Goal: Communication & Community: Answer question/provide support

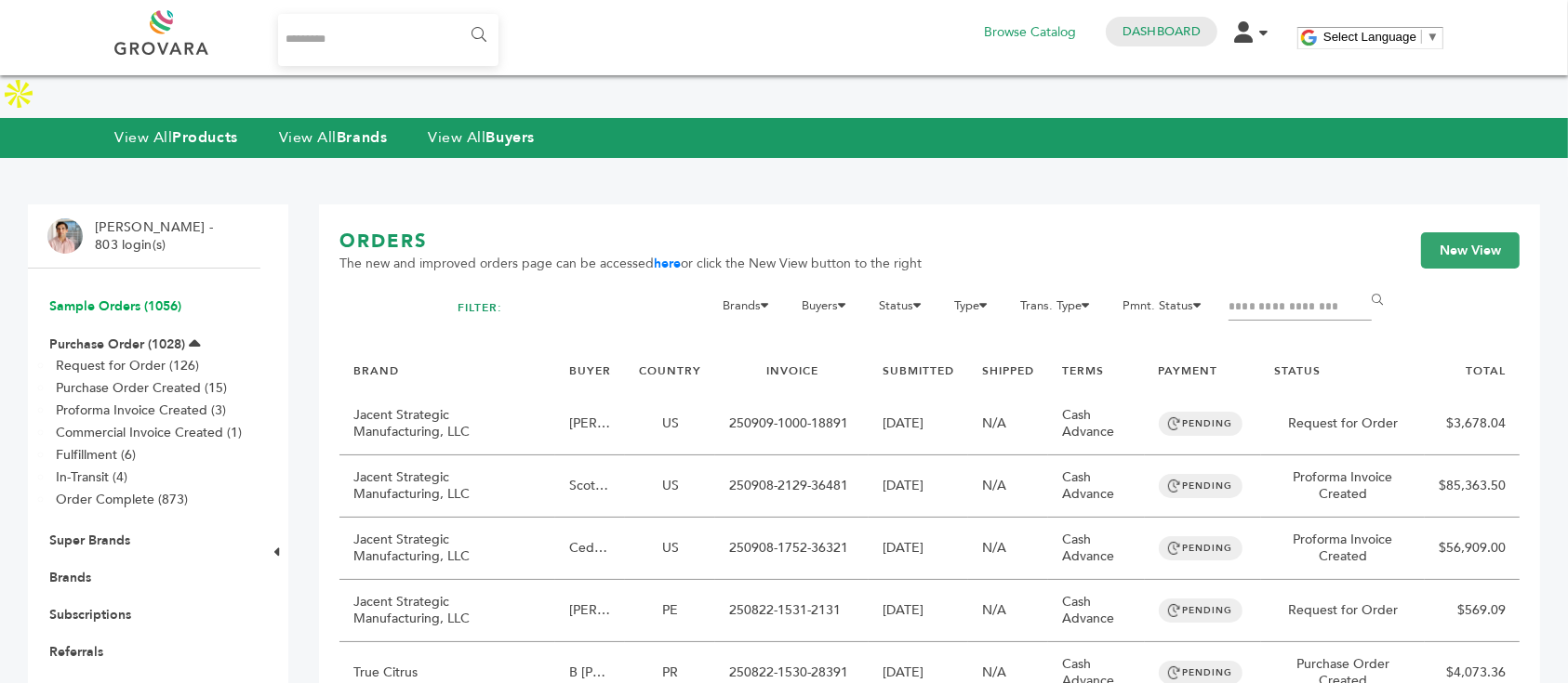
click at [114, 298] on link "Sample Orders (1056)" at bounding box center [115, 306] width 132 height 18
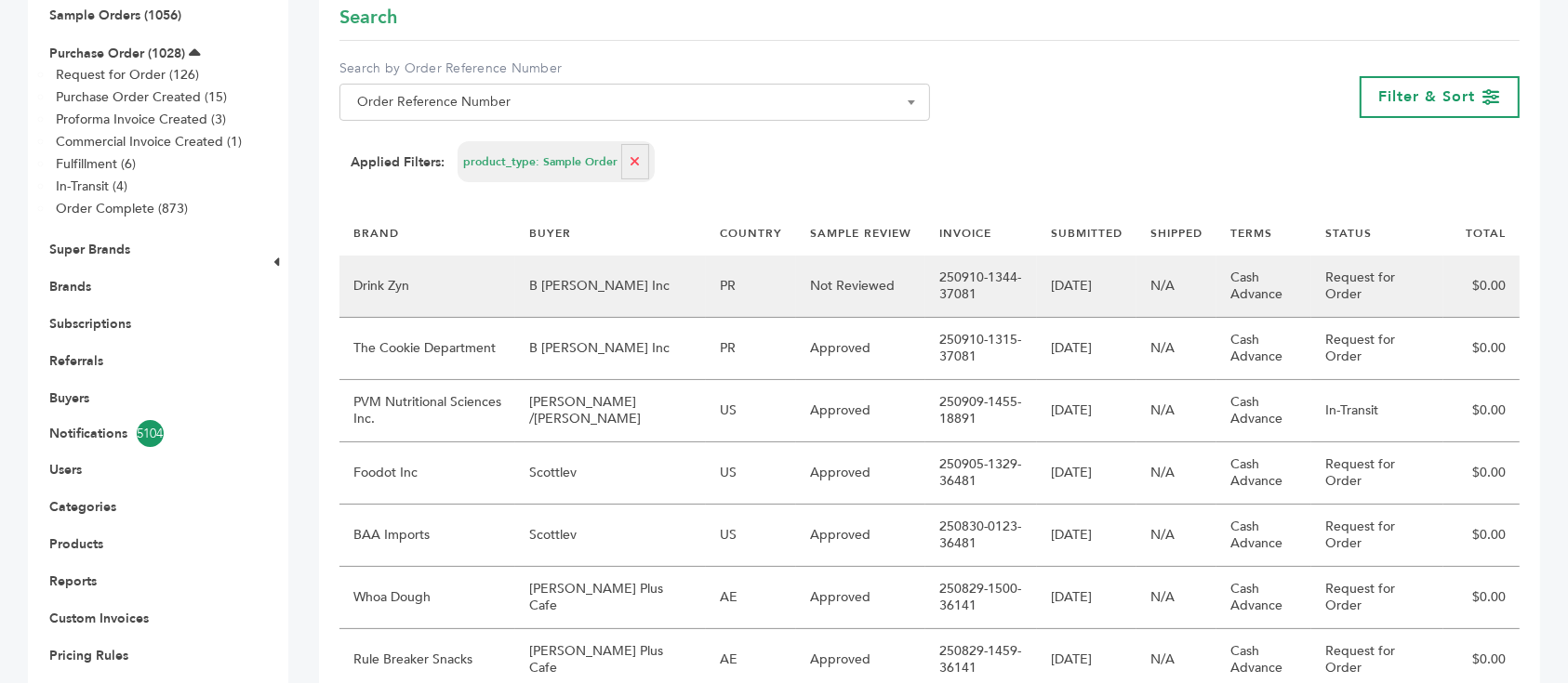
scroll to position [248, 0]
click at [1478, 279] on td "$0.00" at bounding box center [1481, 286] width 76 height 62
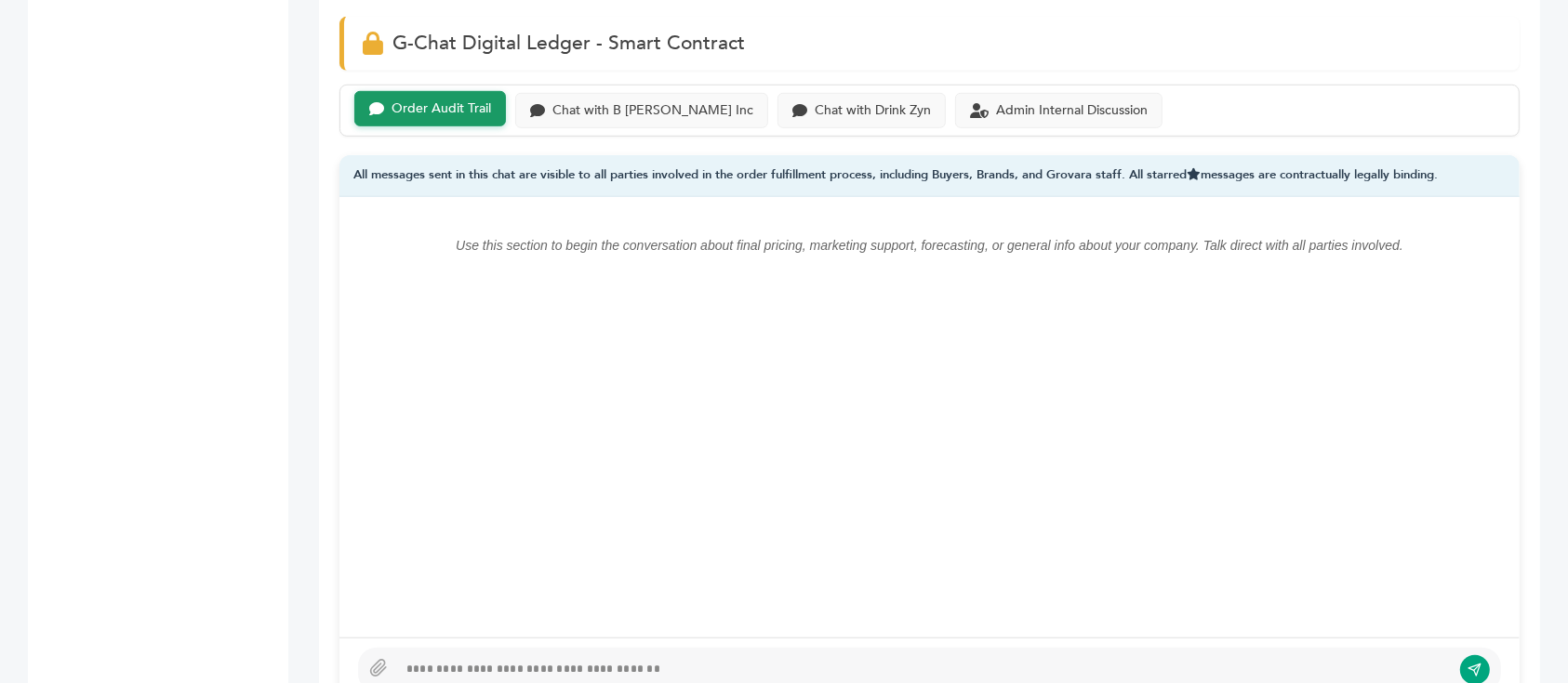
scroll to position [1239, 0]
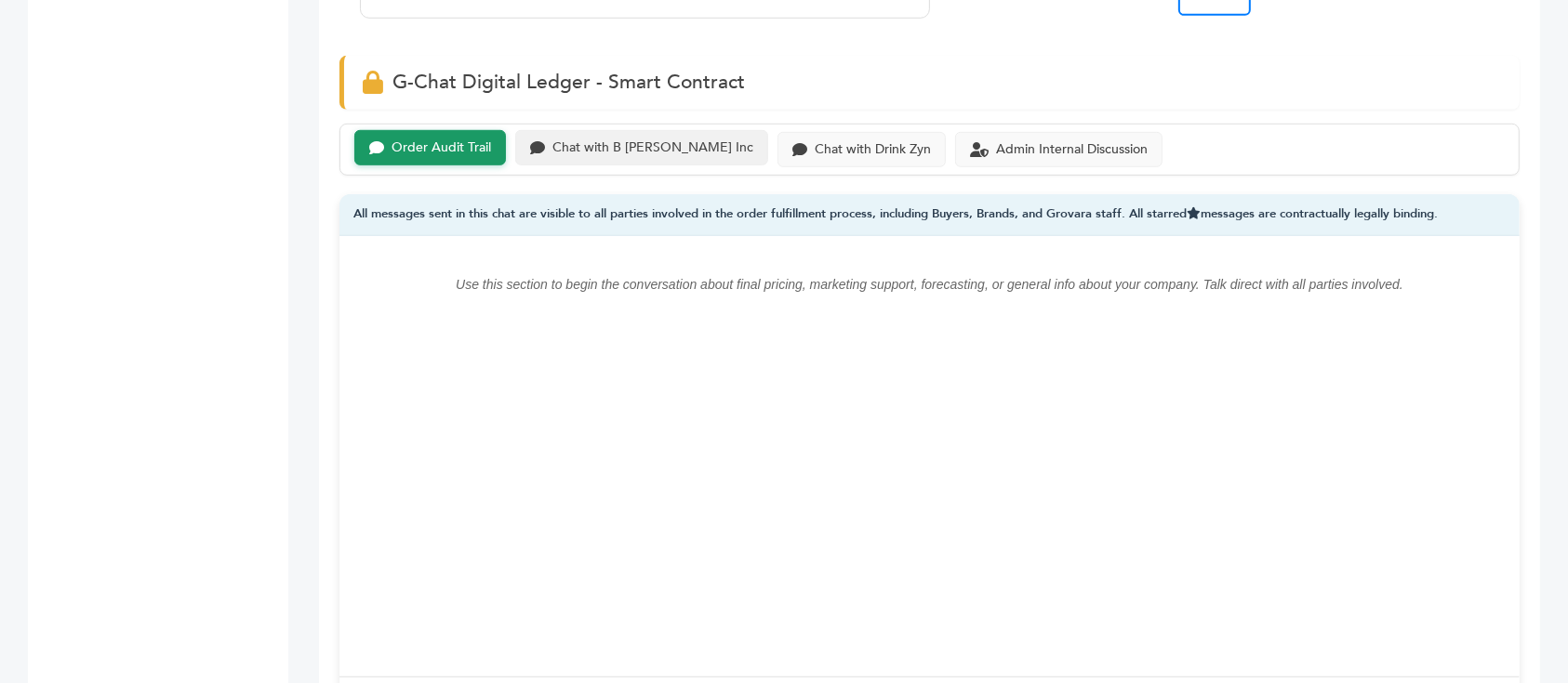
click at [606, 151] on div "Chat with B Fernandez Inc" at bounding box center [653, 147] width 201 height 16
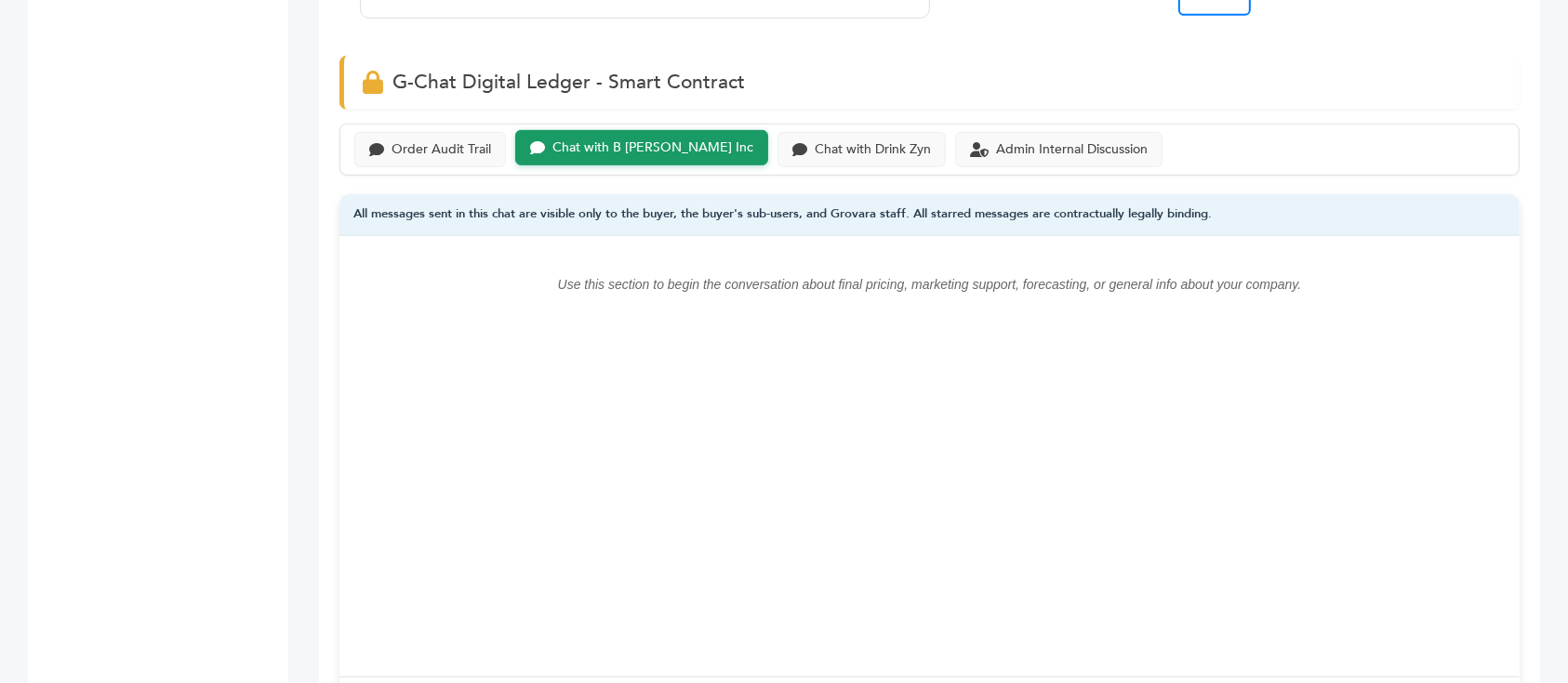
scroll to position [1362, 0]
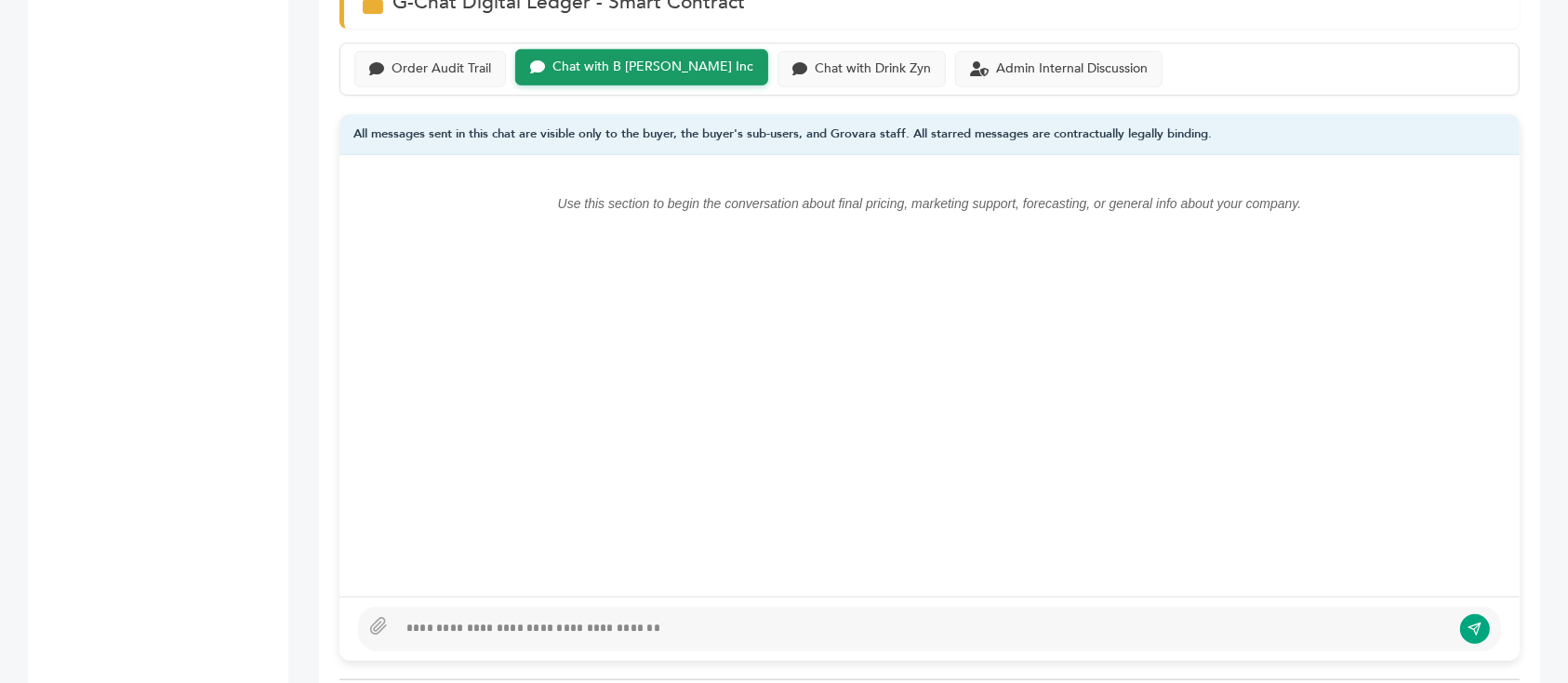
click at [612, 618] on div at bounding box center [923, 629] width 1054 height 23
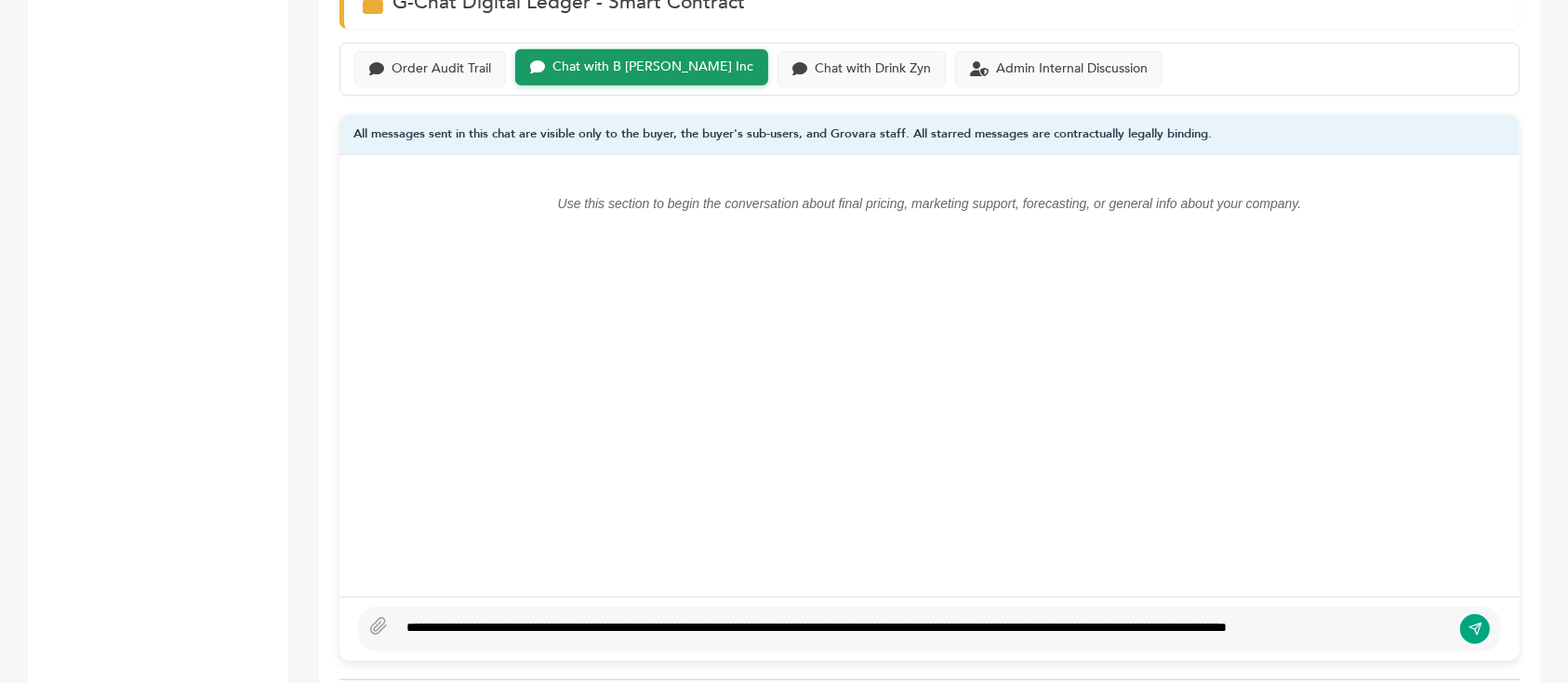
scroll to position [1351, 0]
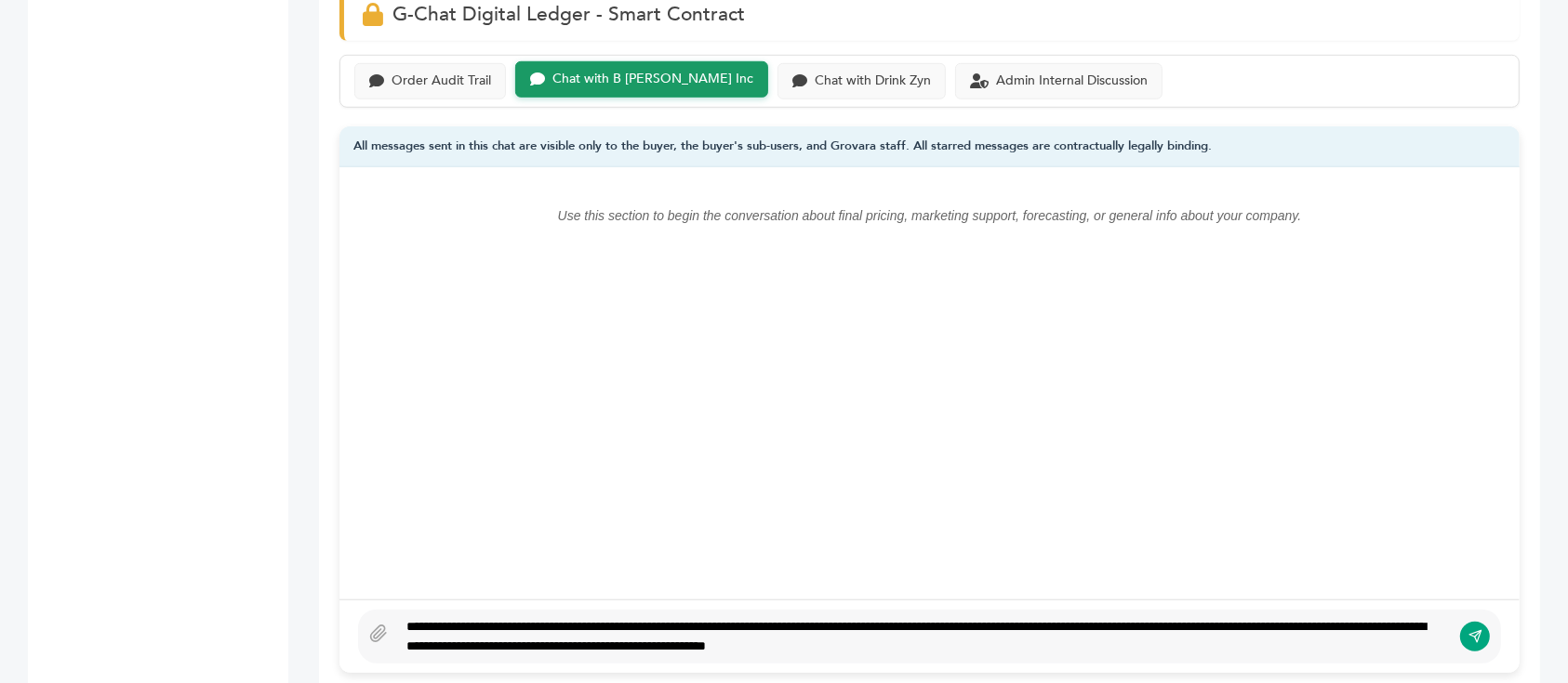
type textarea "**********"
click at [1487, 621] on button "submit" at bounding box center [1475, 637] width 32 height 32
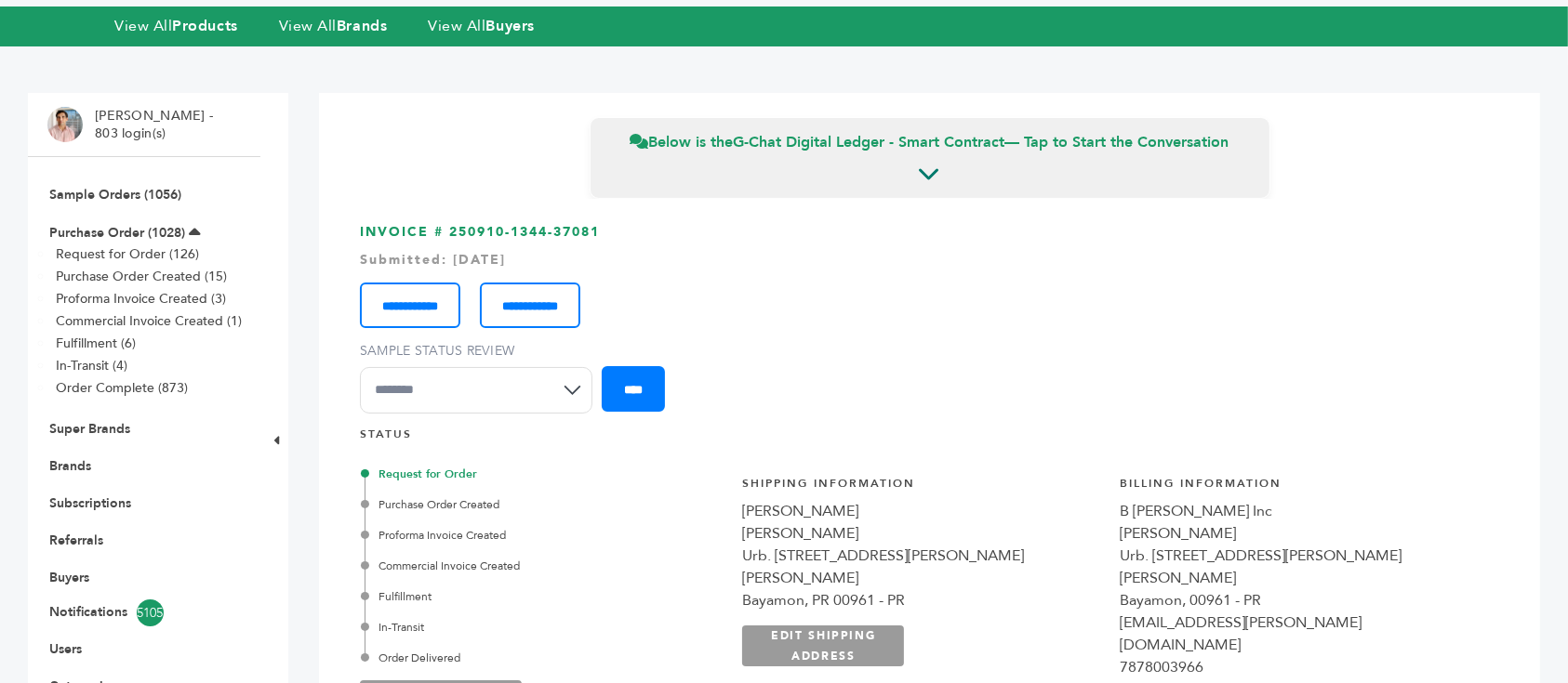
scroll to position [0, 0]
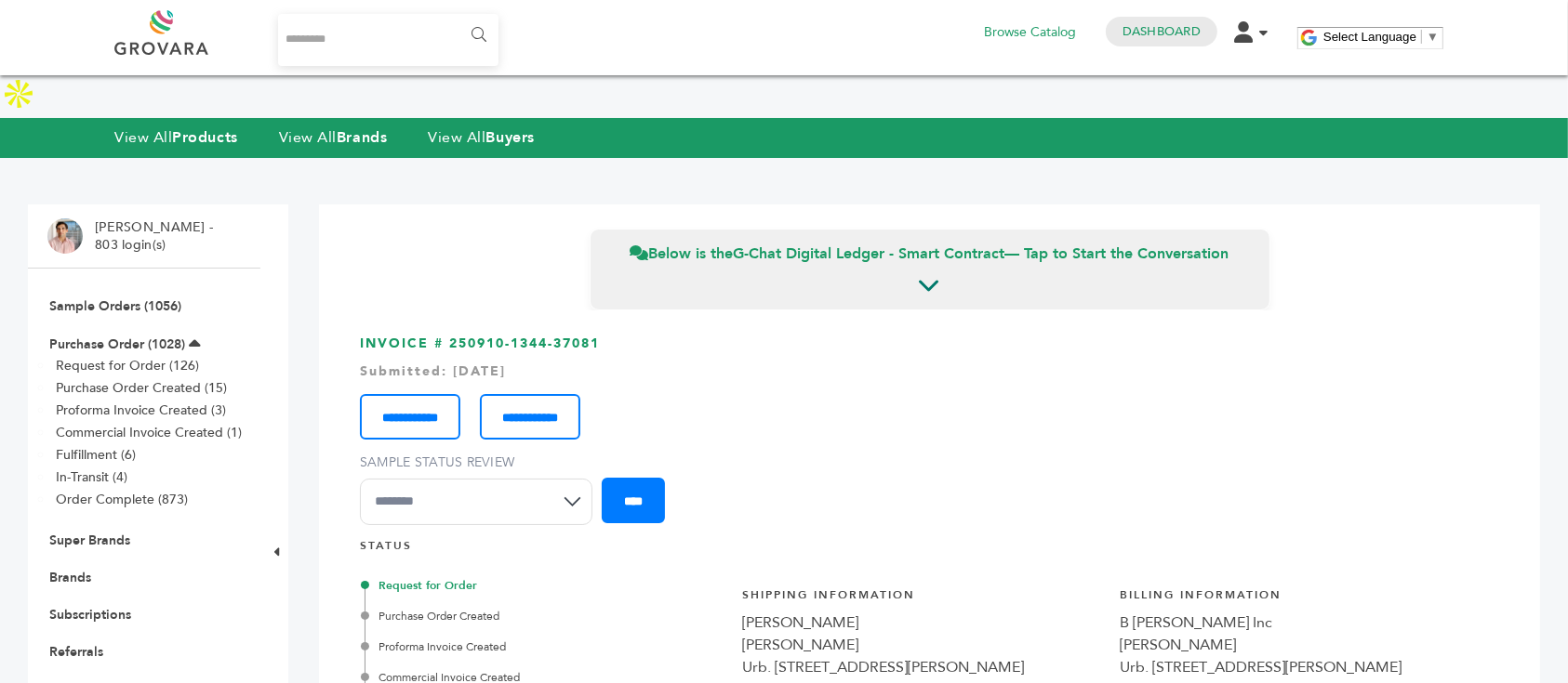
click at [1391, 380] on div "**********" at bounding box center [930, 410] width 1139 height 59
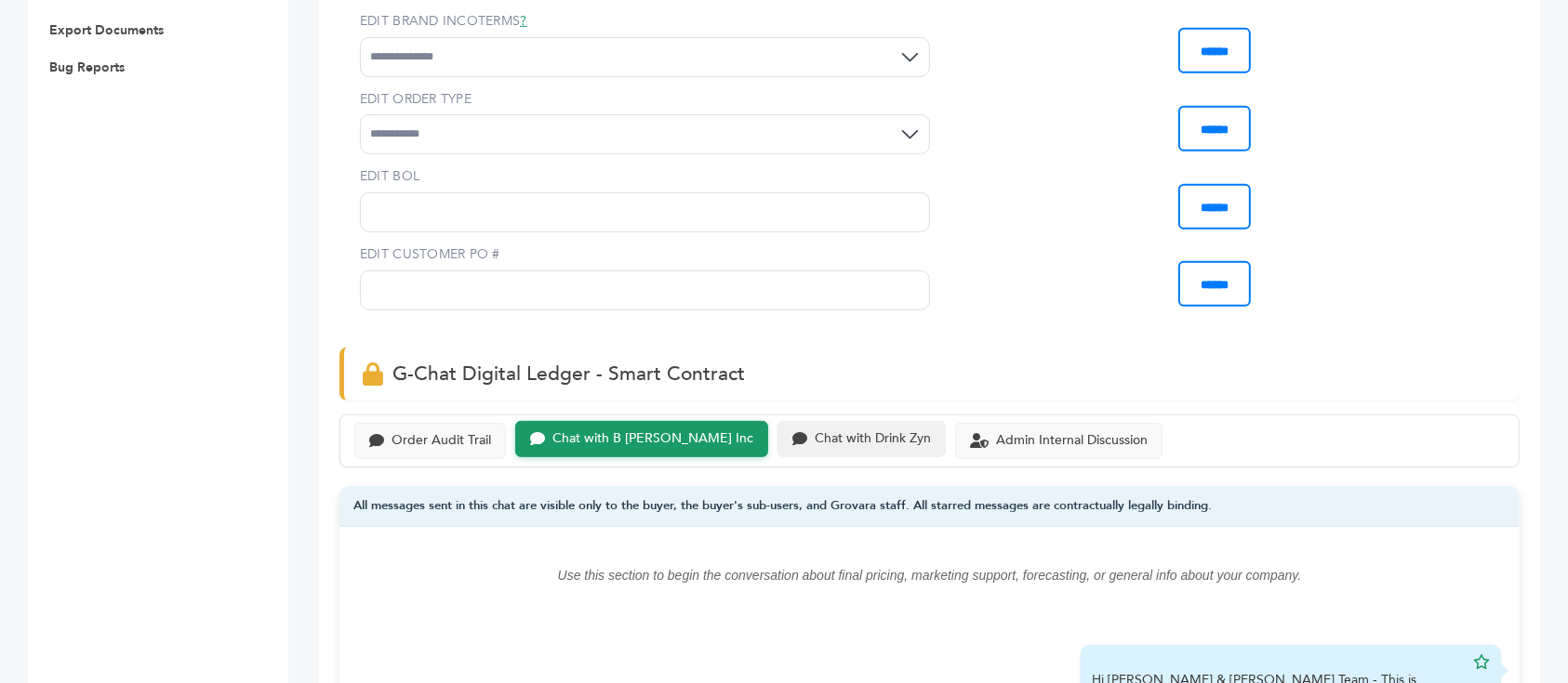
click at [815, 431] on div "Chat with Drink Zyn" at bounding box center [873, 439] width 117 height 16
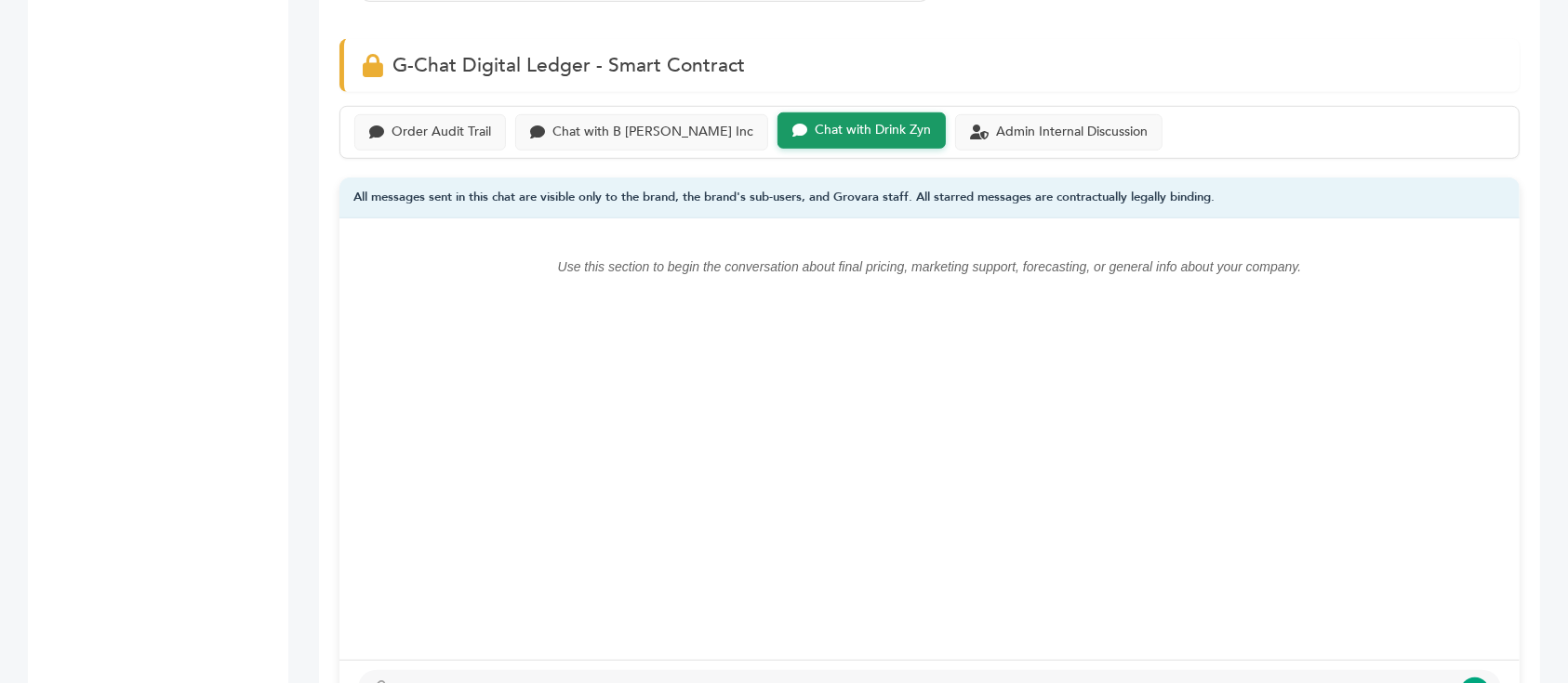
scroll to position [1362, 0]
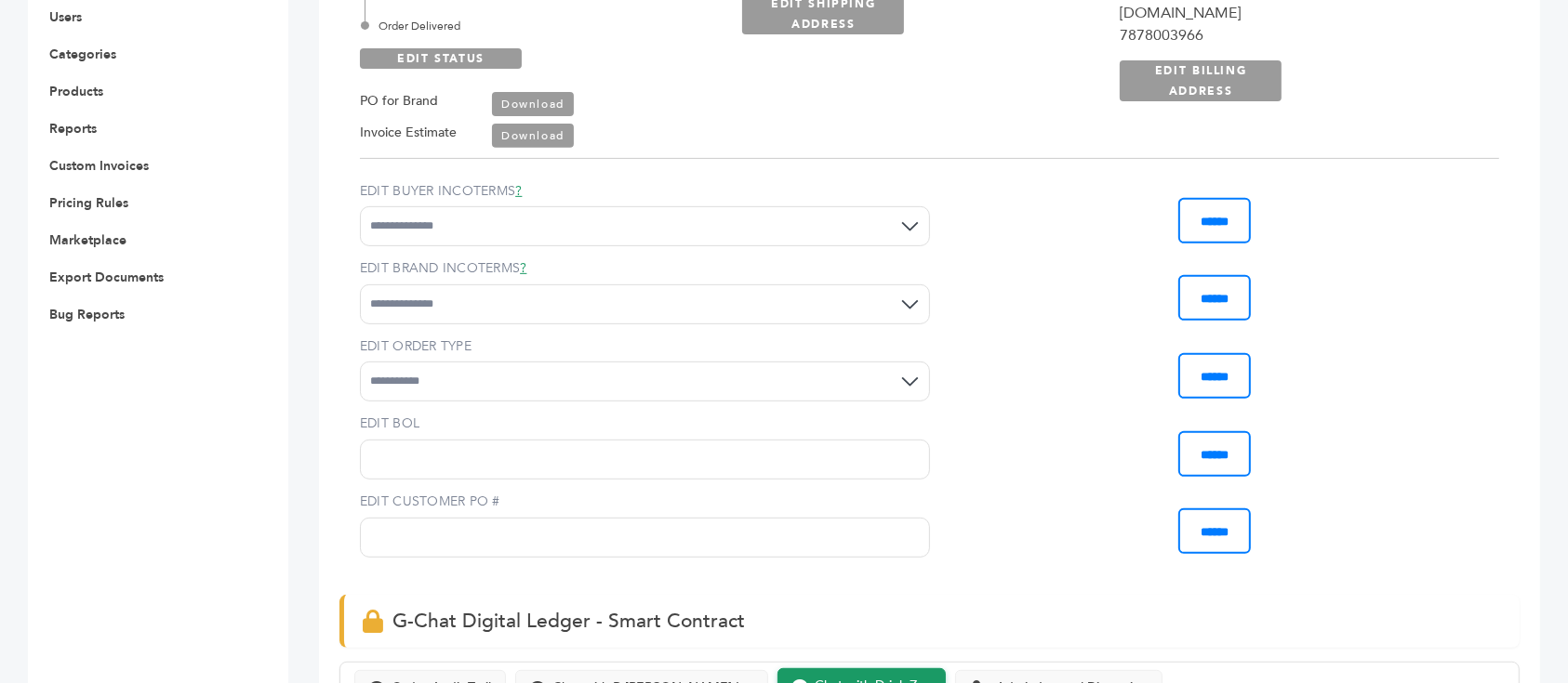
scroll to position [1115, 0]
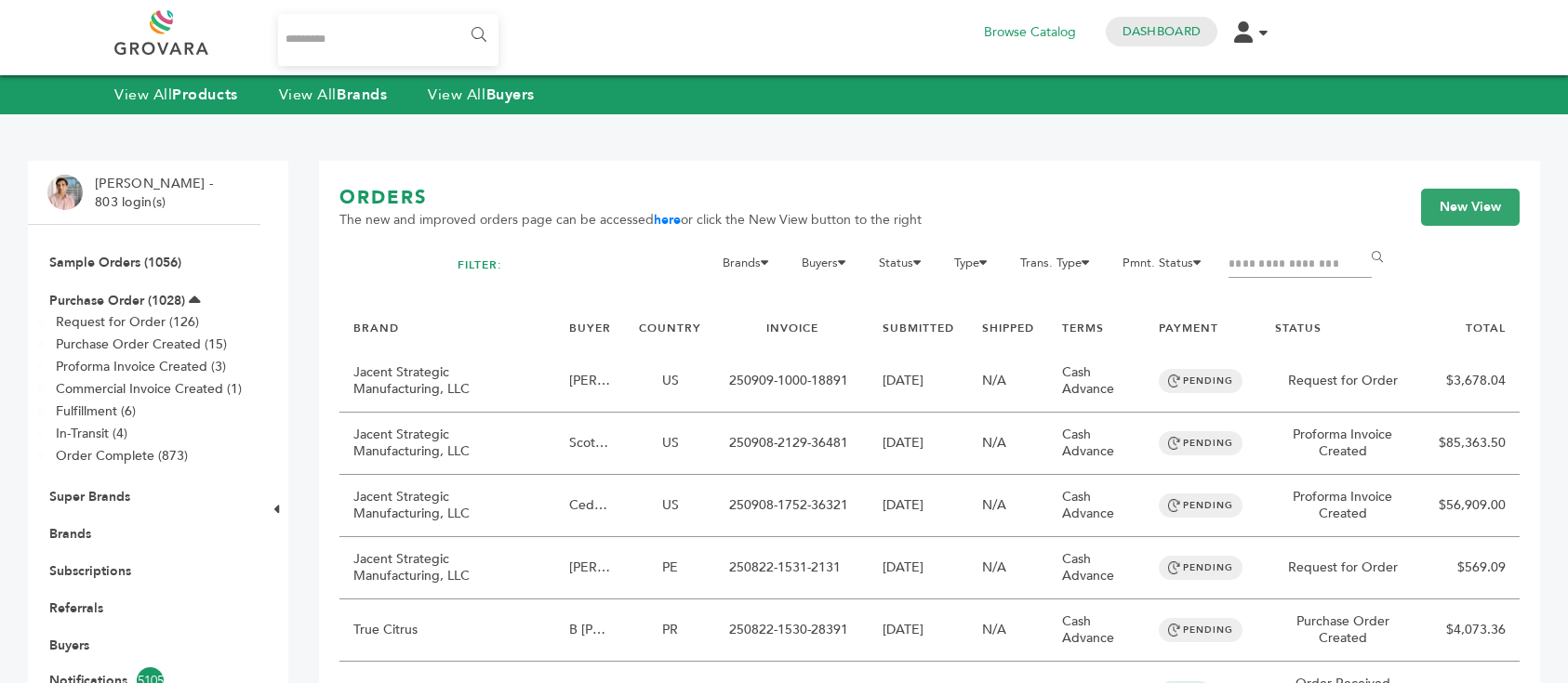
click at [392, 37] on input "Search..." at bounding box center [388, 39] width 220 height 52
type input "*******"
click at [457, 17] on input "******" at bounding box center [478, 36] width 42 height 38
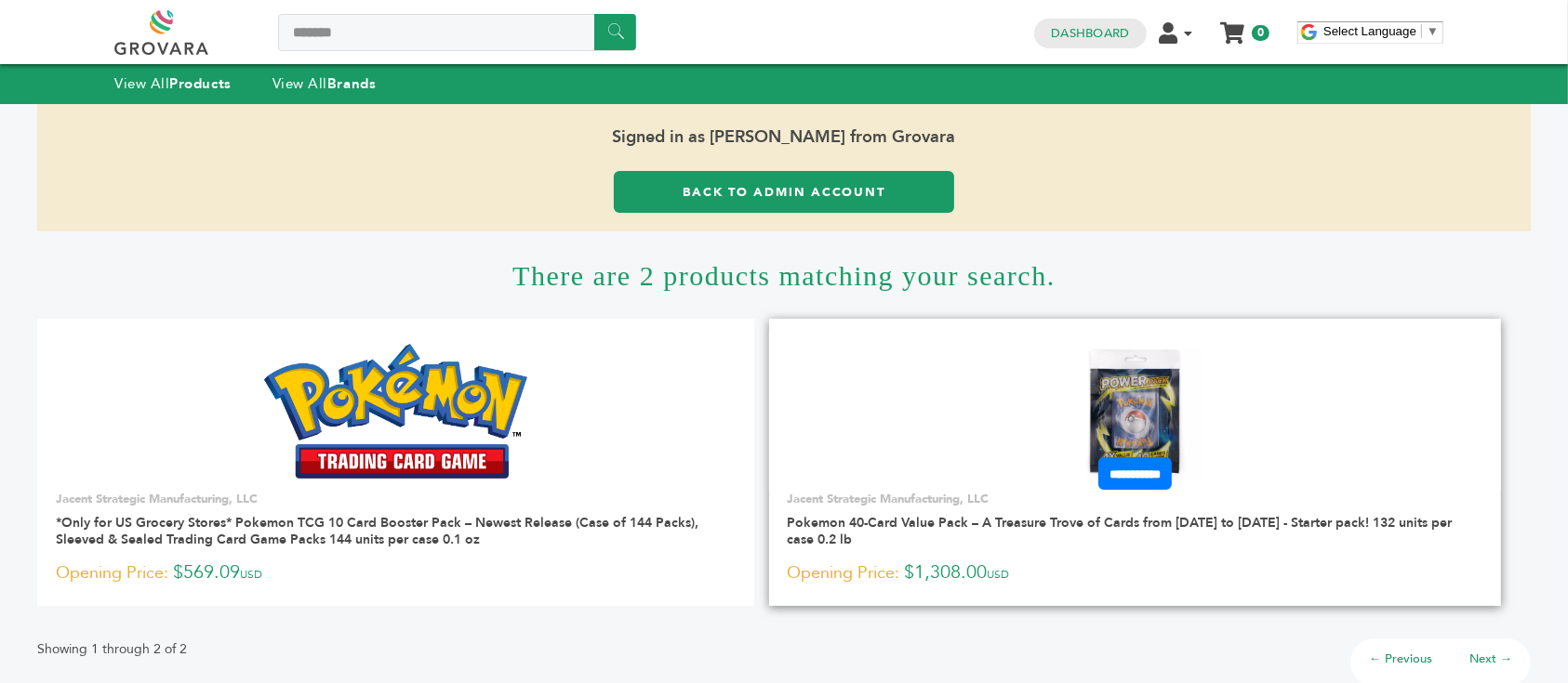
click at [1189, 387] on img at bounding box center [1135, 411] width 134 height 134
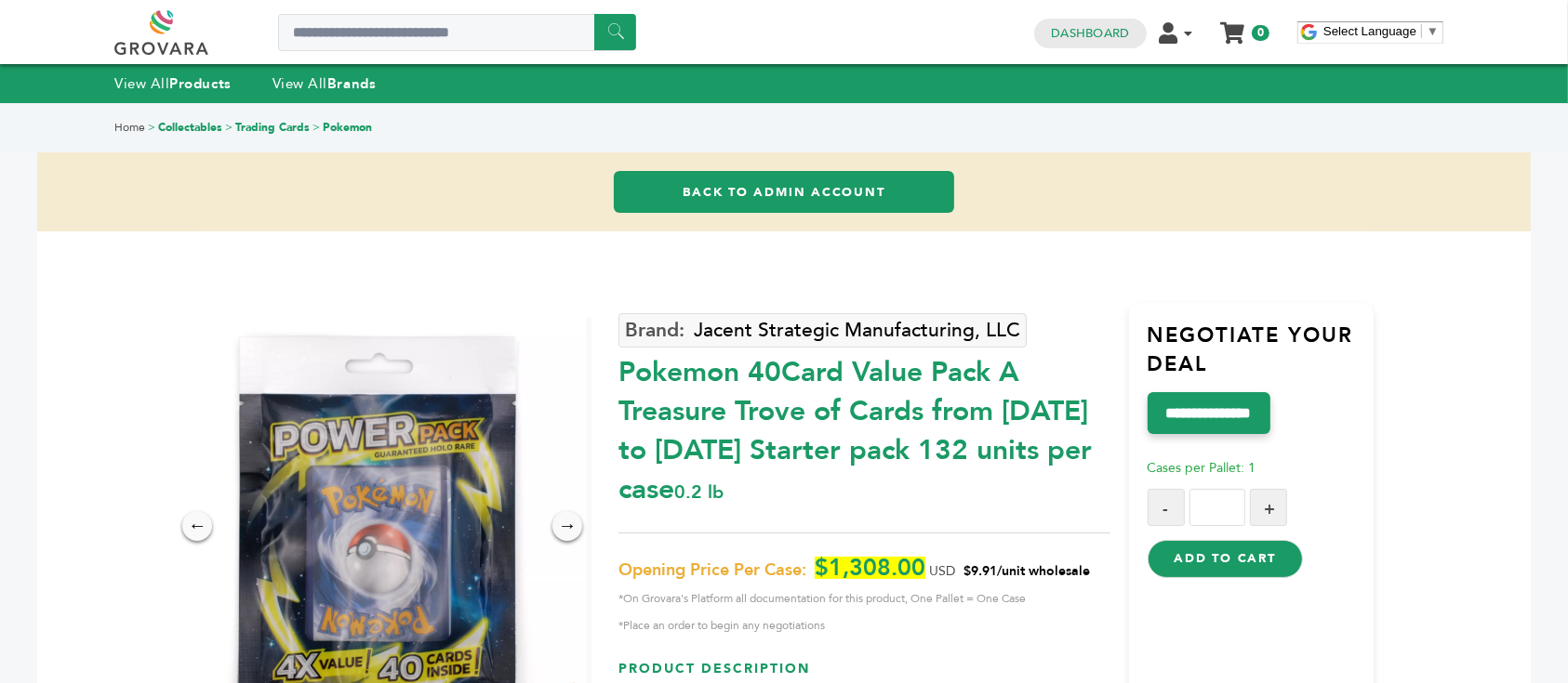
scroll to position [124, 0]
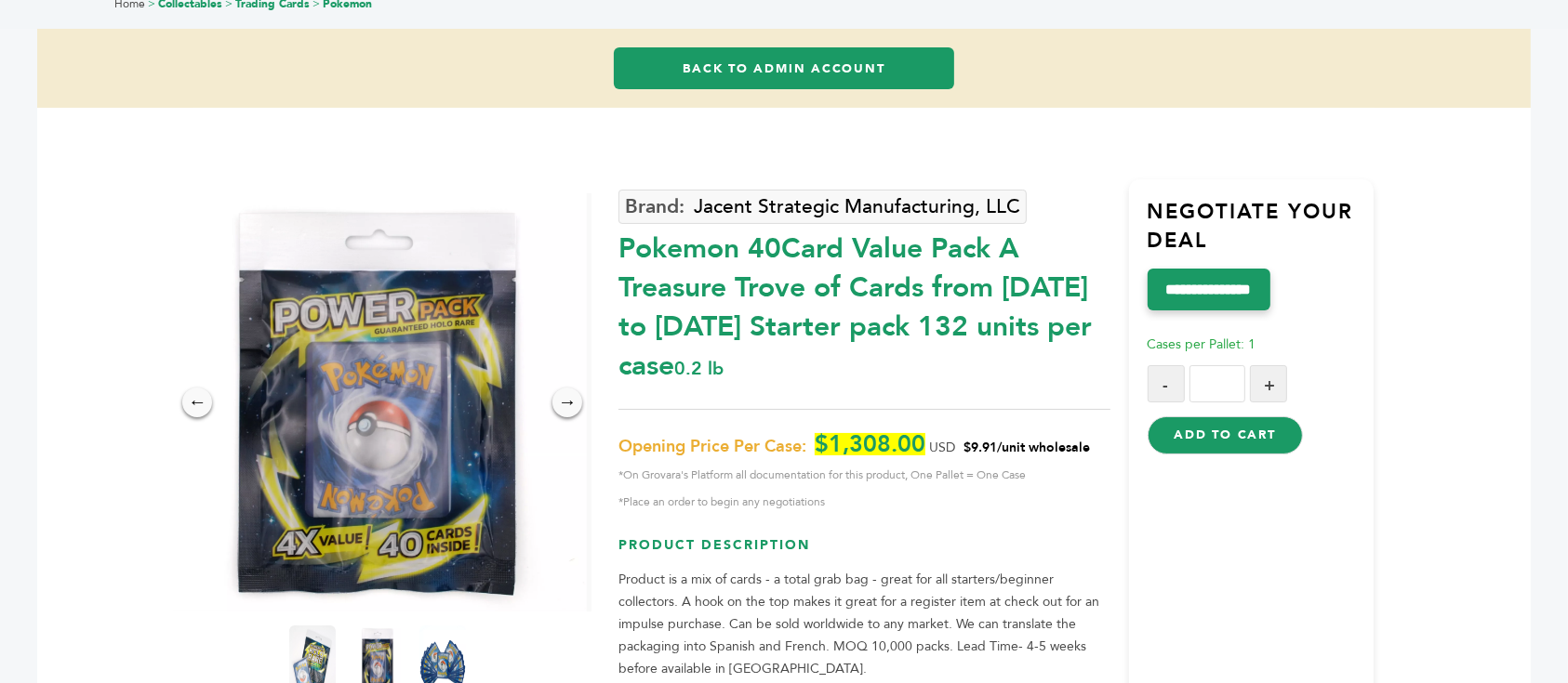
drag, startPoint x: 980, startPoint y: 445, endPoint x: 1056, endPoint y: 443, distance: 76.0
click at [1056, 443] on span "$9.91/unit wholesale" at bounding box center [1027, 447] width 127 height 18
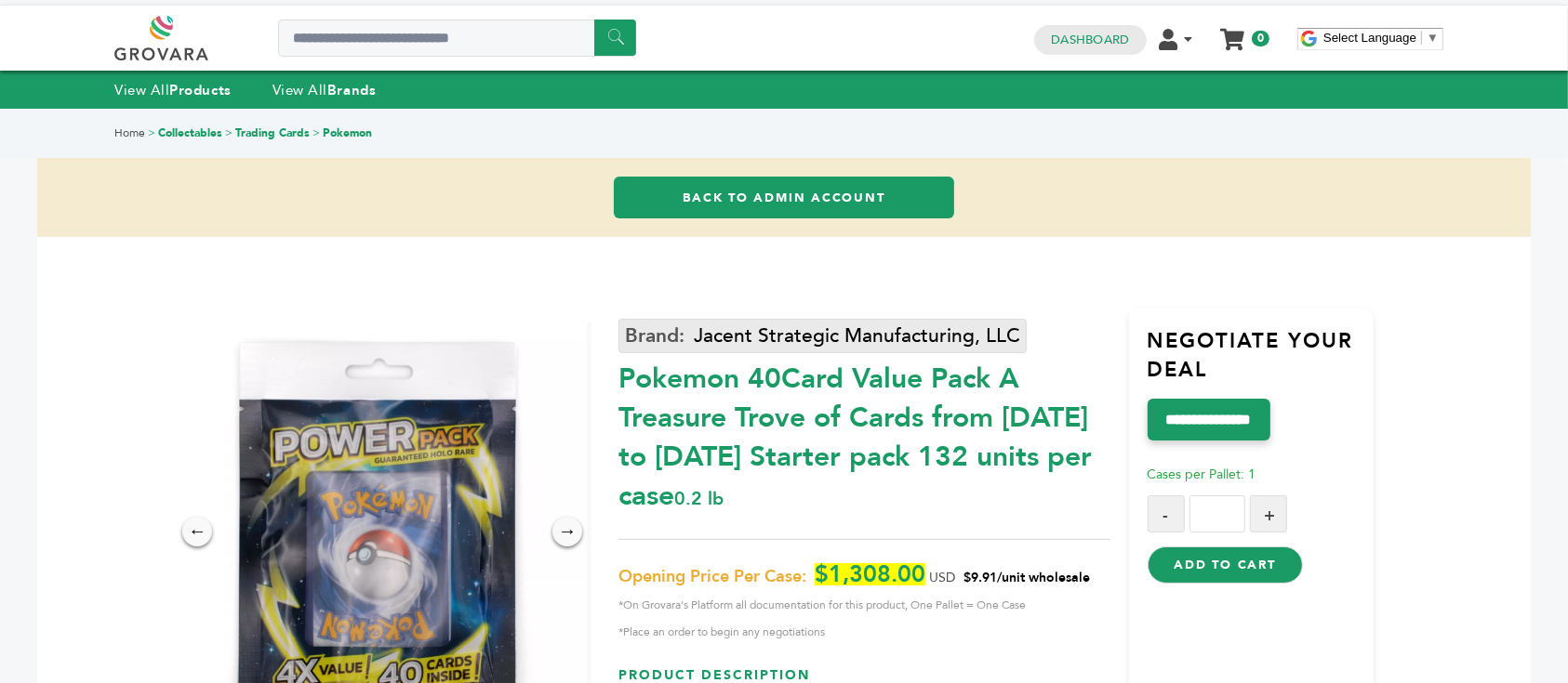
scroll to position [0, 0]
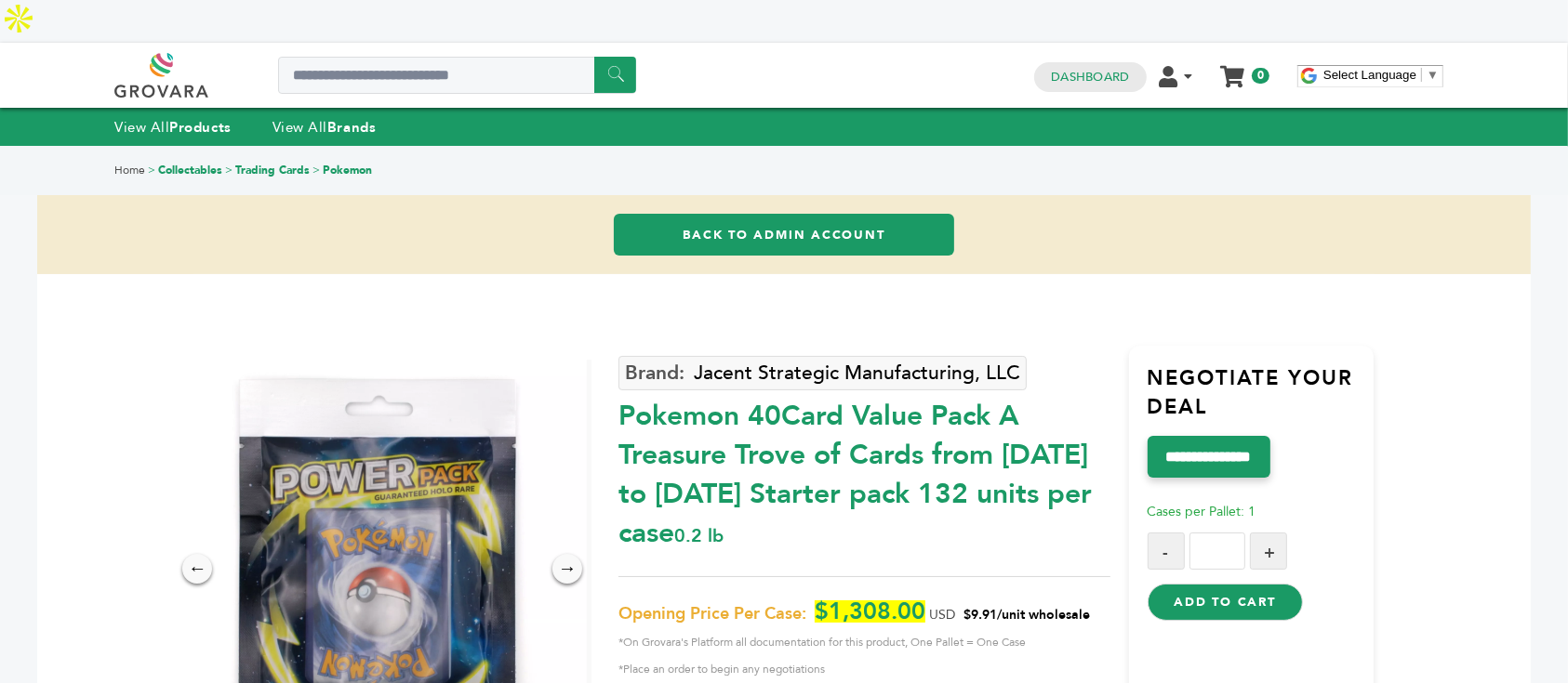
click at [876, 214] on link "Back to Admin Account" at bounding box center [783, 235] width 339 height 42
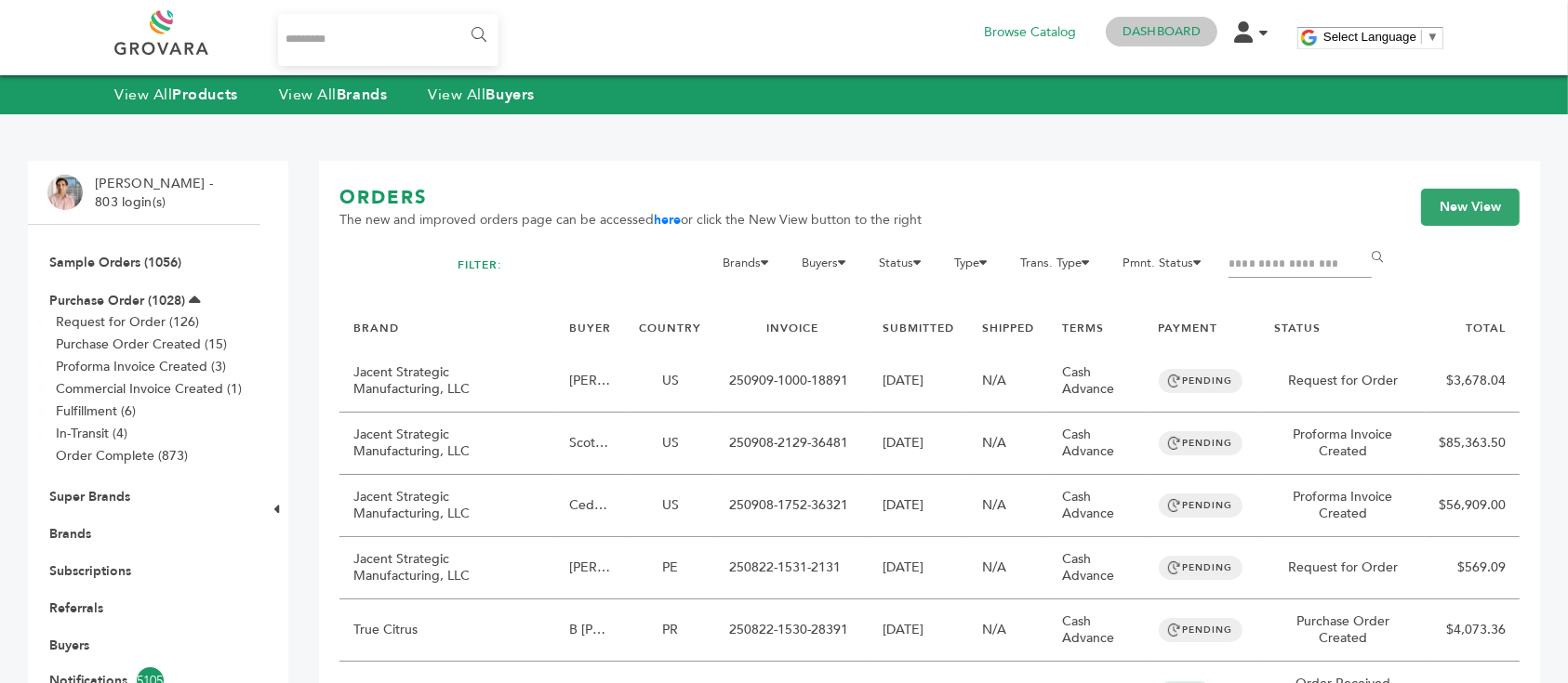
click at [1157, 33] on link "Dashboard" at bounding box center [1161, 32] width 78 height 17
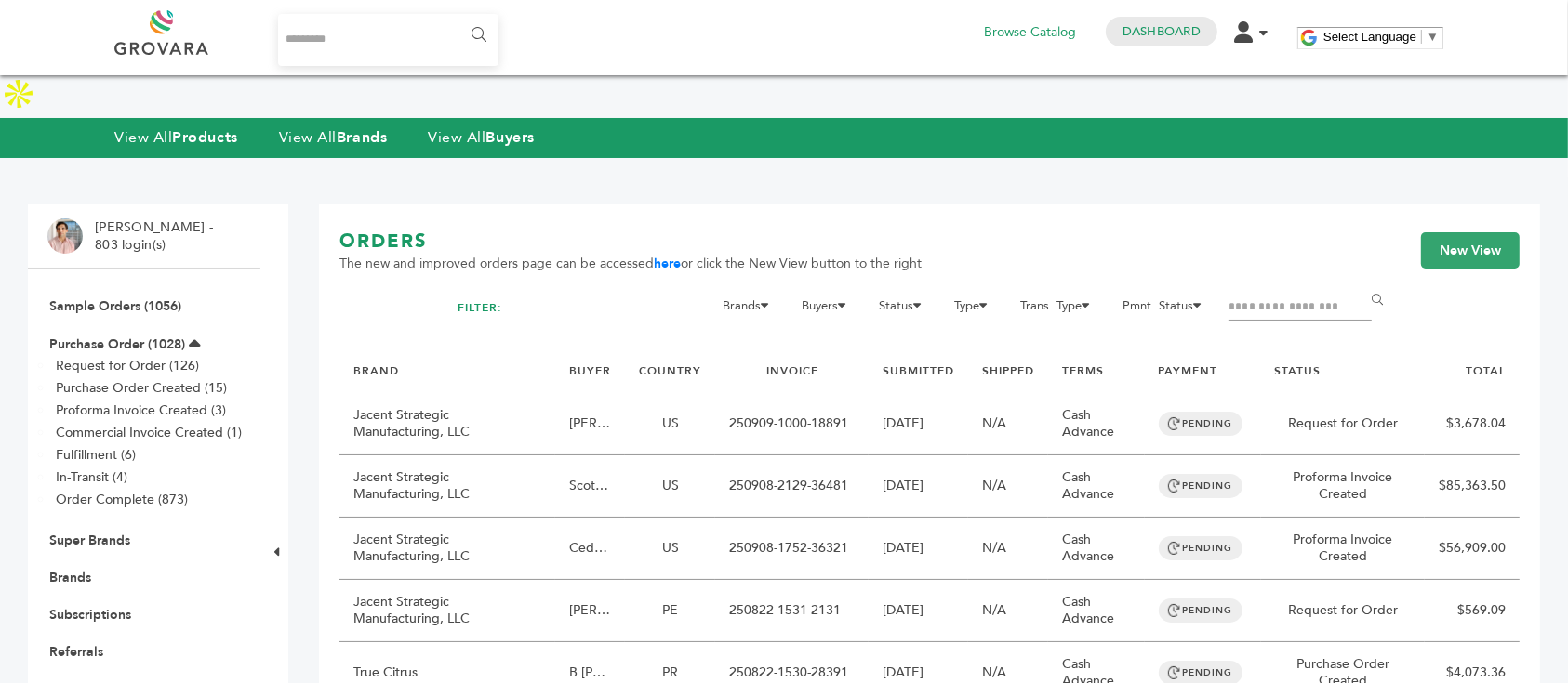
click at [1264, 295] on input "Filter by keywords" at bounding box center [1300, 308] width 143 height 26
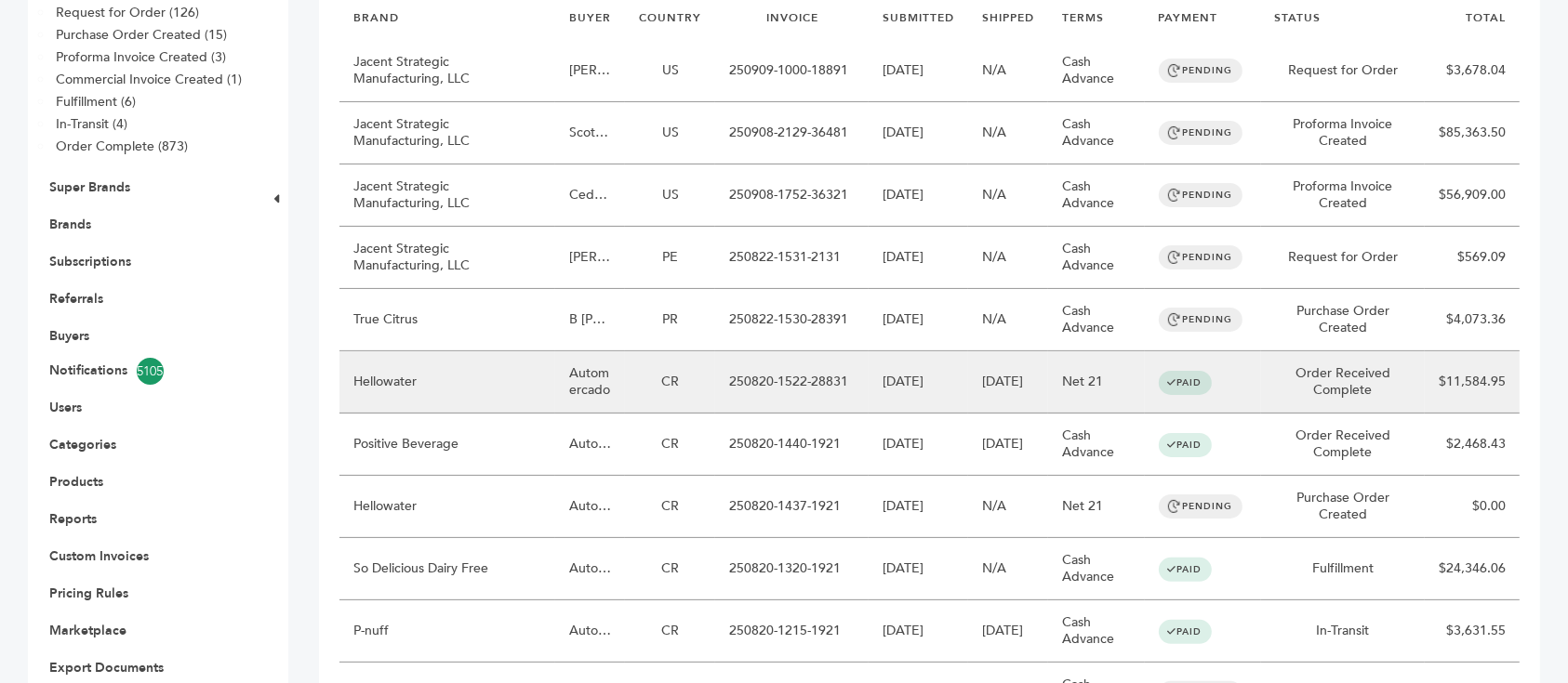
scroll to position [124, 0]
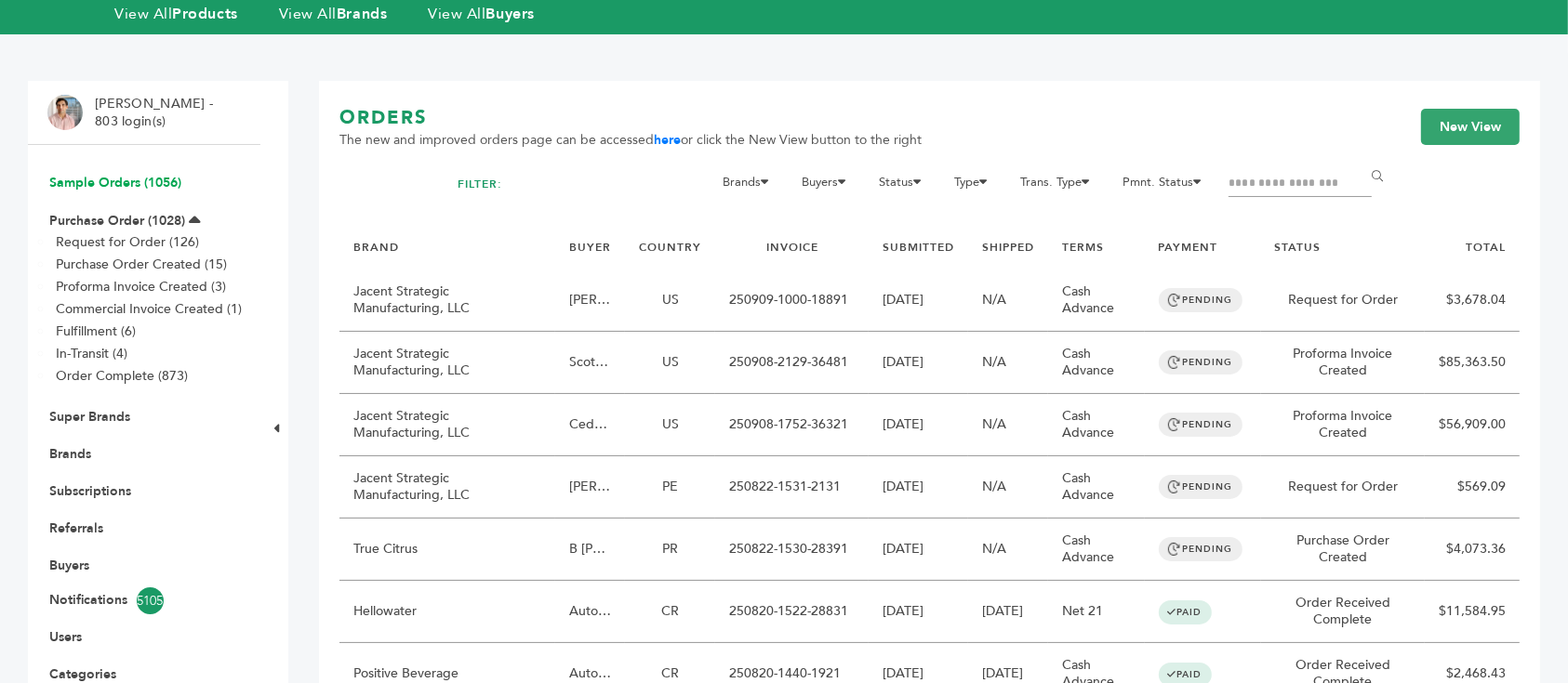
click at [161, 174] on link "Sample Orders (1056)" at bounding box center [115, 182] width 132 height 18
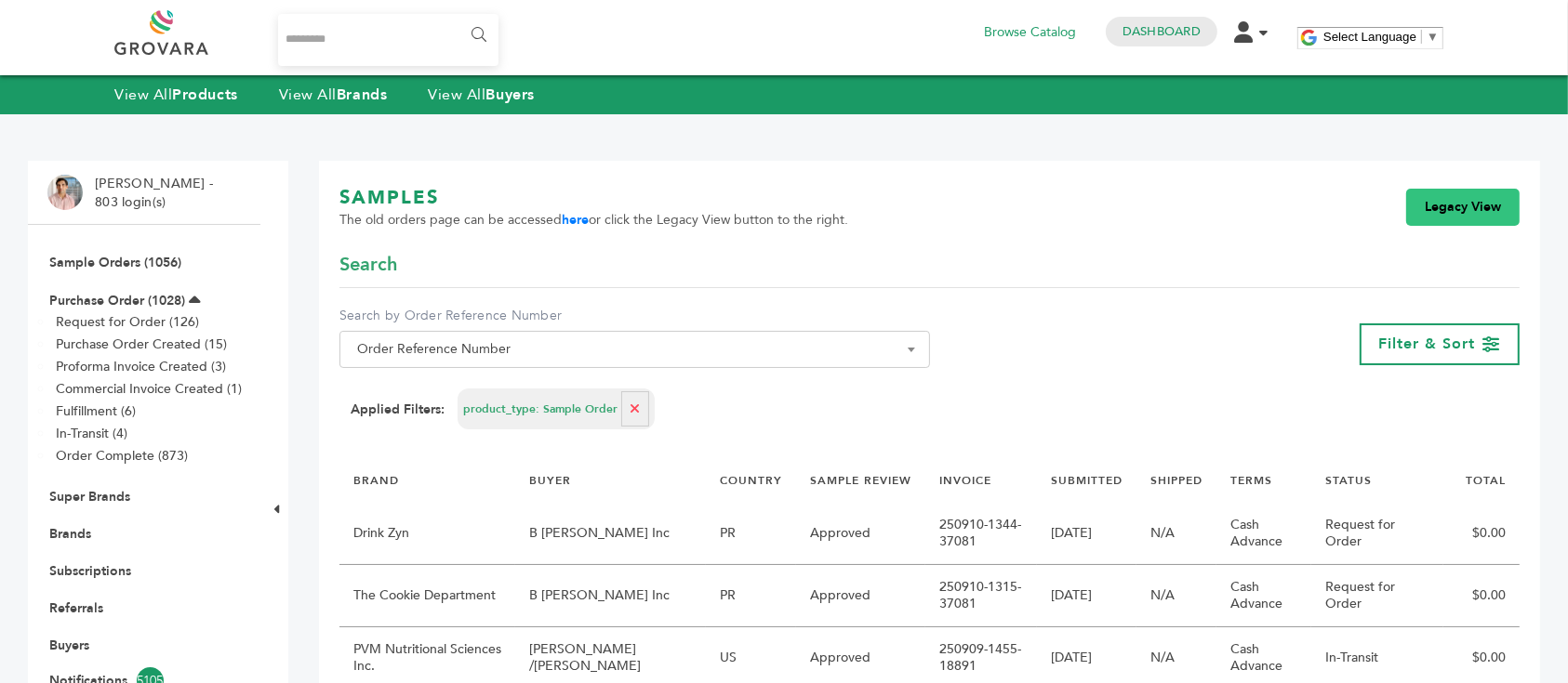
click at [1450, 210] on link "Legacy View" at bounding box center [1463, 208] width 114 height 38
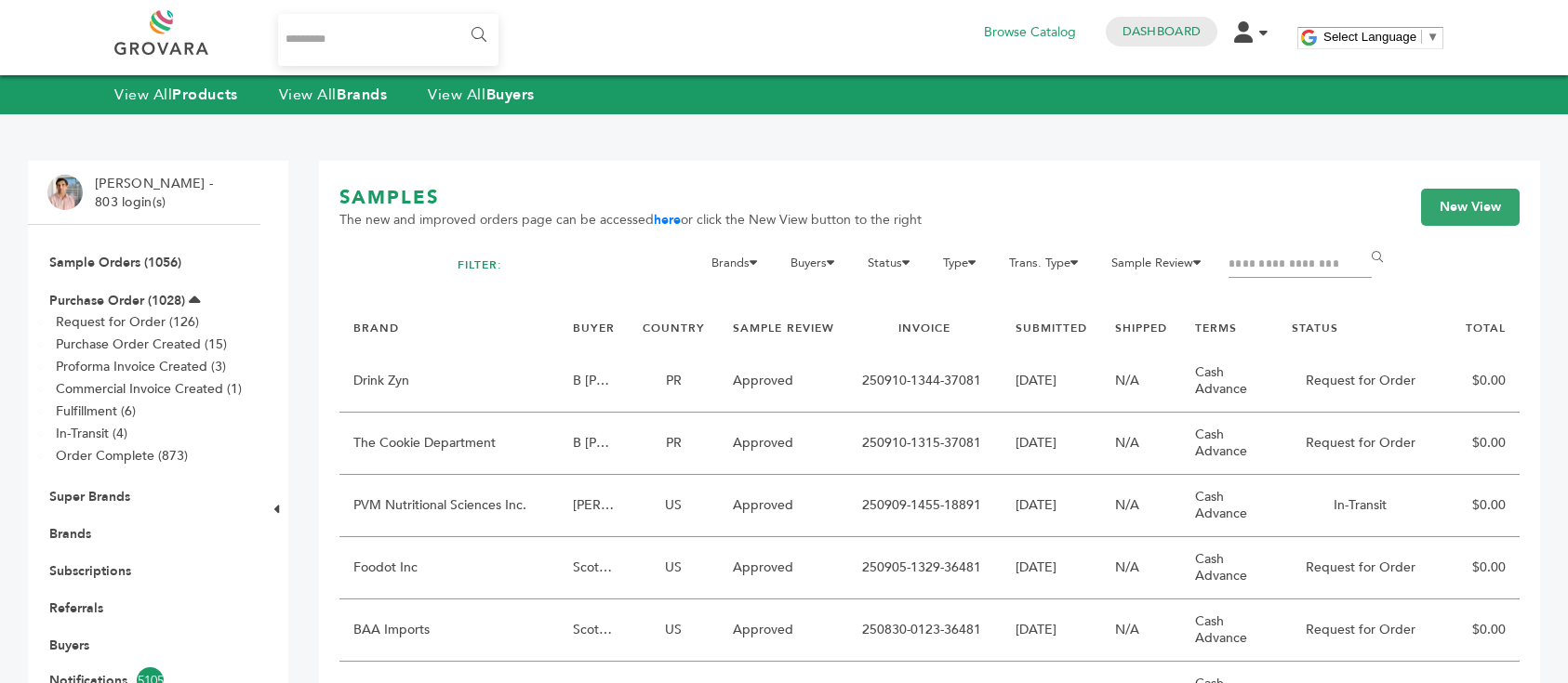
click at [1265, 256] on input "Filter by keywords" at bounding box center [1300, 265] width 143 height 26
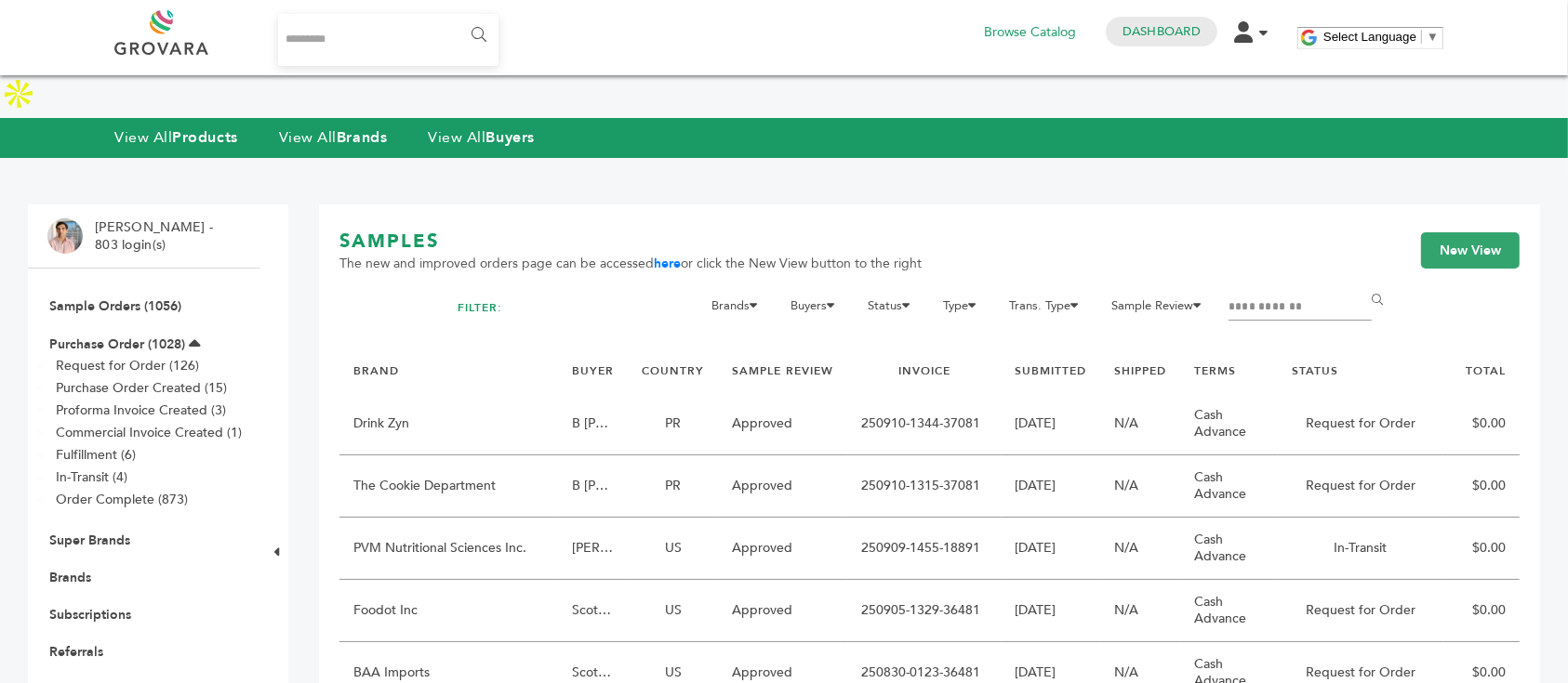
type input "**********"
click at [1359, 283] on input "******" at bounding box center [1380, 302] width 42 height 38
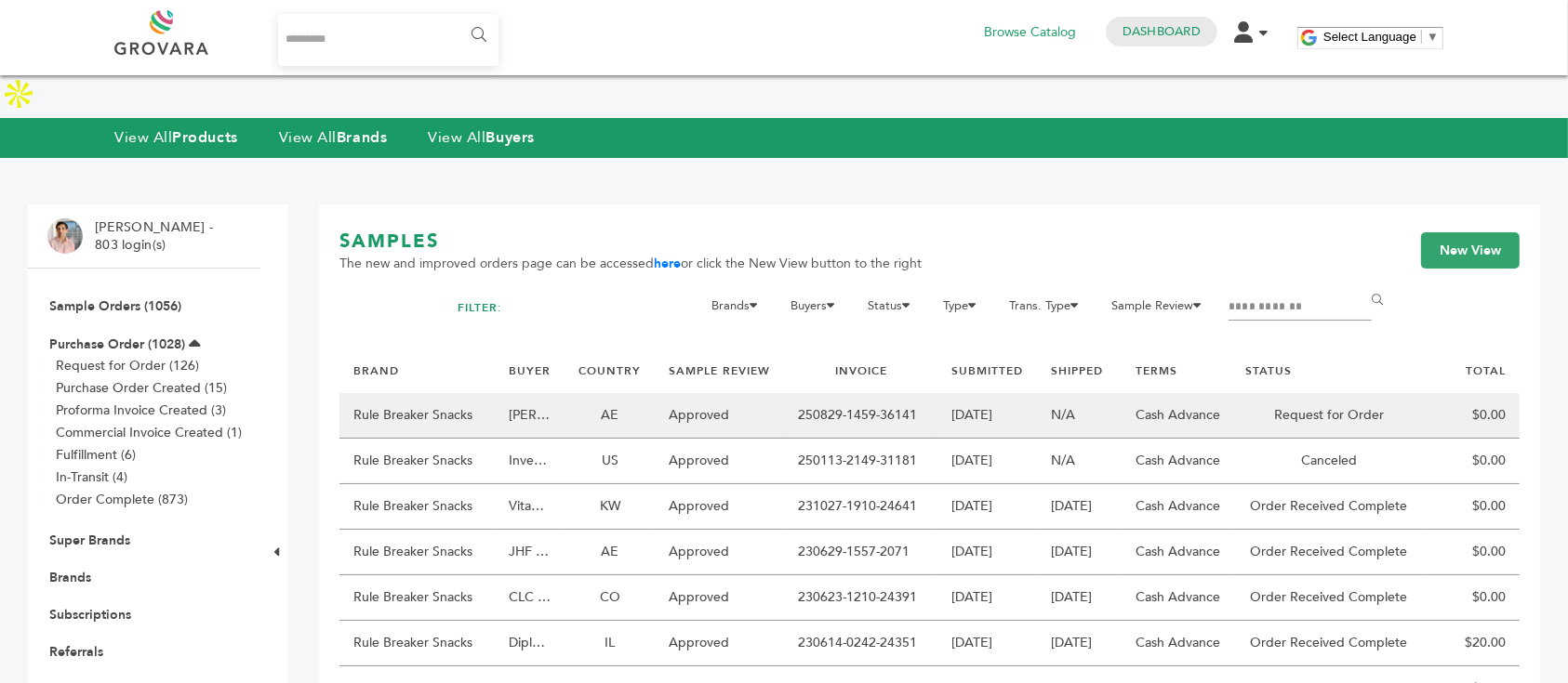
click at [588, 393] on td "AE" at bounding box center [610, 415] width 90 height 45
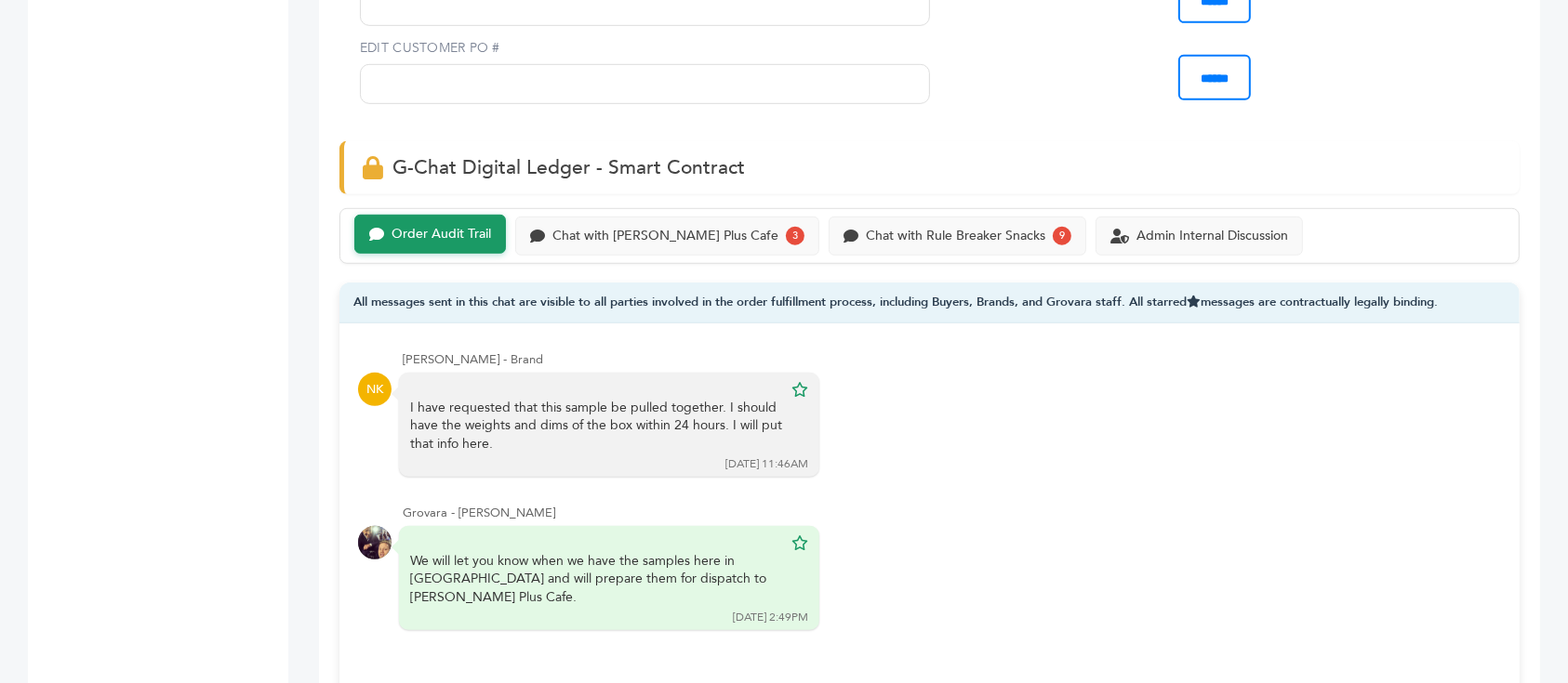
scroll to position [1362, 0]
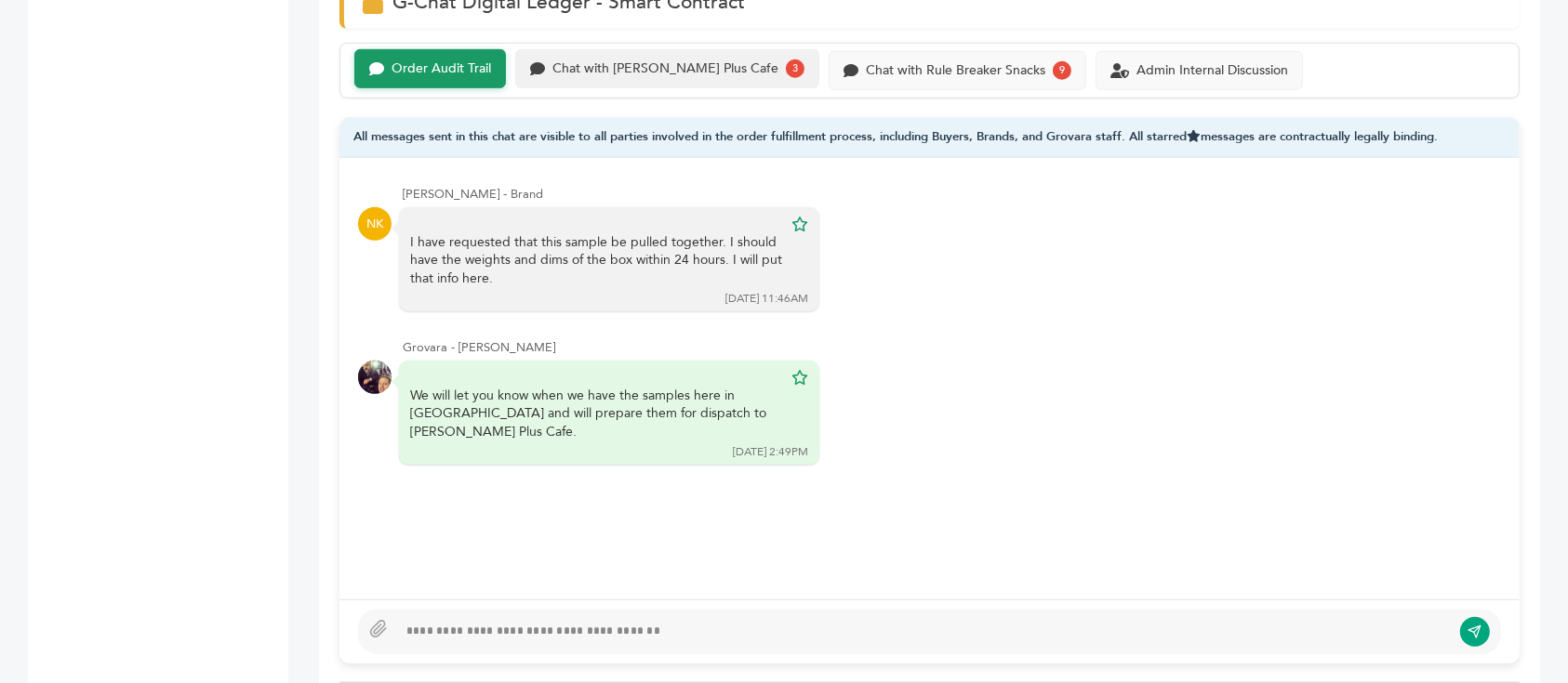
click at [644, 61] on div "Chat with Buono Plus Cafe" at bounding box center [666, 69] width 226 height 16
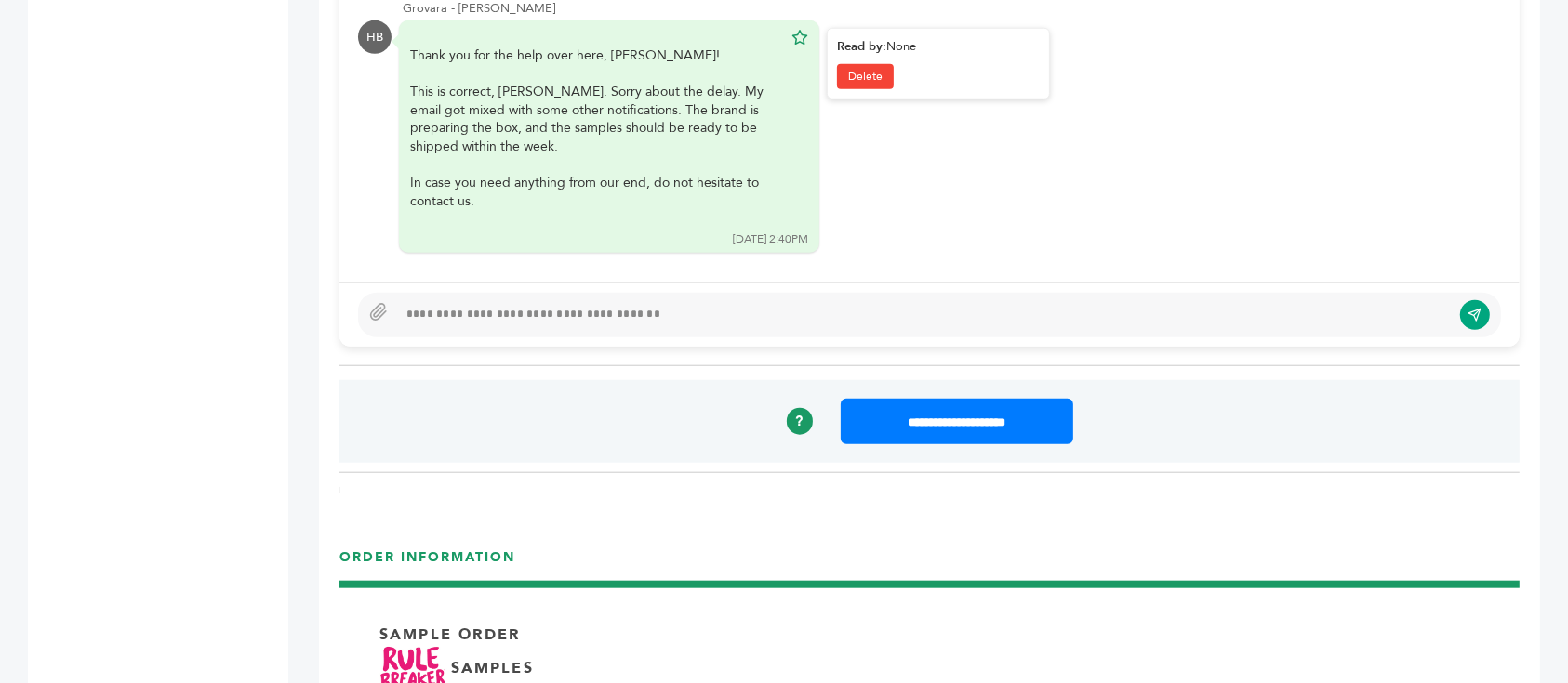
scroll to position [1734, 0]
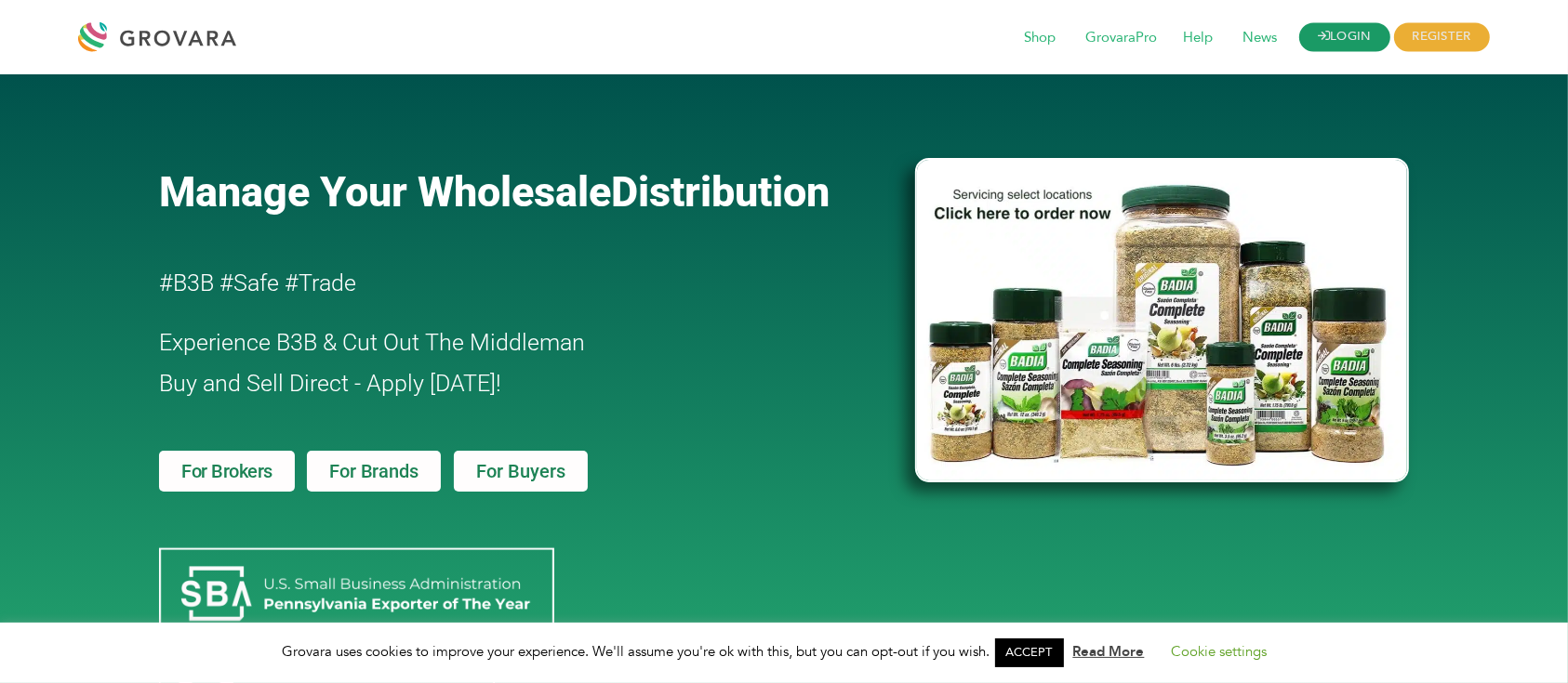
click at [1334, 29] on link "LOGIN" at bounding box center [1344, 38] width 91 height 29
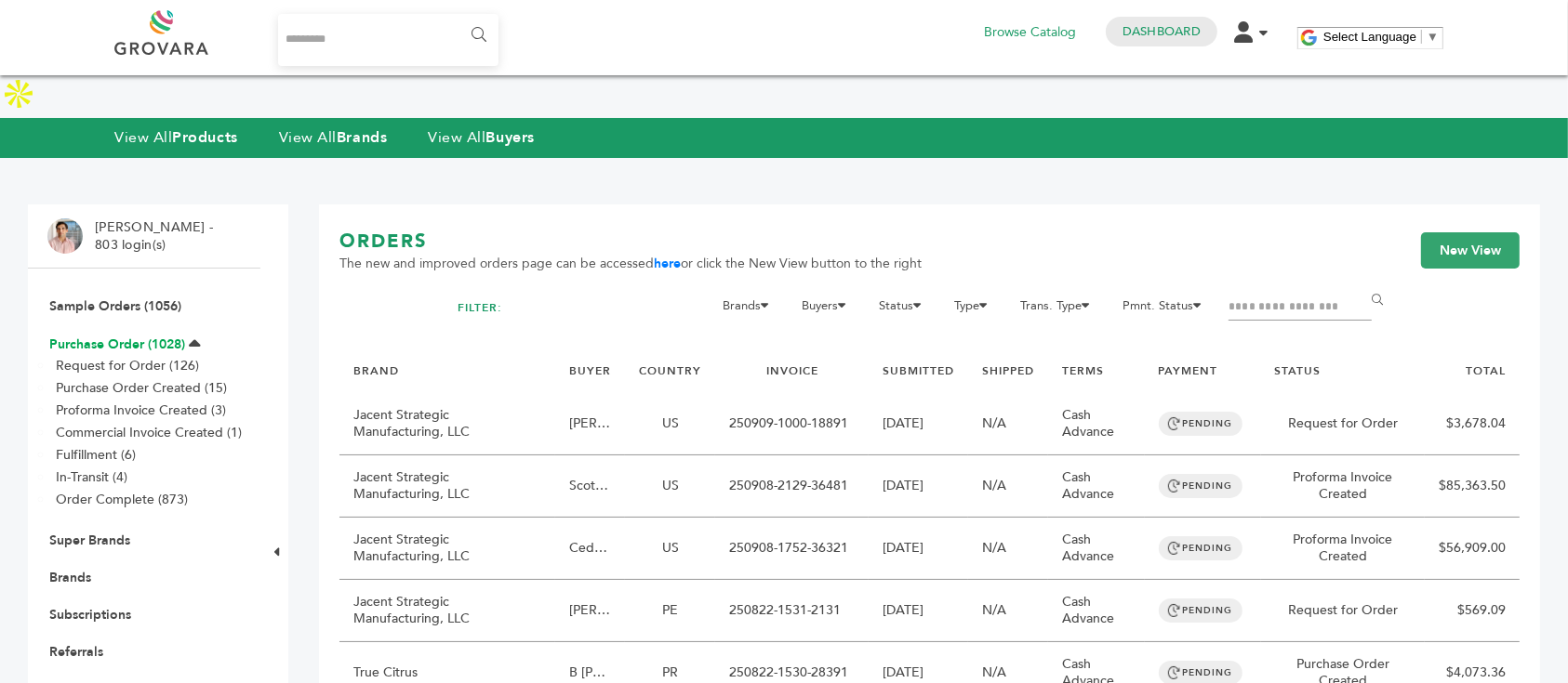
click at [135, 335] on link "Purchase Order (1028)" at bounding box center [117, 344] width 135 height 18
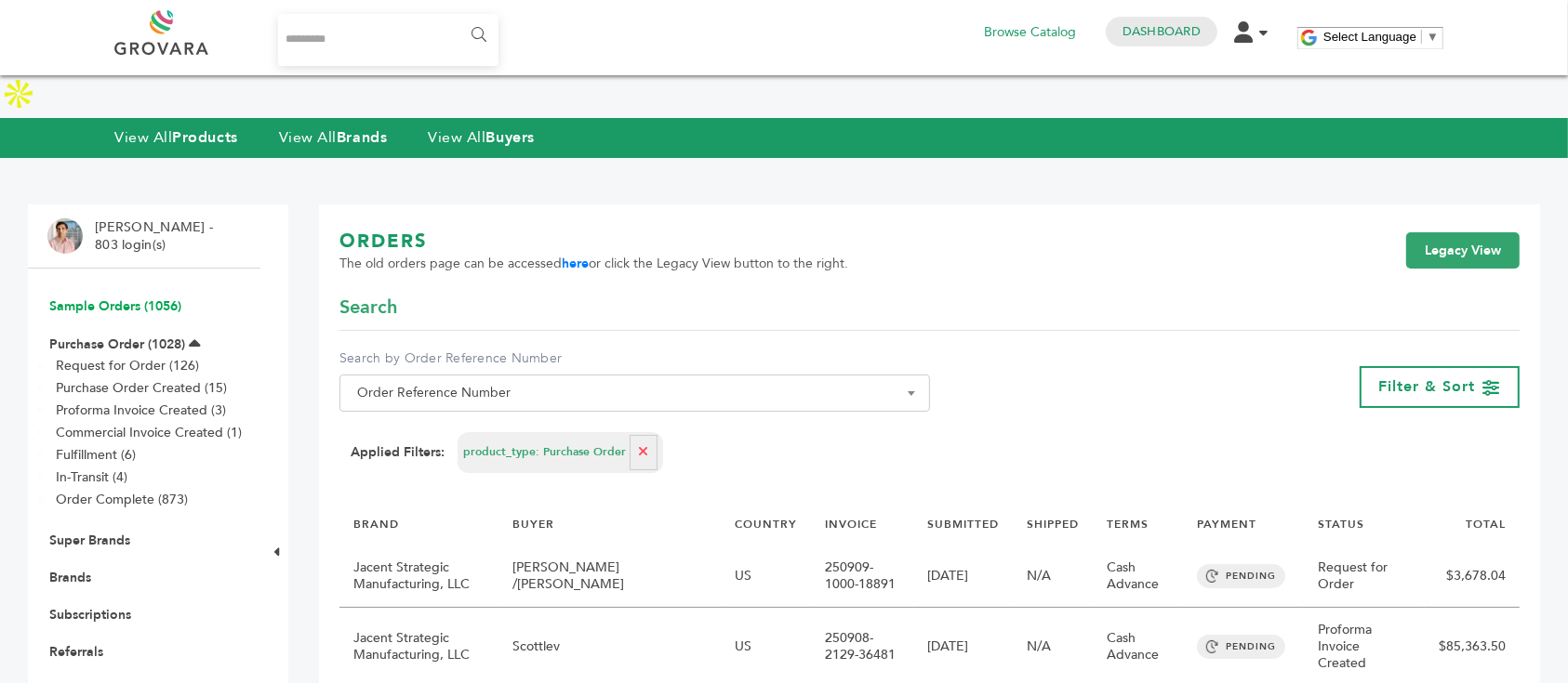
click at [126, 298] on link "Sample Orders (1056)" at bounding box center [115, 306] width 132 height 18
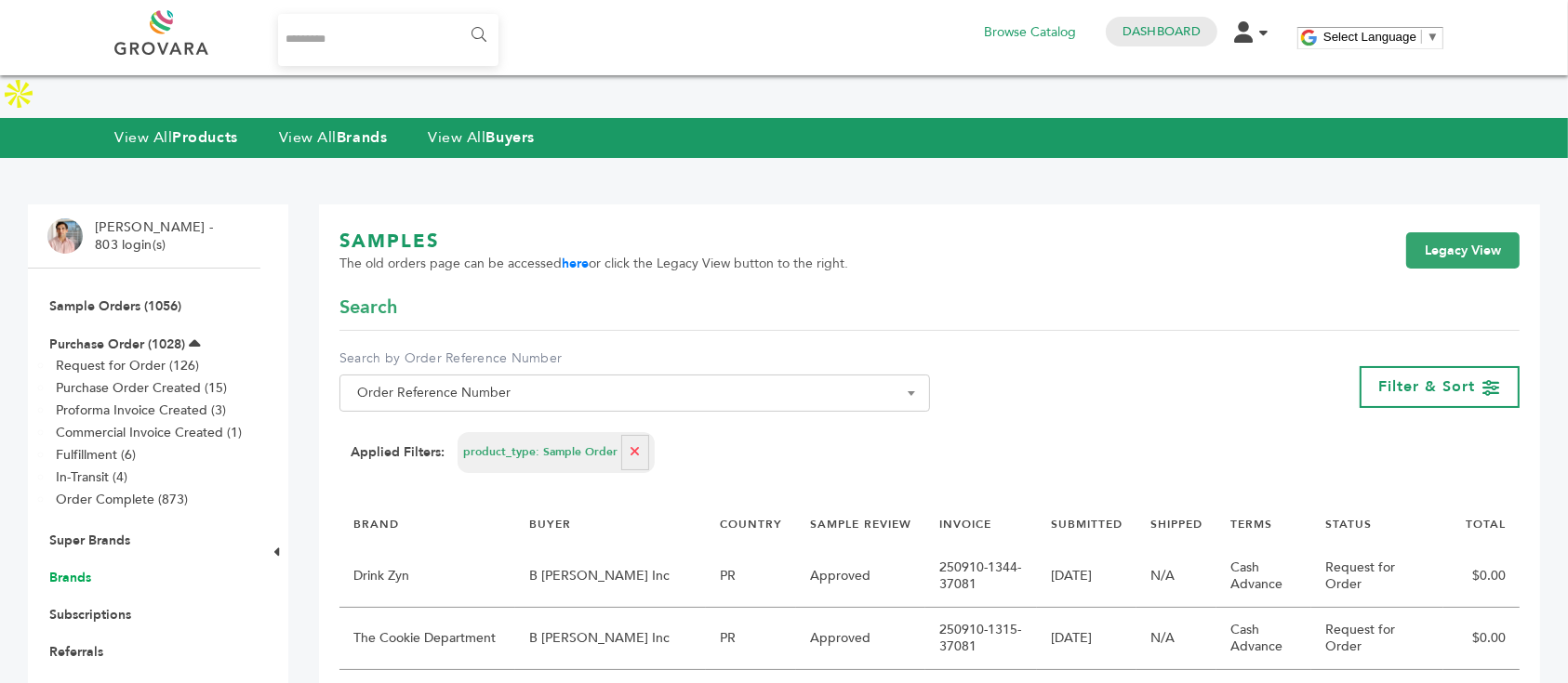
click at [66, 568] on link "Brands" at bounding box center [70, 577] width 42 height 18
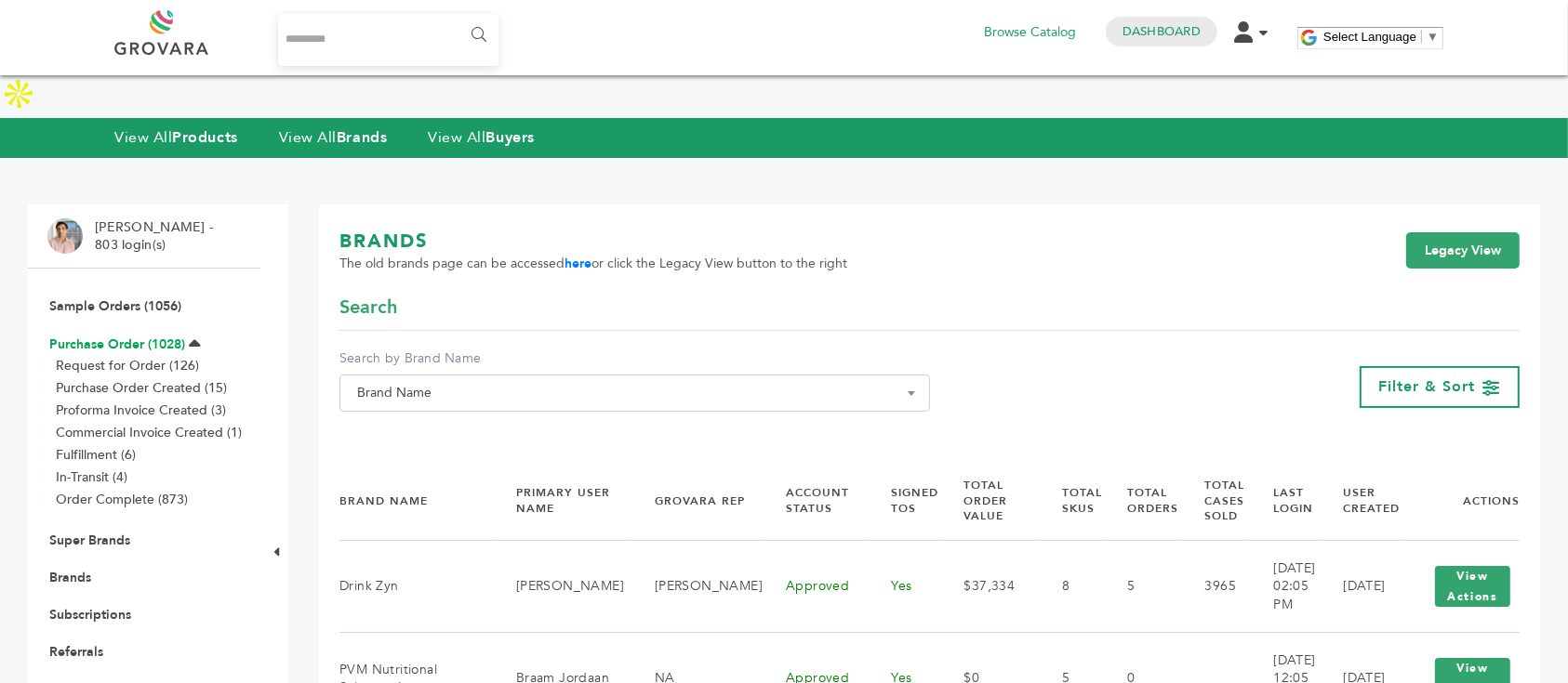
click at [127, 335] on link "Purchase Order (1028)" at bounding box center [117, 344] width 135 height 18
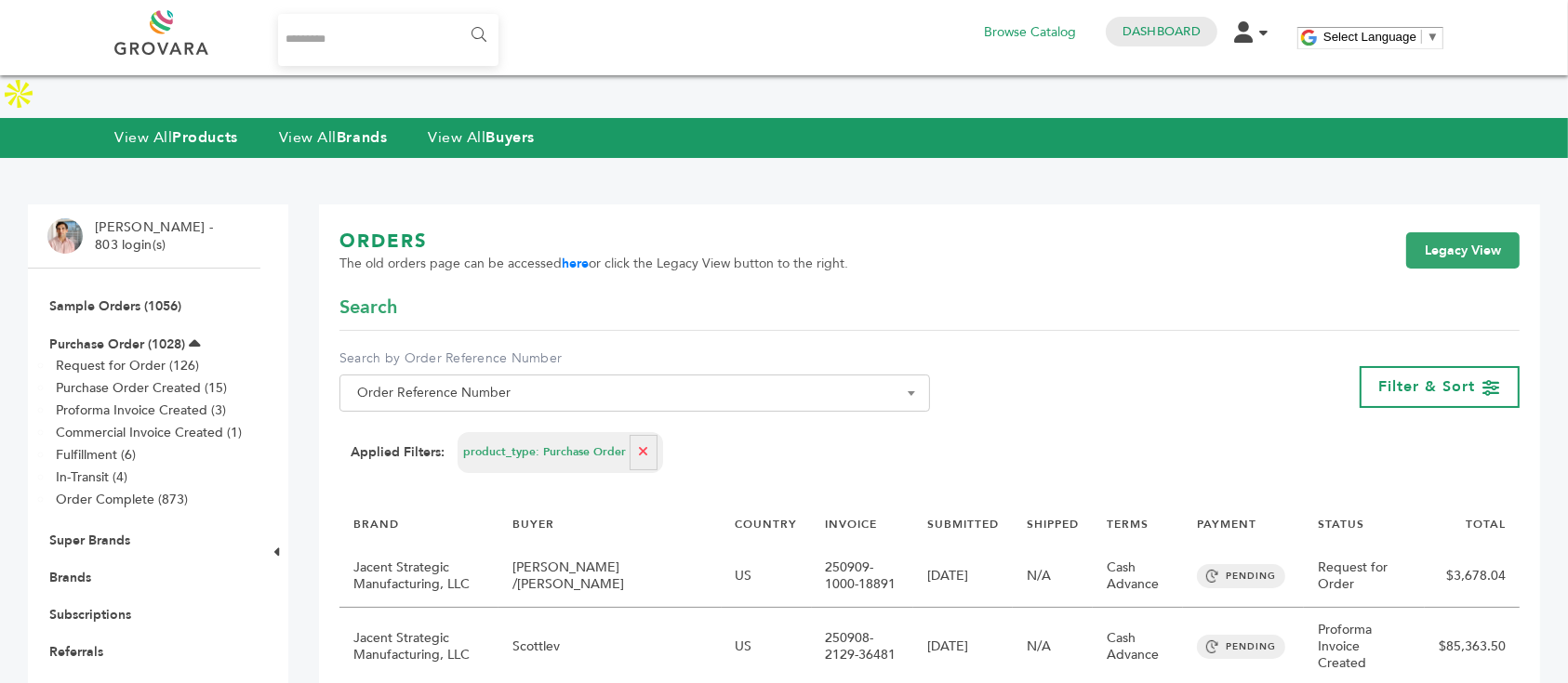
click at [86, 559] on li "Brands" at bounding box center [144, 578] width 194 height 38
click at [85, 568] on link "Brands" at bounding box center [70, 577] width 42 height 18
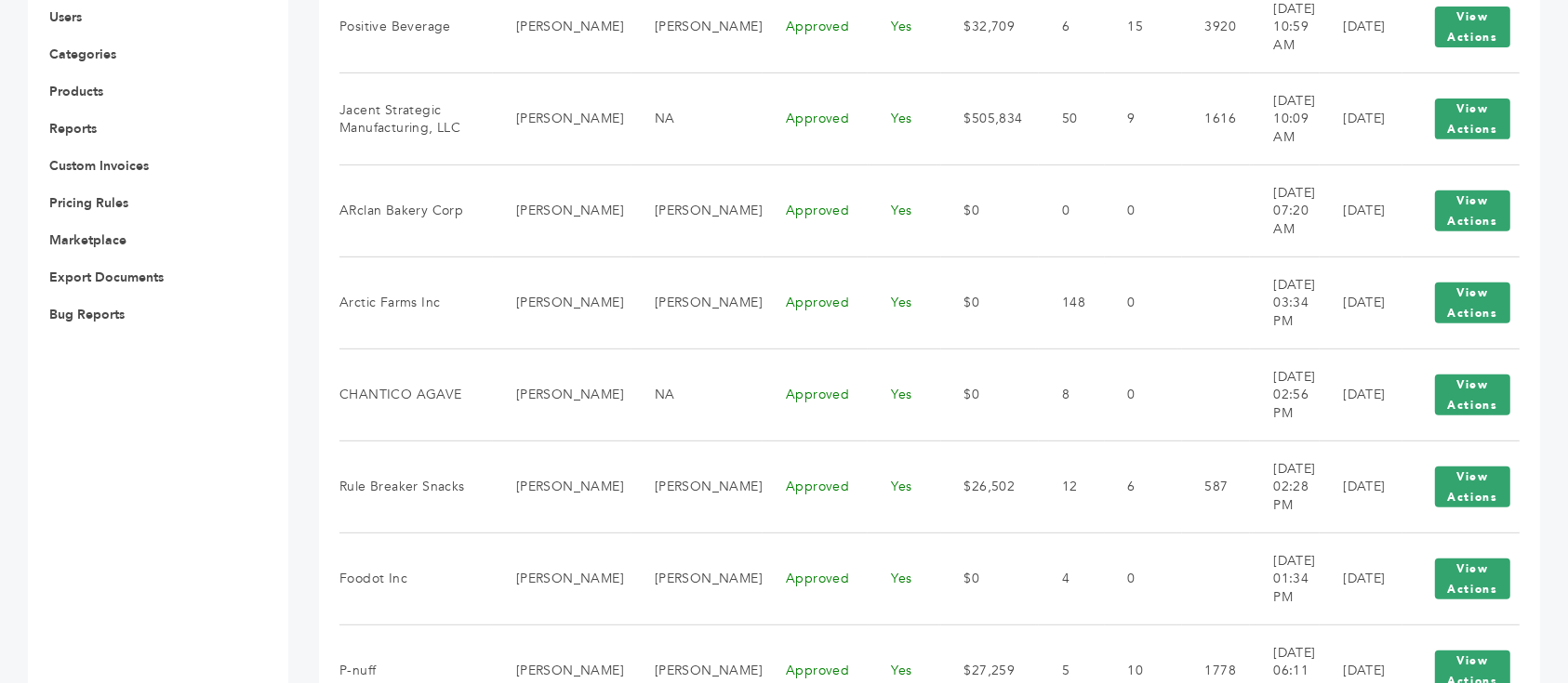
scroll to position [372, 0]
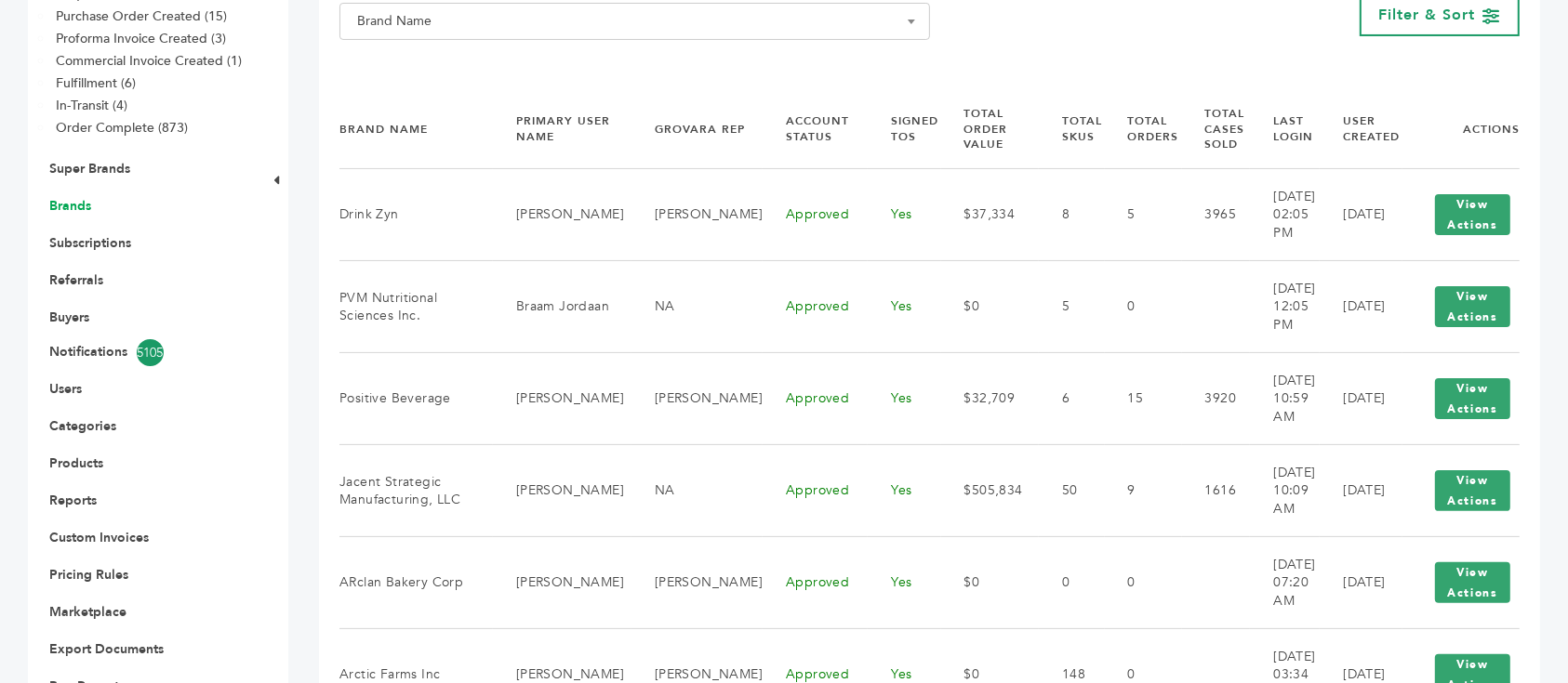
click at [86, 197] on link "Brands" at bounding box center [70, 206] width 42 height 18
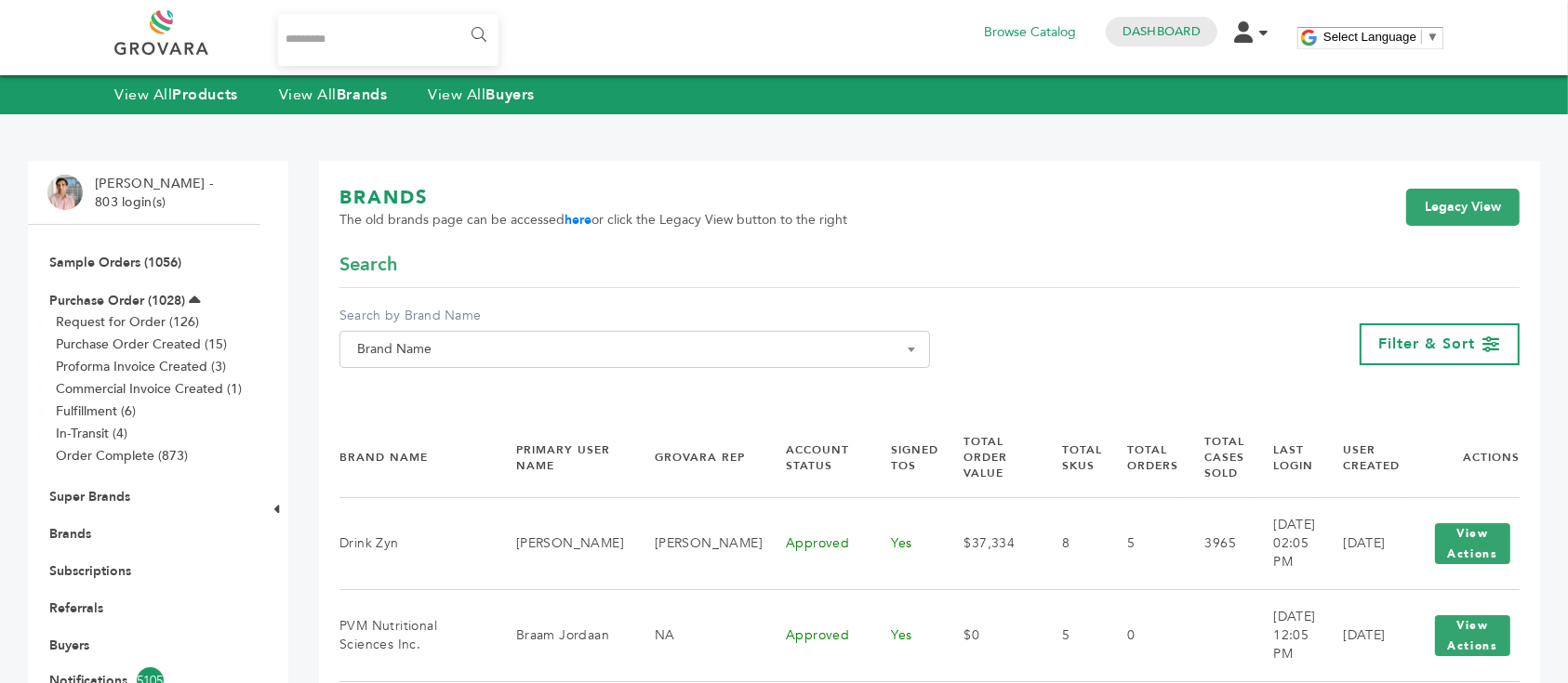
click at [542, 322] on label "Search by Brand Name" at bounding box center [635, 316] width 590 height 19
click at [340, 331] on select "**********" at bounding box center [339, 331] width 1 height 1
click at [549, 345] on span "Brand Name" at bounding box center [635, 349] width 570 height 26
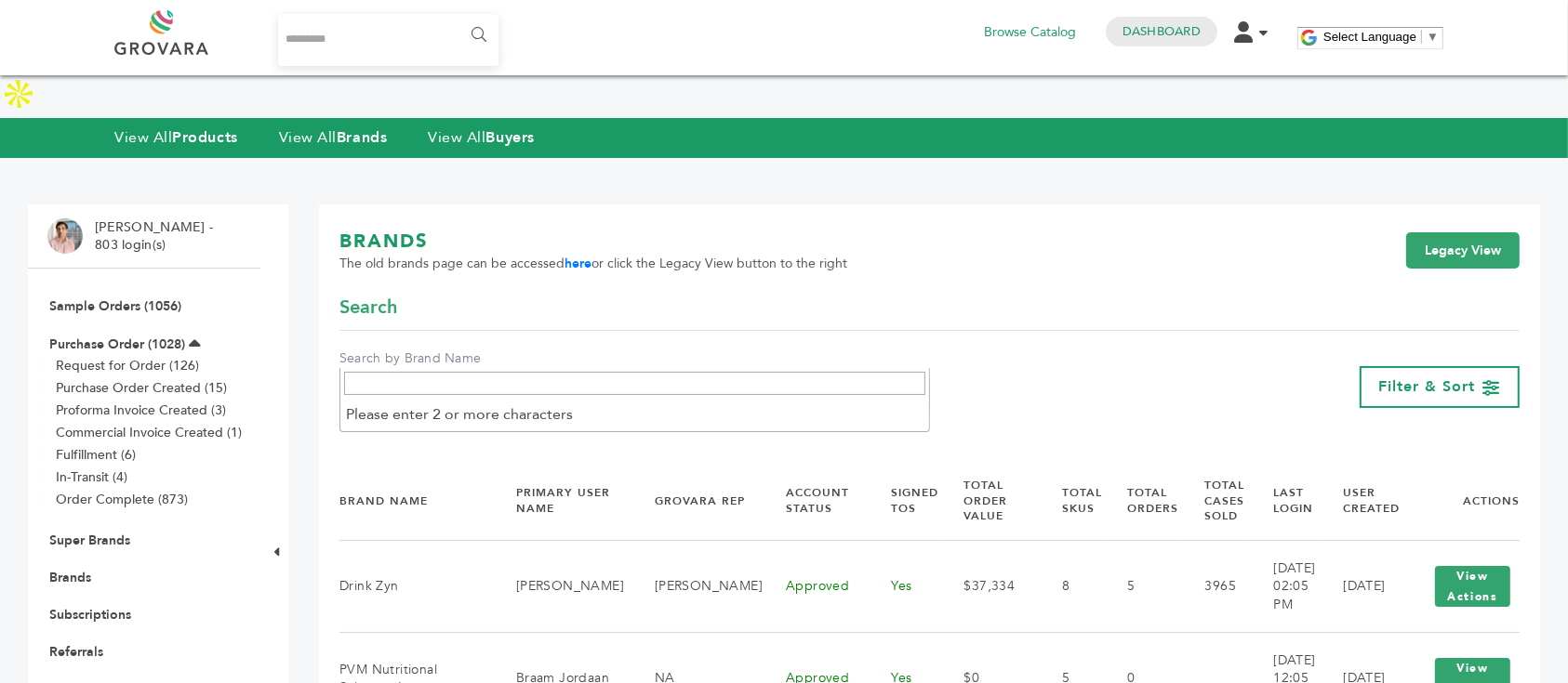
click at [540, 383] on input "Search" at bounding box center [635, 383] width 581 height 23
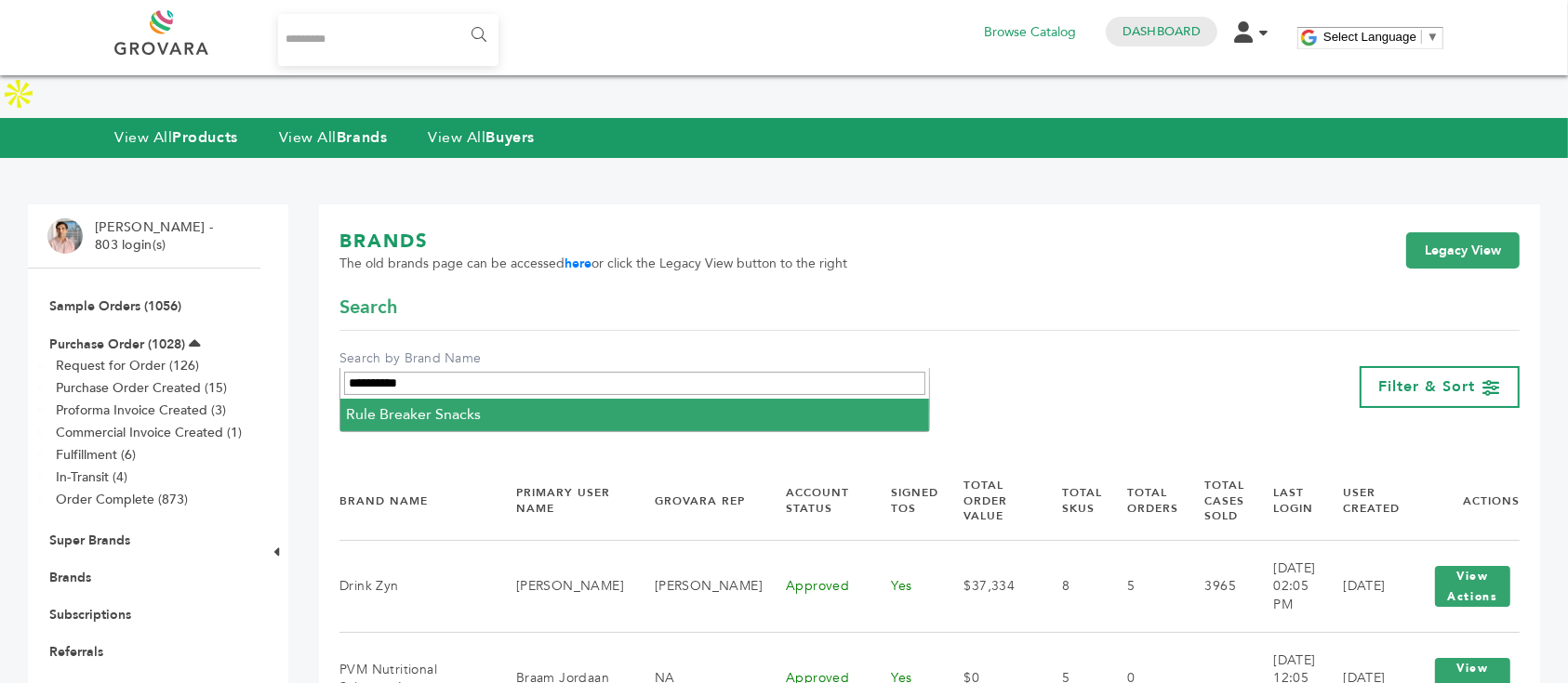
type input "**********"
select select "**********"
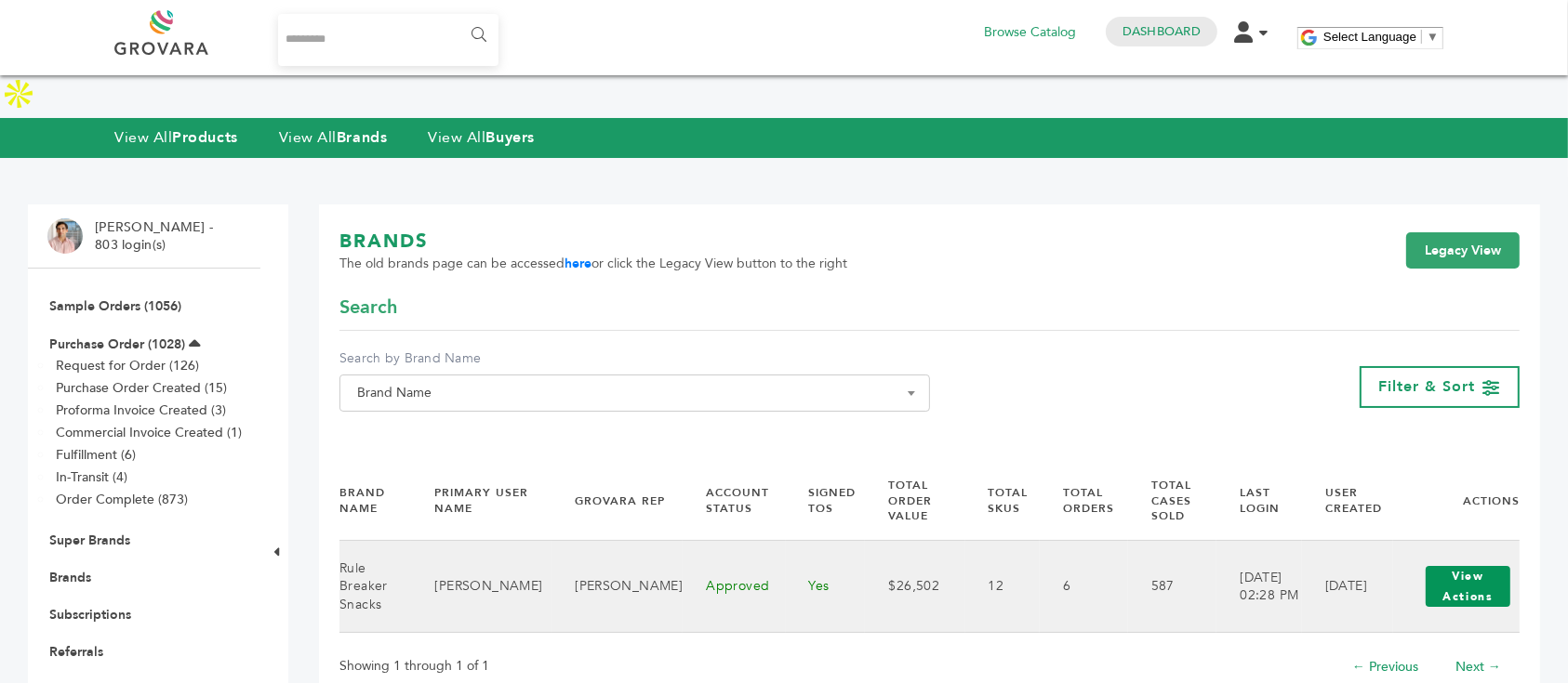
click at [1505, 567] on button "View Actions" at bounding box center [1468, 587] width 85 height 41
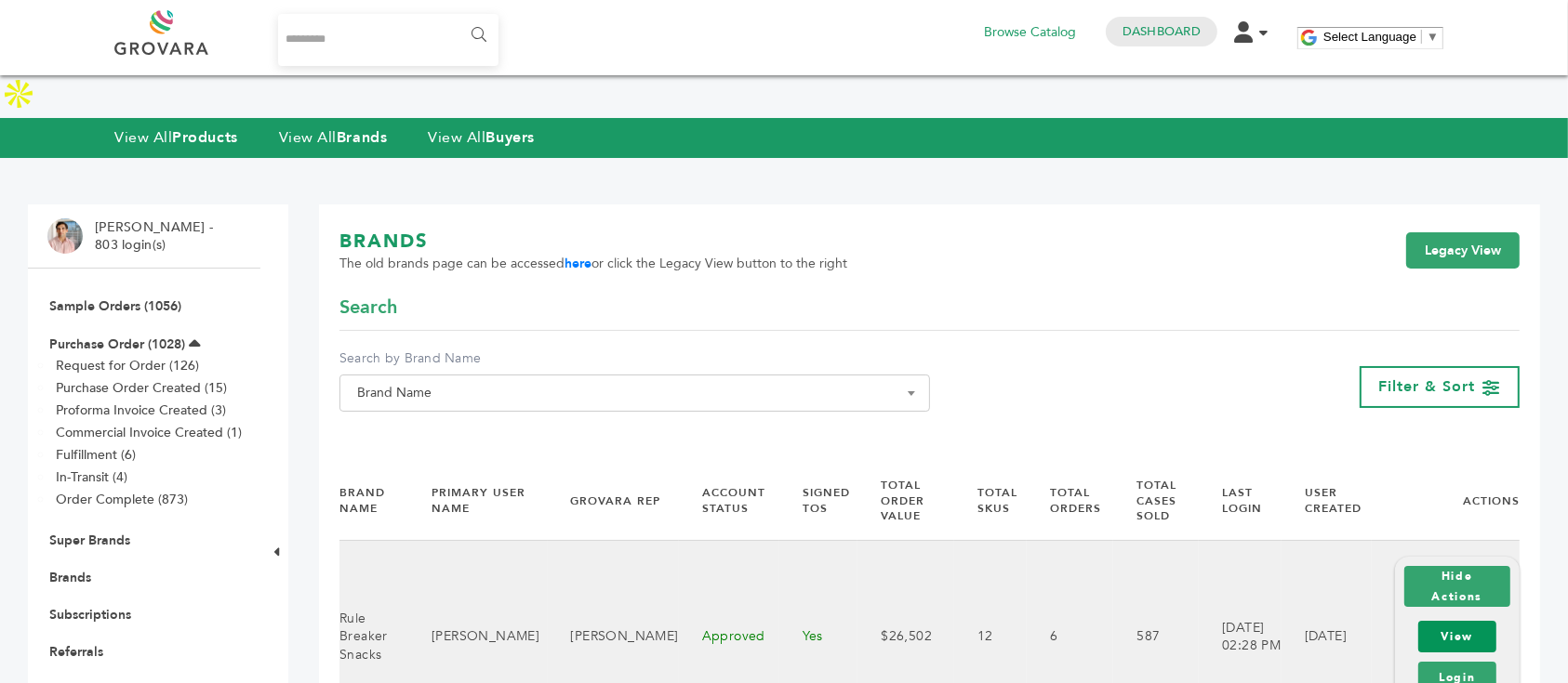
click at [1466, 621] on link "View" at bounding box center [1457, 637] width 78 height 32
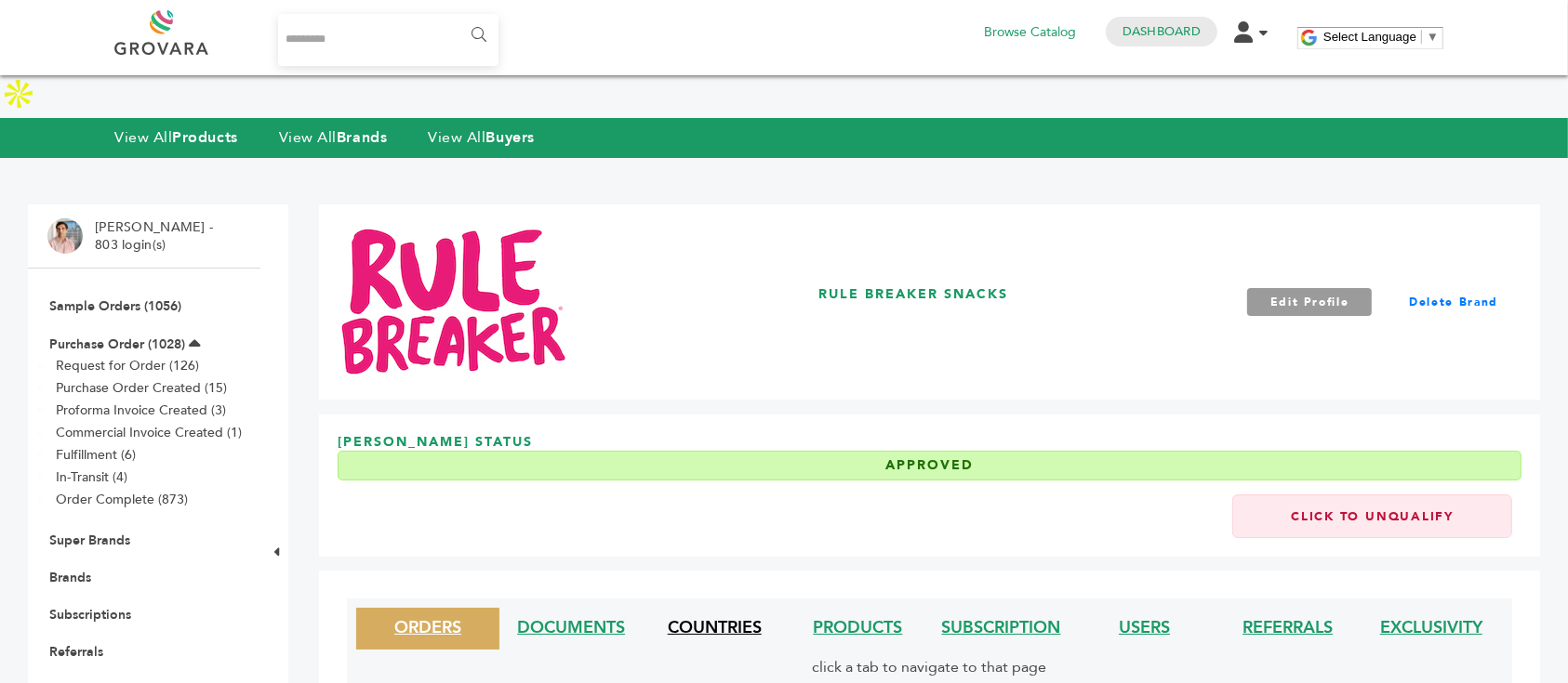
click at [712, 616] on link "COUNTRIES" at bounding box center [714, 628] width 94 height 23
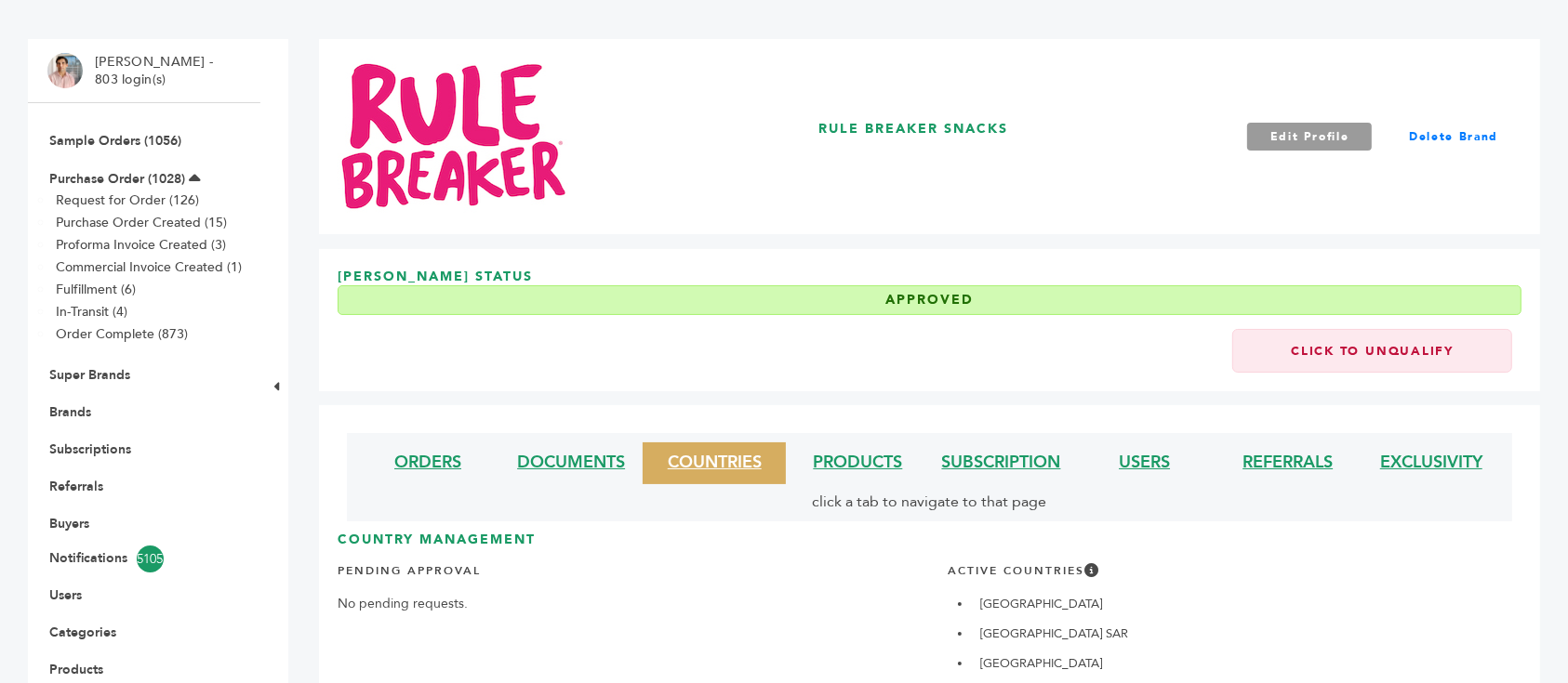
scroll to position [372, 0]
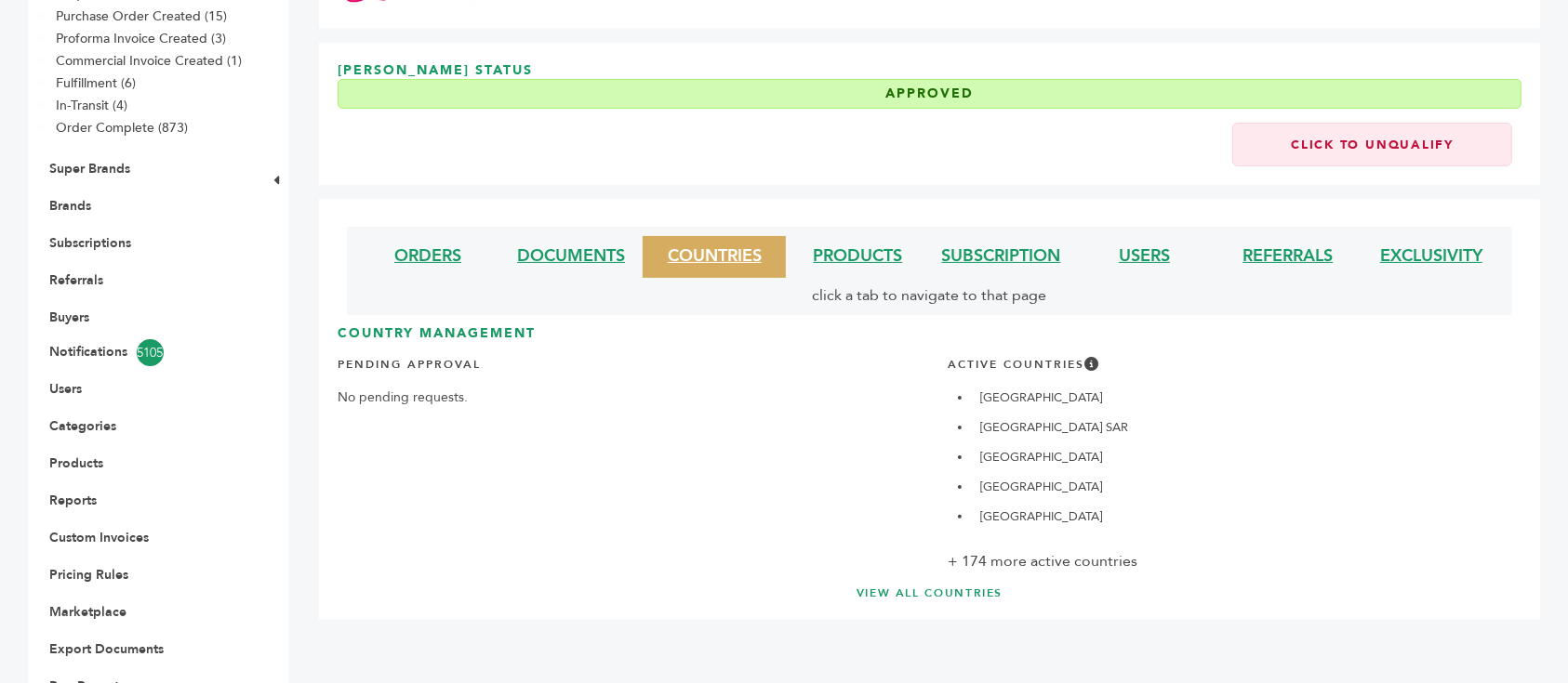
click at [951, 585] on link "VIEW ALL COUNTRIES" at bounding box center [930, 593] width 1109 height 16
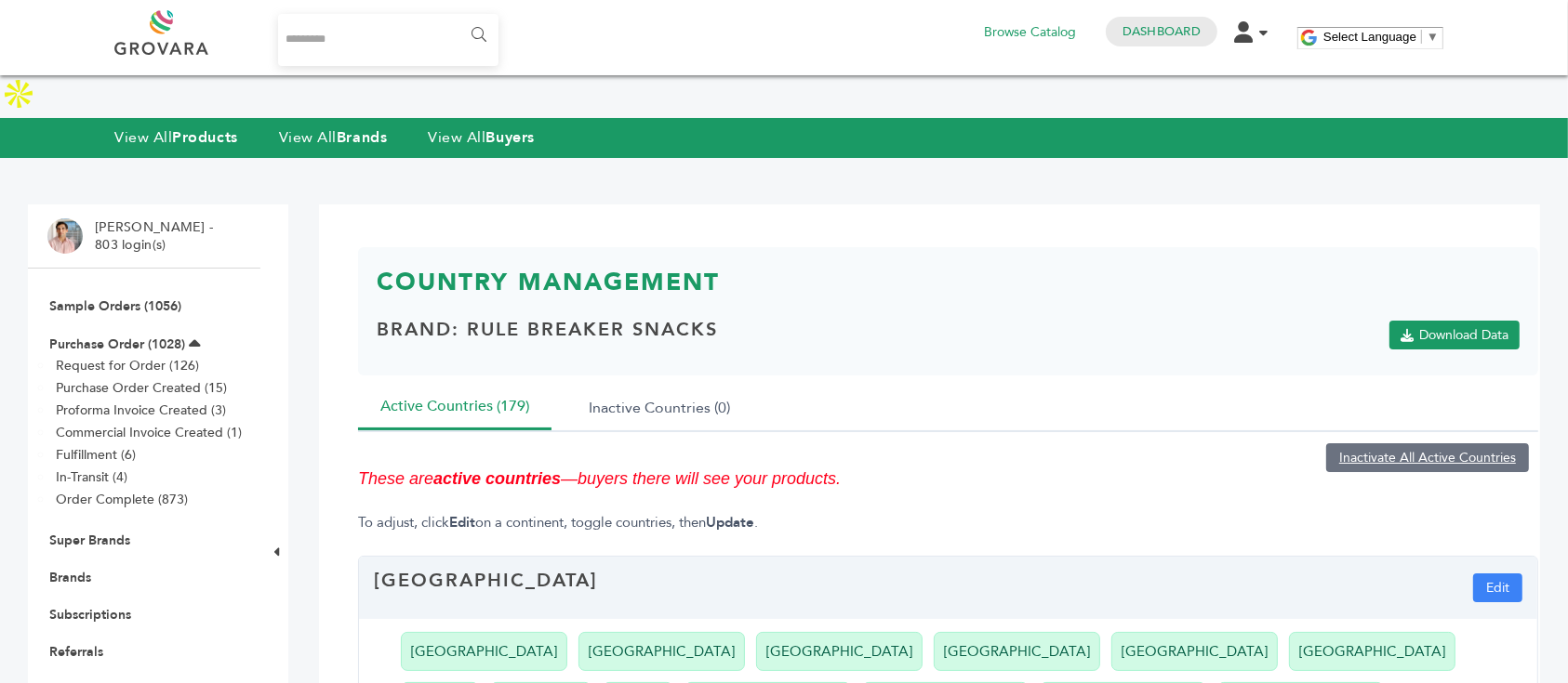
click at [362, 41] on input "Search..." at bounding box center [388, 39] width 220 height 52
type input "**********"
click at [457, 17] on input "******" at bounding box center [478, 36] width 42 height 38
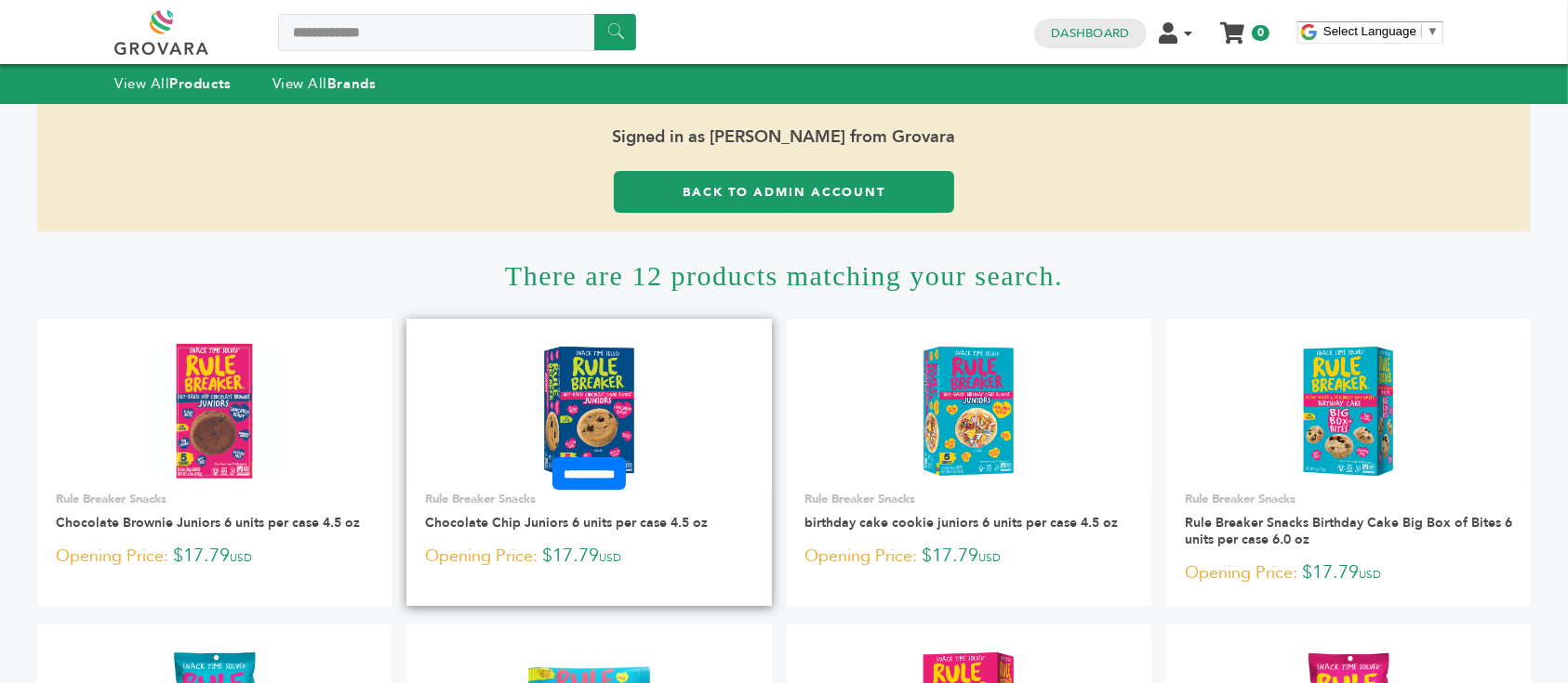
click at [634, 370] on img at bounding box center [589, 411] width 96 height 133
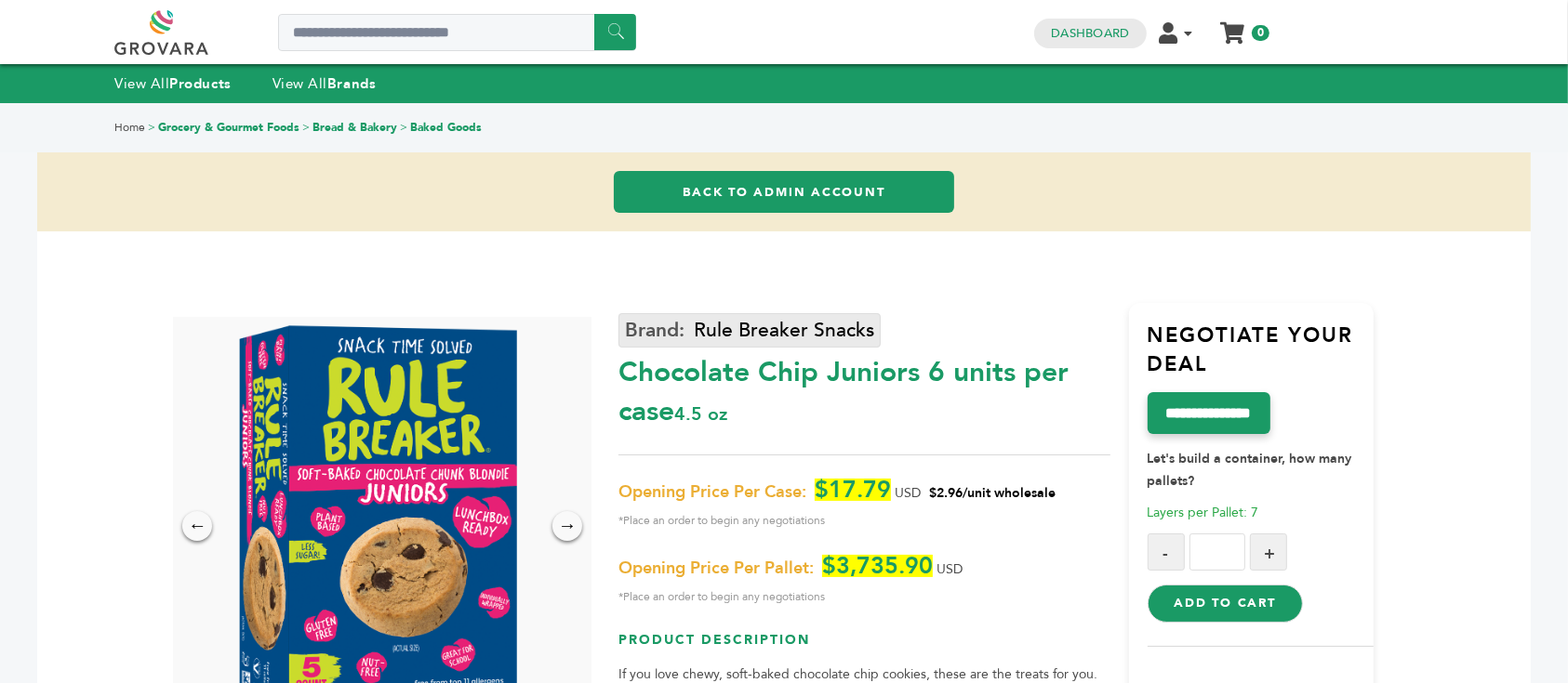
click at [759, 331] on link "Rule Breaker Snacks" at bounding box center [749, 330] width 262 height 35
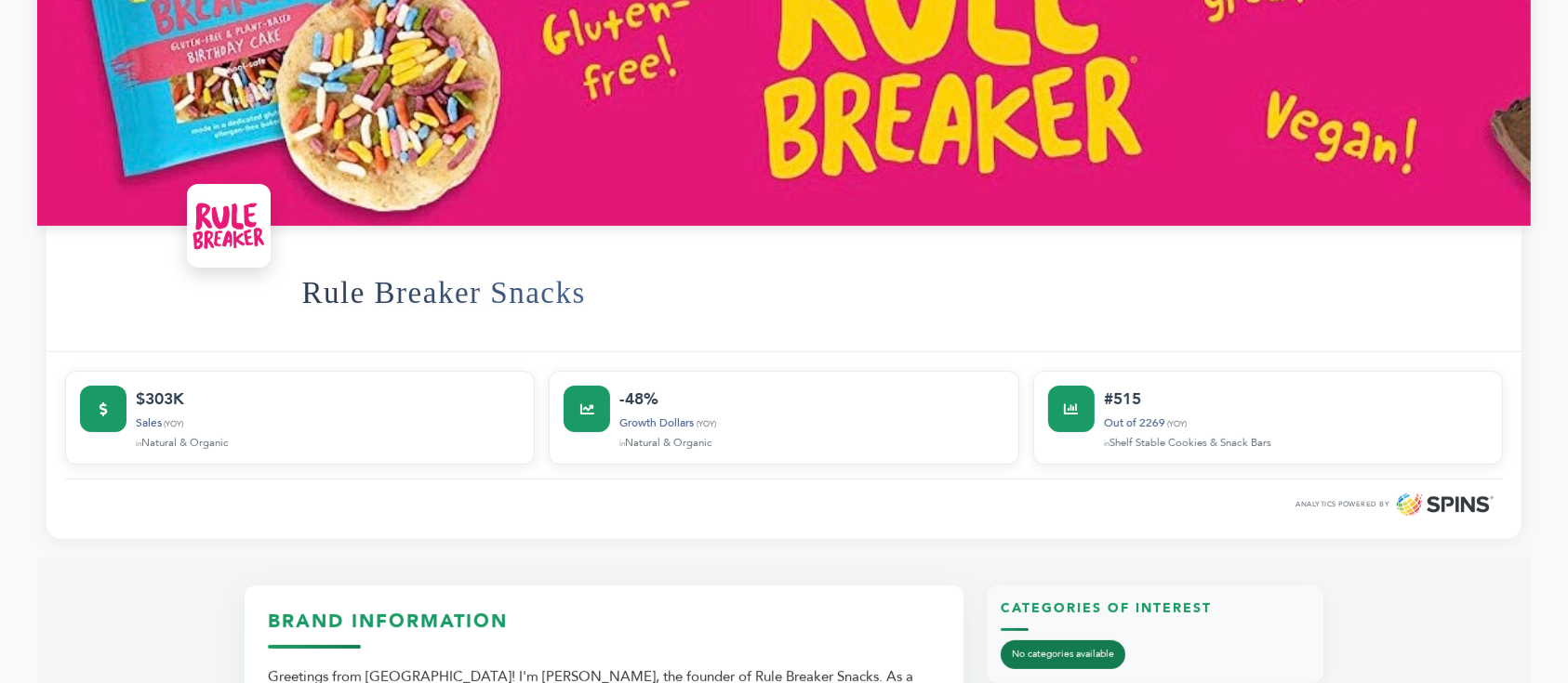
scroll to position [743, 0]
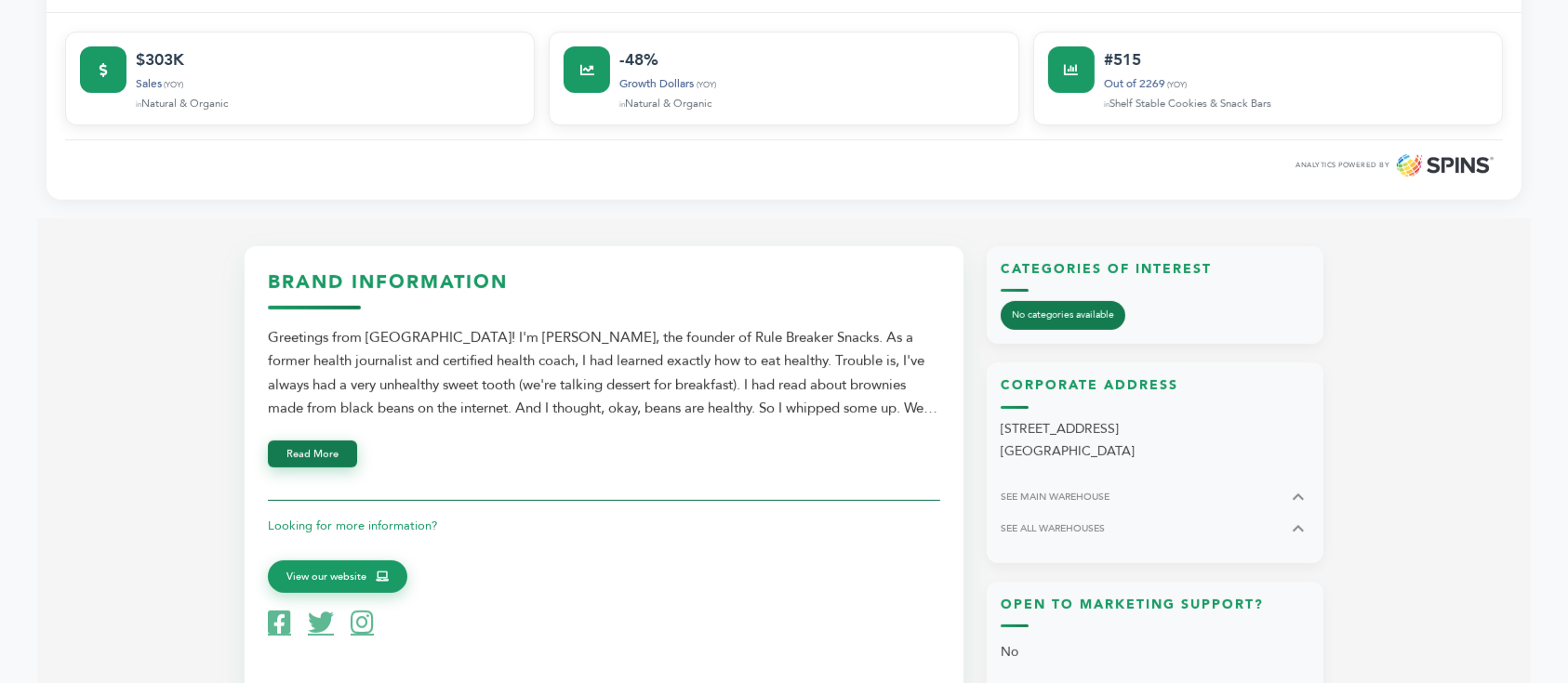
click at [345, 441] on button "Read More" at bounding box center [312, 454] width 89 height 27
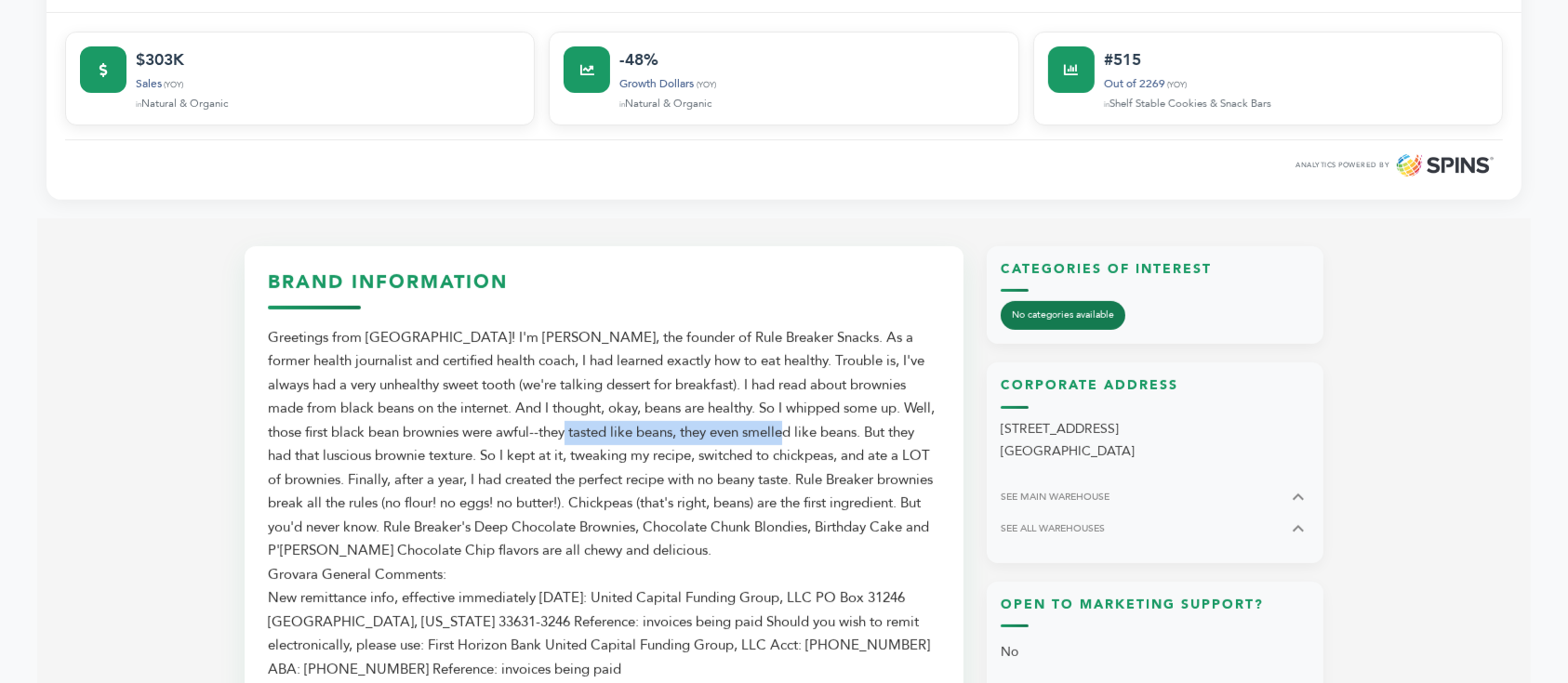
drag, startPoint x: 493, startPoint y: 388, endPoint x: 719, endPoint y: 395, distance: 226.1
click at [719, 395] on div "Grovara General Comments: New remittance info, effective immediately [DATE]: Un…" at bounding box center [604, 504] width 672 height 356
drag, startPoint x: 843, startPoint y: 393, endPoint x: 868, endPoint y: 402, distance: 26.6
click at [868, 402] on div "Grovara General Comments: New remittance info, effective immediately [DATE]: Un…" at bounding box center [604, 504] width 672 height 356
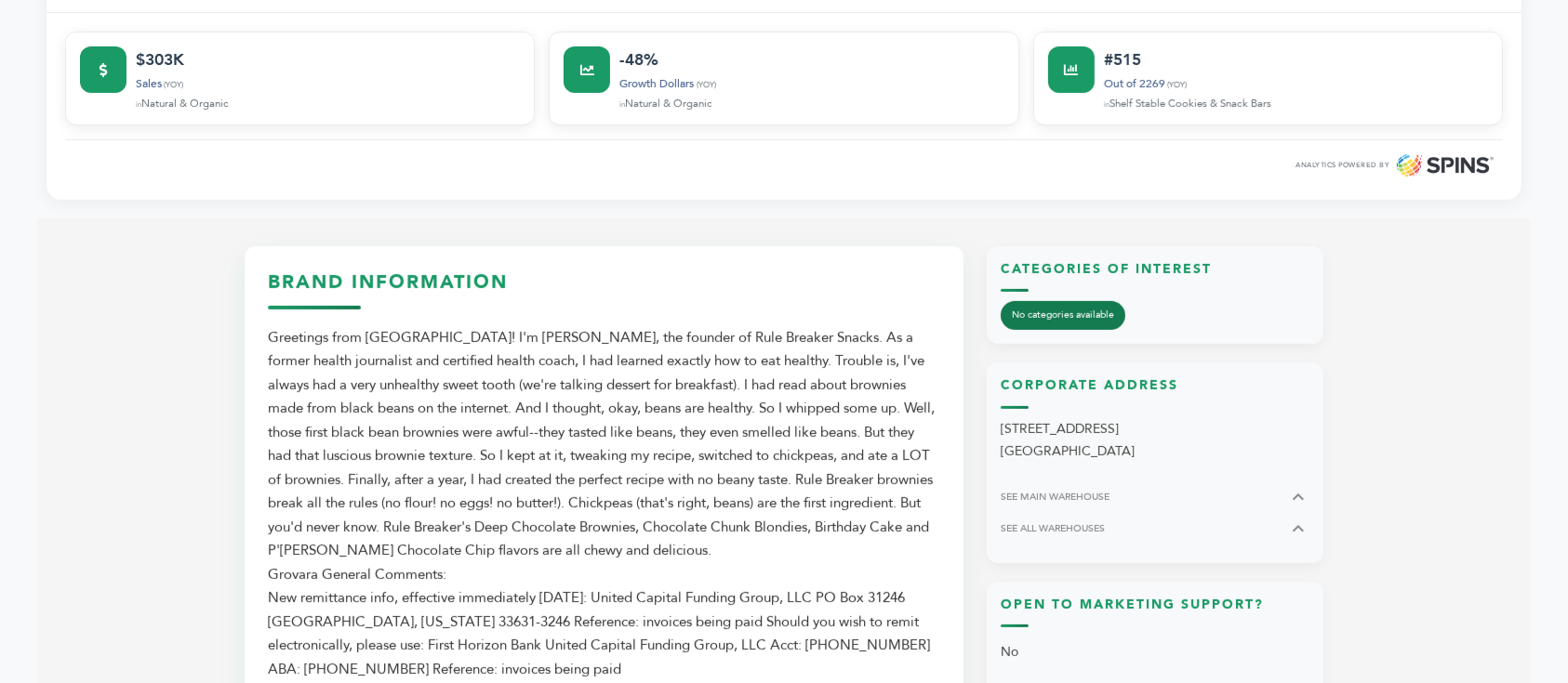
click at [868, 402] on div "Grovara General Comments: New remittance info, effective immediately [DATE]: Un…" at bounding box center [604, 504] width 672 height 356
drag, startPoint x: 415, startPoint y: 415, endPoint x: 640, endPoint y: 412, distance: 225.0
click at [640, 412] on div "Grovara General Comments: New remittance info, effective immediately [DATE]: Un…" at bounding box center [604, 504] width 672 height 356
click at [641, 412] on div "Grovara General Comments: New remittance info, effective immediately [DATE]: Un…" at bounding box center [604, 504] width 672 height 356
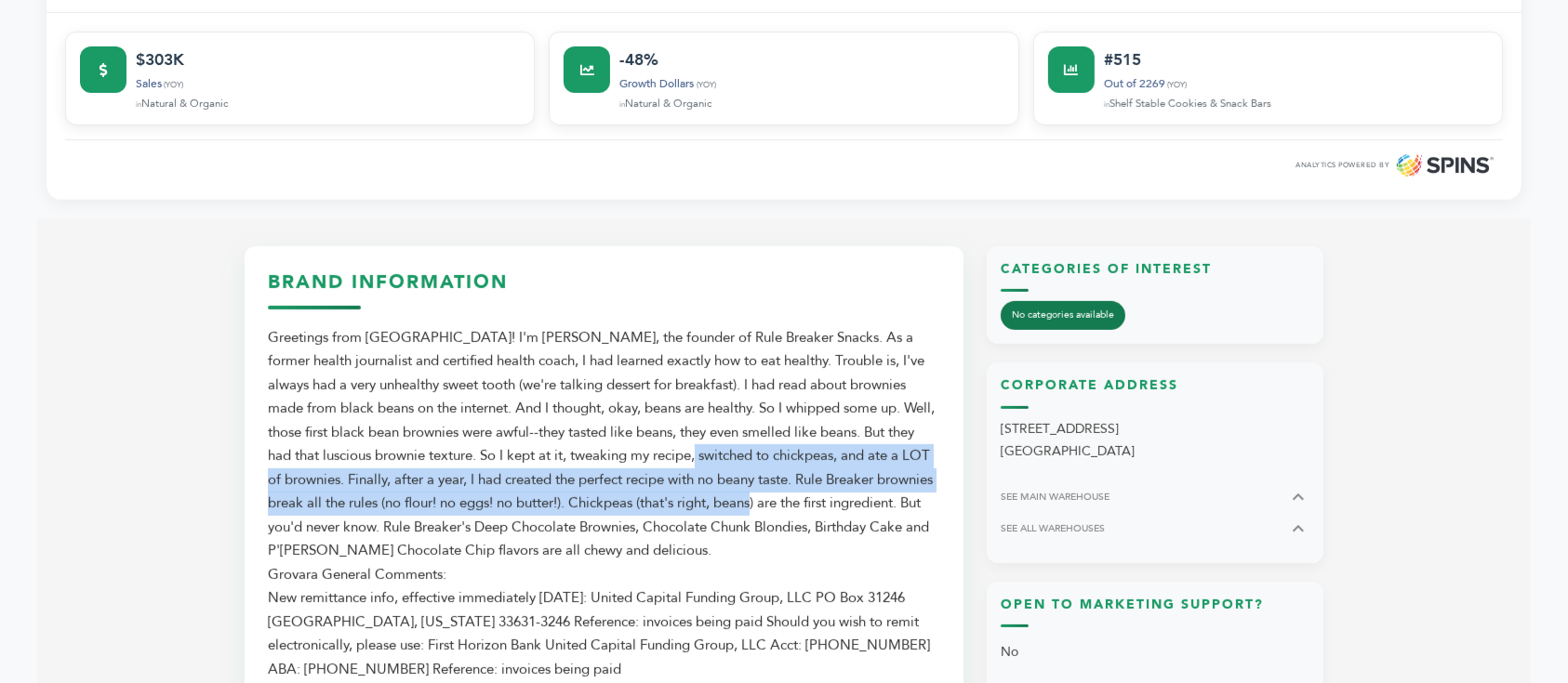
drag, startPoint x: 640, startPoint y: 412, endPoint x: 753, endPoint y: 451, distance: 119.5
click at [753, 451] on div "Grovara General Comments: New remittance info, effective immediately [DATE]: Un…" at bounding box center [604, 504] width 672 height 356
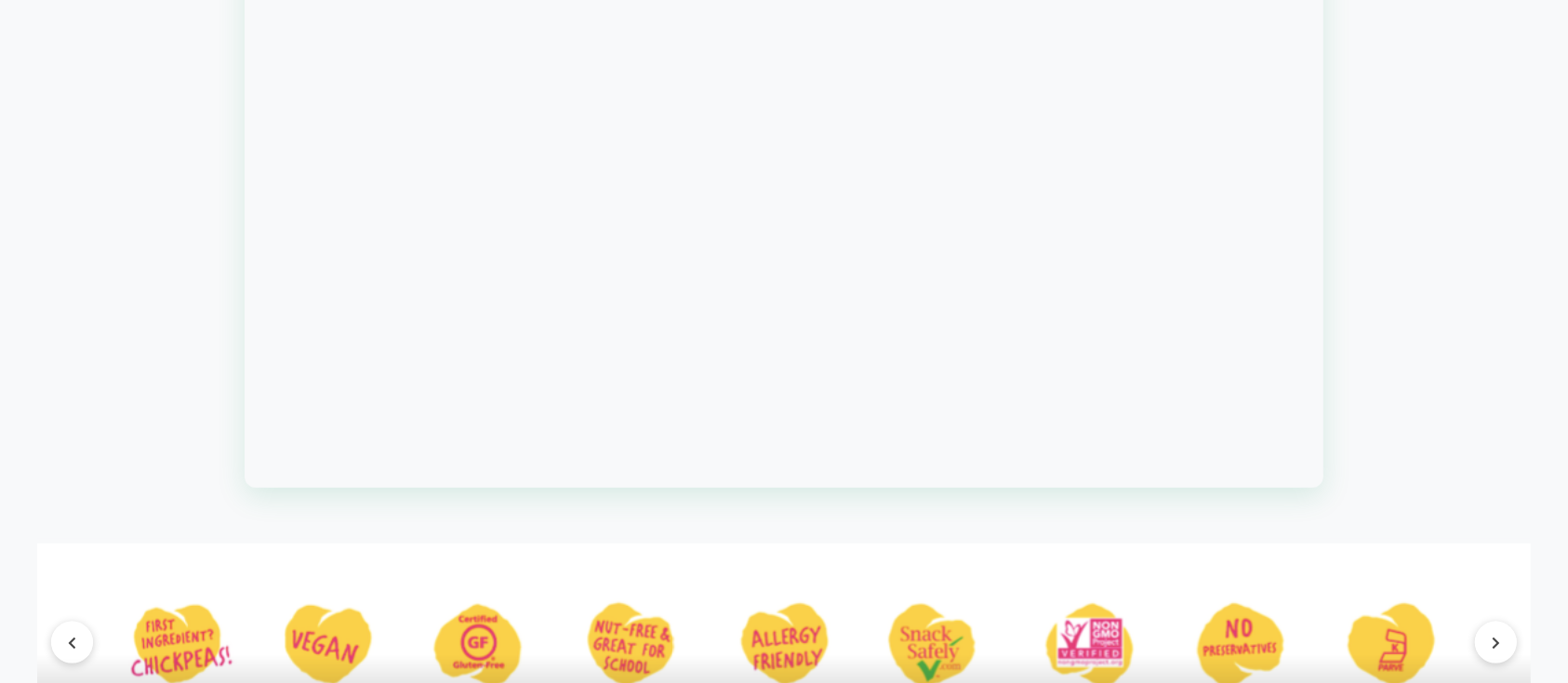
scroll to position [2726, 0]
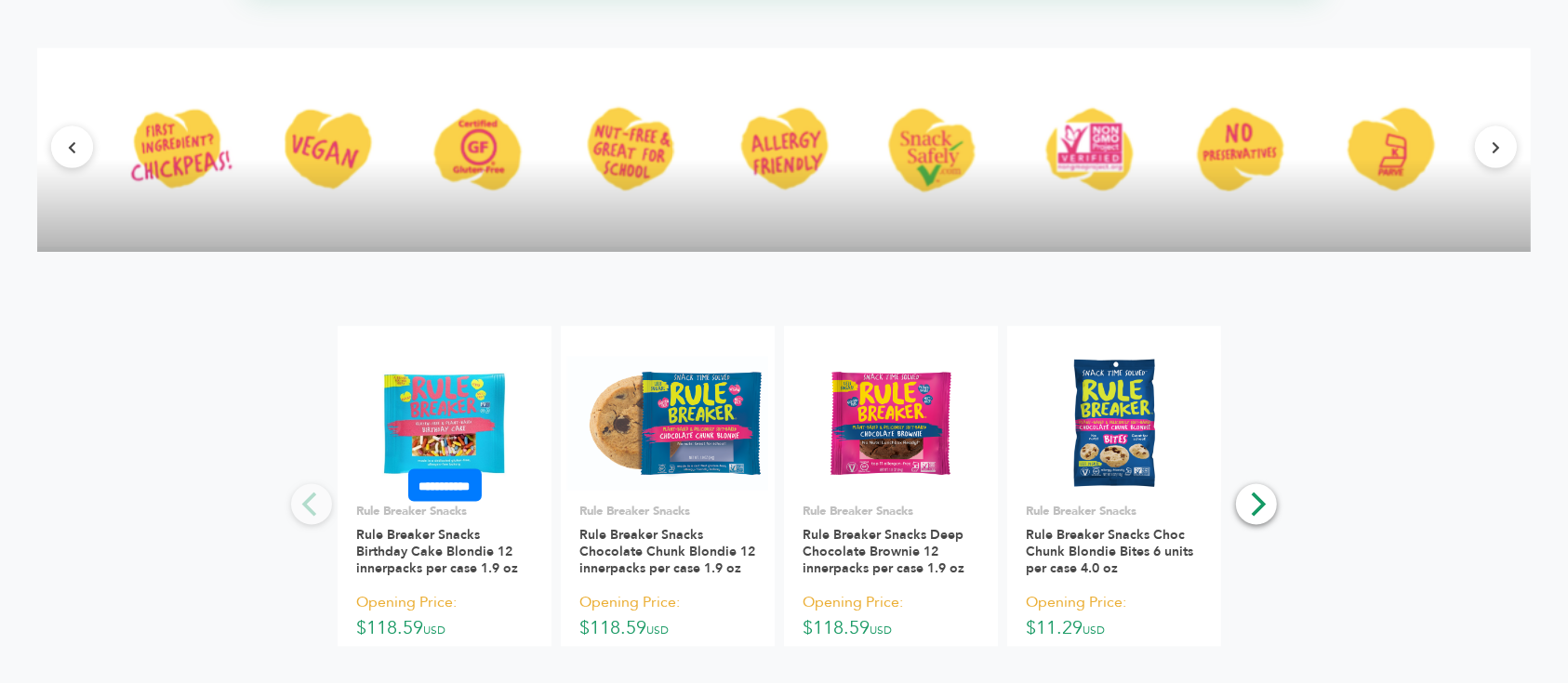
click at [494, 368] on img at bounding box center [445, 424] width 134 height 134
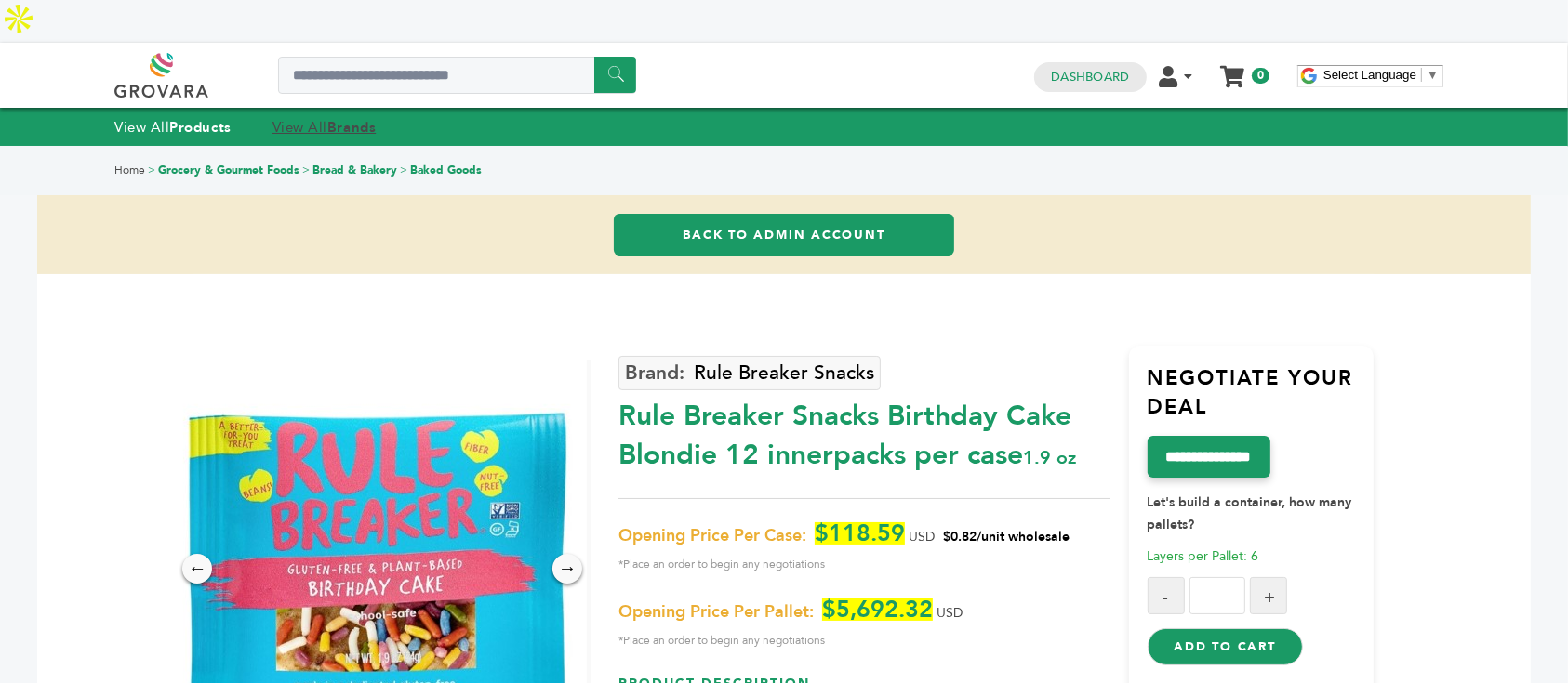
click at [315, 118] on link "View All Brands" at bounding box center [324, 128] width 104 height 19
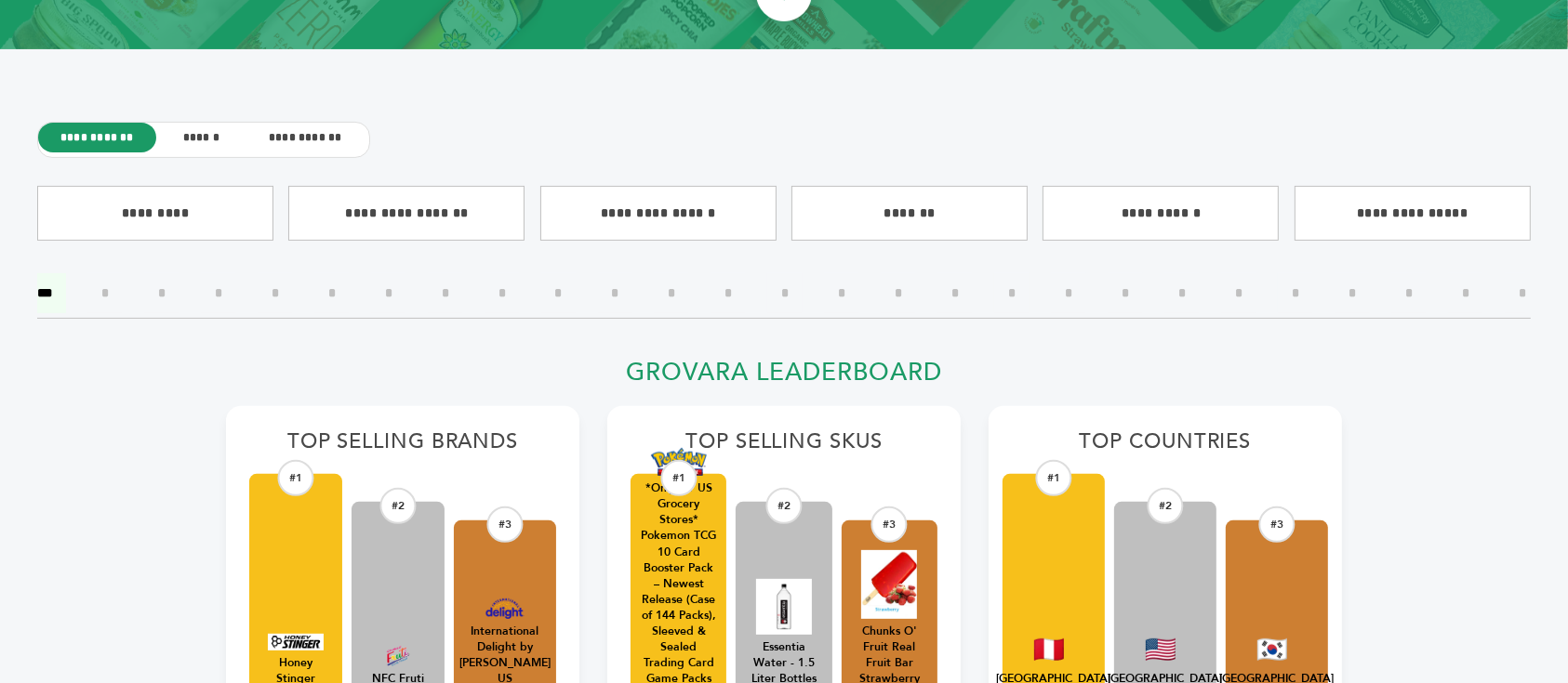
click at [1177, 294] on input"] "*" at bounding box center [1183, 293] width 36 height 40
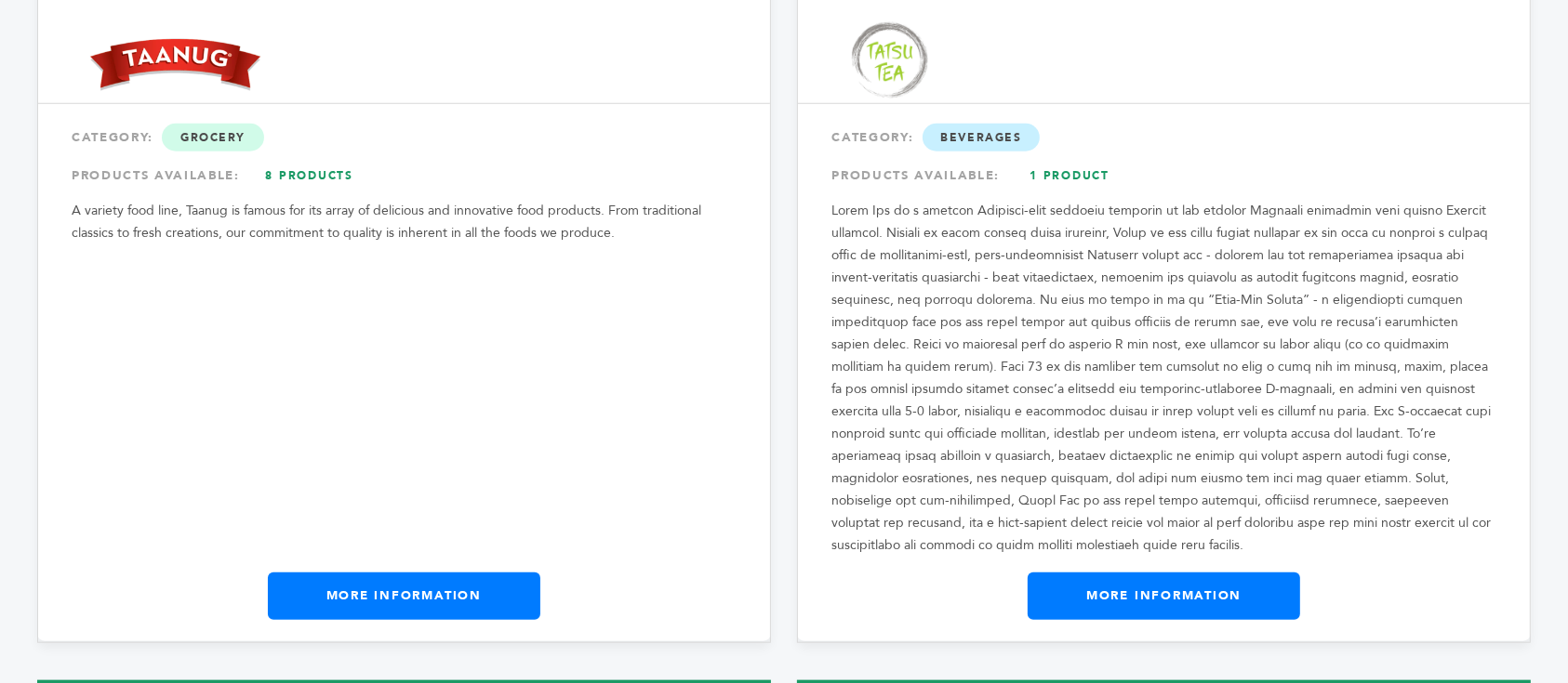
scroll to position [2354, 0]
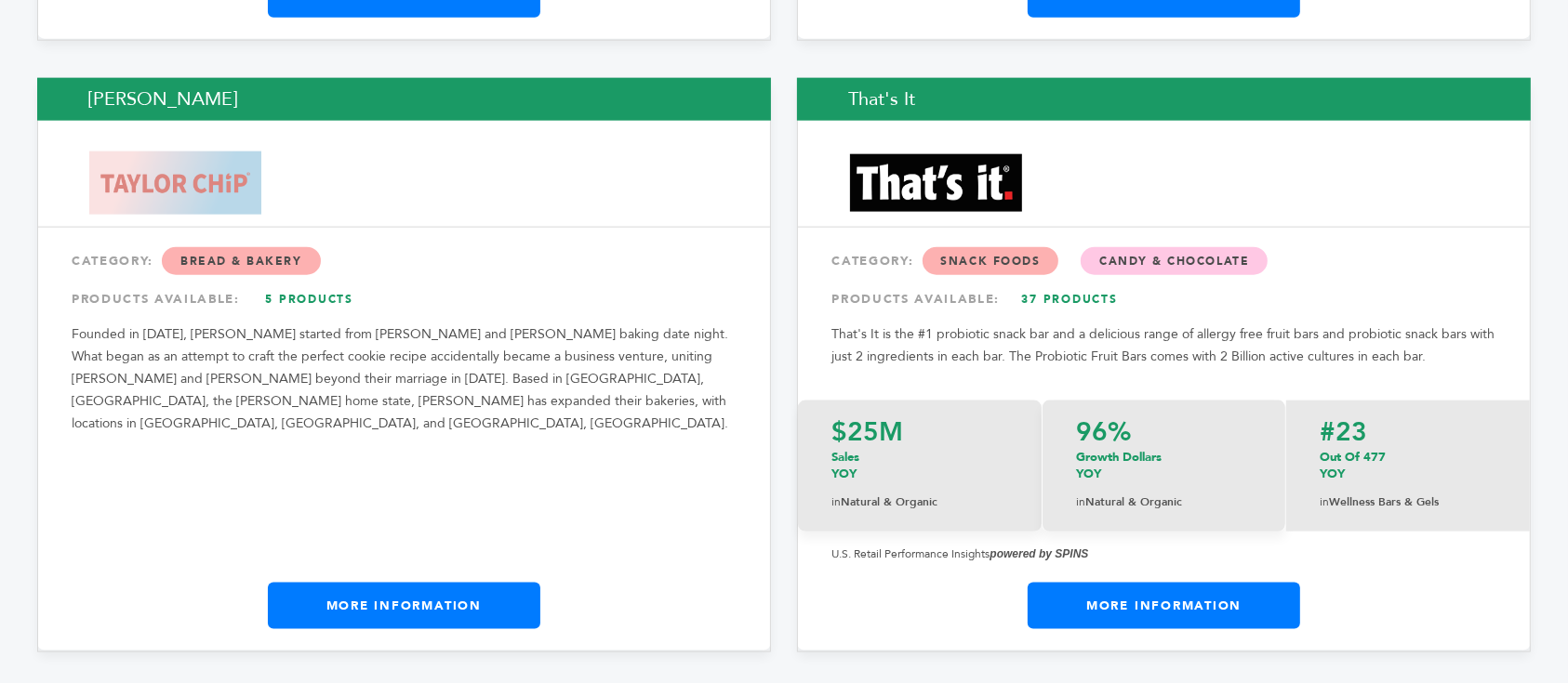
click at [439, 582] on link "More Information" at bounding box center [404, 605] width 273 height 46
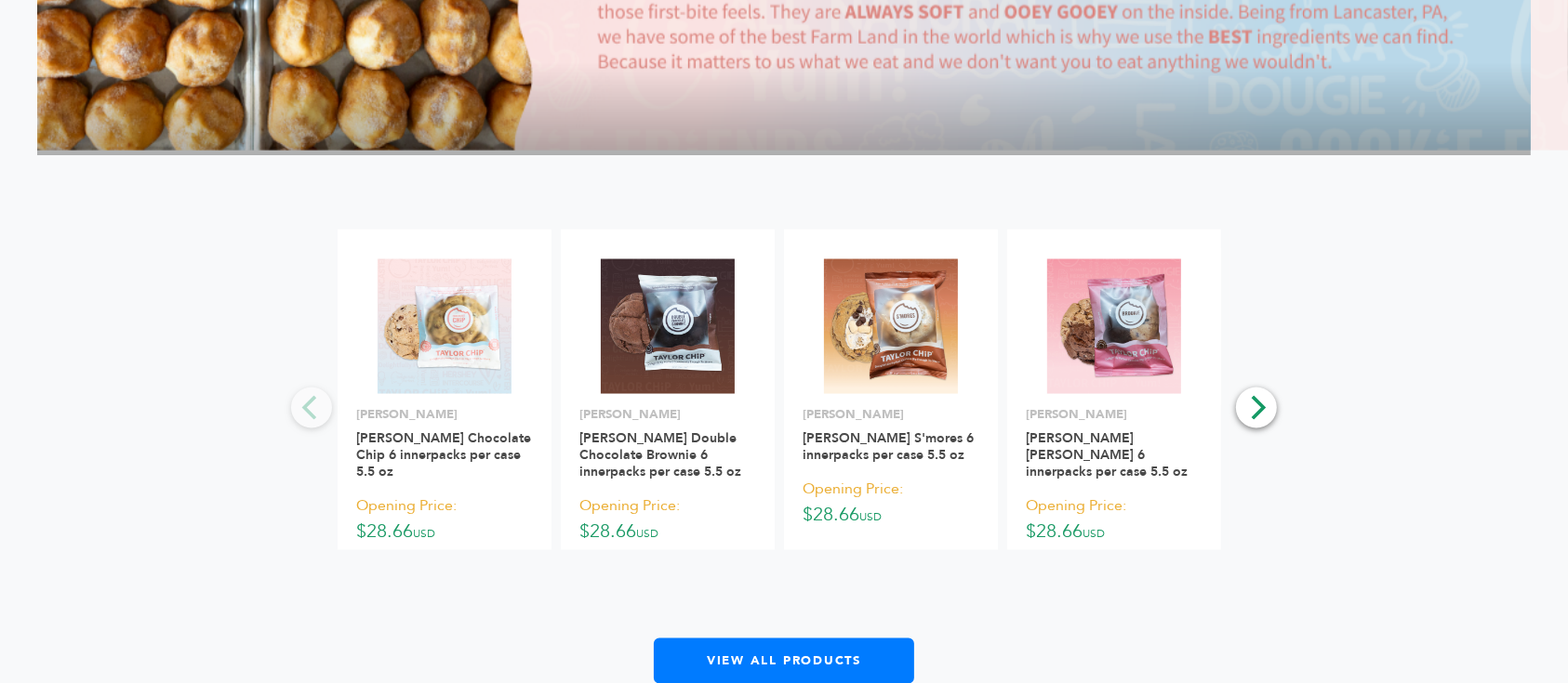
scroll to position [2974, 0]
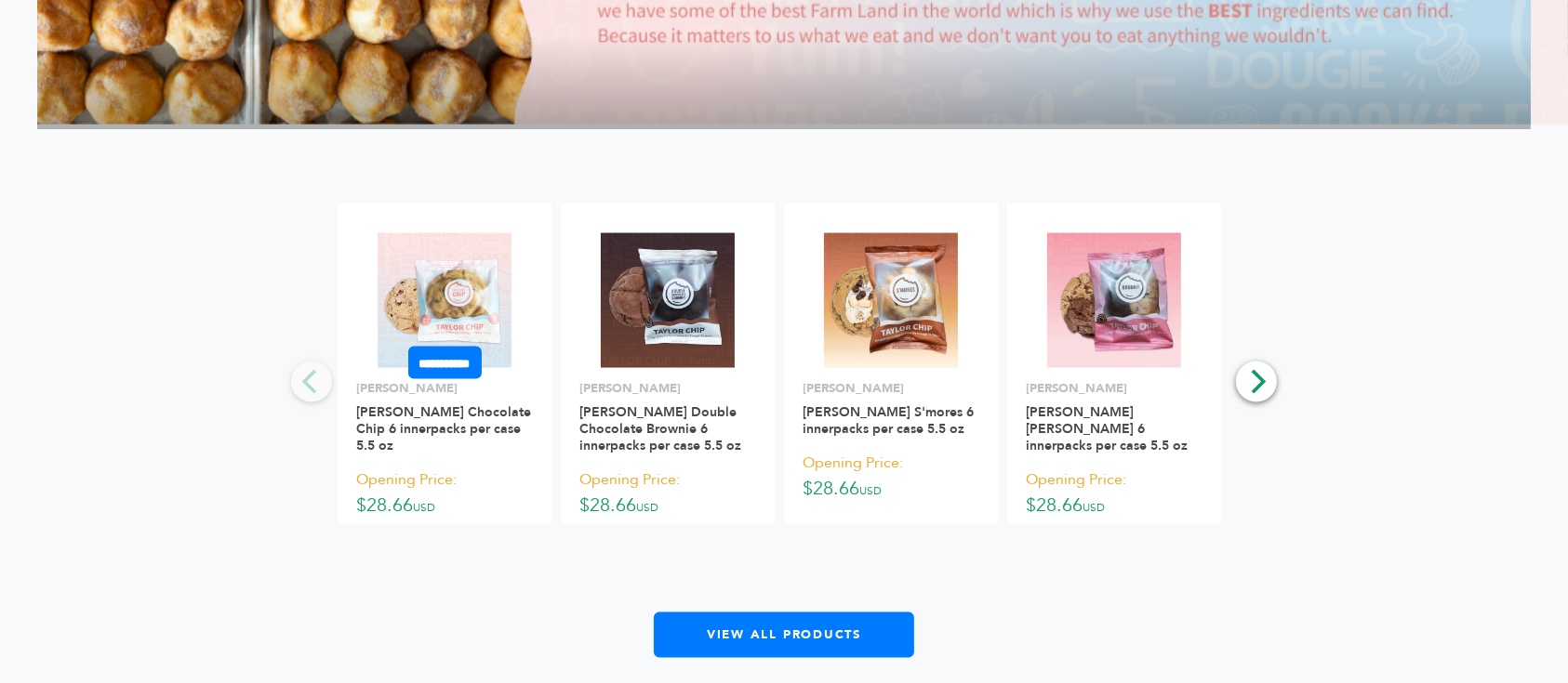
click at [479, 233] on img at bounding box center [445, 300] width 134 height 134
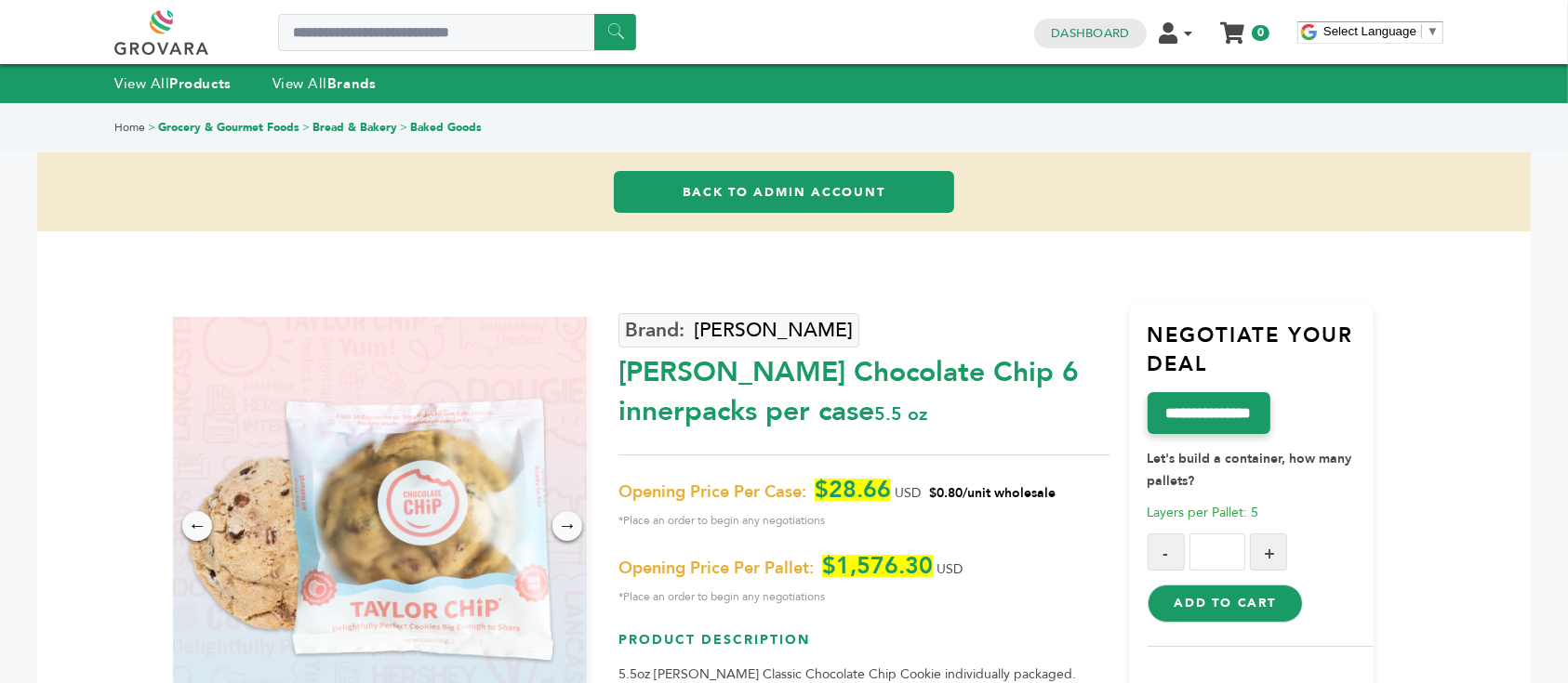
scroll to position [372, 0]
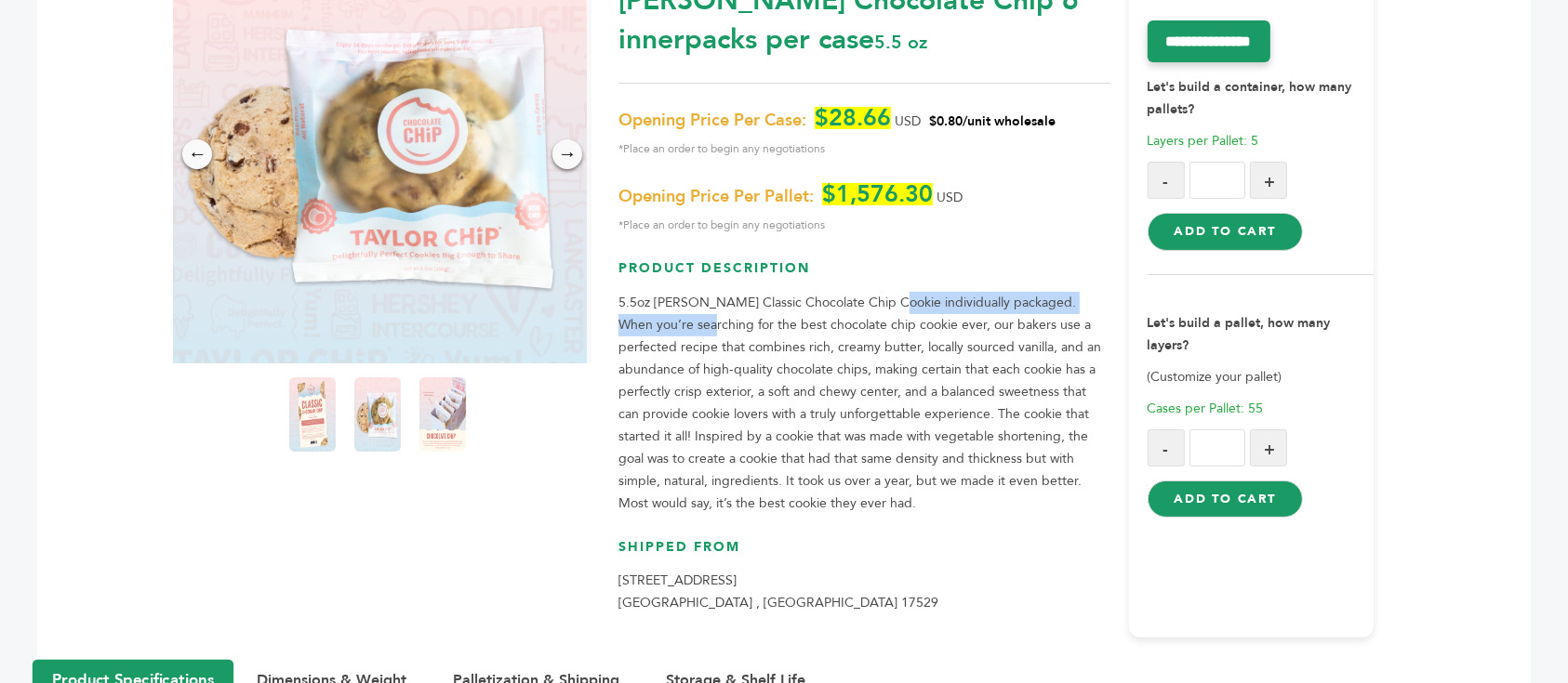
drag, startPoint x: 690, startPoint y: 328, endPoint x: 890, endPoint y: 312, distance: 200.6
click at [890, 312] on p "5.5oz [PERSON_NAME] Classic Chocolate Chip Cookie individually packaged. When y…" at bounding box center [864, 403] width 491 height 223
drag, startPoint x: 923, startPoint y: 320, endPoint x: 1073, endPoint y: 324, distance: 150.1
click at [1073, 324] on p "5.5oz Taylor Chip Classic Chocolate Chip Cookie individually packaged. When you…" at bounding box center [864, 403] width 491 height 223
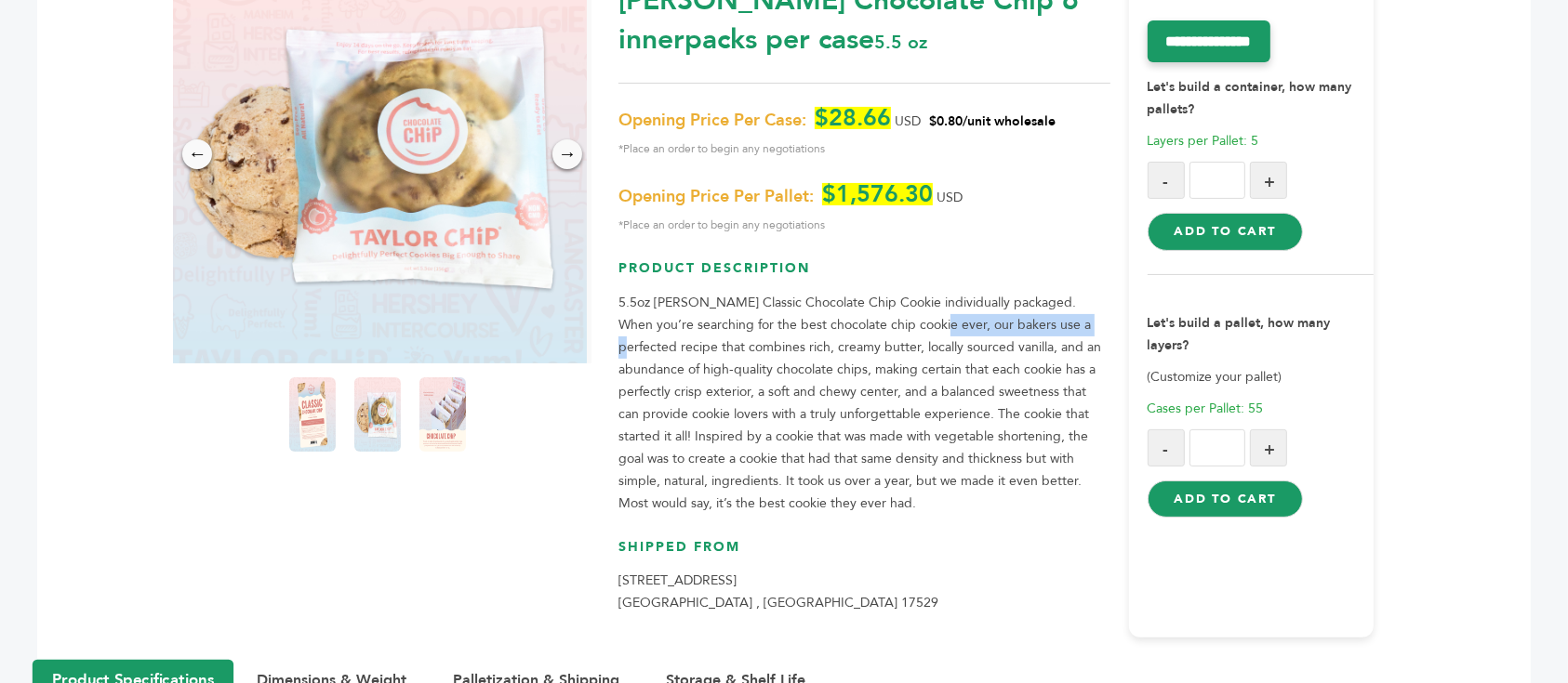
click at [1073, 324] on p "5.5oz Taylor Chip Classic Chocolate Chip Cookie individually packaged. When you…" at bounding box center [864, 403] width 491 height 223
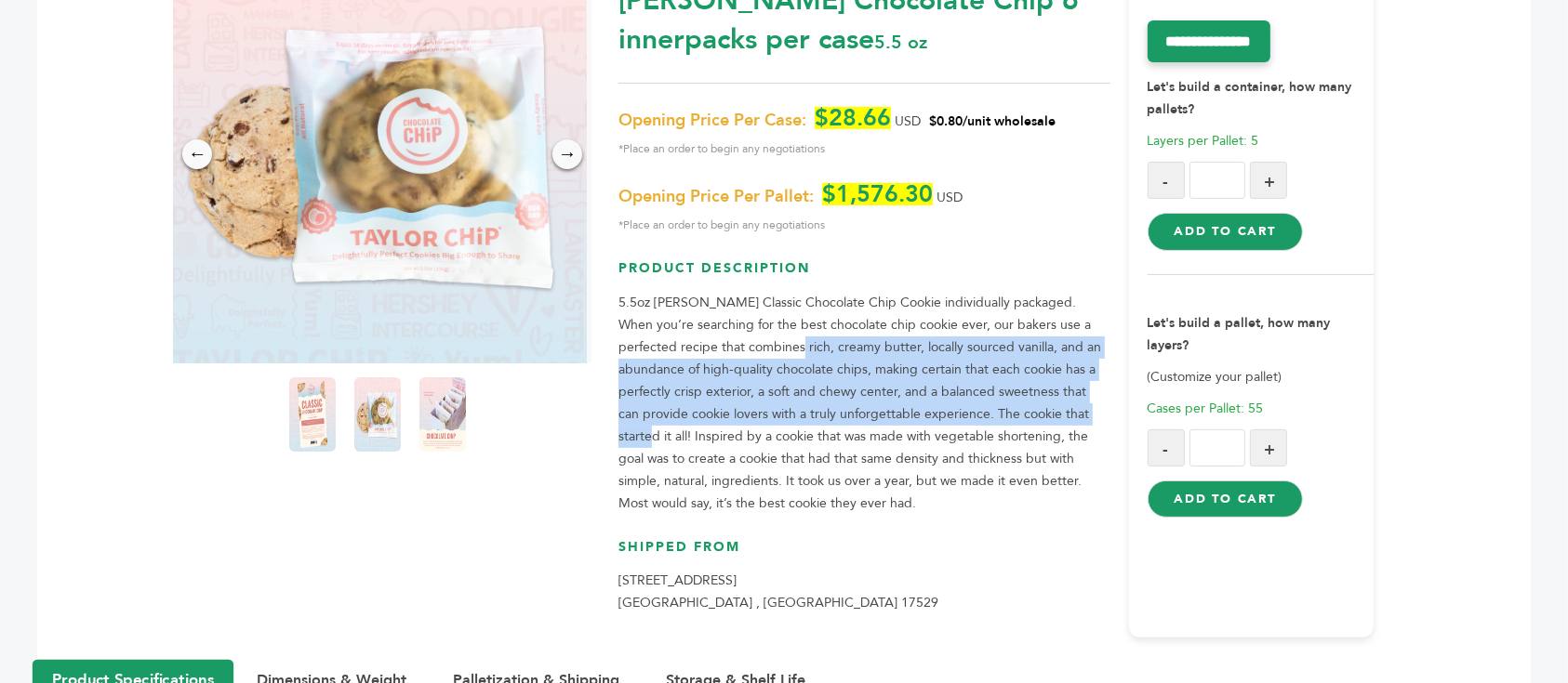
drag, startPoint x: 749, startPoint y: 346, endPoint x: 1061, endPoint y: 416, distance: 319.8
click at [1061, 416] on p "5.5oz Taylor Chip Classic Chocolate Chip Cookie individually packaged. When you…" at bounding box center [864, 403] width 491 height 223
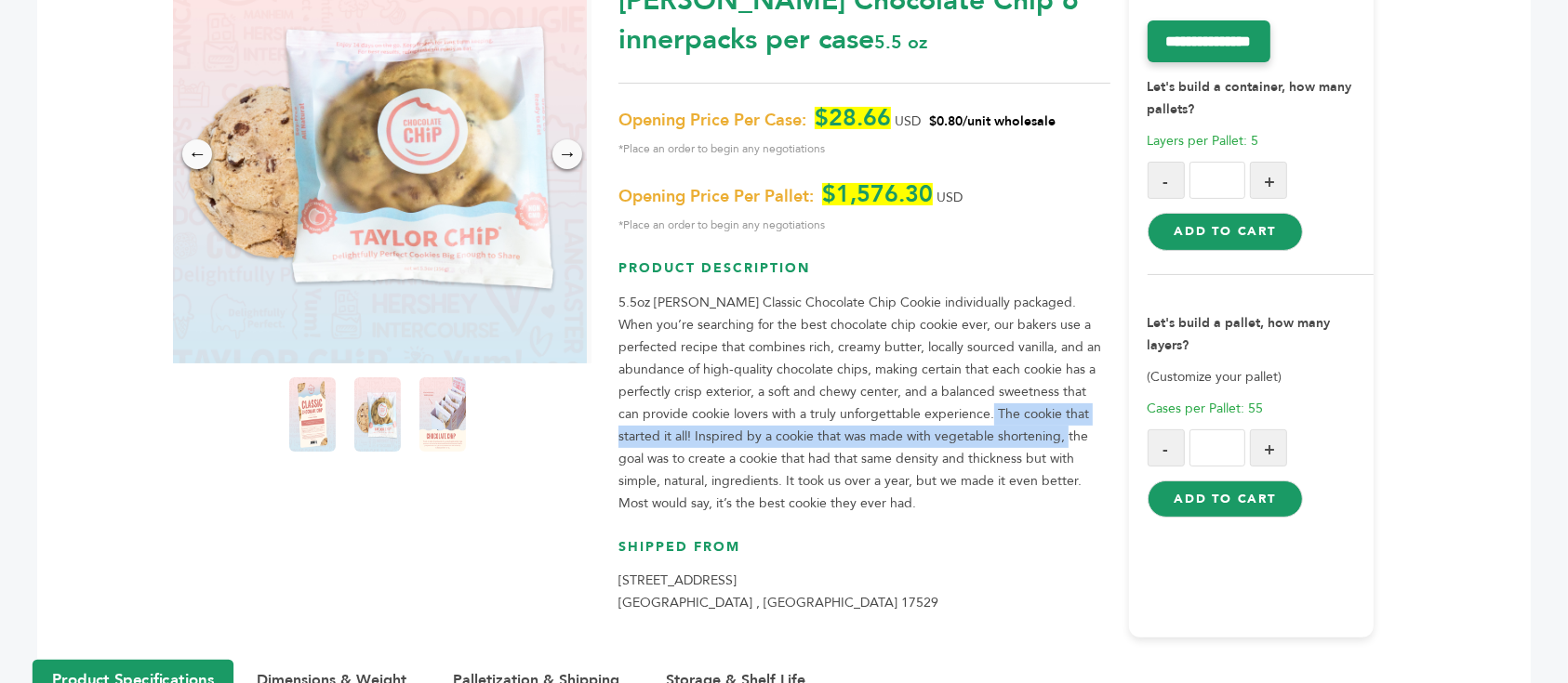
drag, startPoint x: 921, startPoint y: 409, endPoint x: 999, endPoint y: 442, distance: 84.7
click at [999, 442] on p "5.5oz Taylor Chip Classic Chocolate Chip Cookie individually packaged. When you…" at bounding box center [864, 403] width 491 height 223
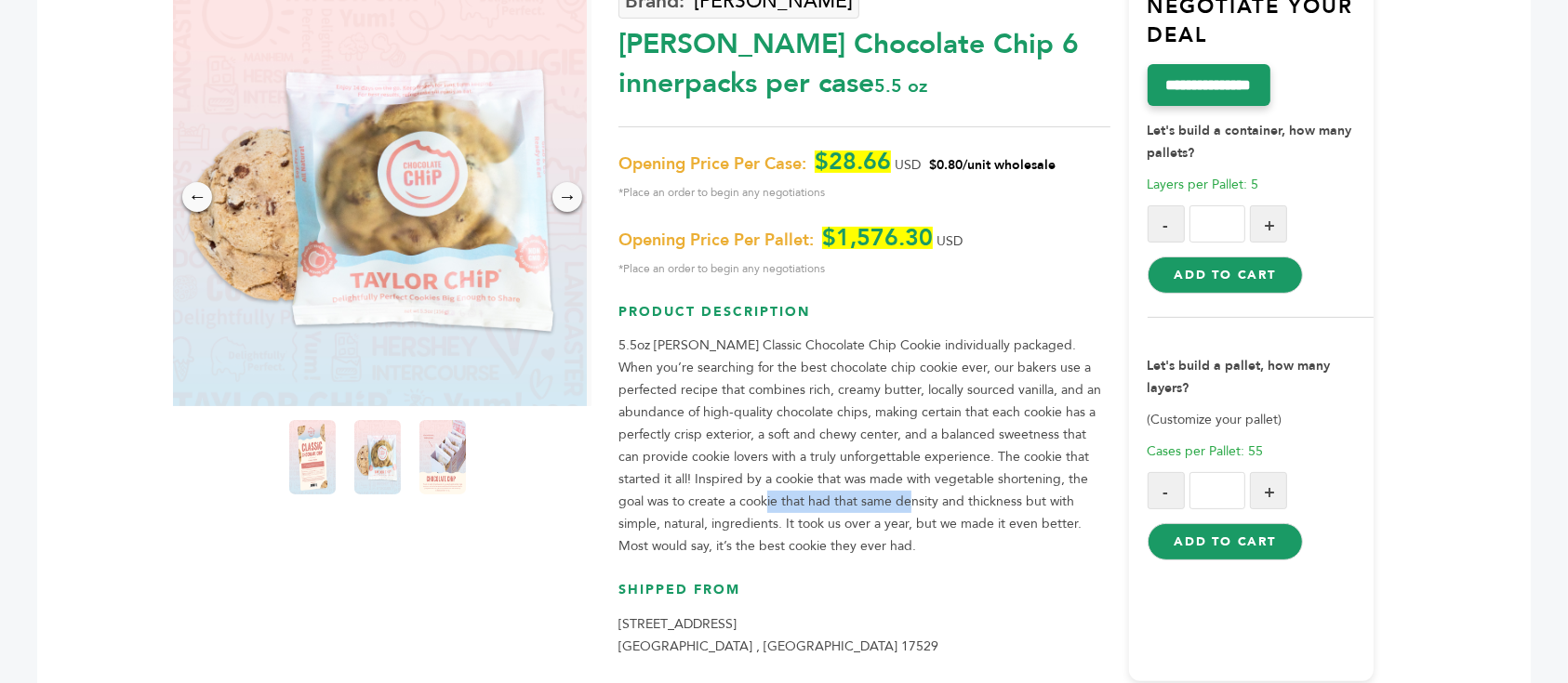
drag, startPoint x: 705, startPoint y: 447, endPoint x: 851, endPoint y: 463, distance: 146.9
click at [851, 463] on p "5.5oz Taylor Chip Classic Chocolate Chip Cookie individually packaged. When you…" at bounding box center [864, 445] width 491 height 223
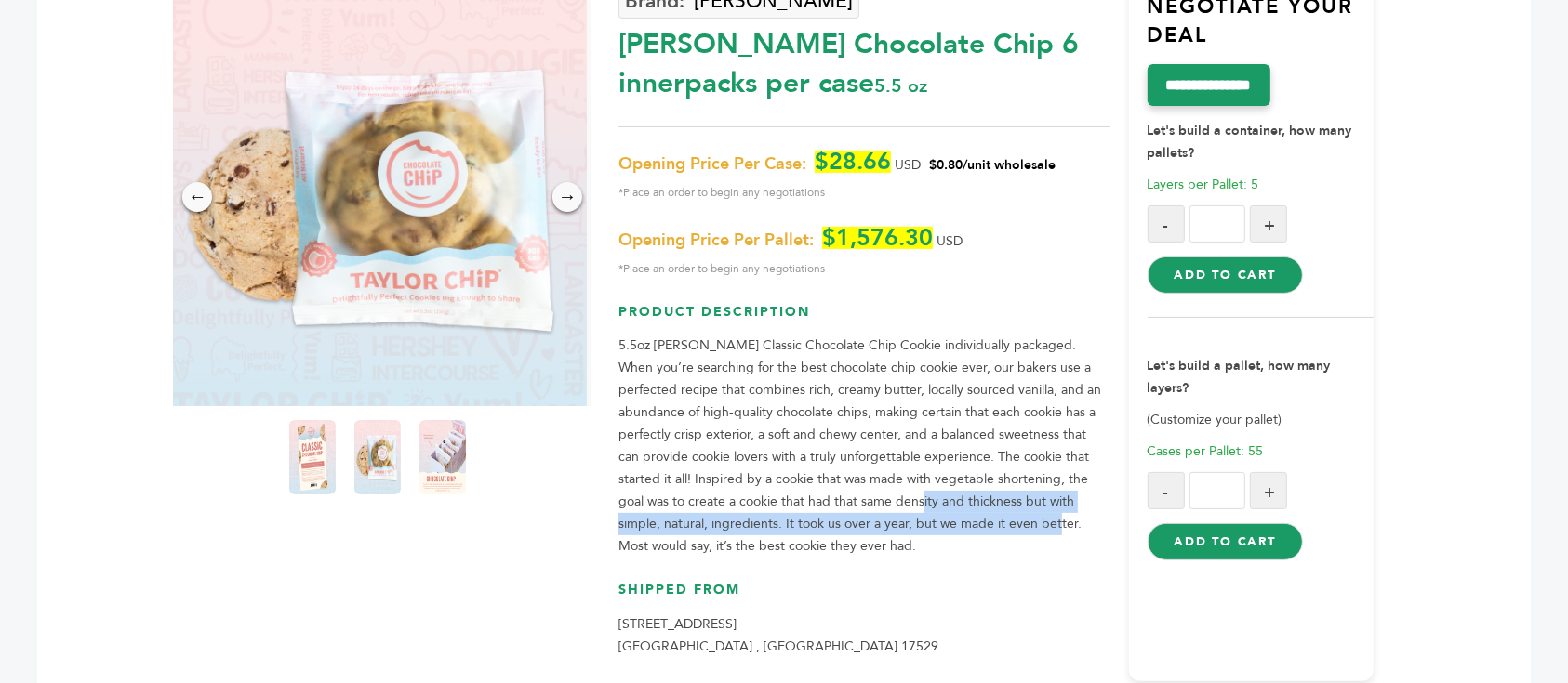
drag, startPoint x: 927, startPoint y: 466, endPoint x: 978, endPoint y: 480, distance: 52.9
click at [976, 479] on p "5.5oz Taylor Chip Classic Chocolate Chip Cookie individually packaged. When you…" at bounding box center [864, 445] width 491 height 223
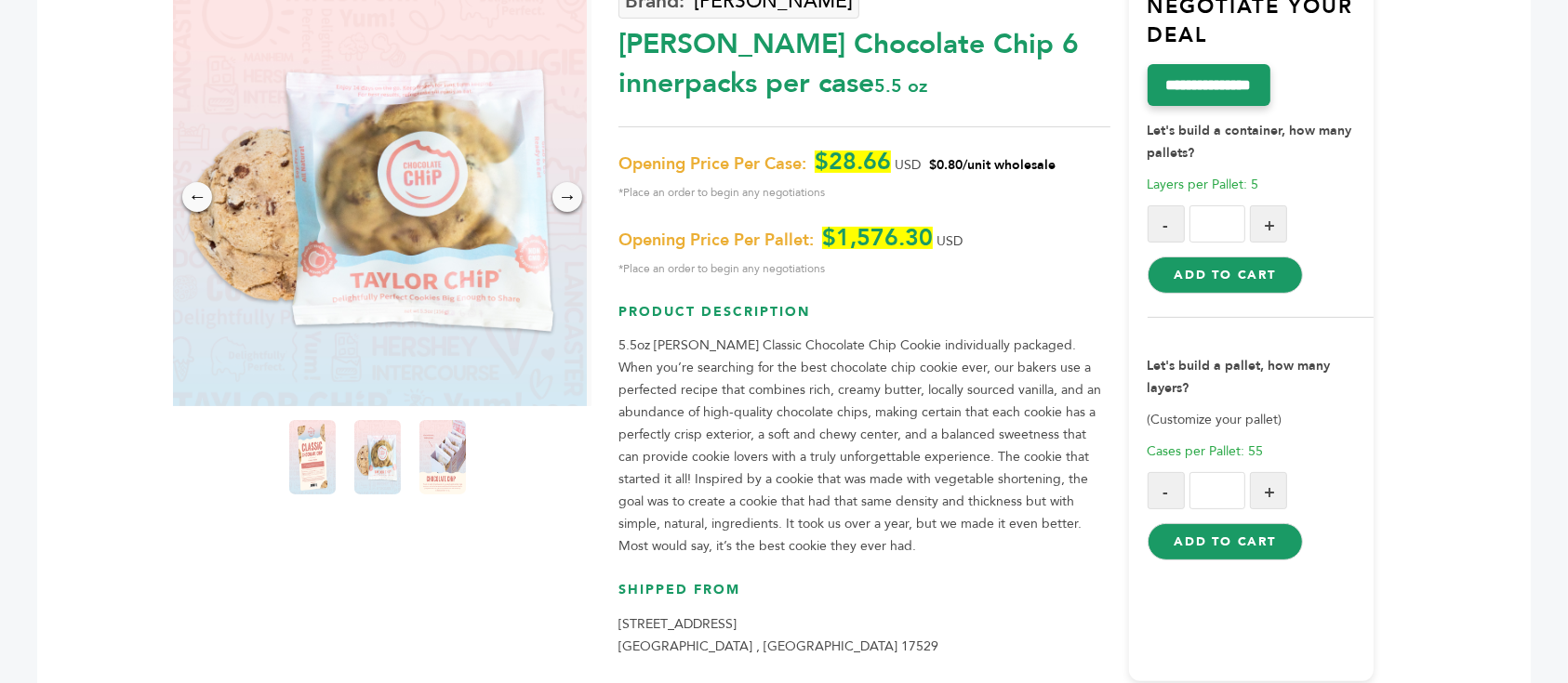
click at [978, 480] on p "5.5oz Taylor Chip Classic Chocolate Chip Cookie individually packaged. When you…" at bounding box center [864, 445] width 491 height 223
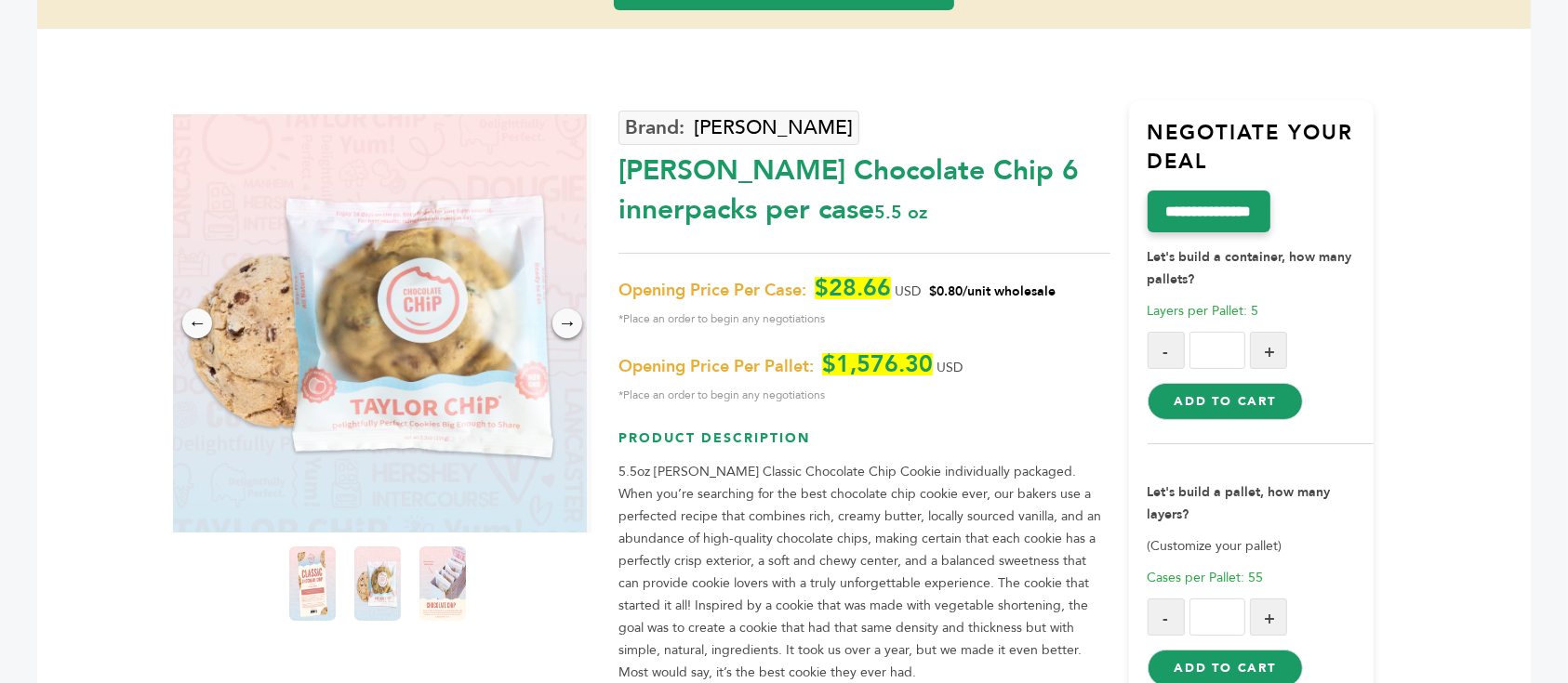
scroll to position [124, 0]
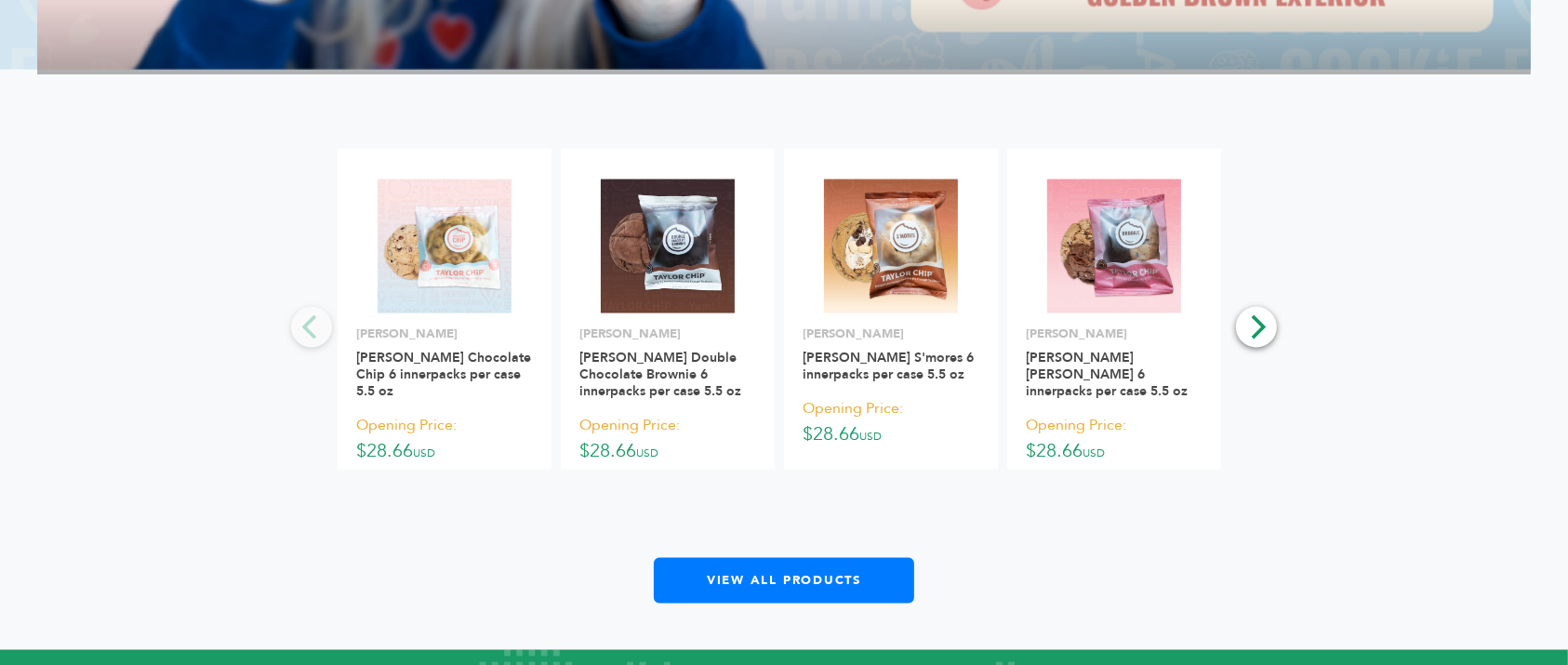
scroll to position [2978, 0]
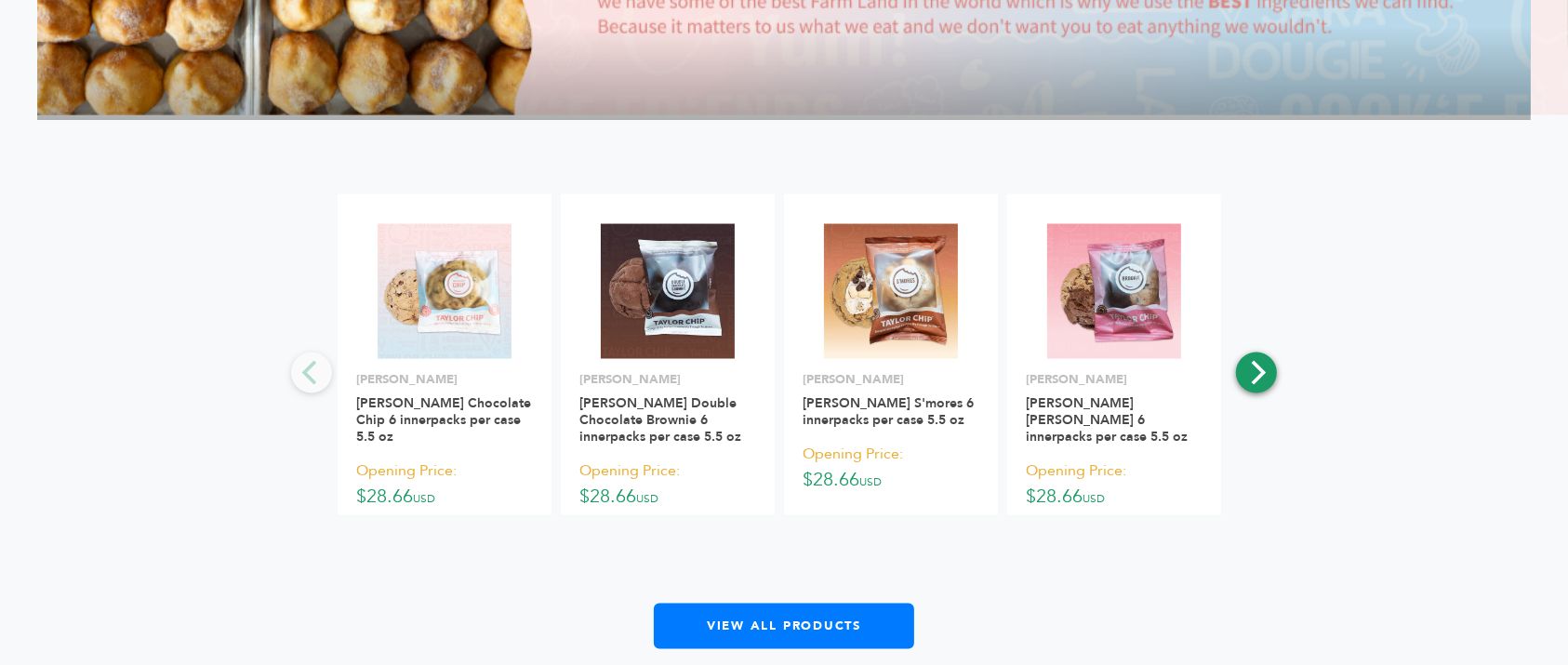
click at [1273, 353] on button "Next" at bounding box center [1257, 373] width 41 height 41
click at [1251, 361] on icon "Next" at bounding box center [1257, 373] width 24 height 24
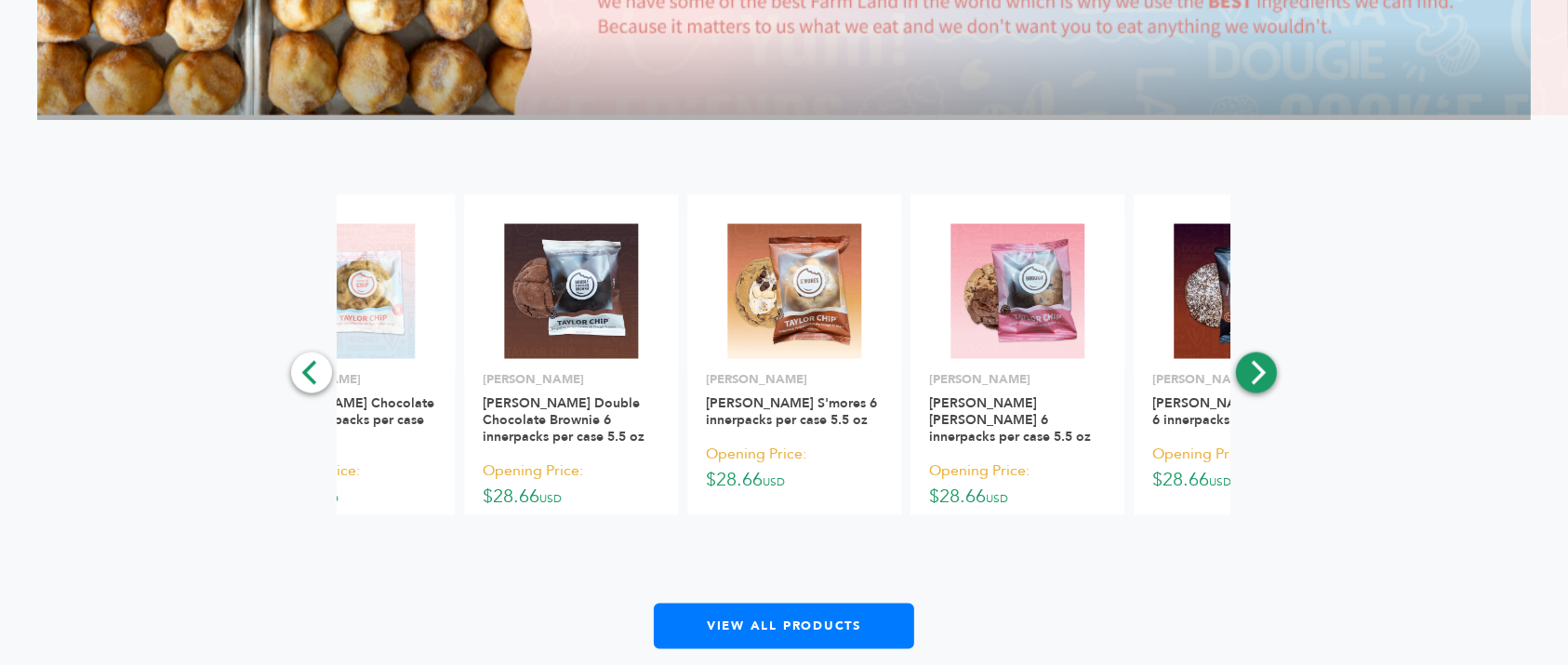
click at [1252, 361] on icon "Next" at bounding box center [1257, 373] width 24 height 24
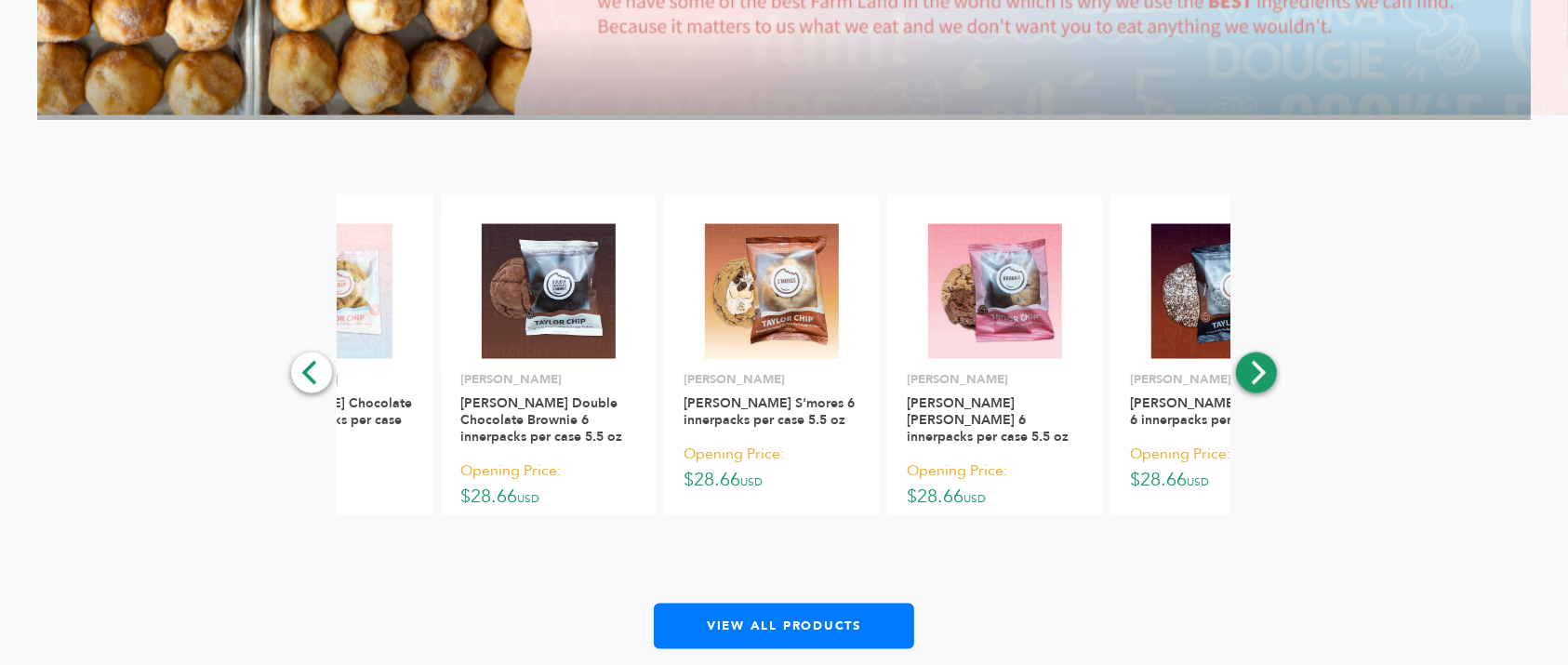
click at [1252, 361] on icon "Next" at bounding box center [1257, 373] width 24 height 24
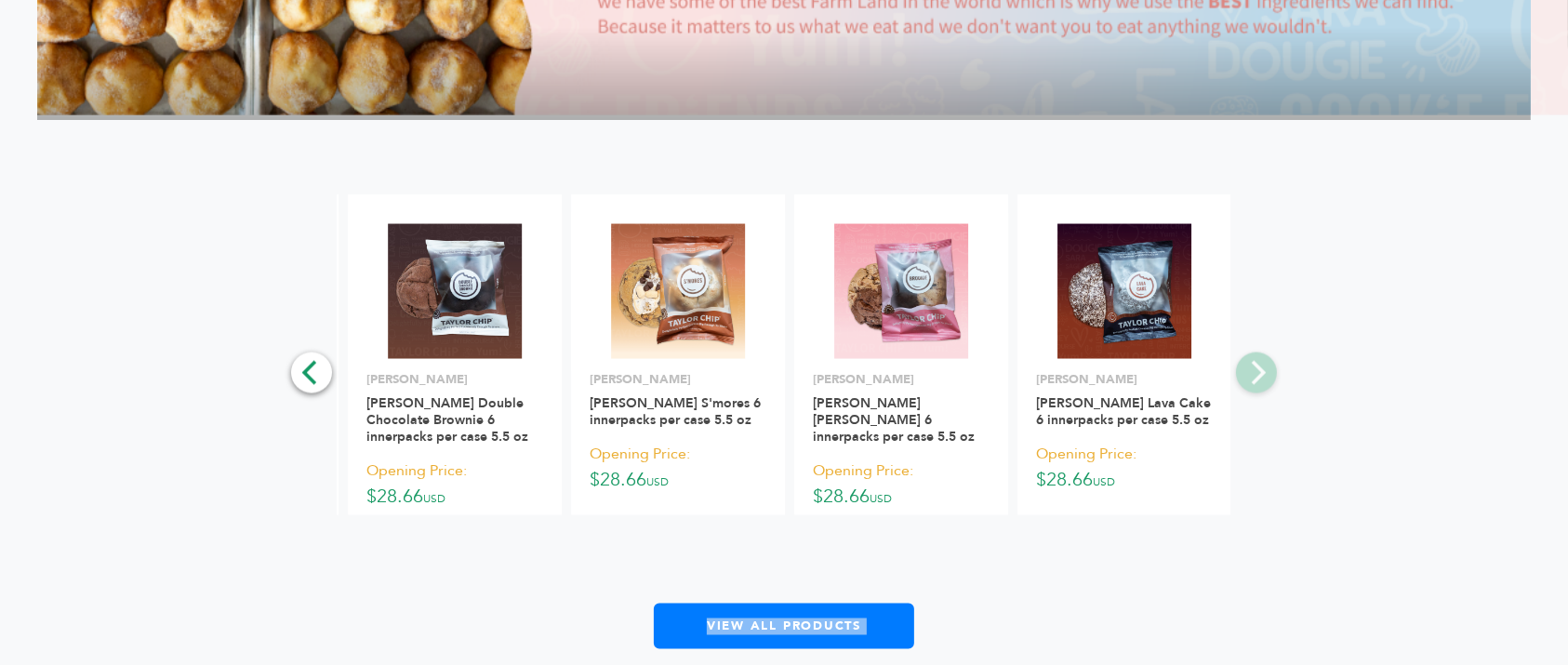
click at [1252, 337] on div "**********" at bounding box center [784, 422] width 1494 height 455
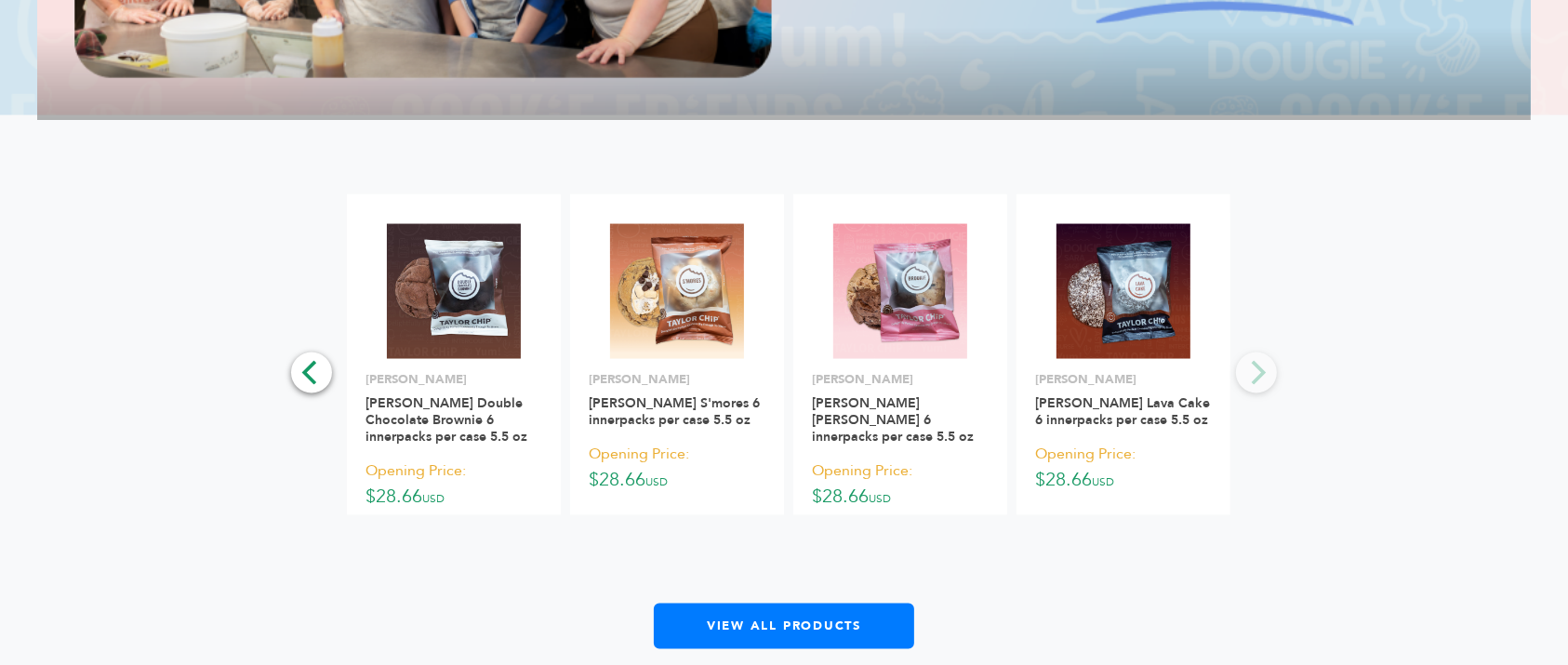
click at [1239, 334] on div "**********" at bounding box center [783, 422] width 930 height 455
click at [303, 361] on icon "Previous" at bounding box center [312, 373] width 24 height 24
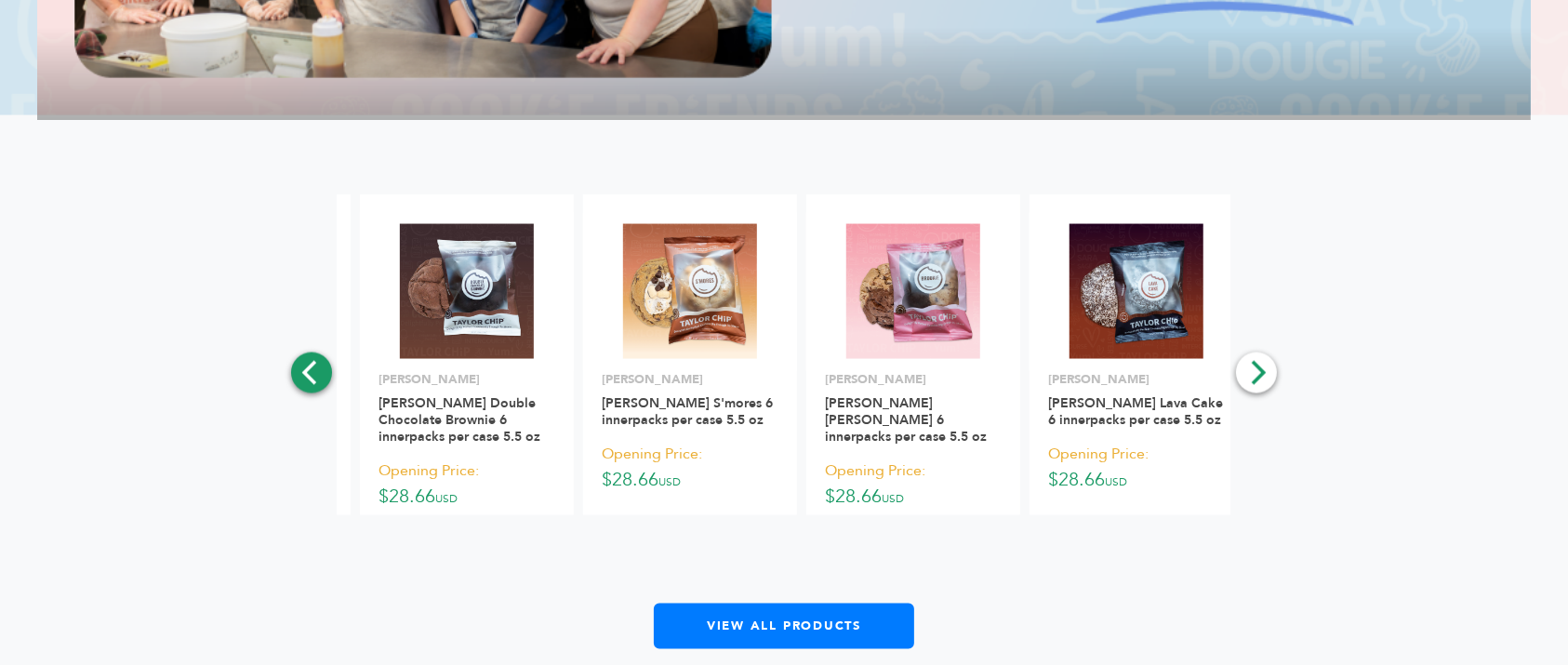
click at [303, 361] on icon "Previous" at bounding box center [312, 373] width 24 height 24
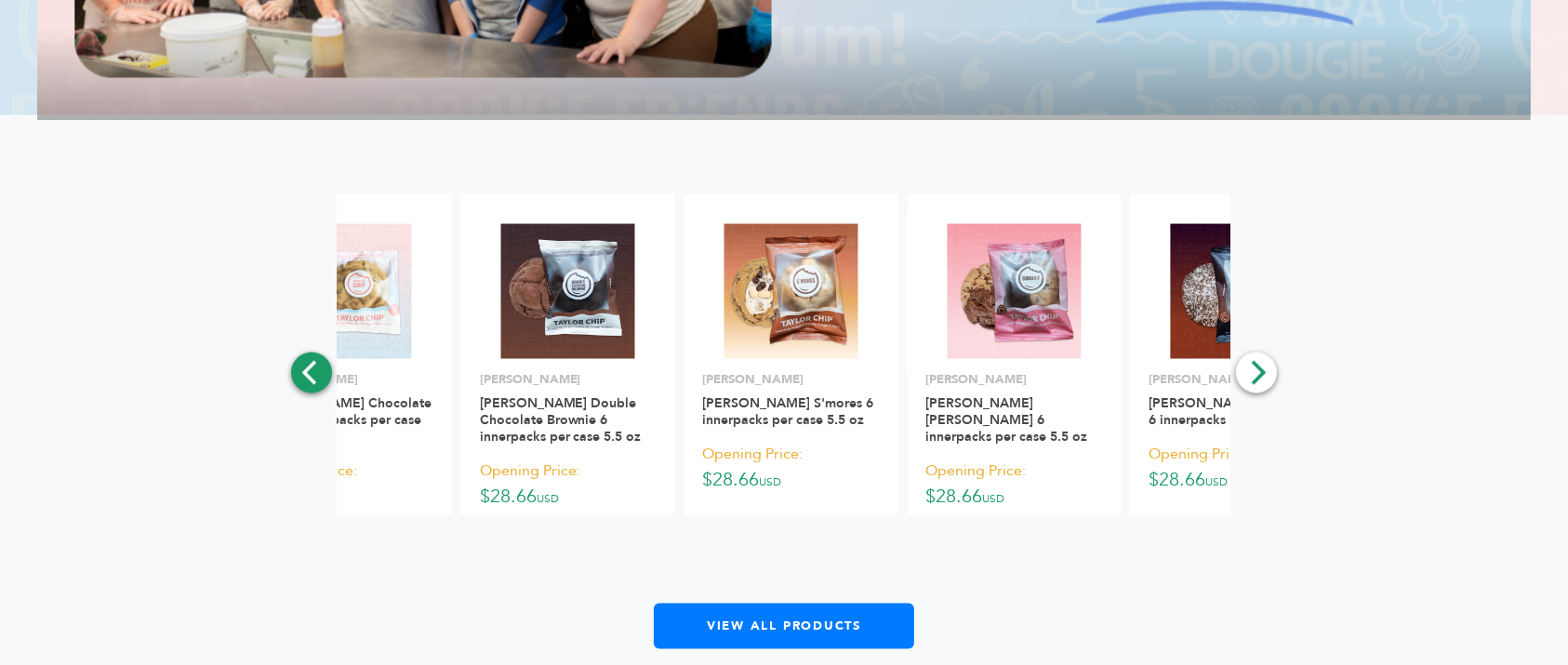
click at [303, 361] on icon "Previous" at bounding box center [312, 373] width 24 height 24
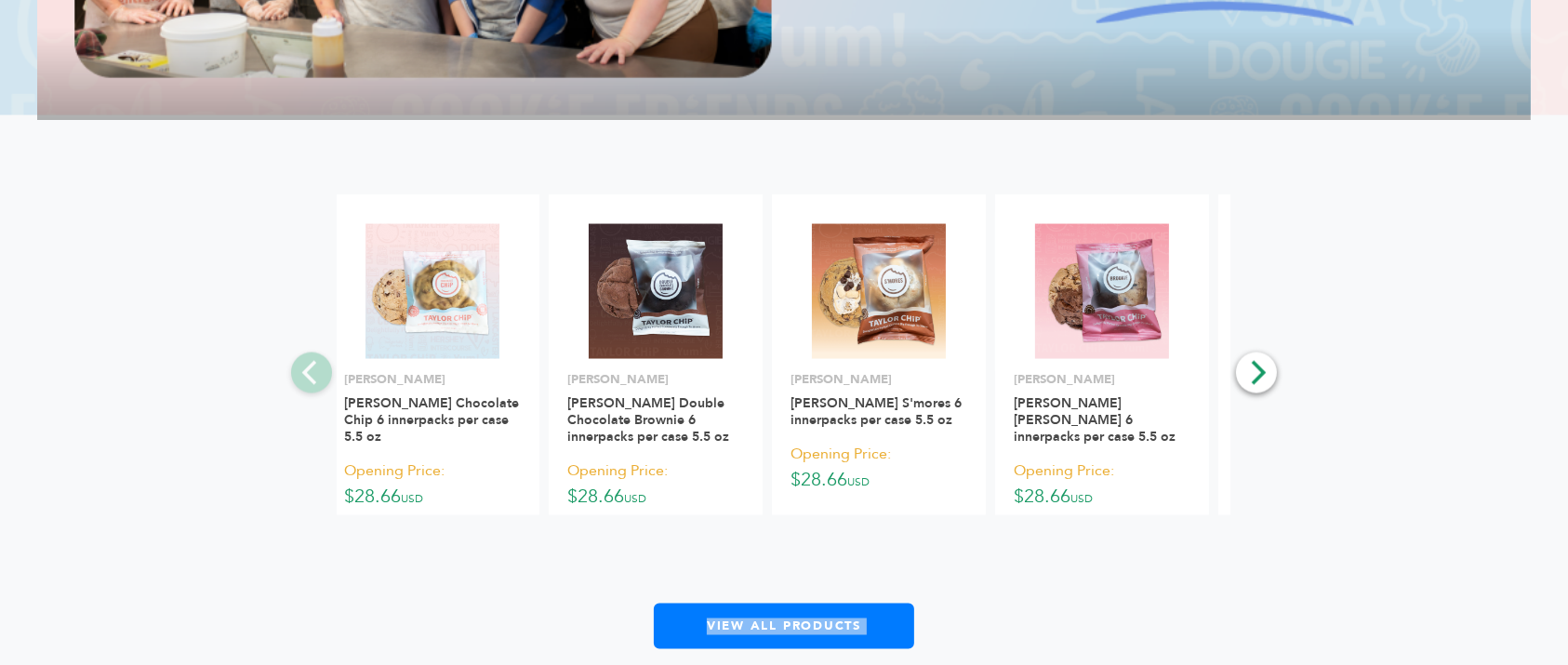
click at [303, 337] on div "**********" at bounding box center [784, 422] width 1494 height 455
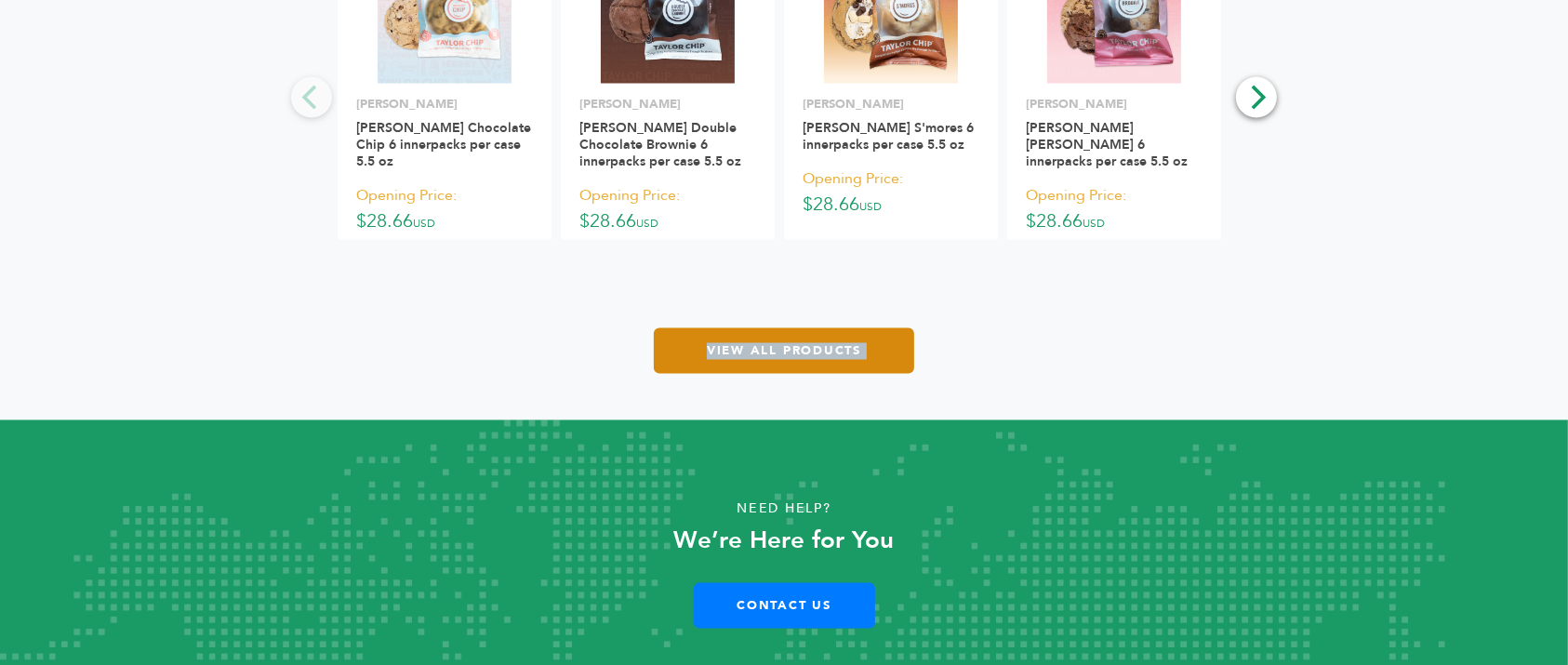
scroll to position [3235, 0]
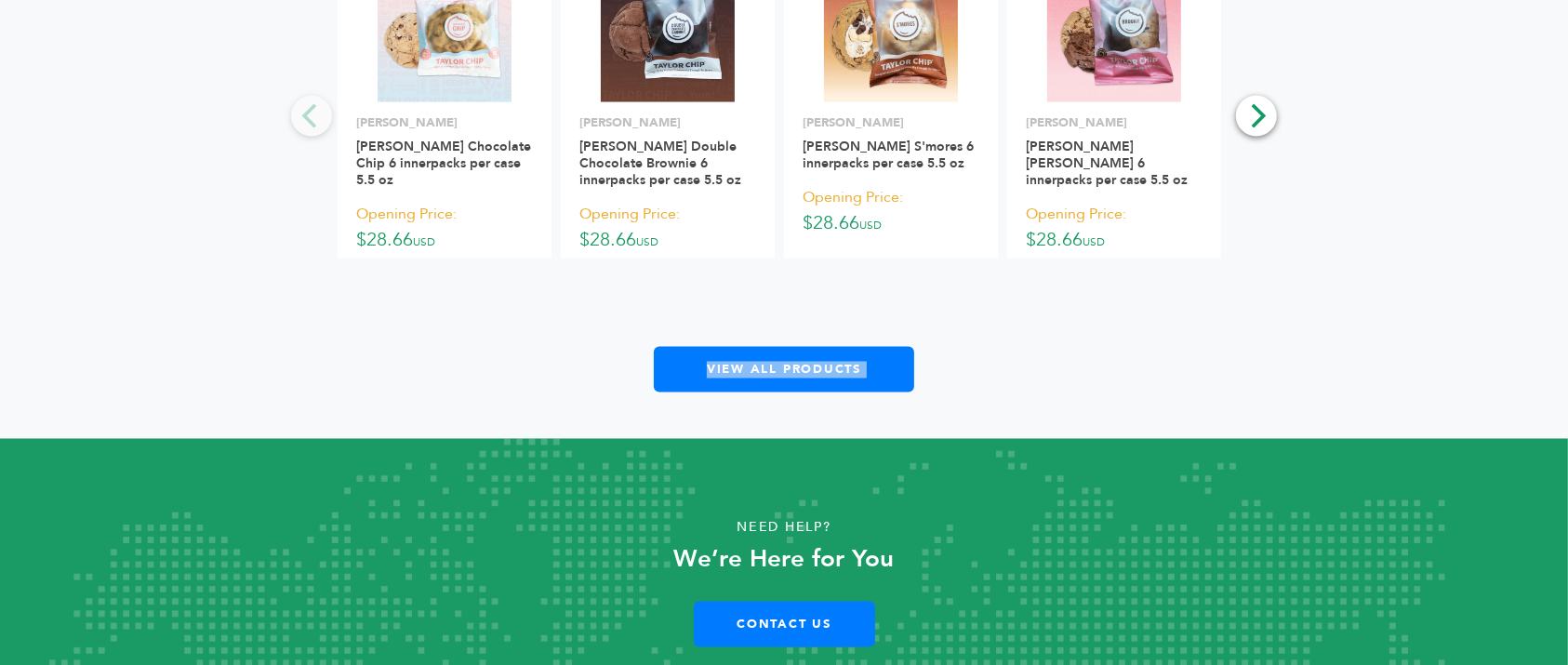
click at [1130, 332] on div "**********" at bounding box center [783, 166] width 930 height 455
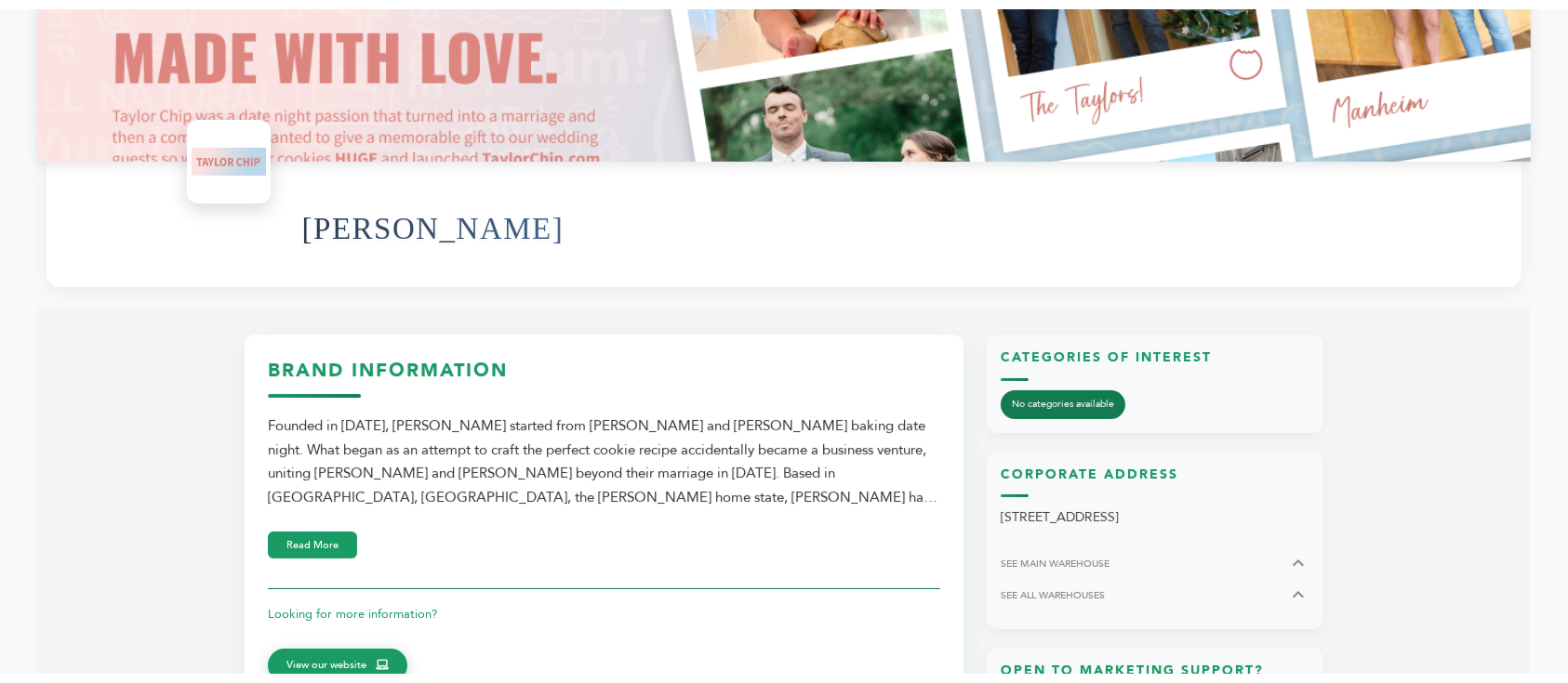
scroll to position [380, 0]
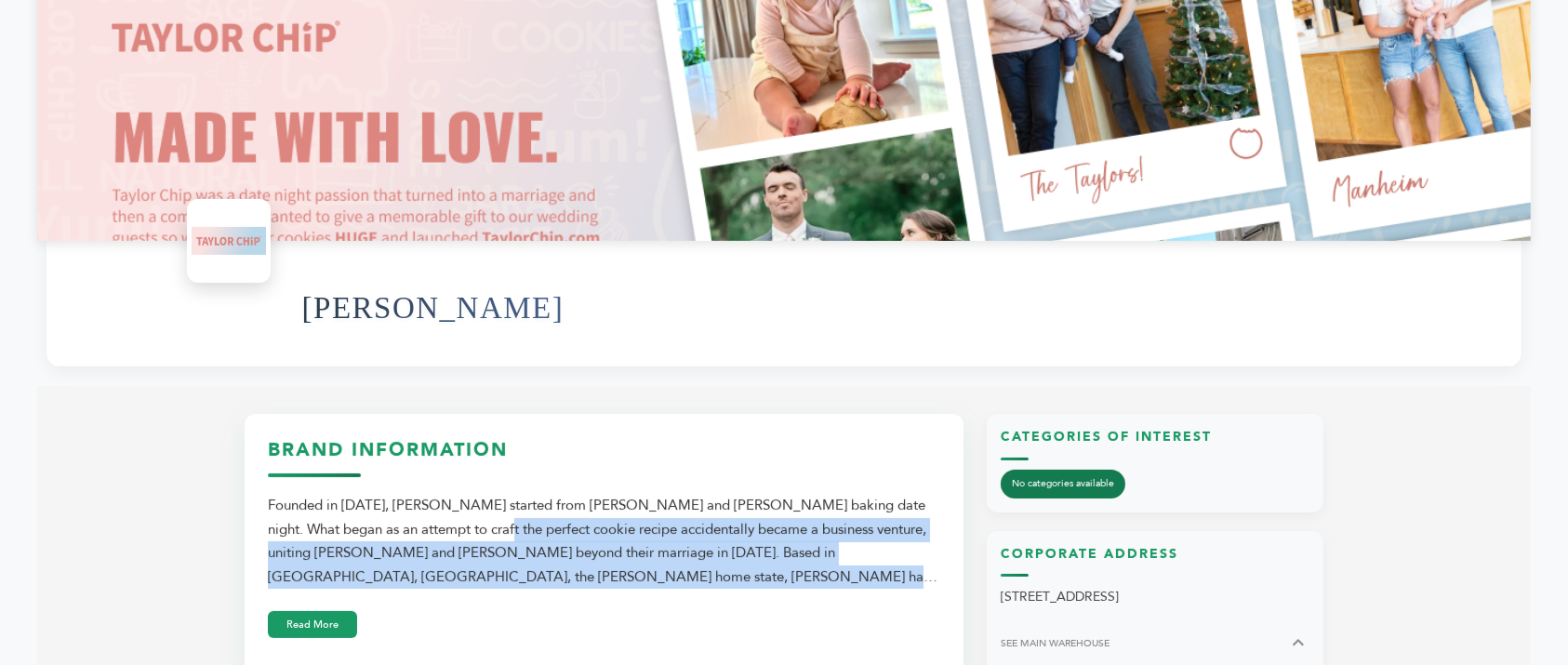
drag, startPoint x: 369, startPoint y: 487, endPoint x: 910, endPoint y: 536, distance: 543.2
click at [910, 536] on div "Founded in 2018, Taylor Chip started from Sara and Doug Taylor's baking date ni…" at bounding box center [604, 541] width 672 height 95
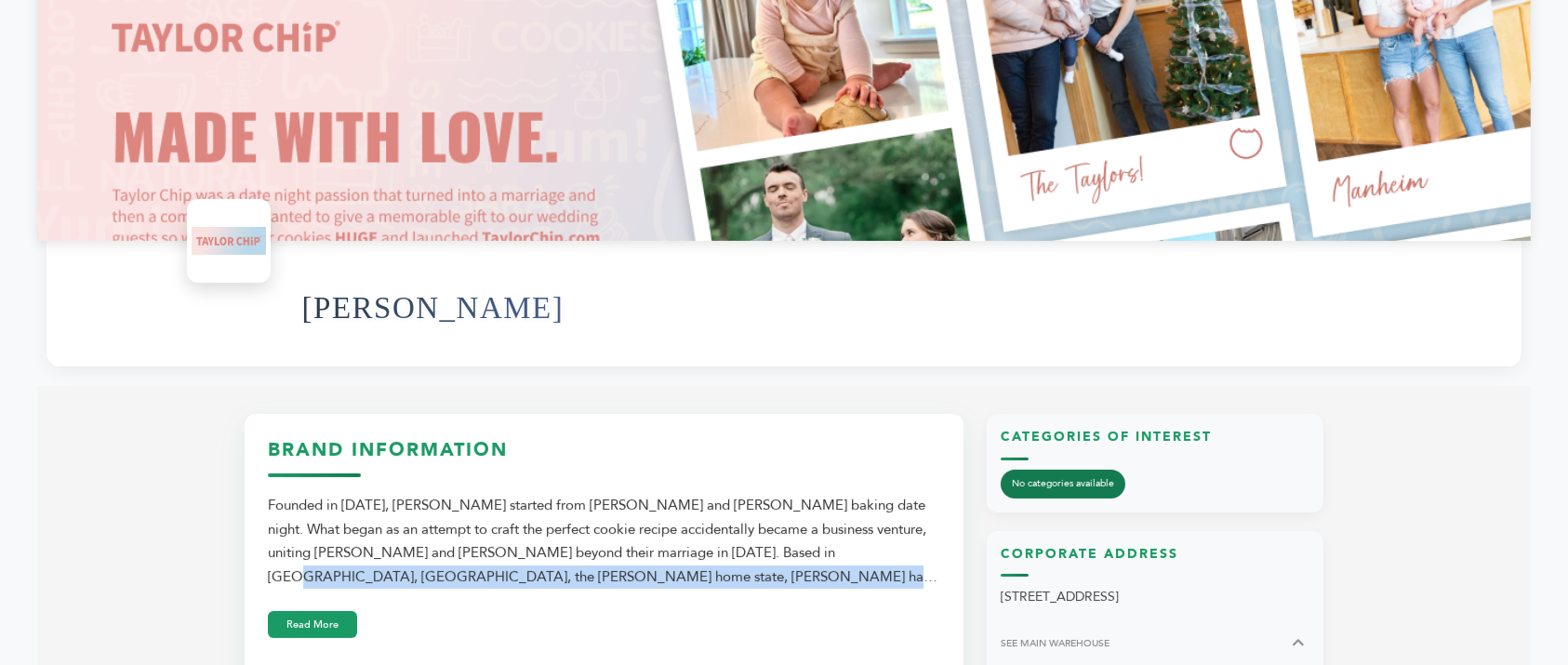
drag, startPoint x: 891, startPoint y: 536, endPoint x: 680, endPoint y: 510, distance: 212.6
click at [680, 510] on div "Founded in 2018, Taylor Chip started from Sara and Doug Taylor's baking date ni…" at bounding box center [604, 541] width 672 height 95
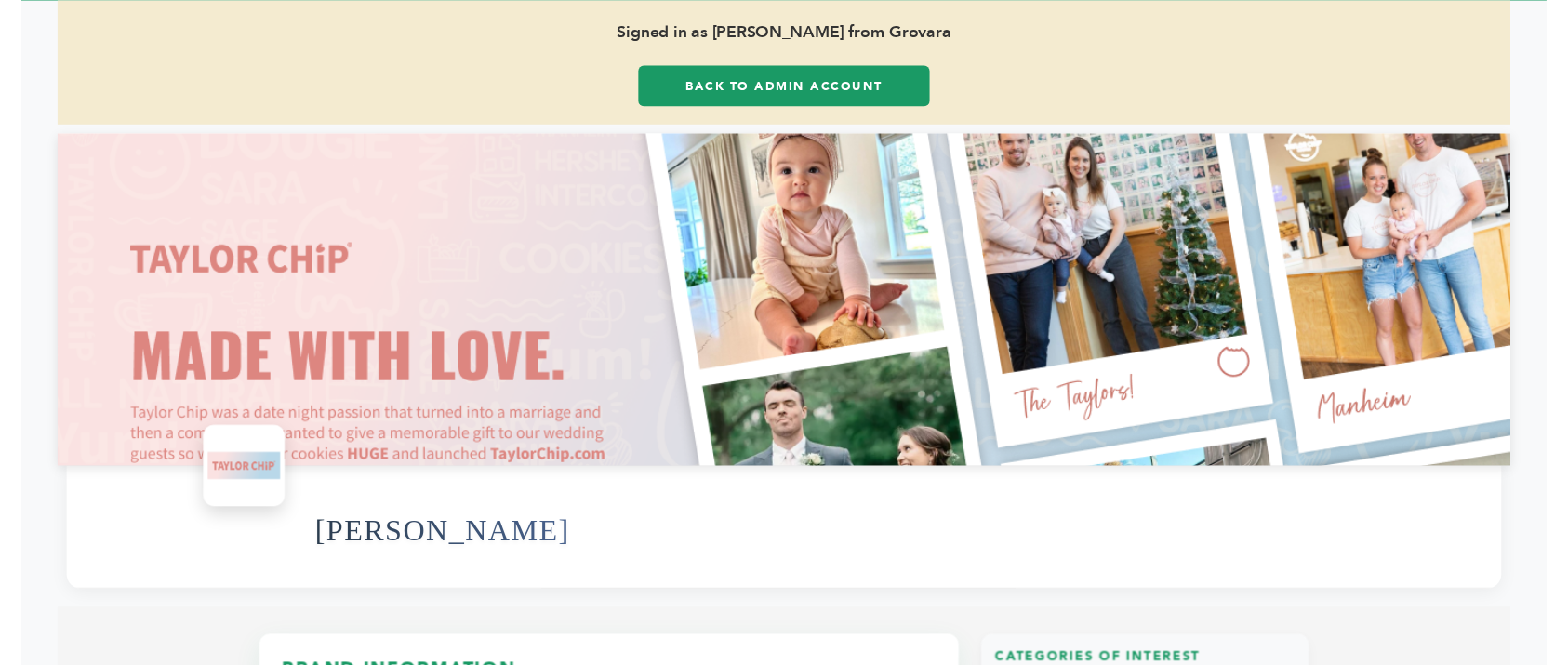
scroll to position [0, 0]
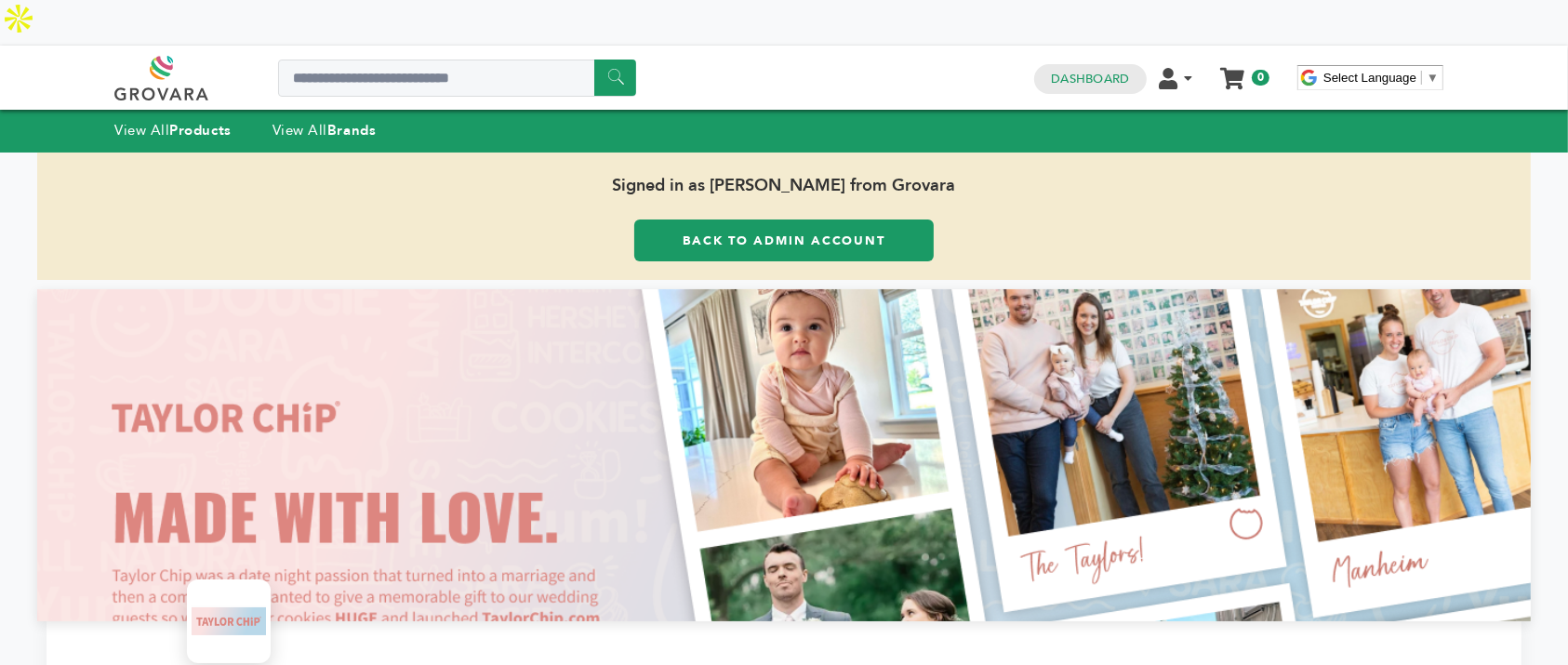
click at [356, 119] on div "View All Products View All Brands" at bounding box center [264, 132] width 299 height 24
click at [357, 121] on strong "Brands" at bounding box center [351, 131] width 48 height 19
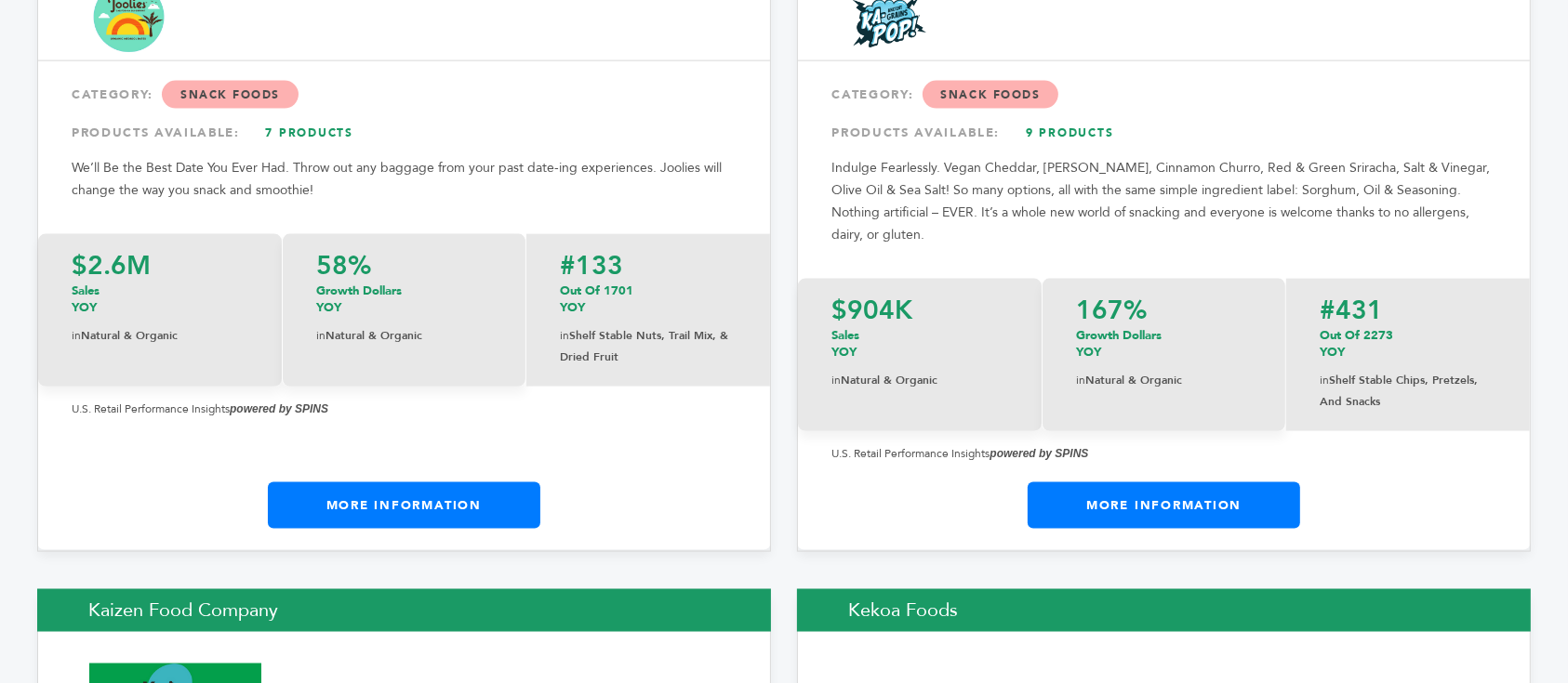
scroll to position [16605, 0]
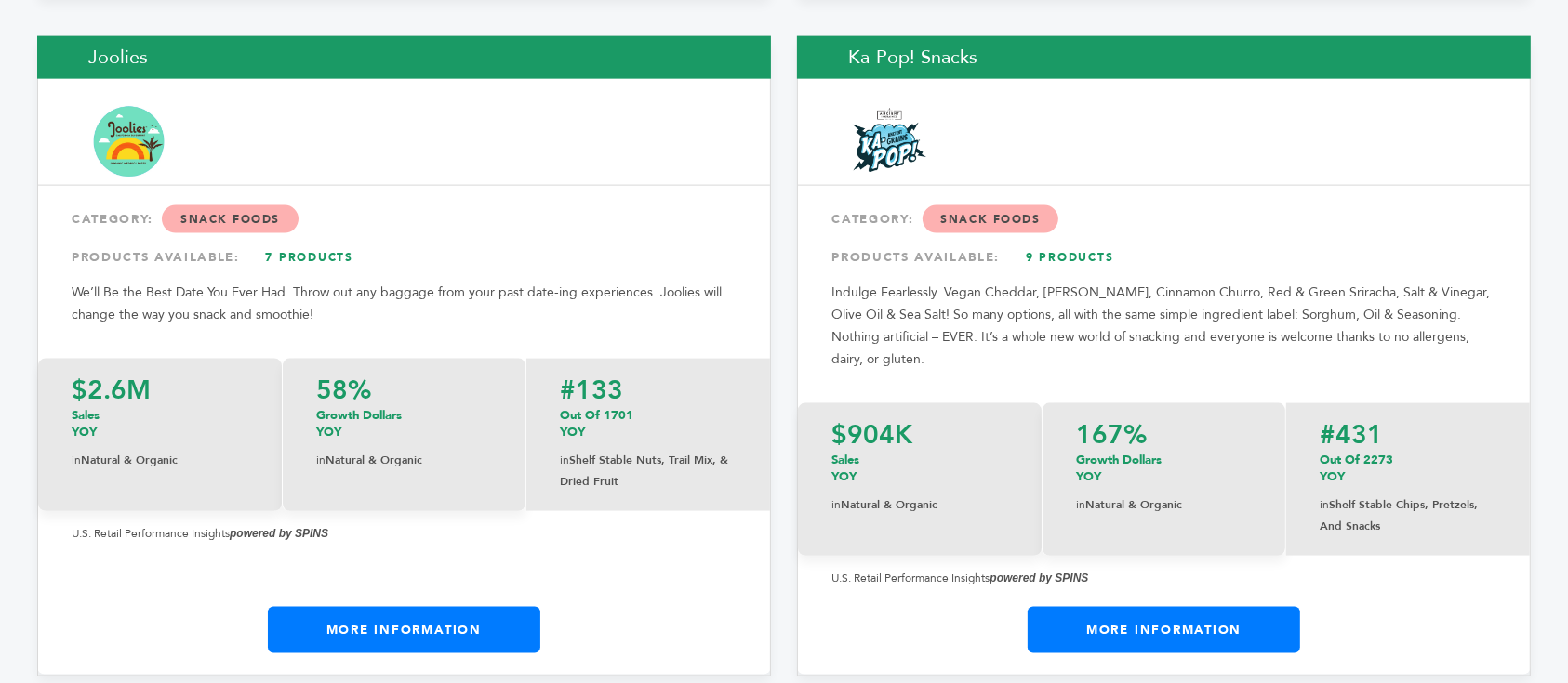
click at [1172, 607] on link "More Information" at bounding box center [1164, 629] width 273 height 46
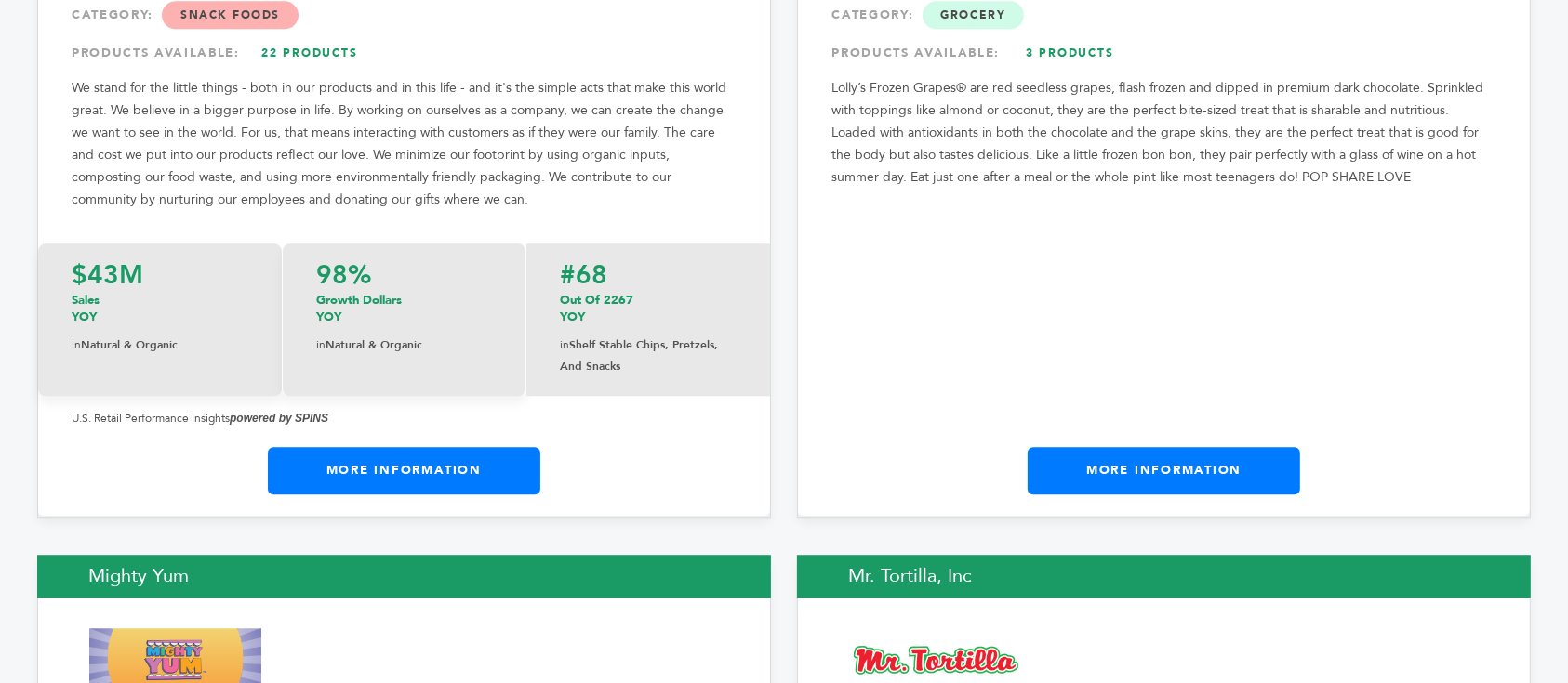
scroll to position [18589, 0]
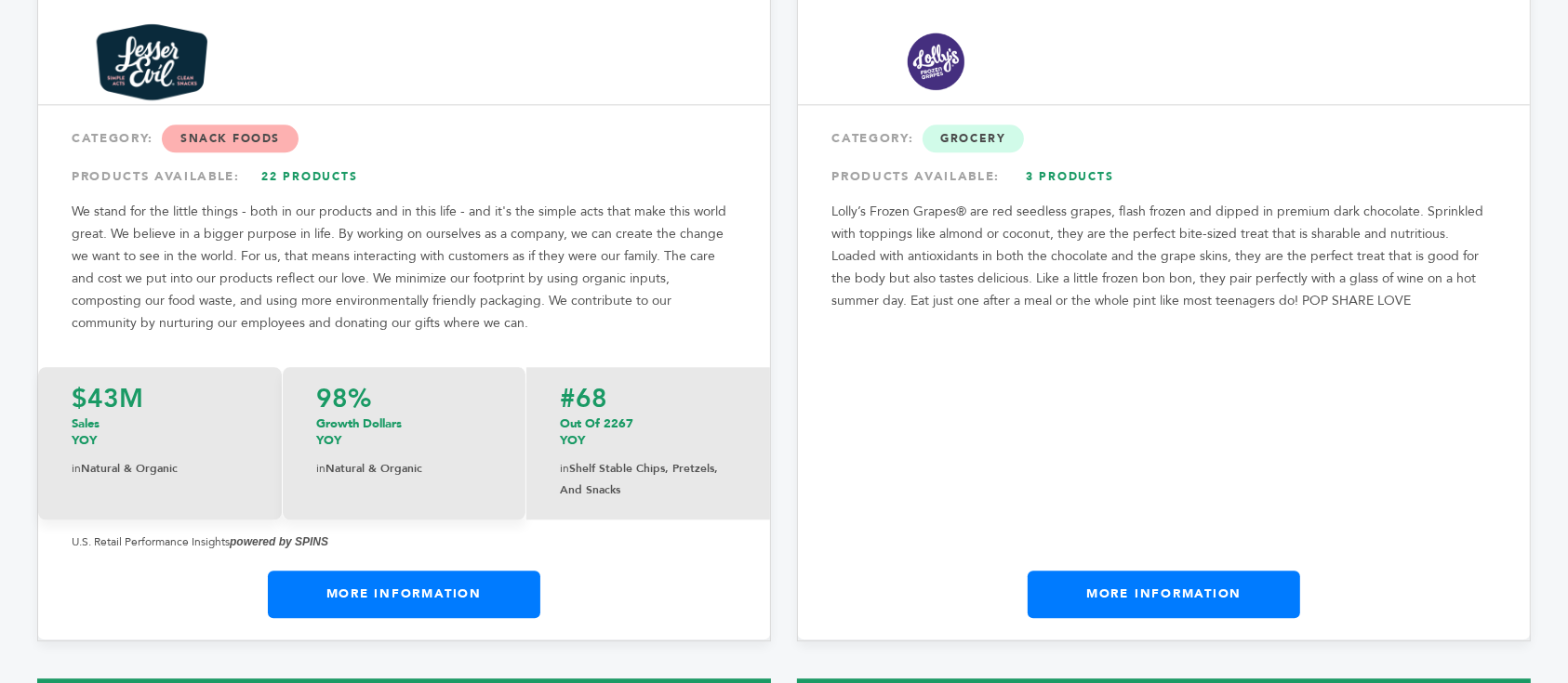
click at [480, 570] on link "More Information" at bounding box center [404, 593] width 273 height 46
drag, startPoint x: 133, startPoint y: 341, endPoint x: 164, endPoint y: 368, distance: 41.1
click at [132, 341] on div "LesserEvil CATEGORY: Snack Foods PRODUCTS AVAILABLE: 22 Products We stand for t…" at bounding box center [404, 298] width 734 height 685
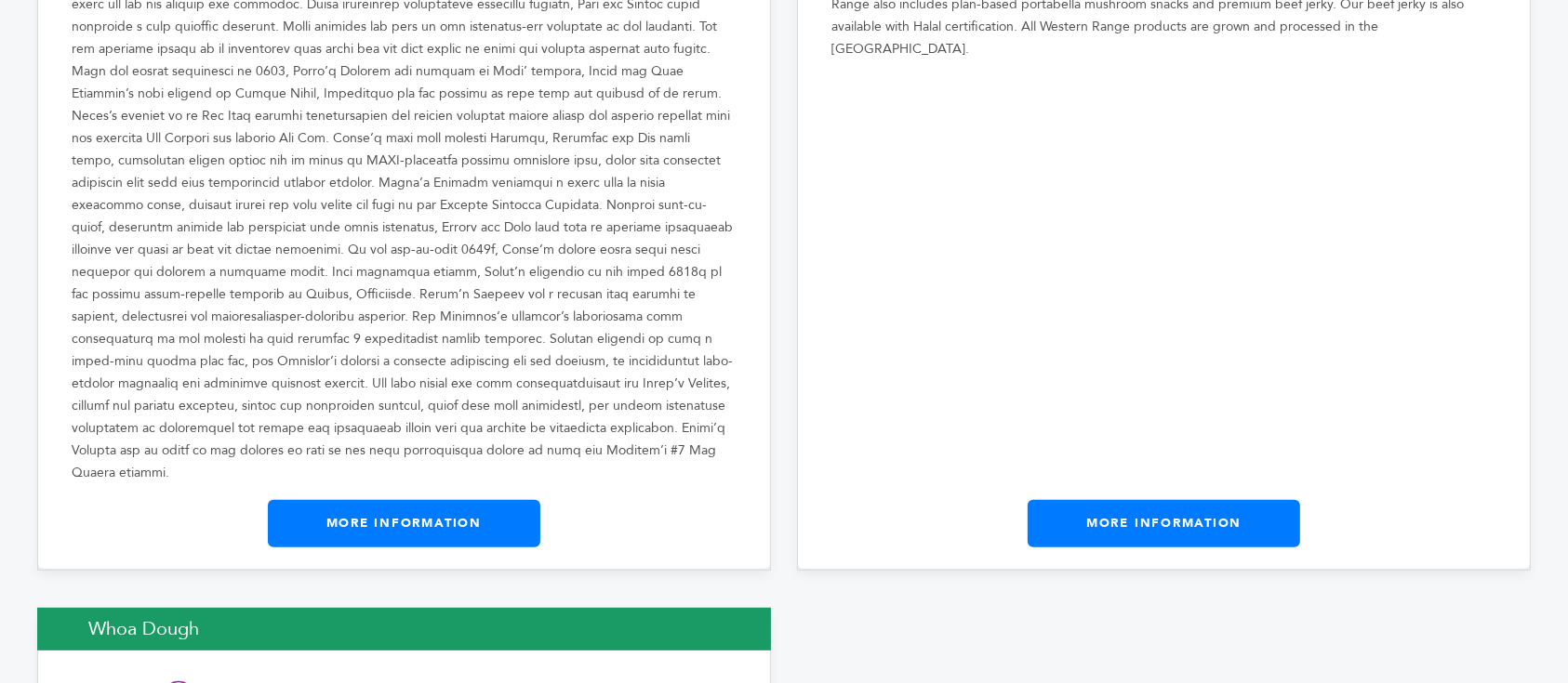
scroll to position [36240, 0]
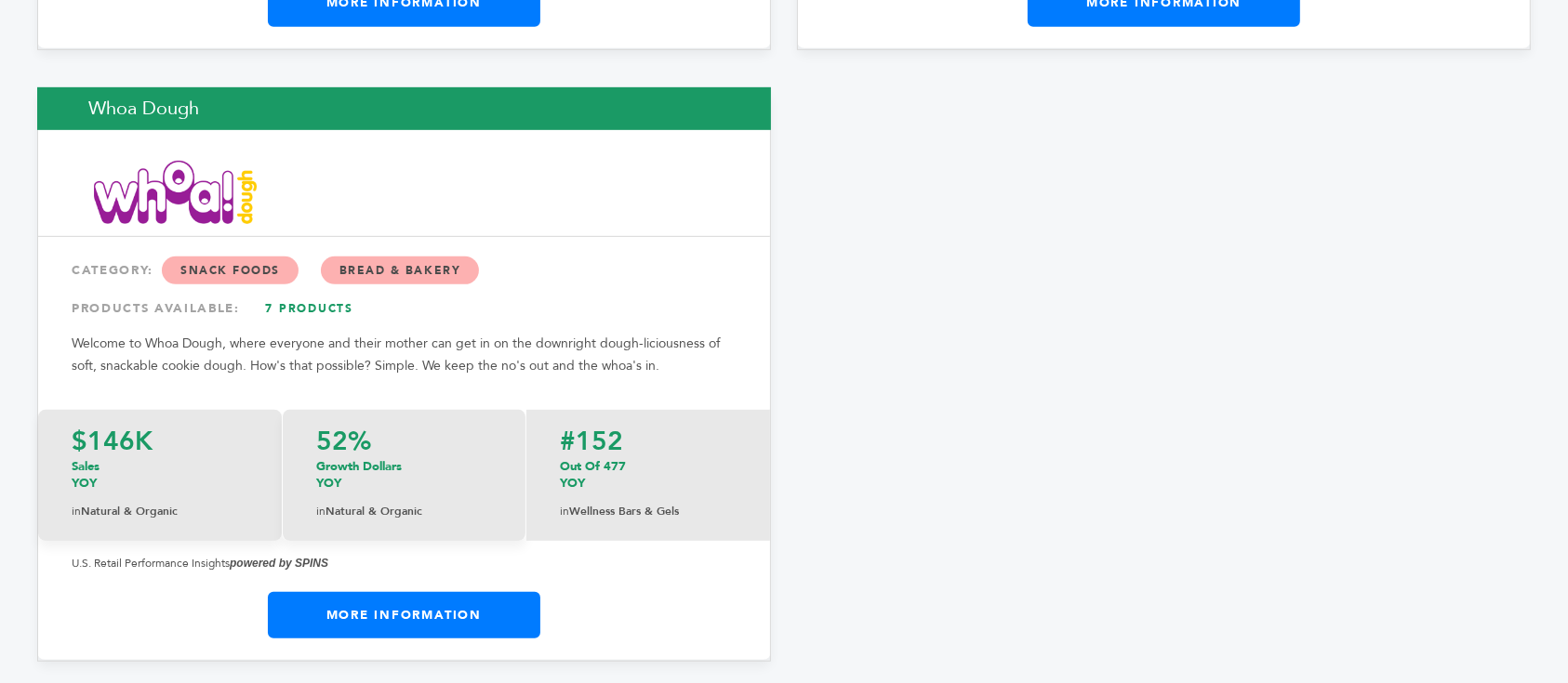
click at [491, 592] on link "More Information" at bounding box center [404, 614] width 273 height 46
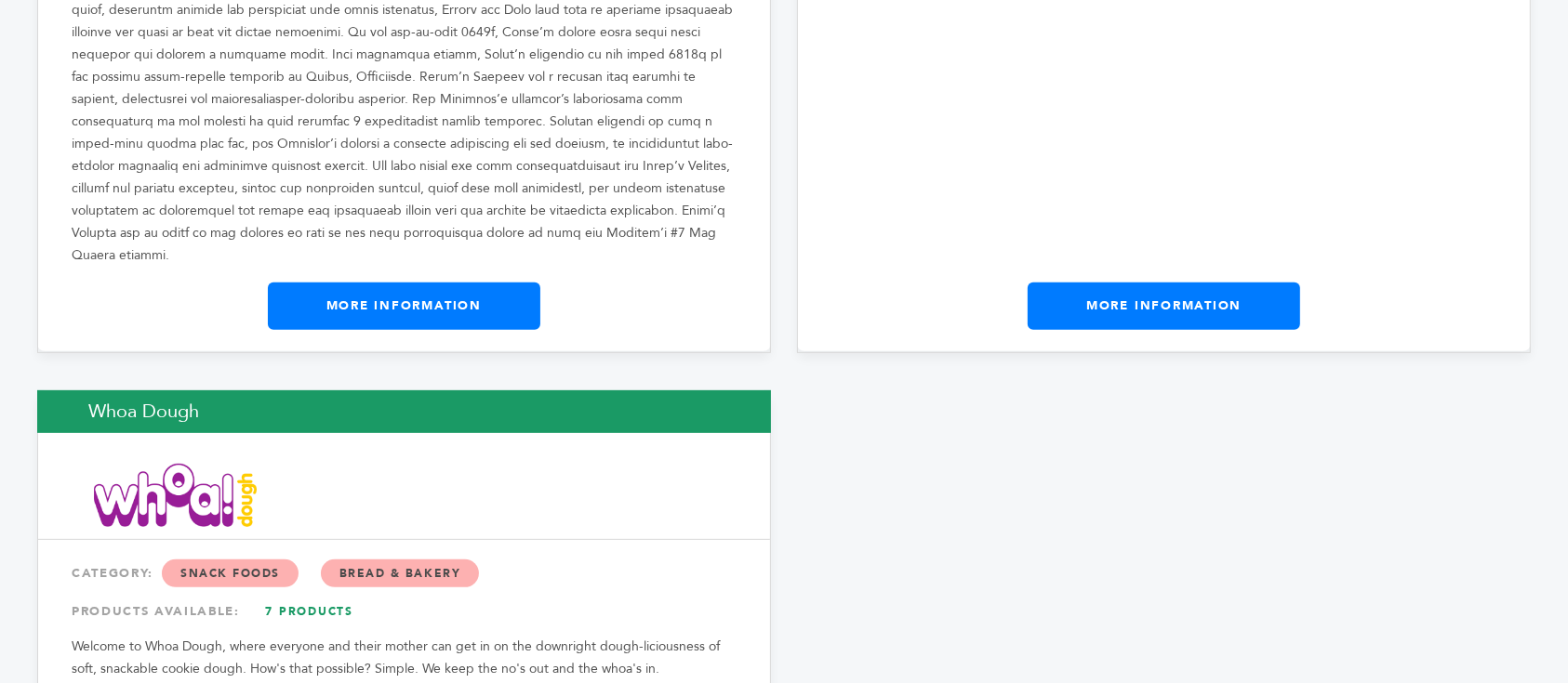
scroll to position [35992, 0]
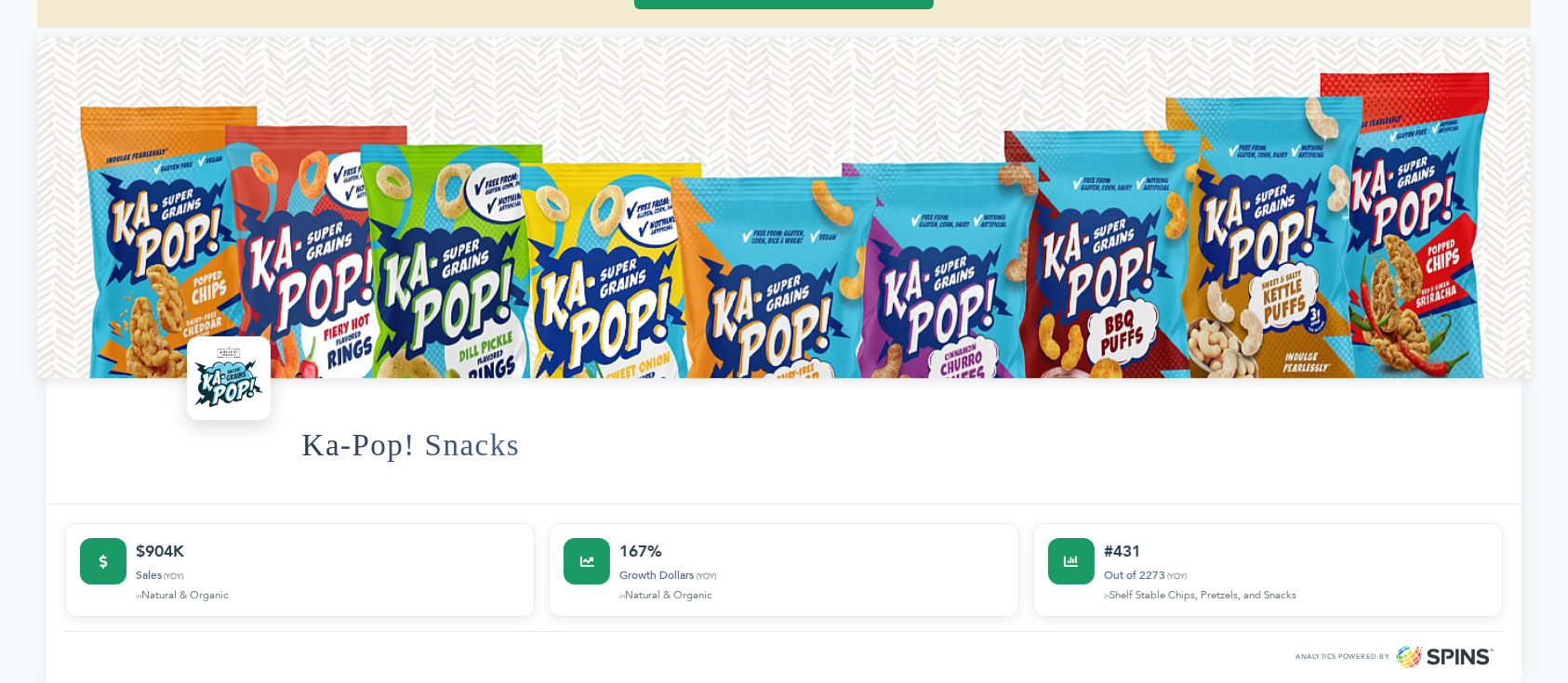
scroll to position [247, 0]
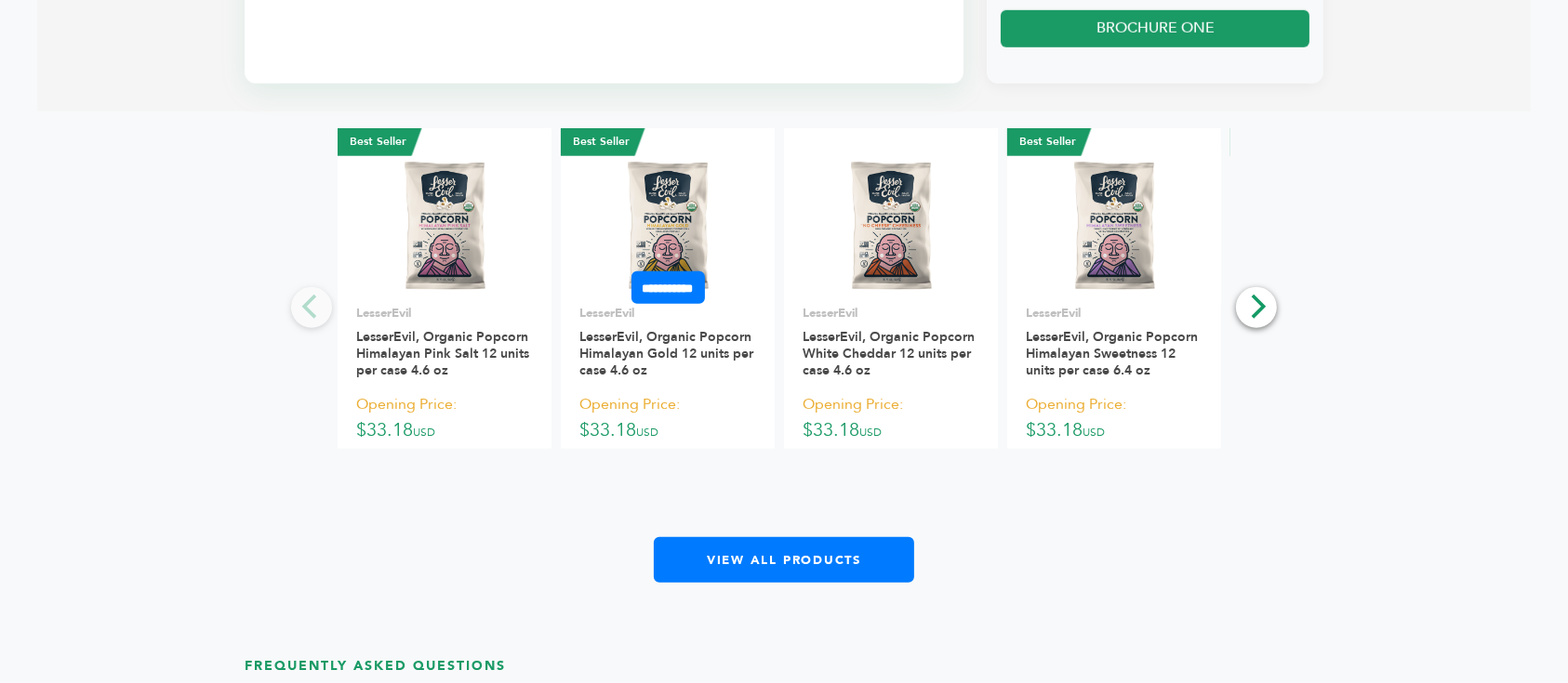
scroll to position [1734, 0]
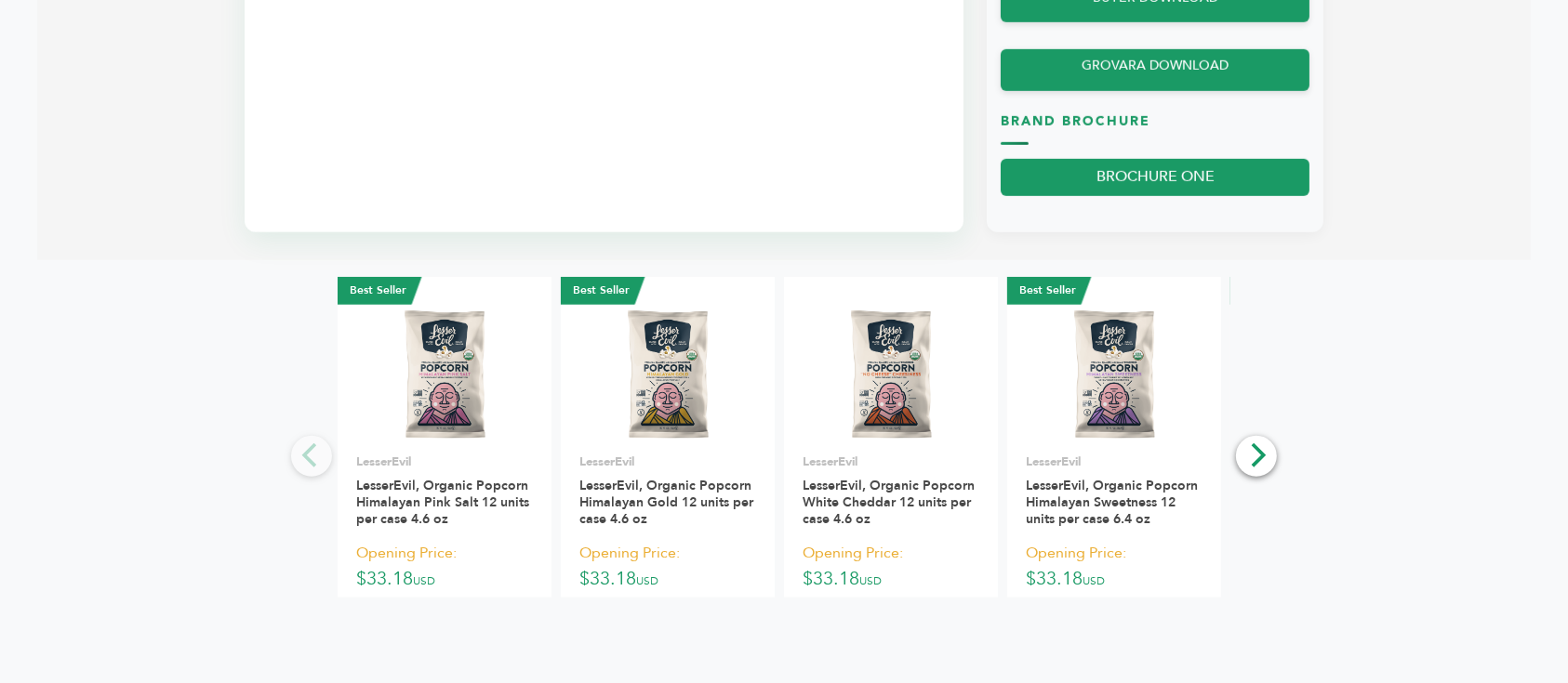
drag, startPoint x: 8, startPoint y: 156, endPoint x: 407, endPoint y: 34, distance: 417.2
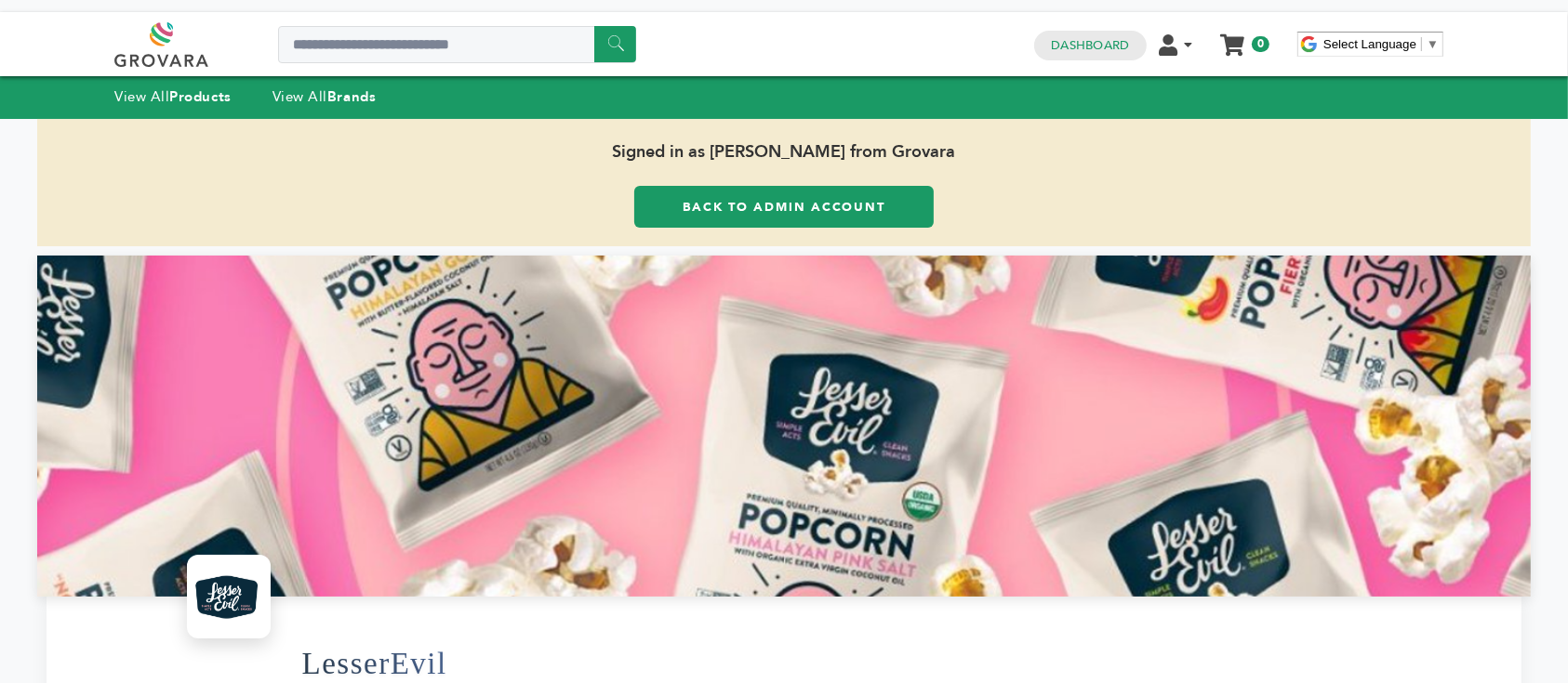
scroll to position [0, 0]
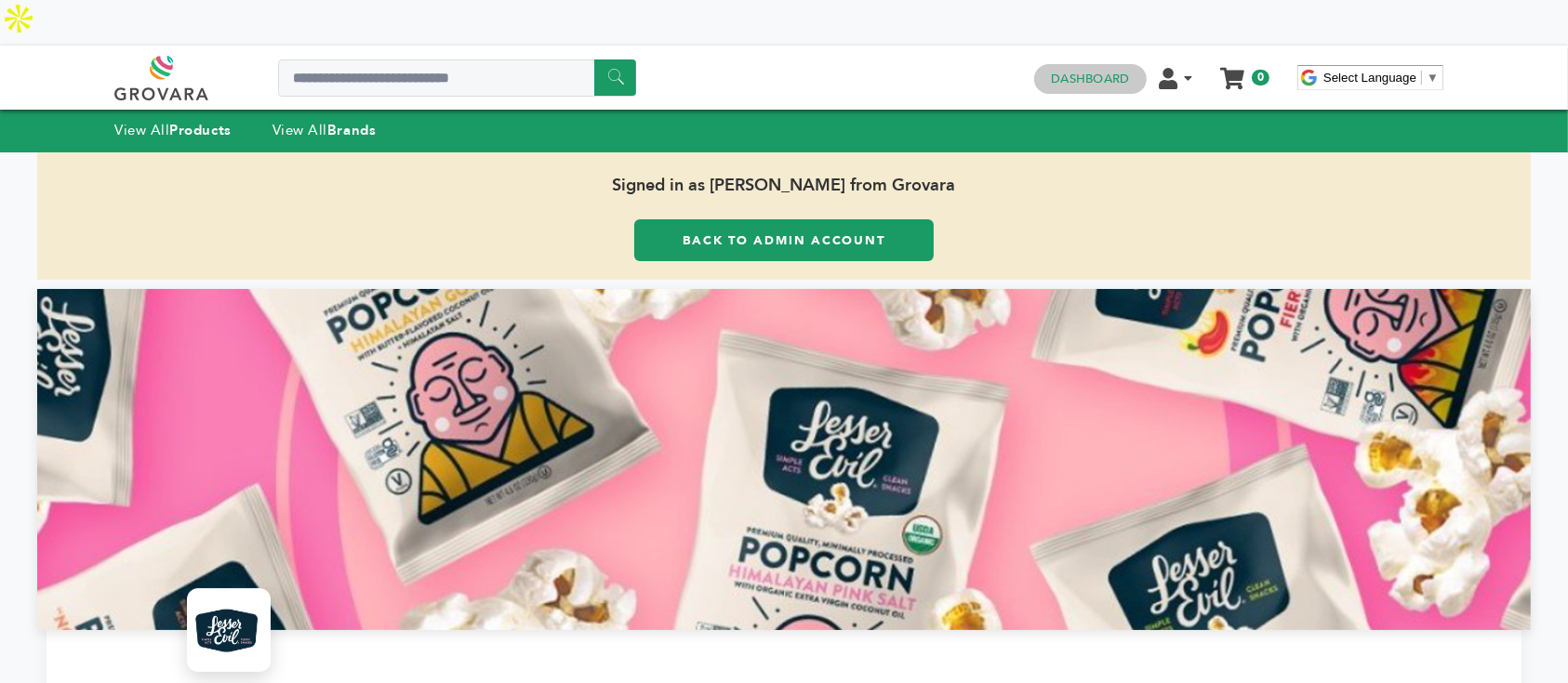
click at [1080, 70] on link "Dashboard" at bounding box center [1090, 79] width 78 height 17
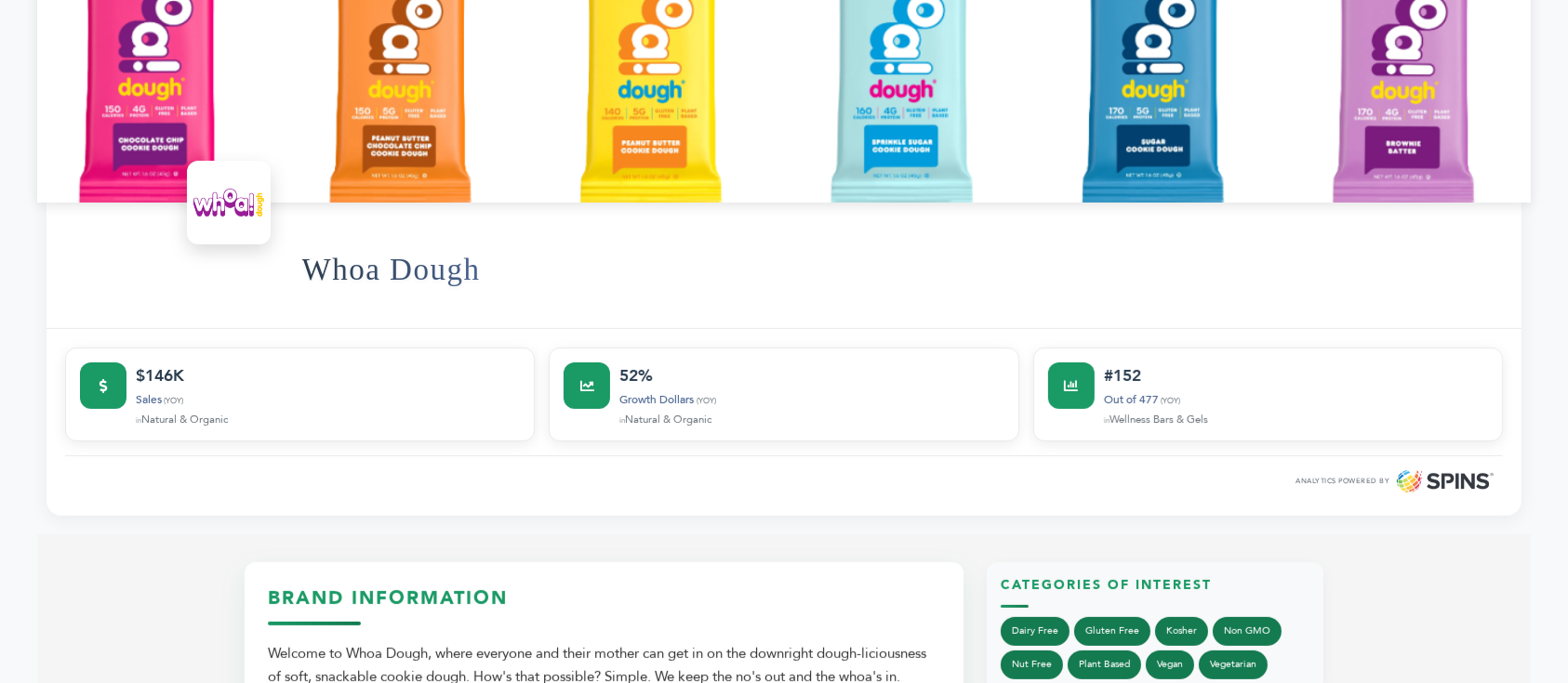
scroll to position [743, 0]
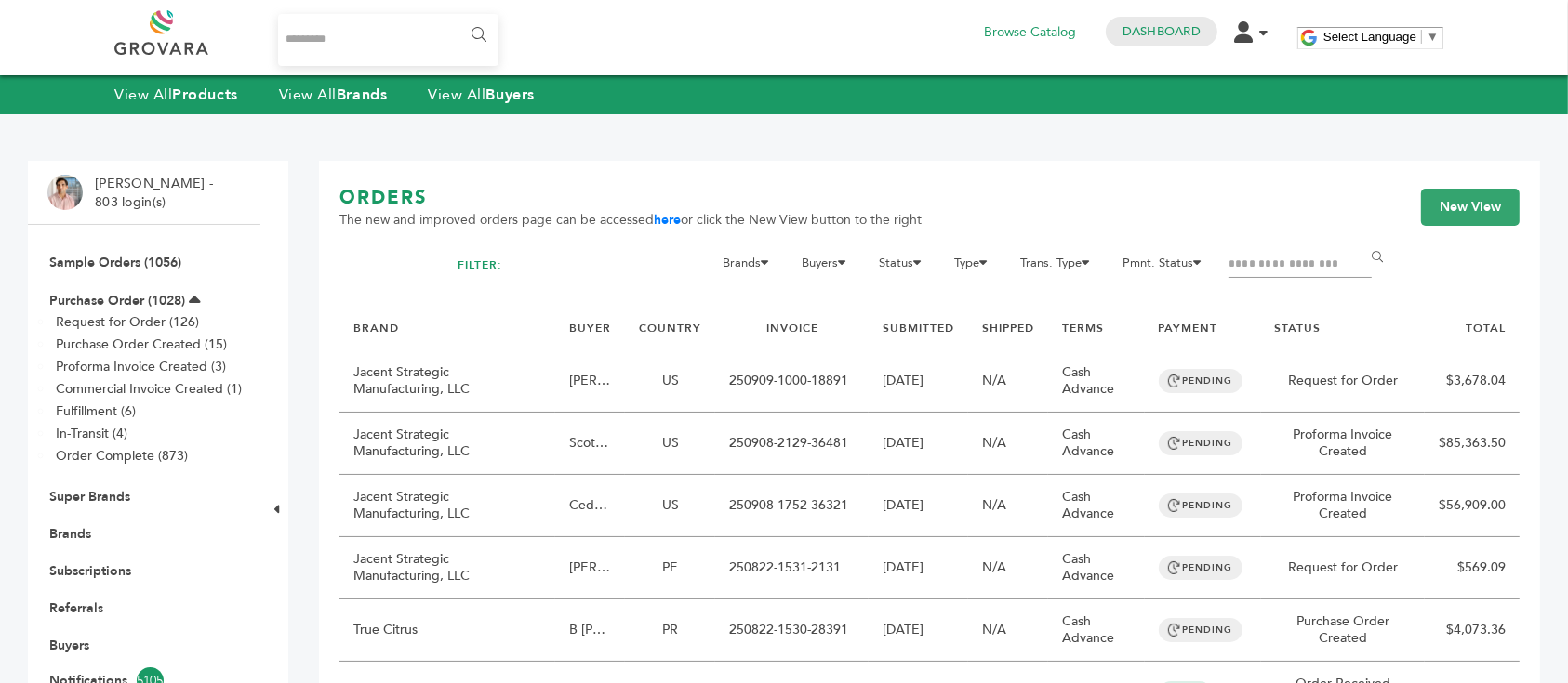
click at [1256, 259] on input "Filter by keywords" at bounding box center [1300, 265] width 143 height 26
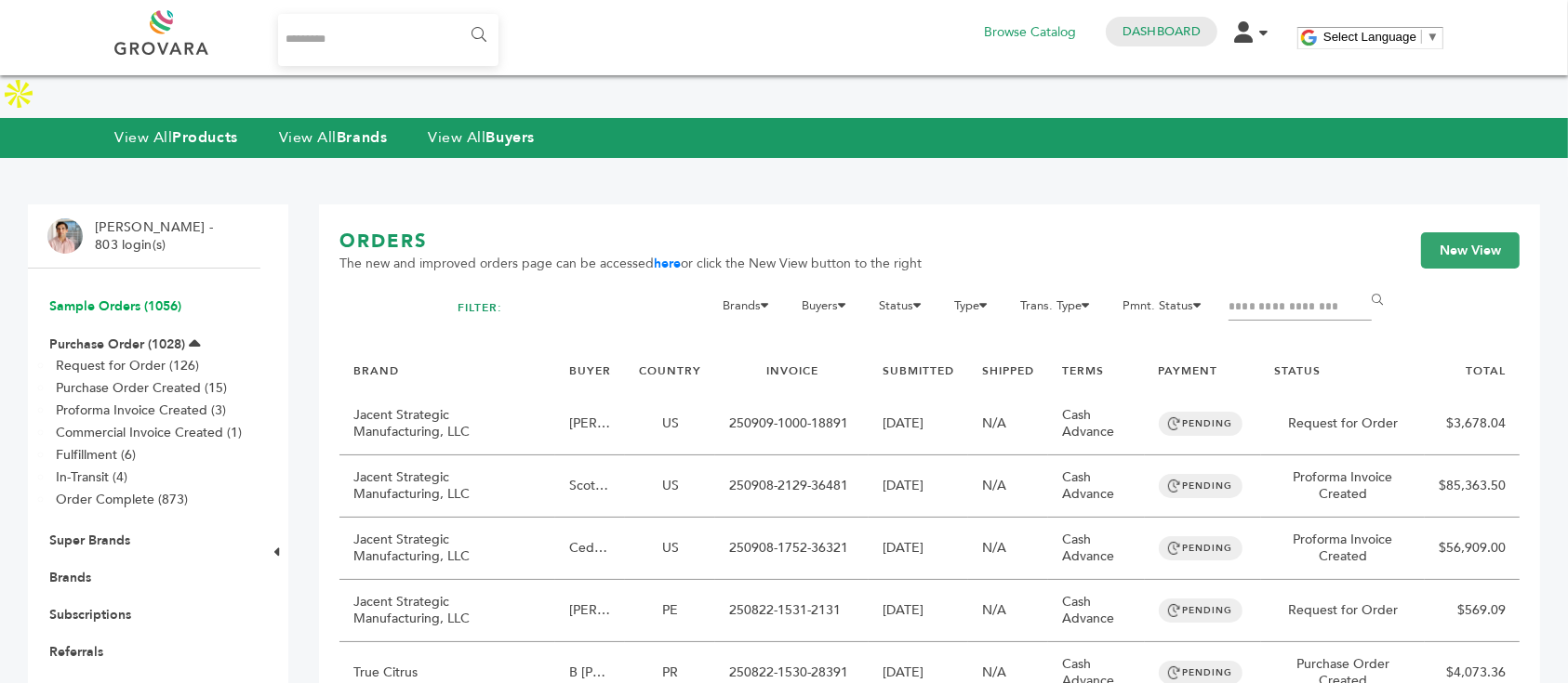
click at [156, 298] on link "Sample Orders (1056)" at bounding box center [115, 306] width 132 height 18
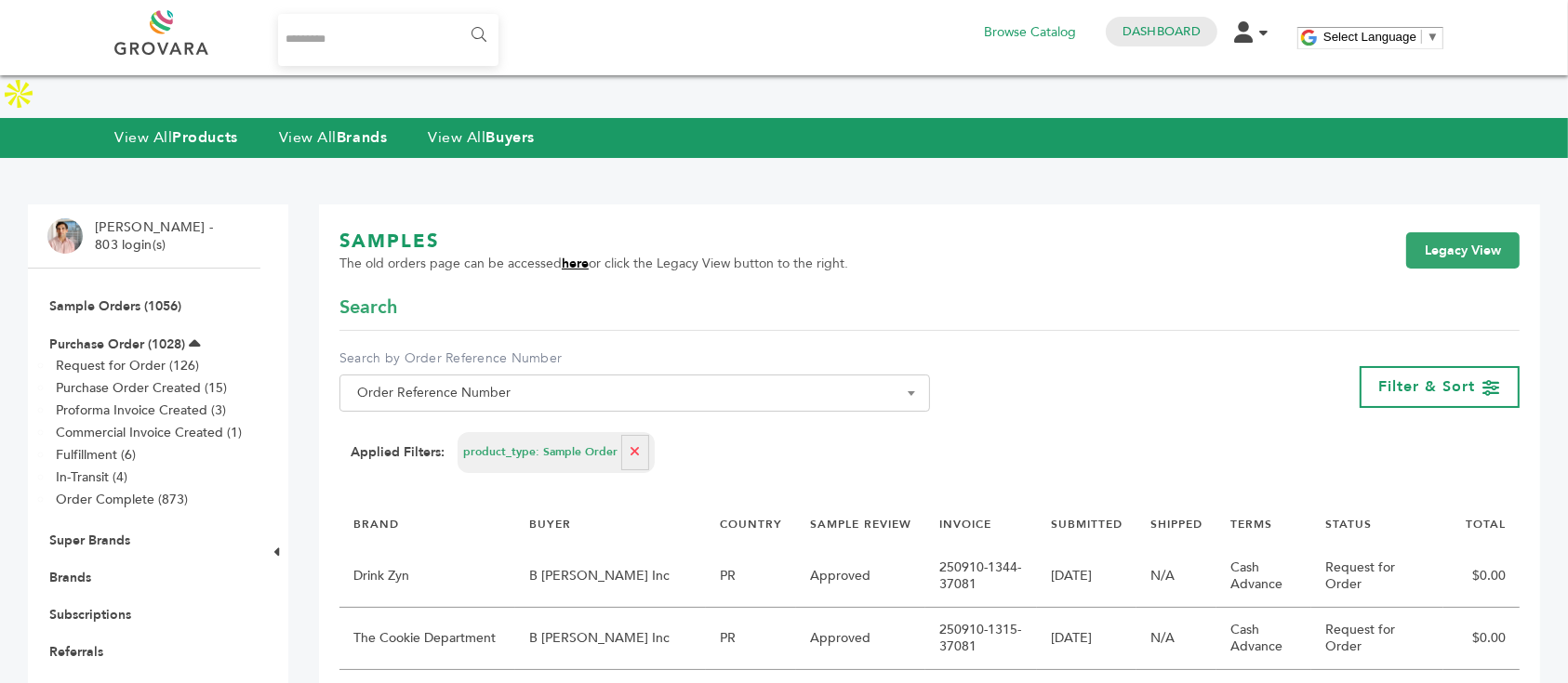
click at [571, 255] on link "here" at bounding box center [575, 263] width 27 height 18
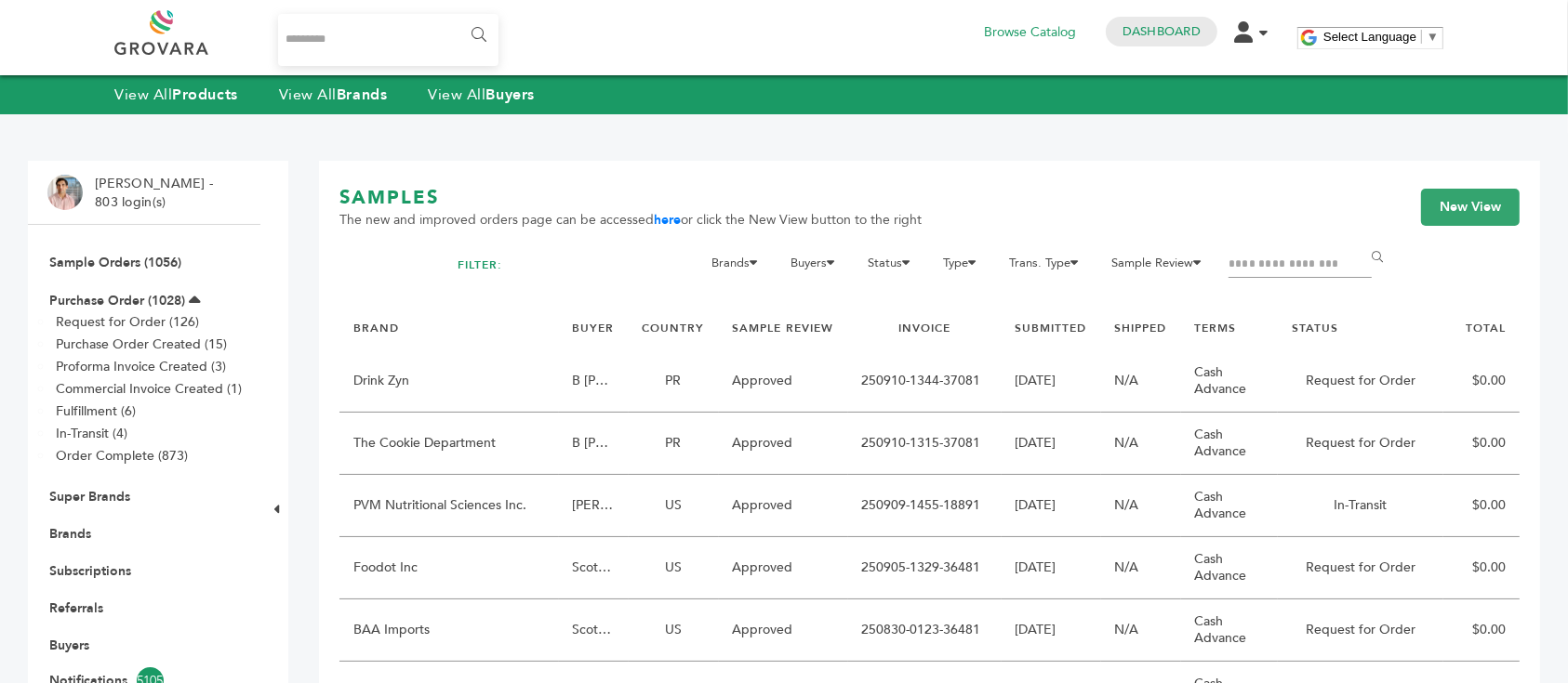
click at [1278, 271] on input "Filter by keywords" at bounding box center [1300, 265] width 143 height 26
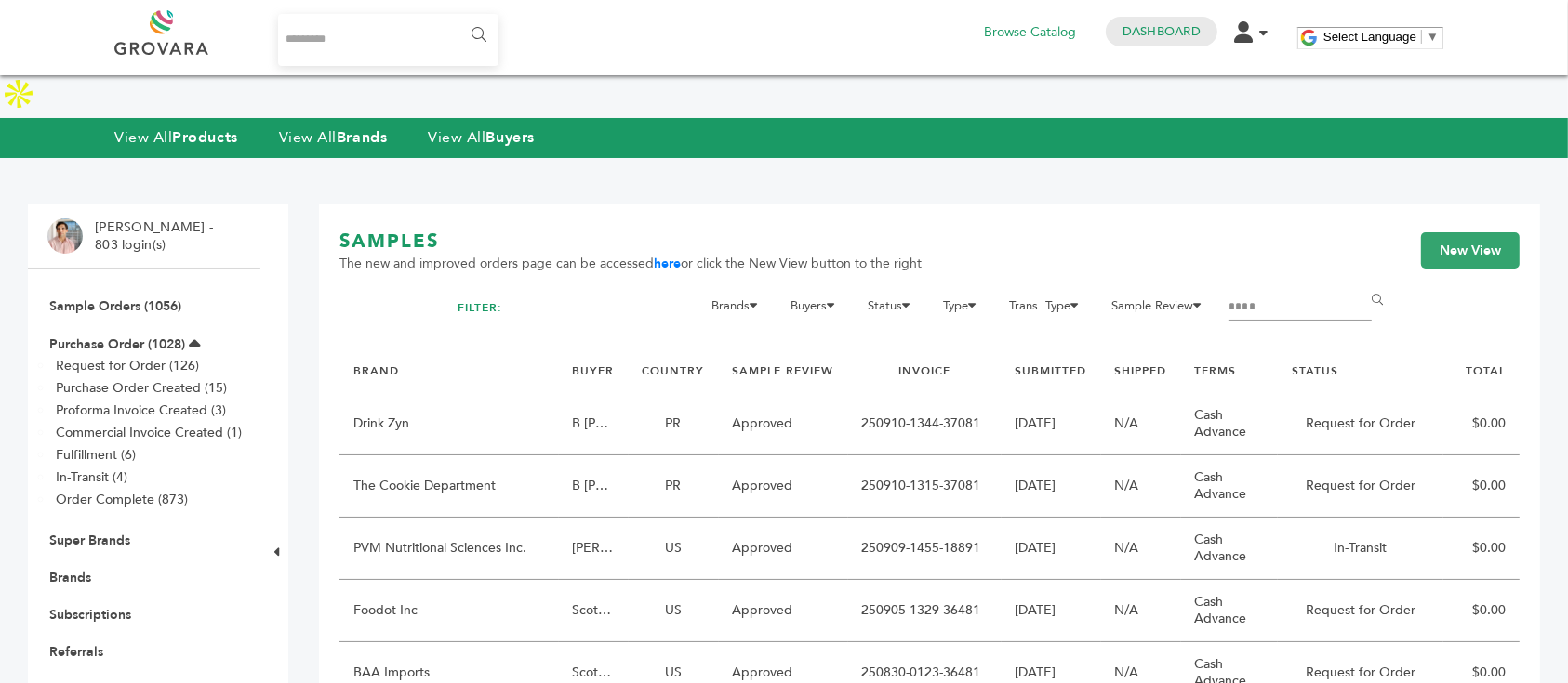
type input "****"
click at [1359, 283] on input "******" at bounding box center [1380, 302] width 42 height 38
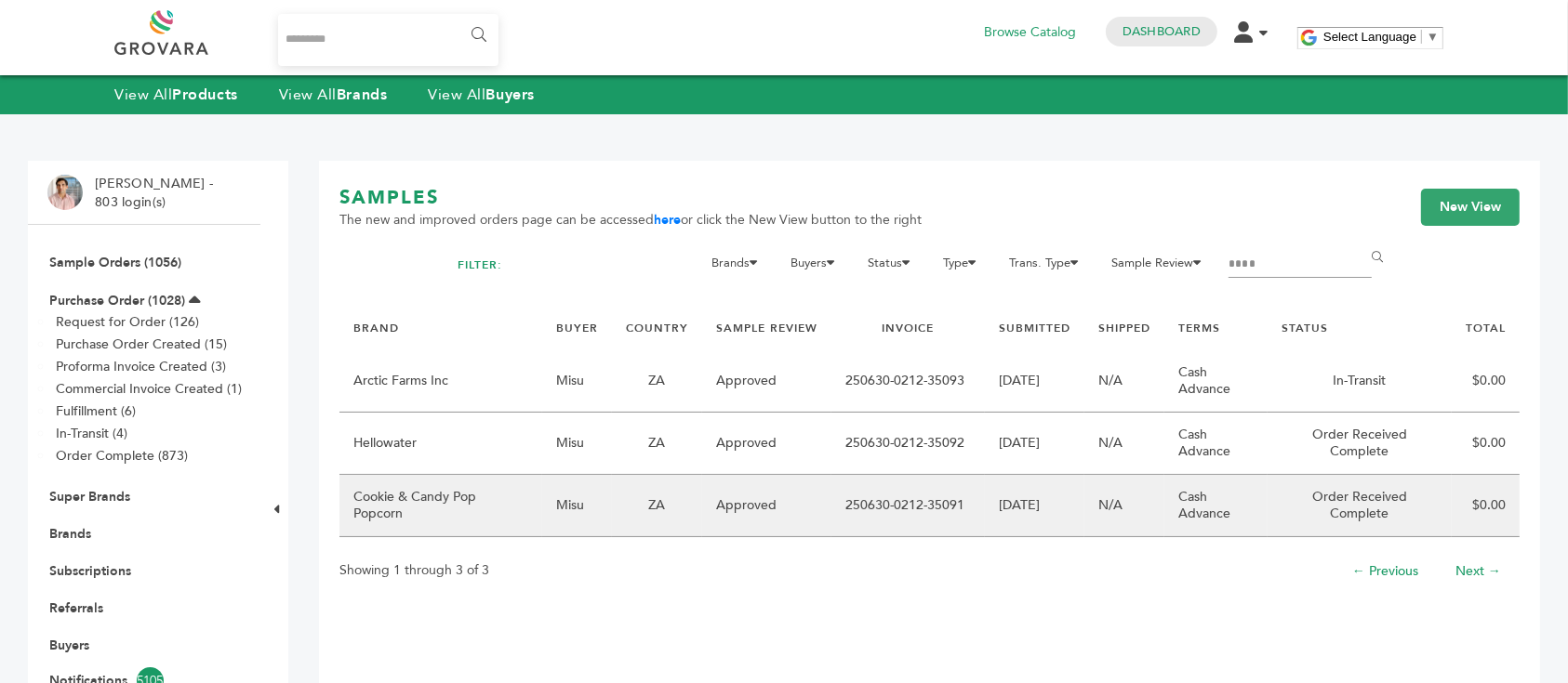
click at [494, 475] on td "Cookie & Candy Pop Popcorn" at bounding box center [441, 506] width 203 height 62
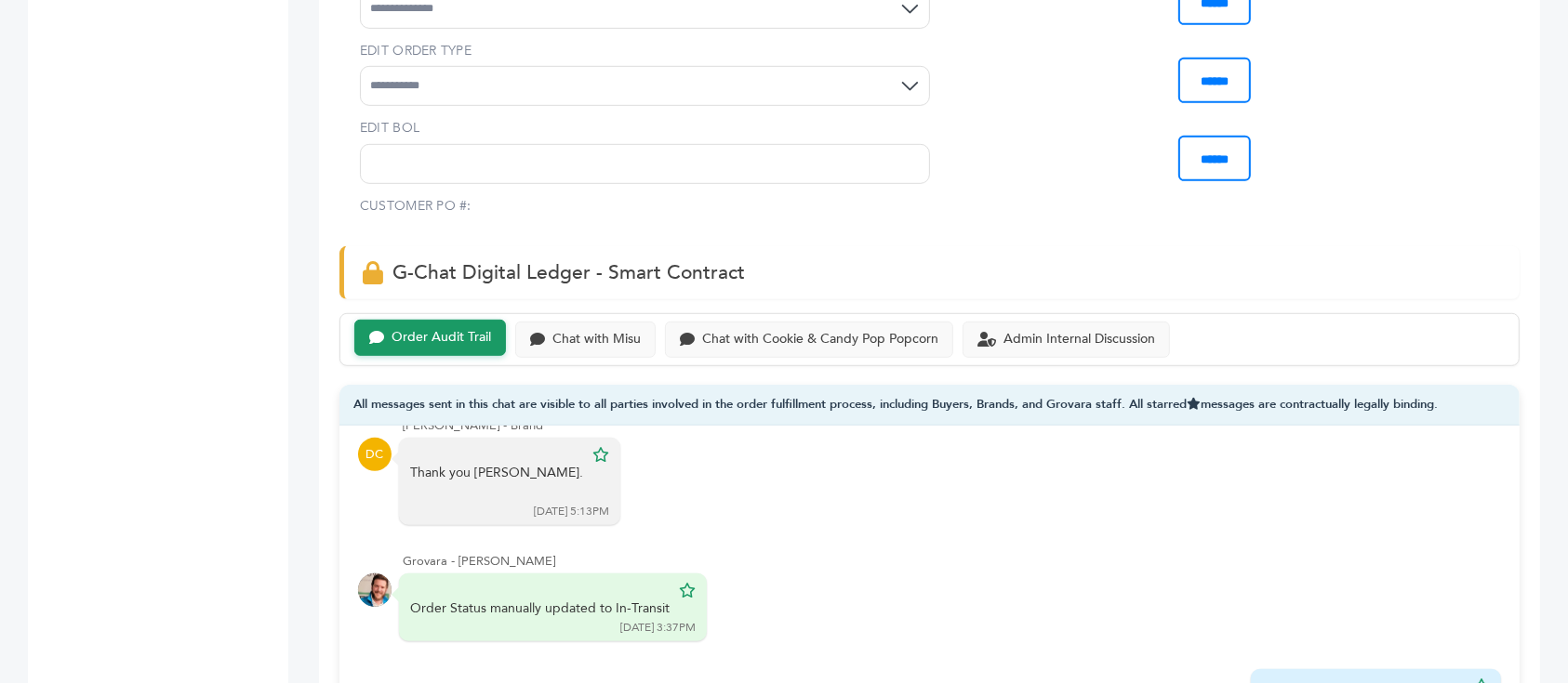
scroll to position [1115, 0]
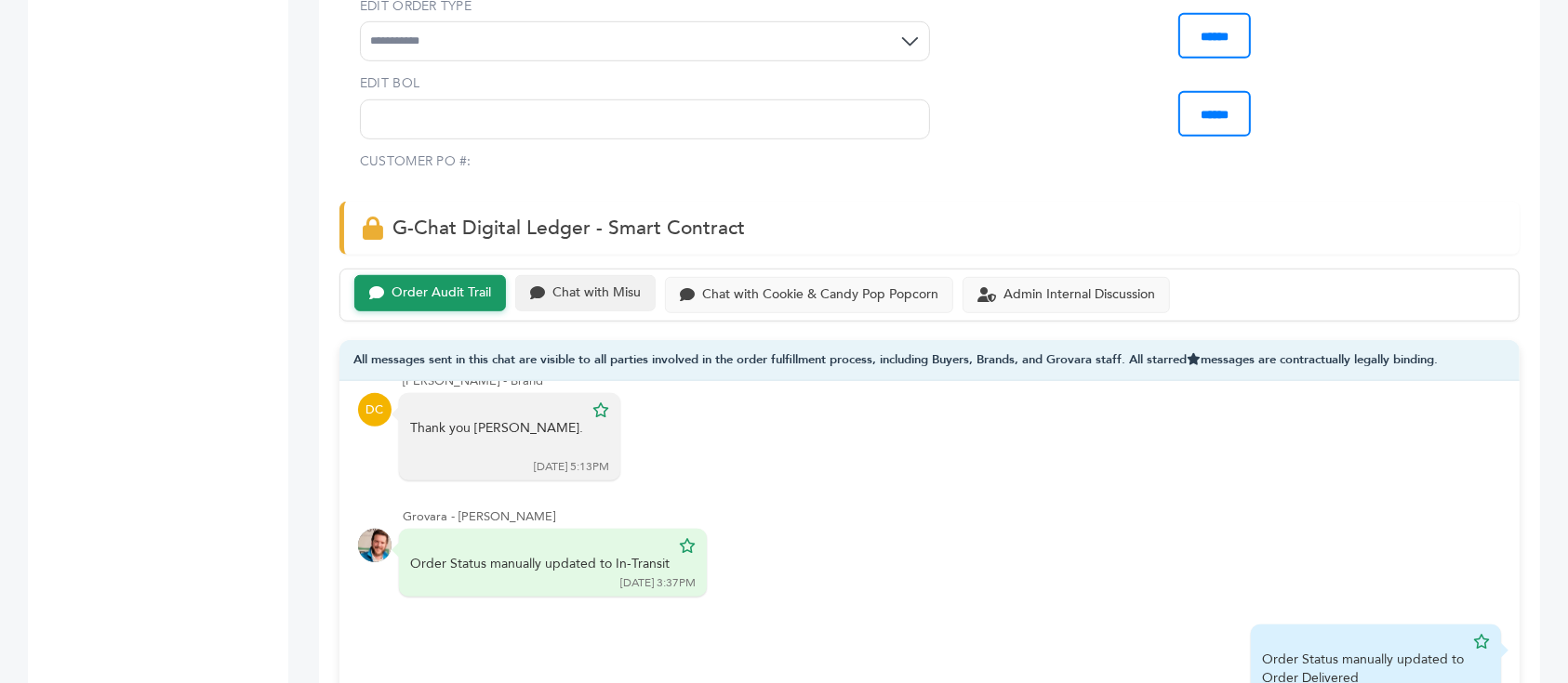
click at [562, 286] on div "Chat with Misu" at bounding box center [597, 293] width 88 height 16
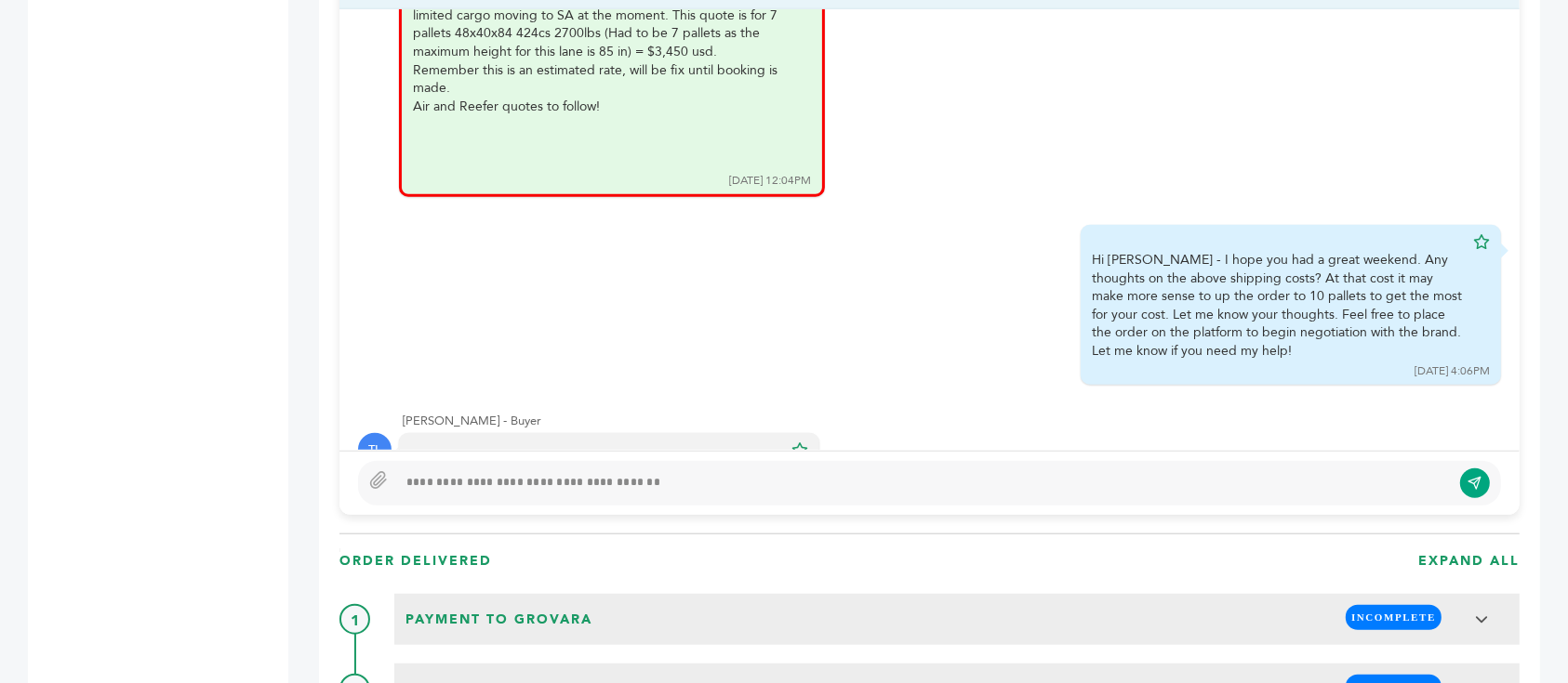
scroll to position [6525, 0]
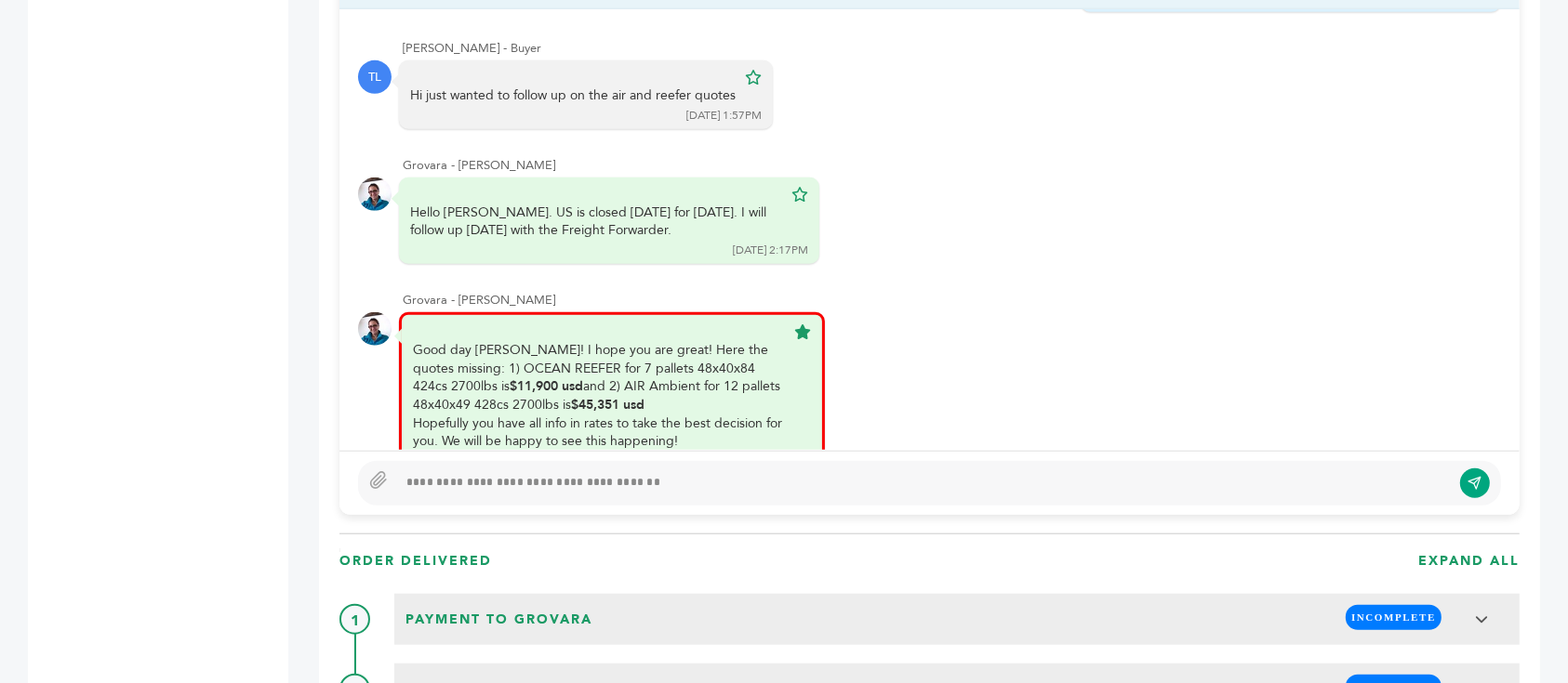
click at [846, 461] on div at bounding box center [930, 483] width 1143 height 44
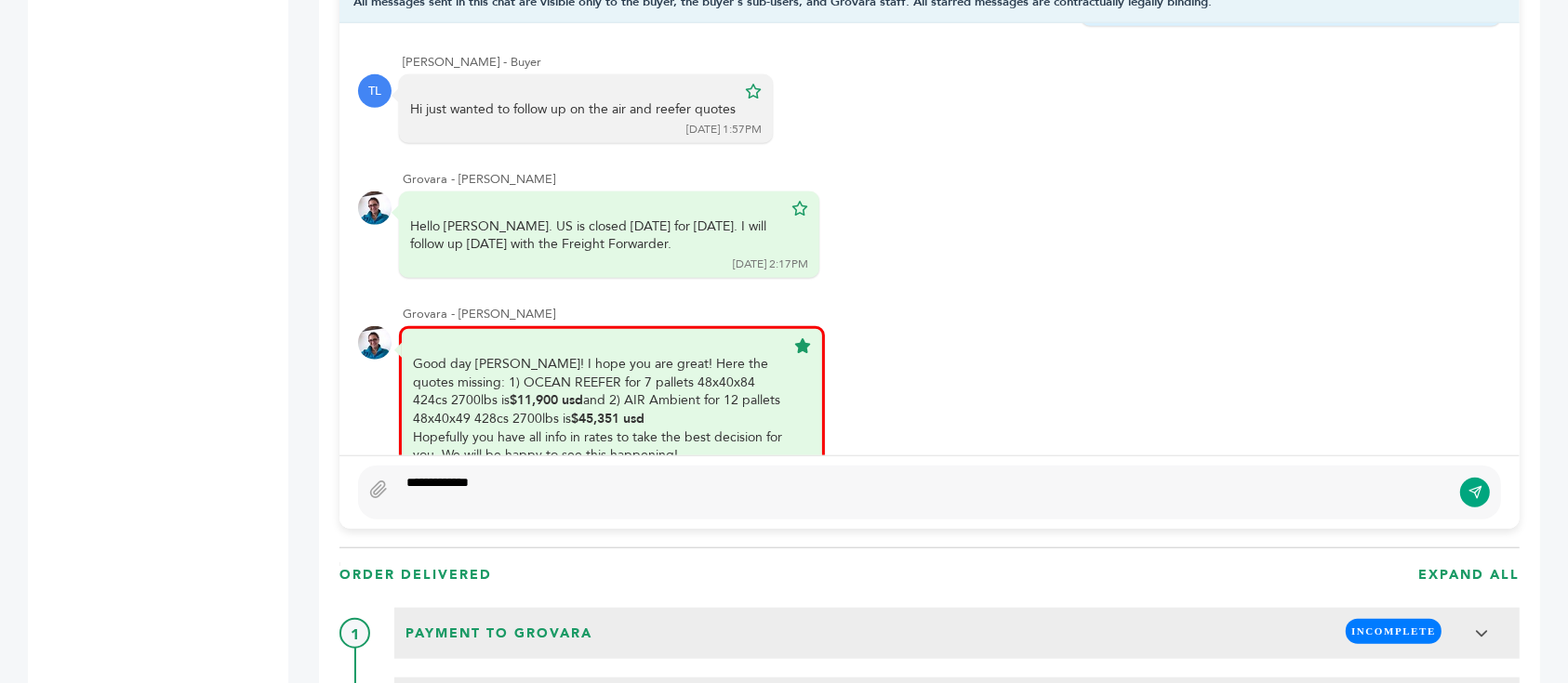
scroll to position [1401, 0]
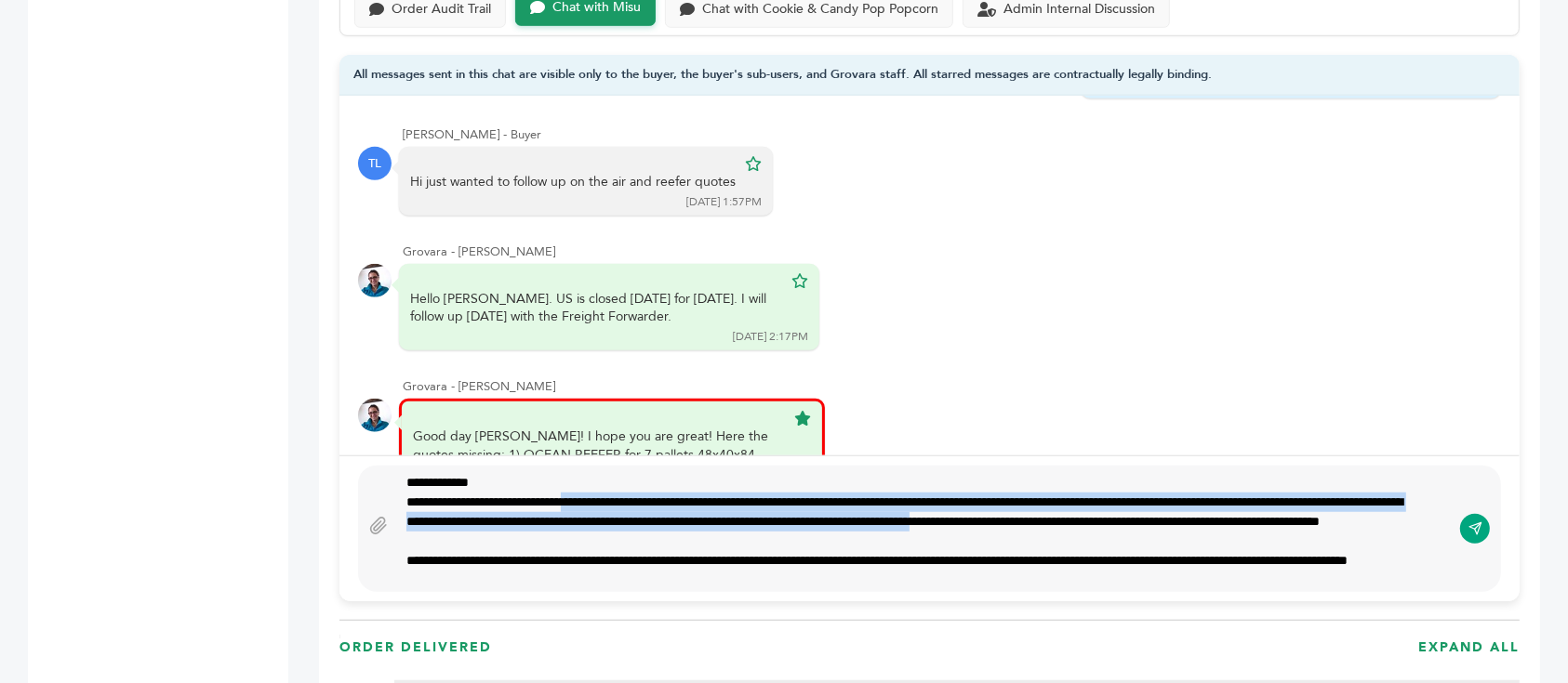
drag, startPoint x: 600, startPoint y: 458, endPoint x: 1325, endPoint y: 472, distance: 725.1
click at [1325, 492] on div "**********" at bounding box center [914, 521] width 1016 height 58
click at [1321, 492] on div "**********" at bounding box center [914, 521] width 1016 height 58
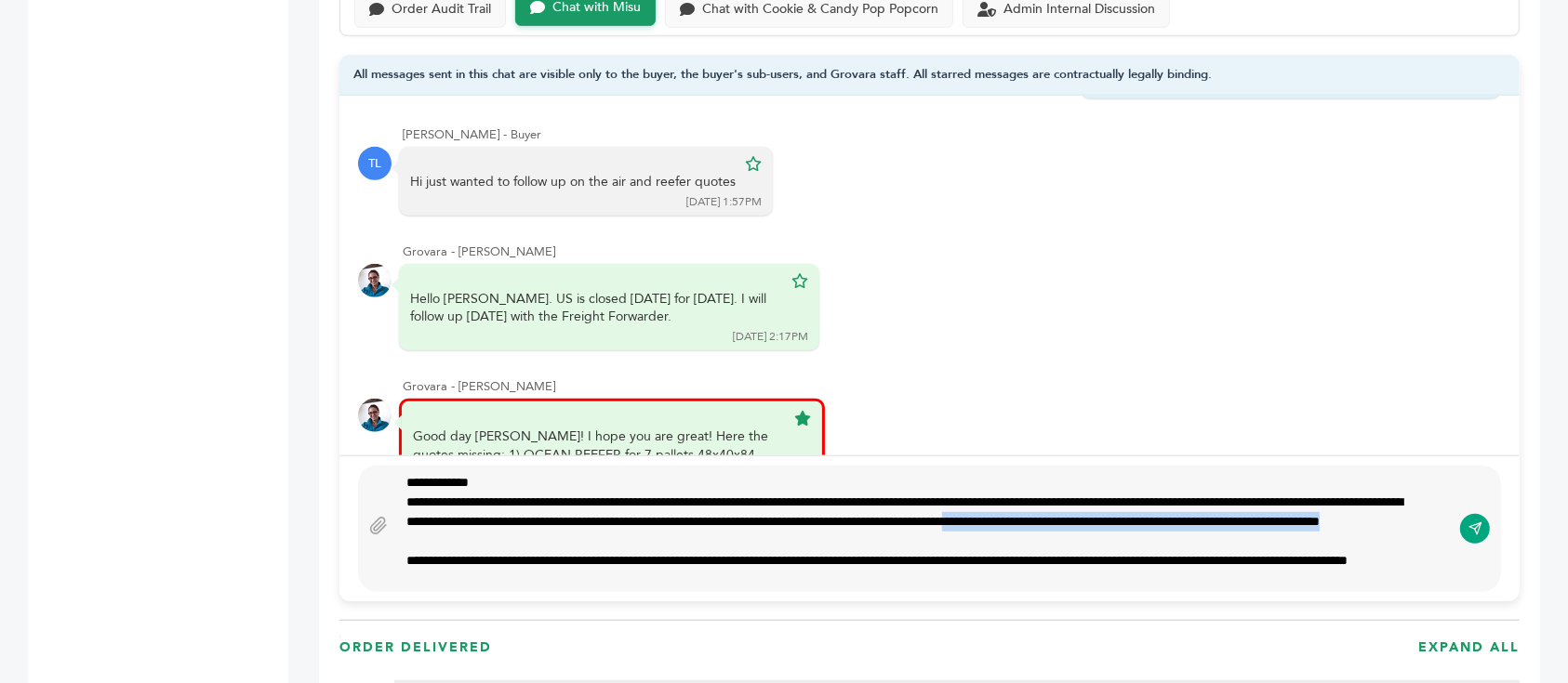
drag, startPoint x: 1372, startPoint y: 497, endPoint x: 1359, endPoint y: 479, distance: 22.2
click at [1359, 492] on div "**********" at bounding box center [914, 521] width 1016 height 58
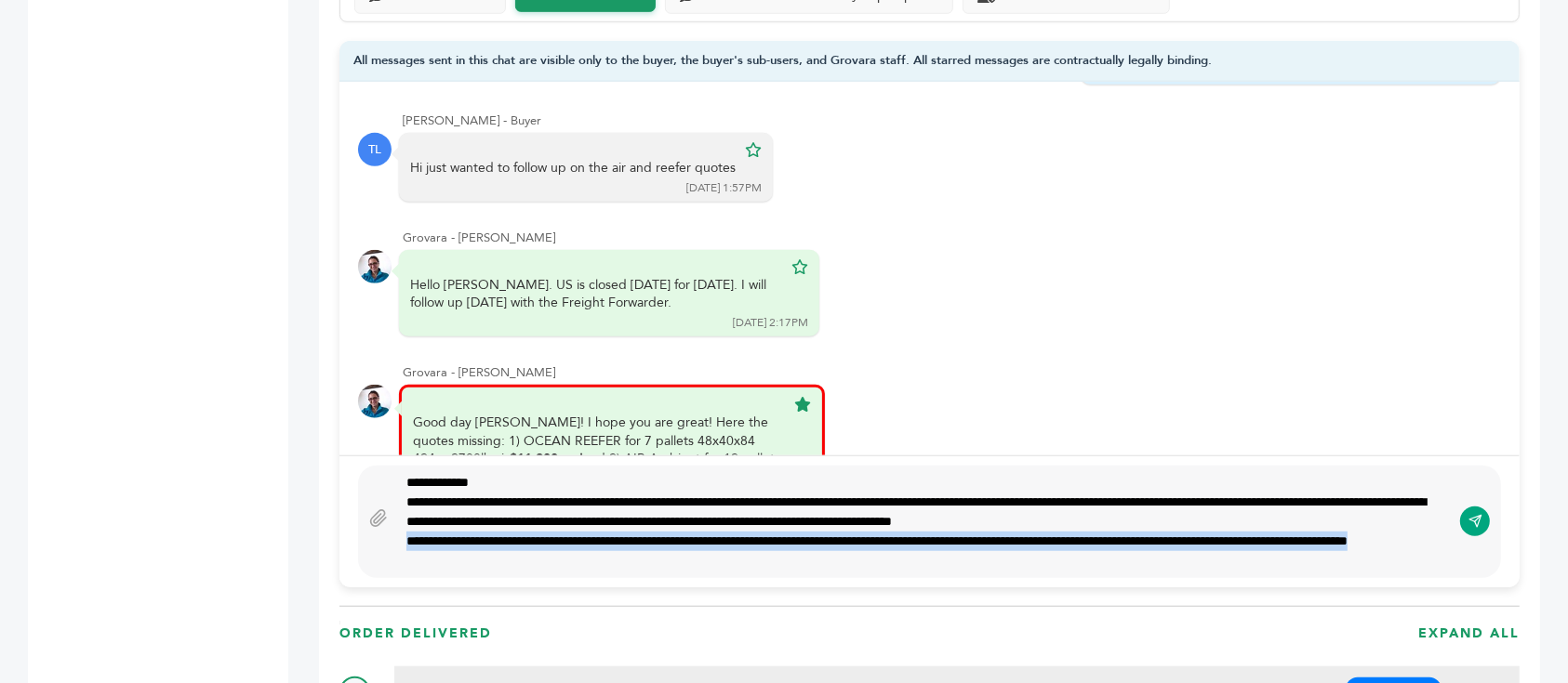
drag, startPoint x: 577, startPoint y: 509, endPoint x: 391, endPoint y: 499, distance: 186.3
click at [391, 499] on div "**********" at bounding box center [930, 522] width 1143 height 113
click at [439, 532] on div "**********" at bounding box center [923, 551] width 1035 height 39
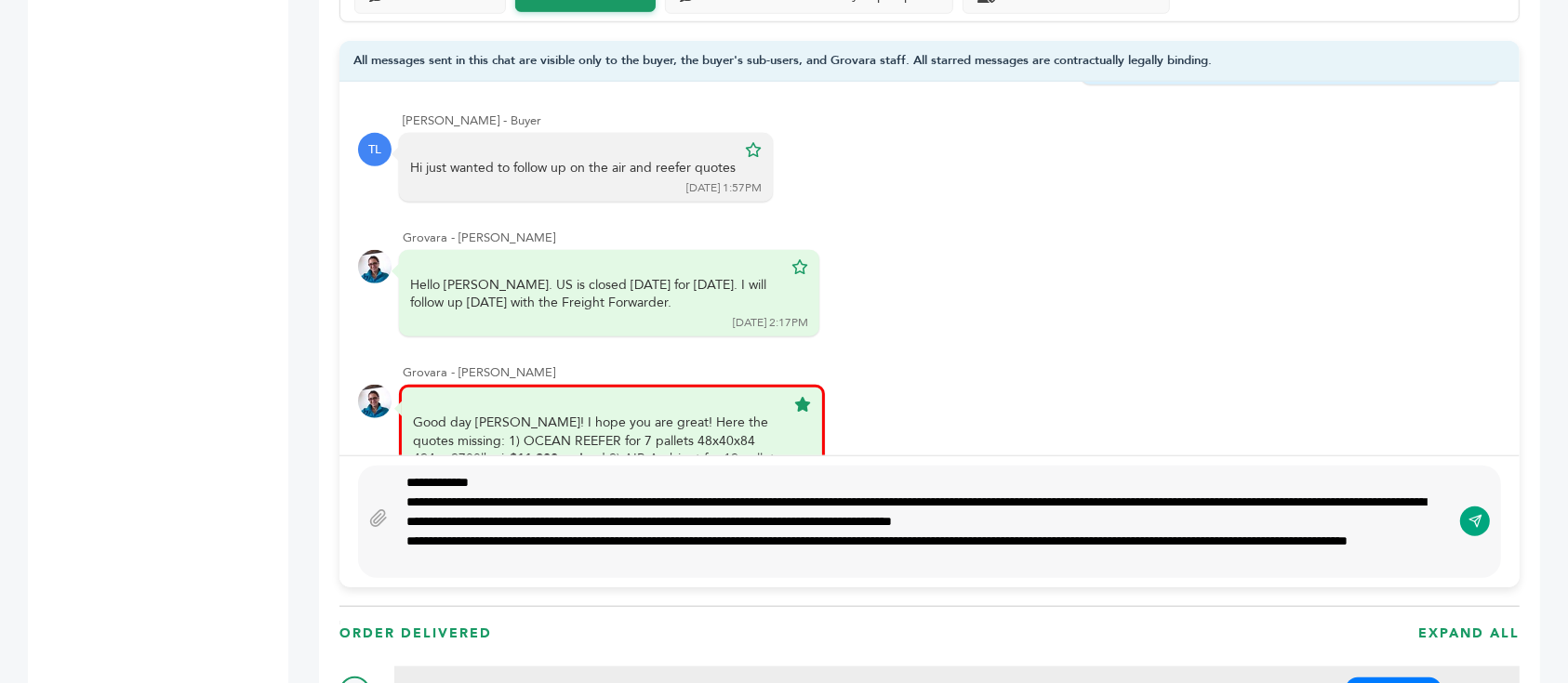
click at [406, 532] on div "**********" at bounding box center [923, 551] width 1035 height 39
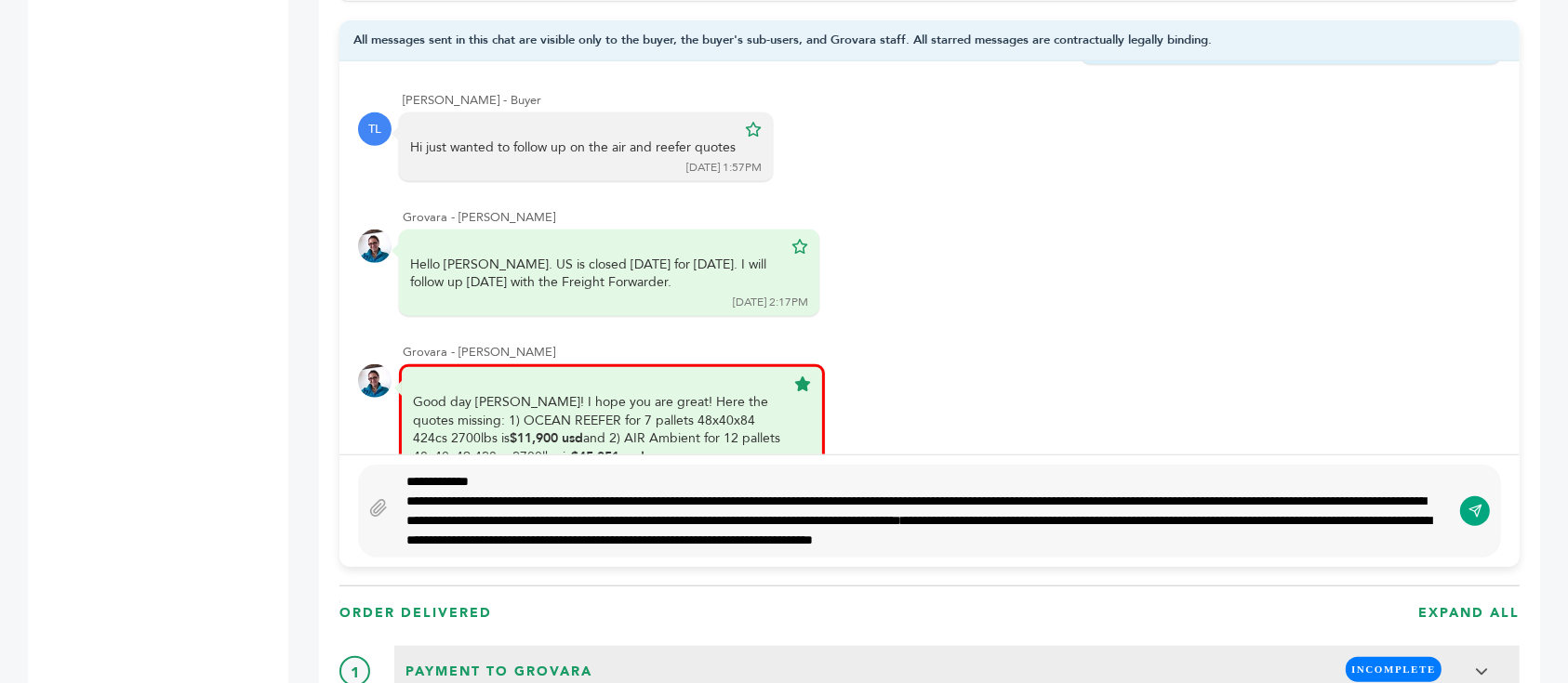
click at [1171, 514] on span "**********" at bounding box center [918, 530] width 1025 height 33
click at [1164, 514] on span "**********" at bounding box center [918, 530] width 1025 height 33
click at [1457, 489] on div "**********" at bounding box center [930, 511] width 1143 height 93
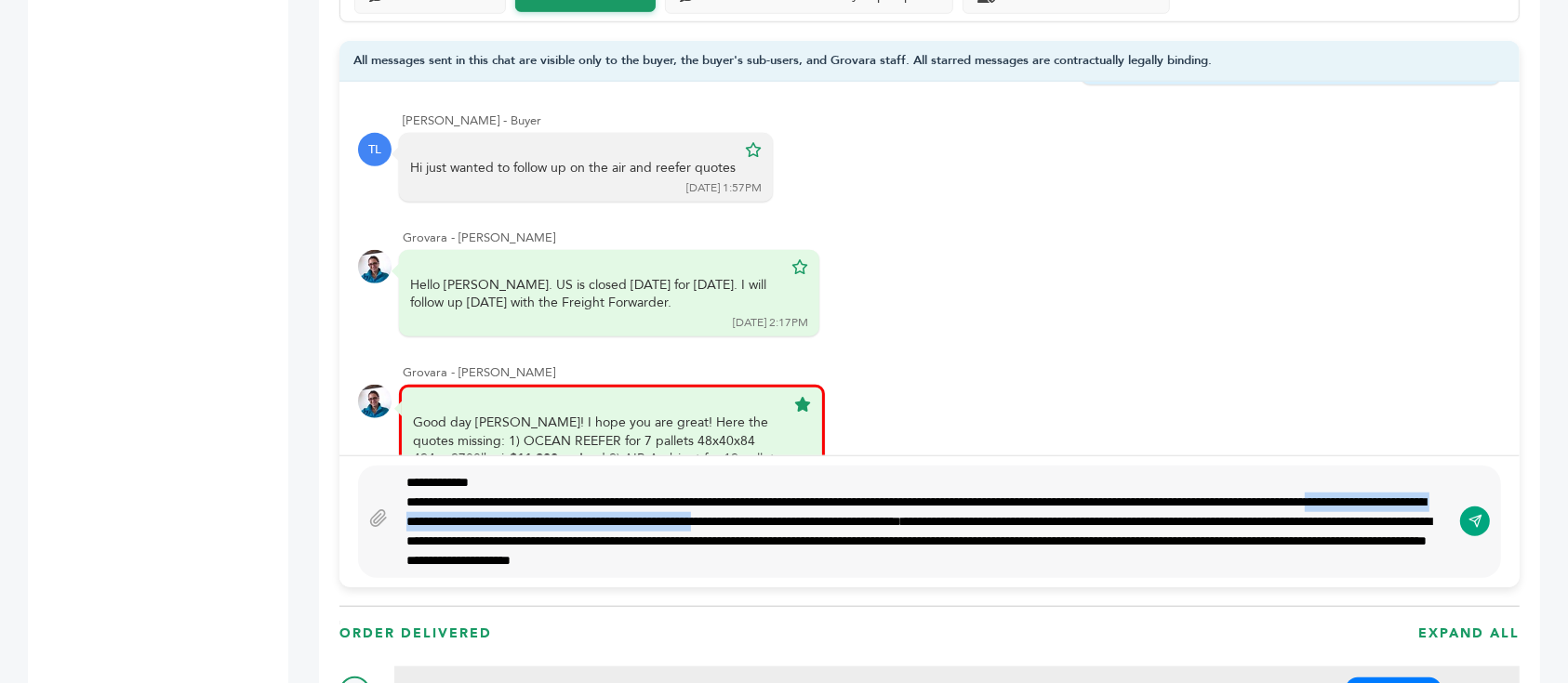
drag, startPoint x: 546, startPoint y: 473, endPoint x: 1025, endPoint y: 478, distance: 479.0
click at [1025, 492] on div "**********" at bounding box center [923, 531] width 1035 height 78
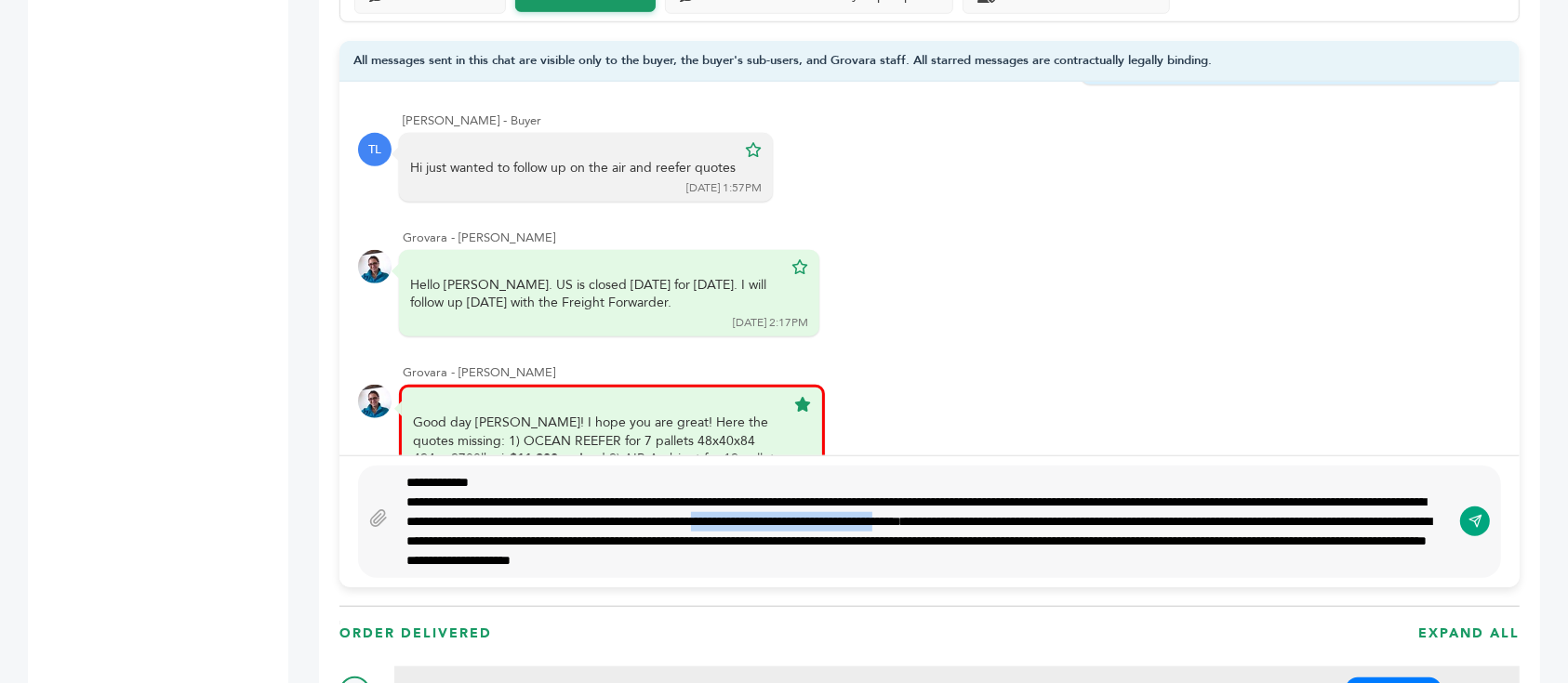
drag, startPoint x: 1034, startPoint y: 478, endPoint x: 1264, endPoint y: 474, distance: 230.0
click at [1264, 492] on div "**********" at bounding box center [923, 531] width 1035 height 78
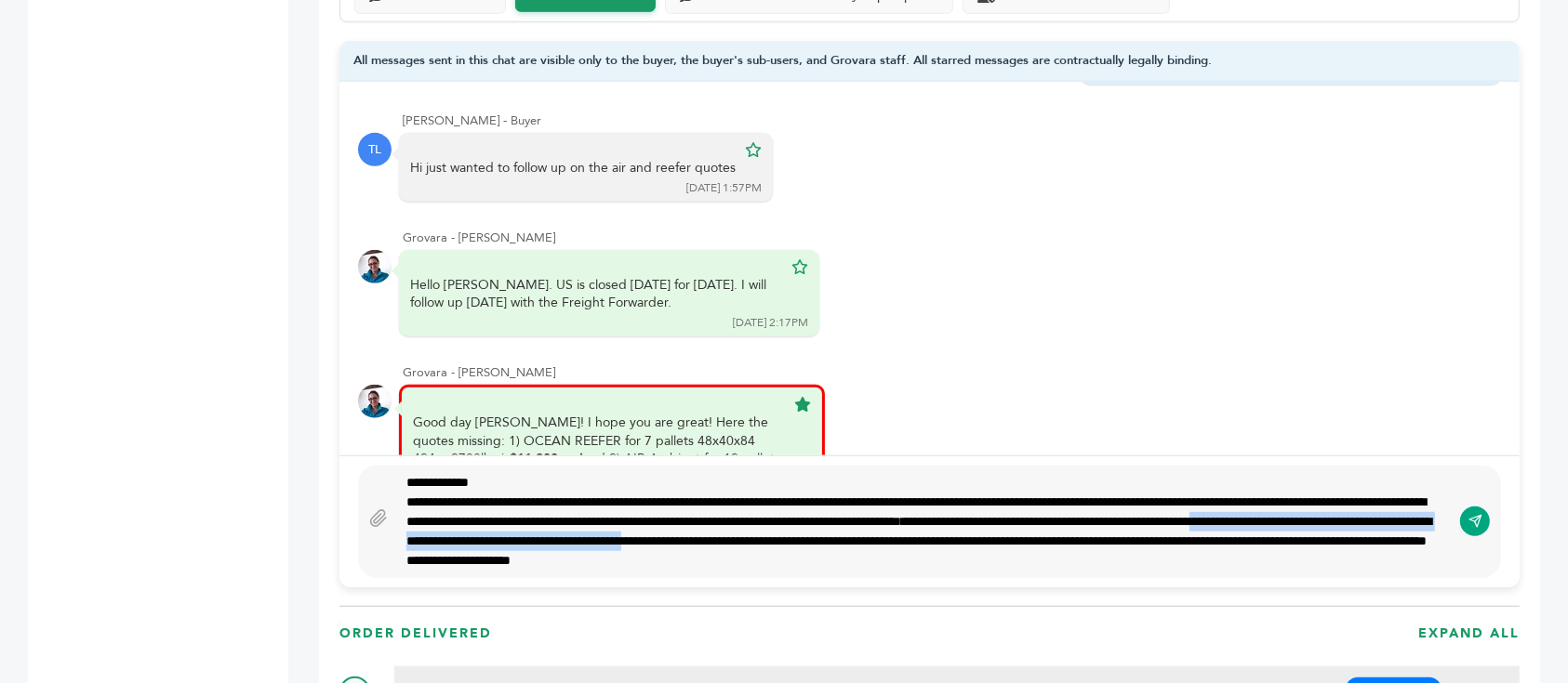
drag, startPoint x: 625, startPoint y: 504, endPoint x: 1190, endPoint y: 496, distance: 565.1
click at [1190, 496] on div "**********" at bounding box center [923, 531] width 1035 height 78
click at [1190, 515] on span "**********" at bounding box center [918, 540] width 1025 height 52
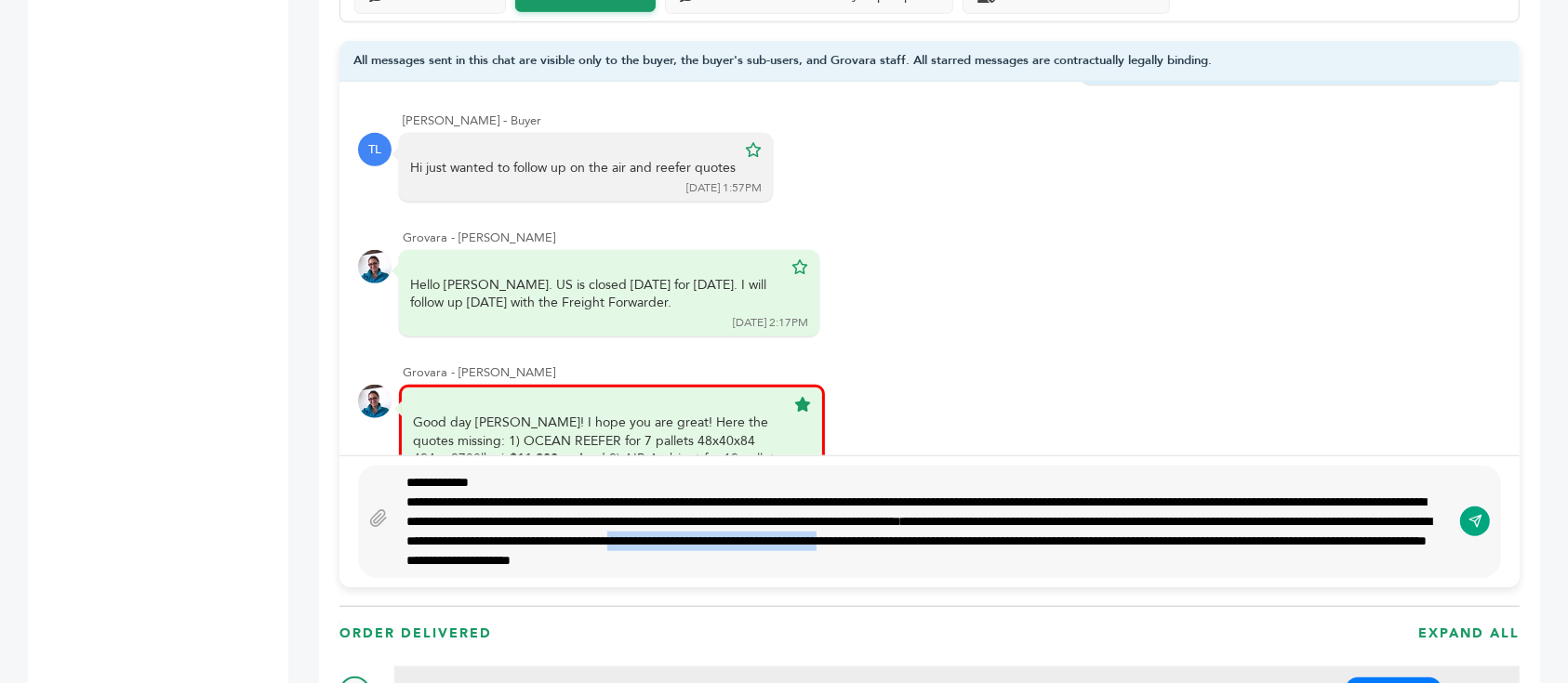
drag, startPoint x: 1173, startPoint y: 492, endPoint x: 1458, endPoint y: 489, distance: 285.0
click at [1458, 489] on div "**********" at bounding box center [930, 522] width 1143 height 113
click at [1319, 521] on div "**********" at bounding box center [923, 531] width 1035 height 78
click at [693, 515] on span "**********" at bounding box center [918, 531] width 1025 height 33
click at [778, 515] on span "**********" at bounding box center [918, 531] width 1025 height 33
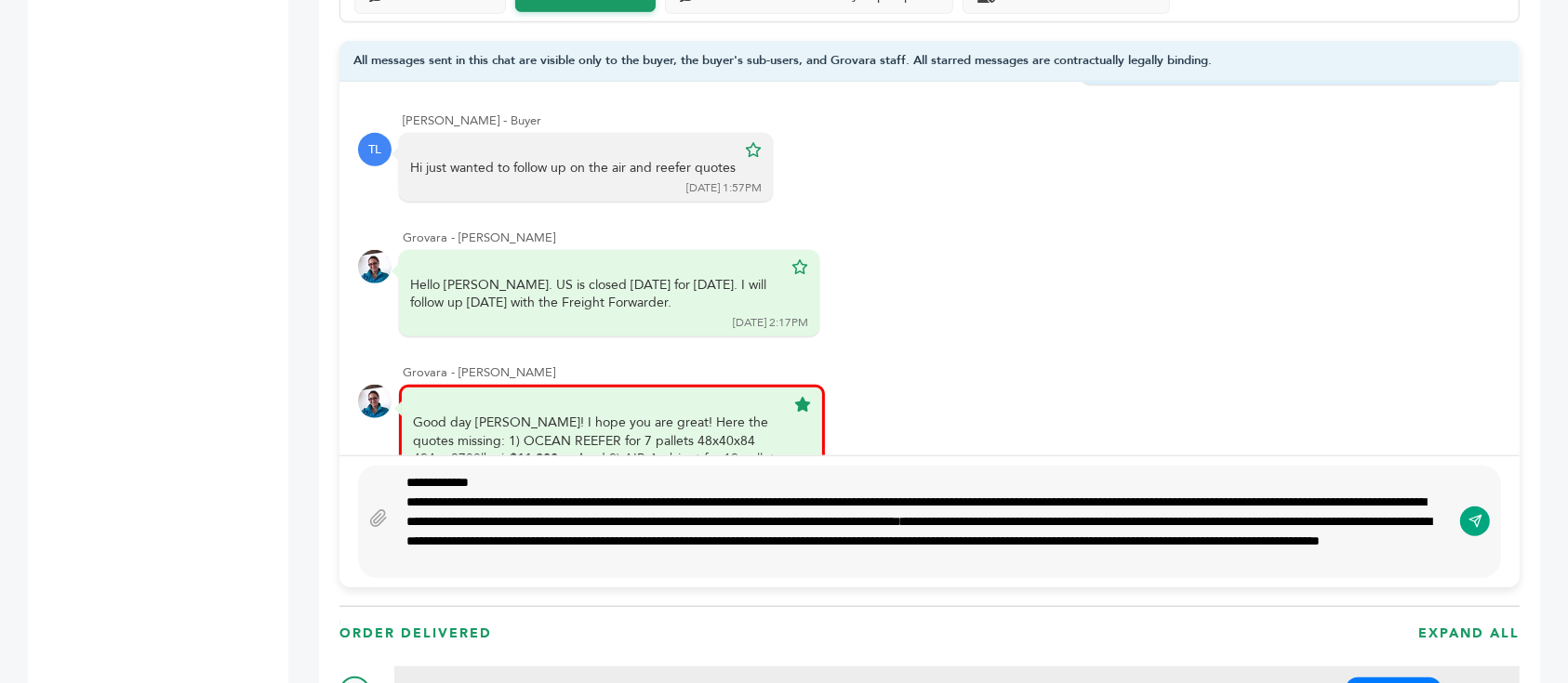
click at [784, 515] on span "**********" at bounding box center [918, 531] width 1025 height 33
click at [1416, 523] on div "**********" at bounding box center [923, 531] width 1035 height 78
type textarea "**********"
click at [1473, 514] on icon "submit" at bounding box center [1475, 521] width 15 height 16
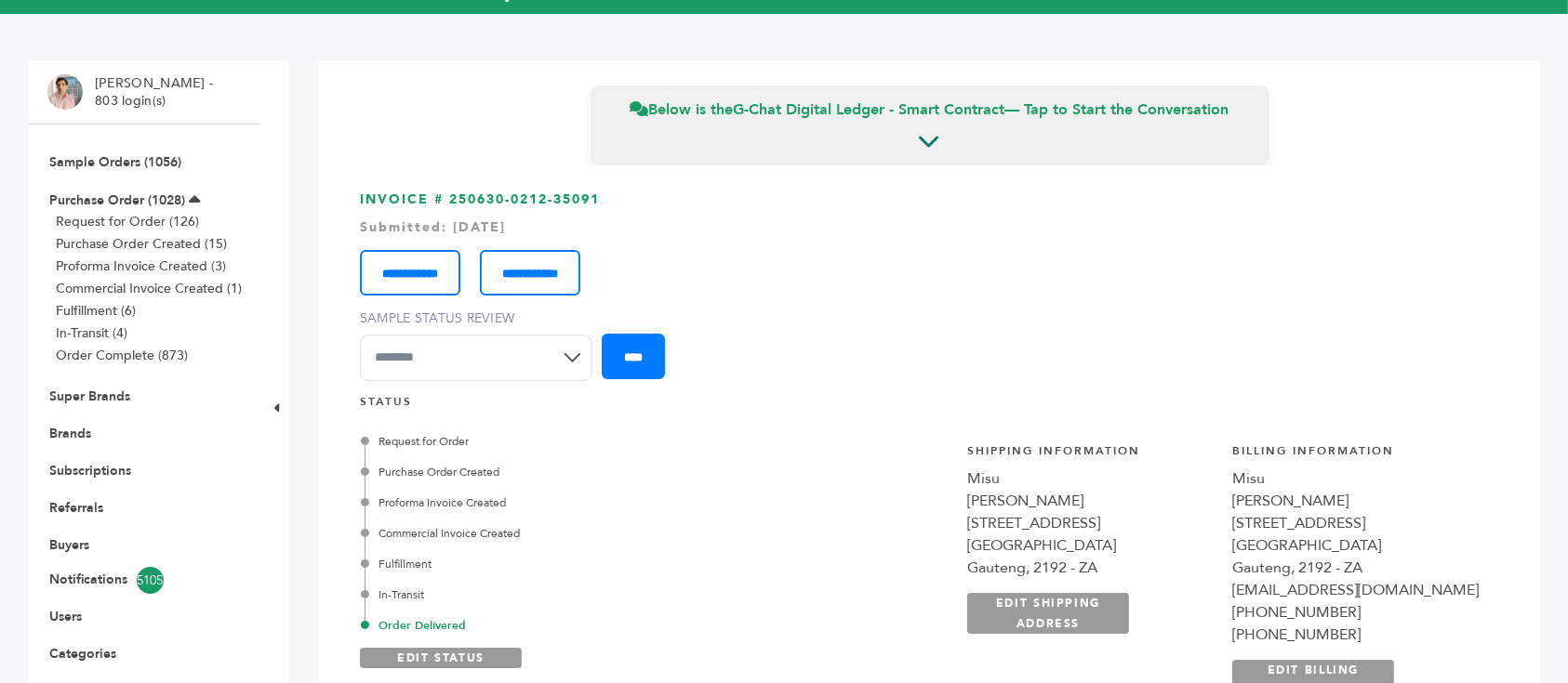
scroll to position [52, 0]
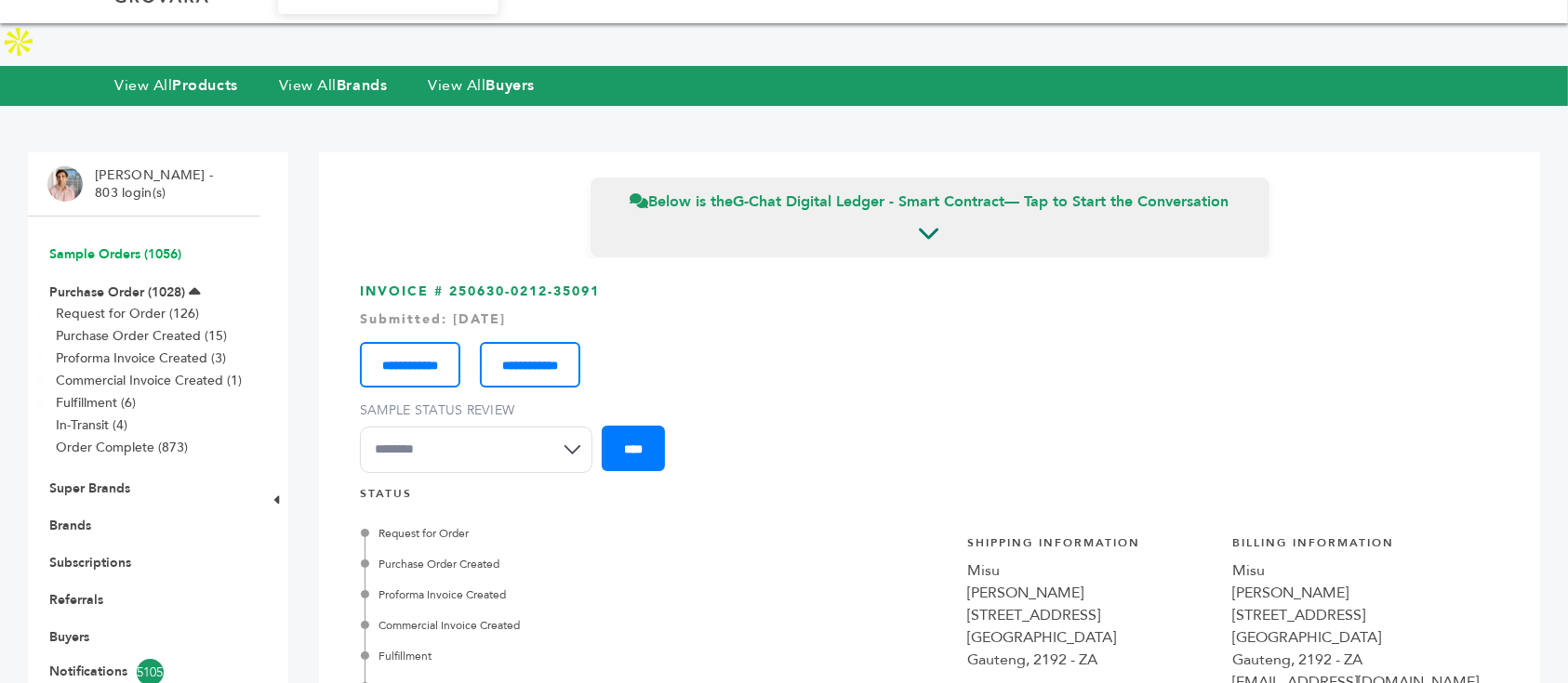
click at [118, 245] on link "Sample Orders (1056)" at bounding box center [115, 254] width 132 height 18
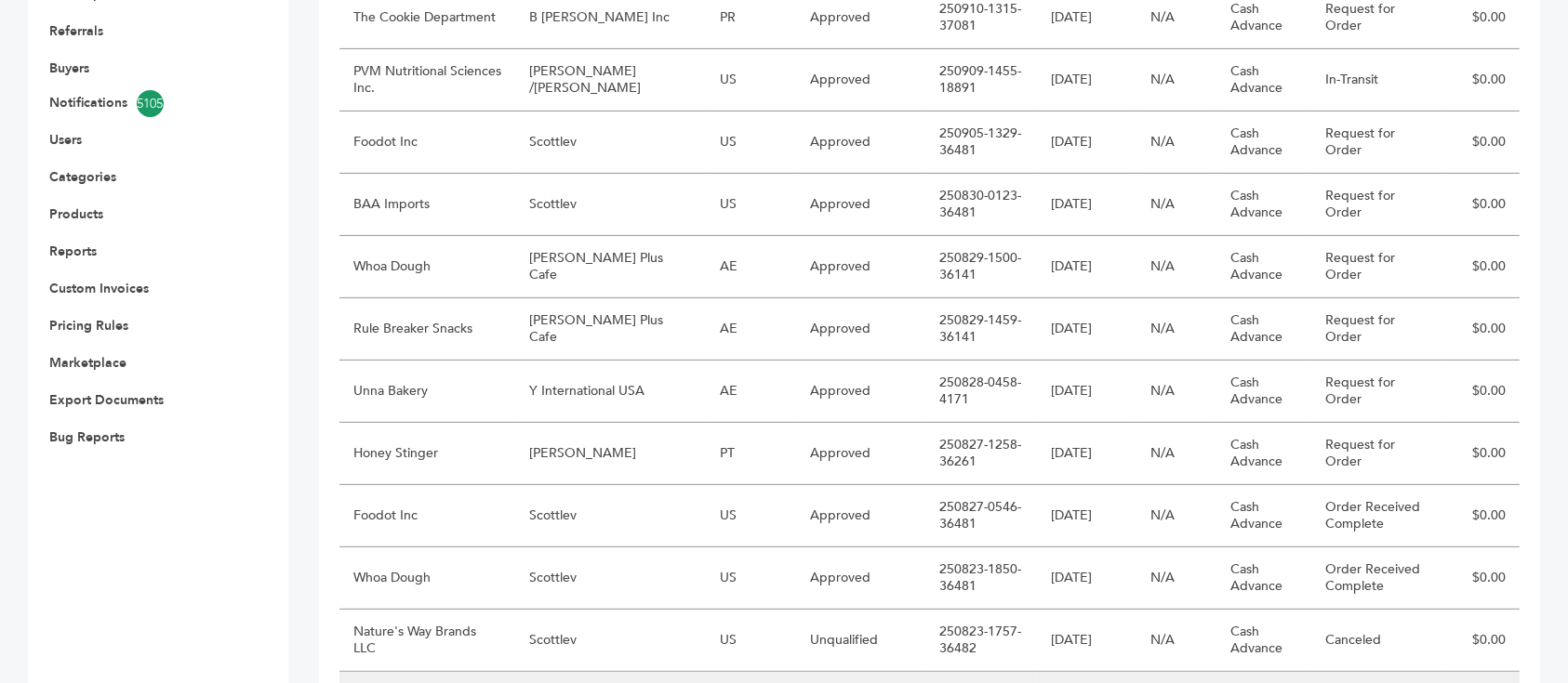
scroll to position [497, 0]
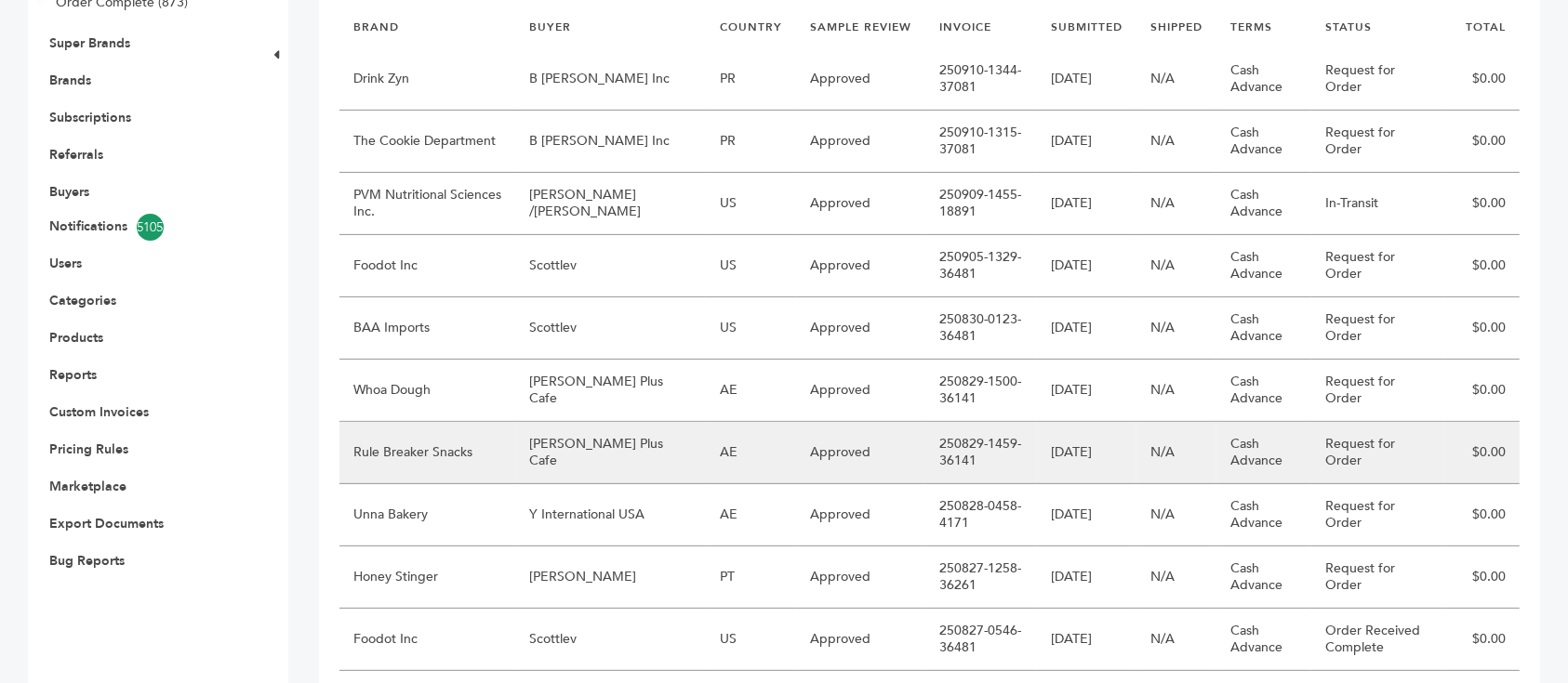
click at [584, 422] on td "[PERSON_NAME] Plus Cafe" at bounding box center [610, 453] width 191 height 62
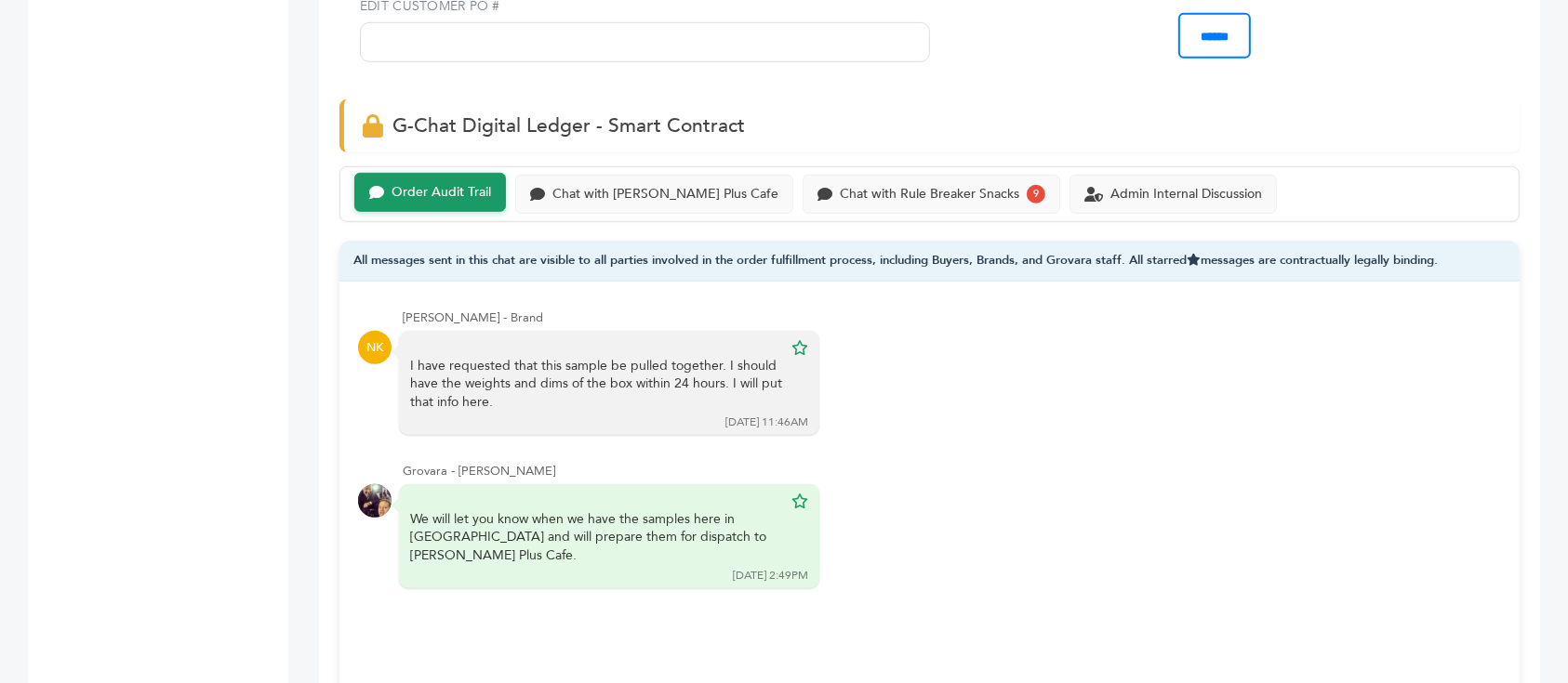
scroll to position [1115, 0]
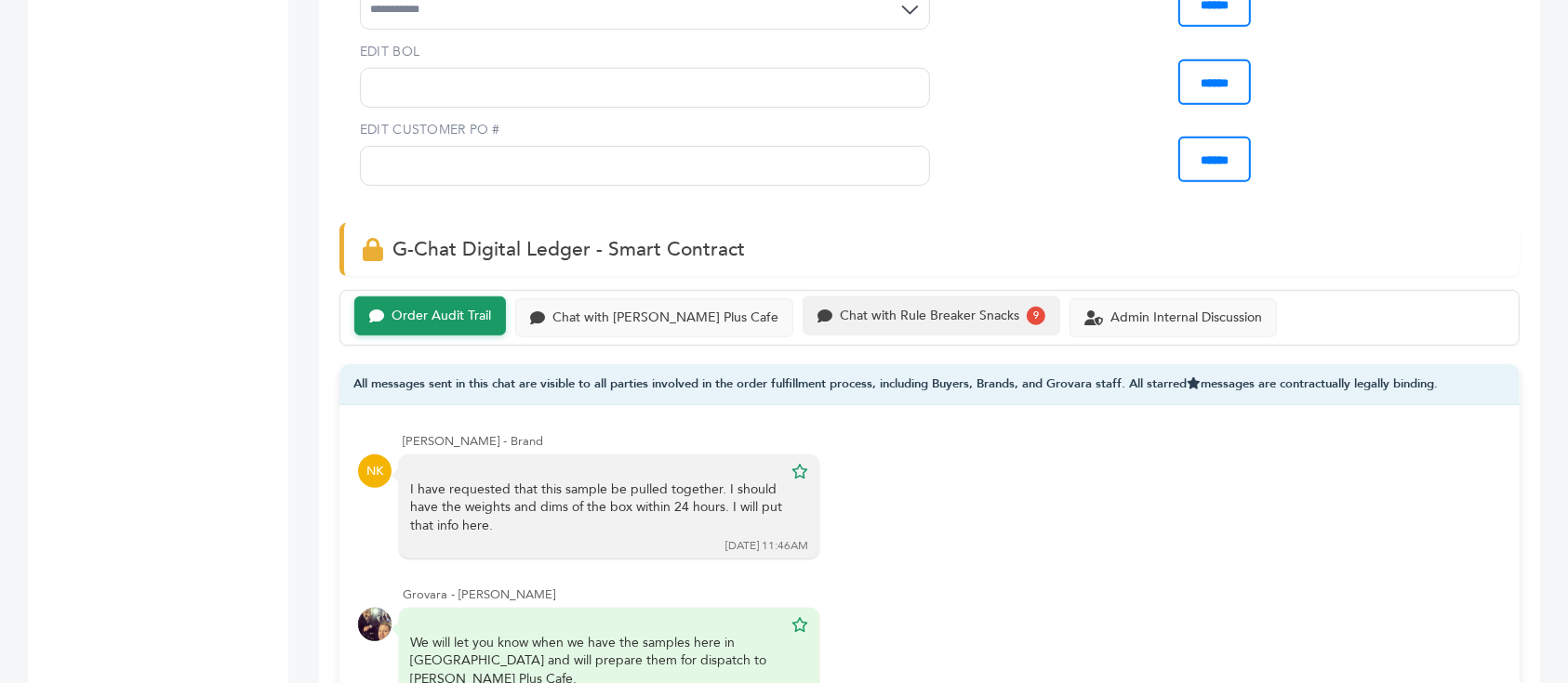
click at [1027, 306] on div "9" at bounding box center [1036, 316] width 19 height 19
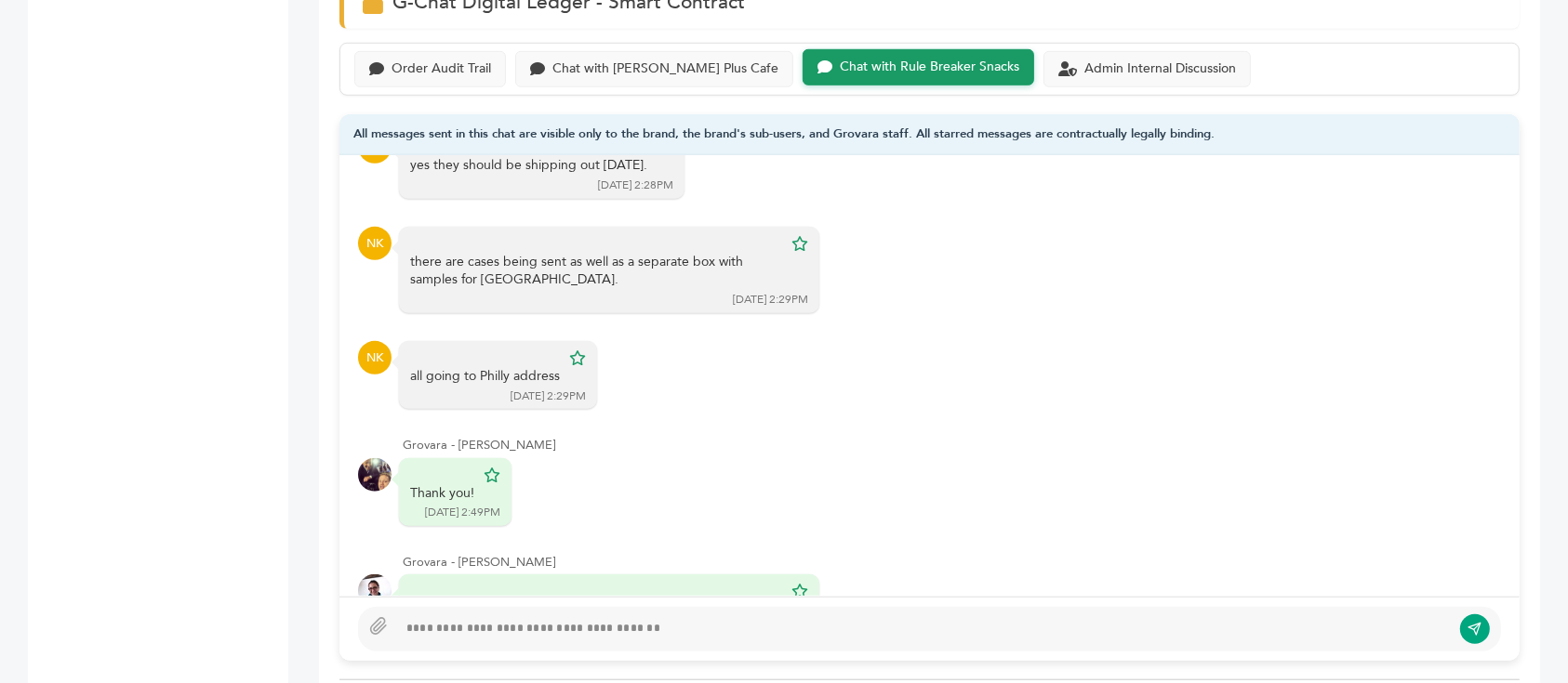
scroll to position [1247, 0]
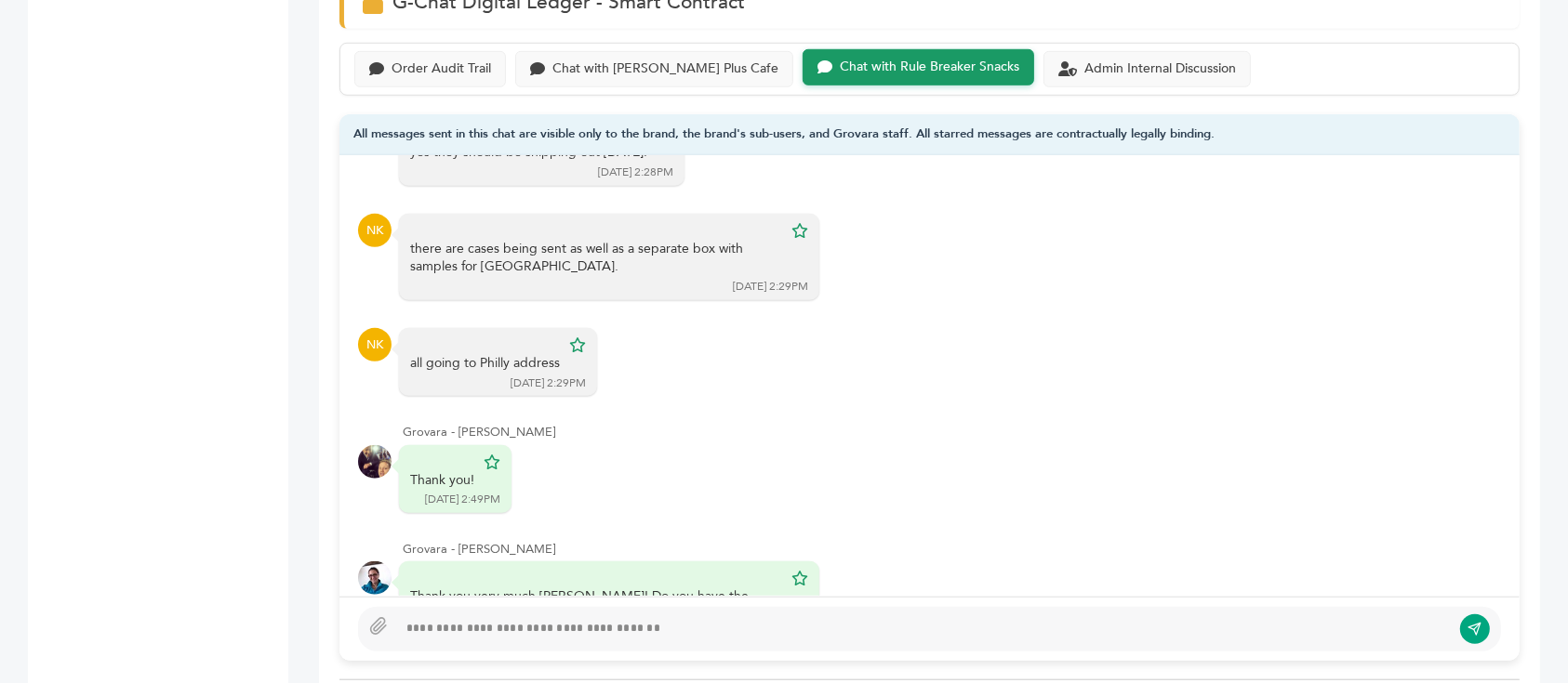
click at [666, 618] on div at bounding box center [923, 629] width 1054 height 23
type textarea "**********"
drag, startPoint x: 1473, startPoint y: 584, endPoint x: 887, endPoint y: 102, distance: 758.8
click at [1473, 622] on icon "submit" at bounding box center [1475, 629] width 14 height 15
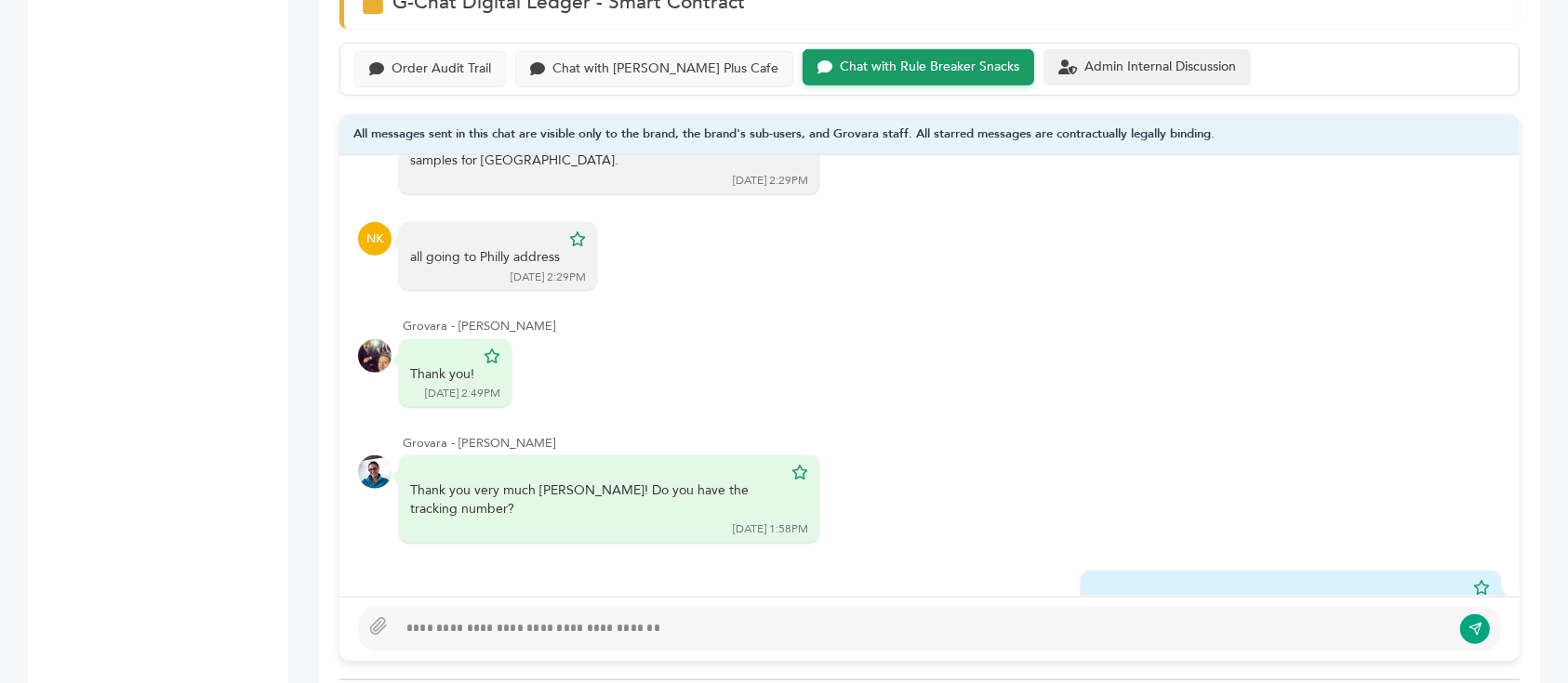
click at [1042, 43] on div "Order Audit Trail Chat with Buono Plus Cafe Chat with Rule Breaker Snacks Admin…" at bounding box center [929, 70] width 1180 height 53
click at [1085, 59] on div "Admin Internal Discussion" at bounding box center [1160, 67] width 151 height 16
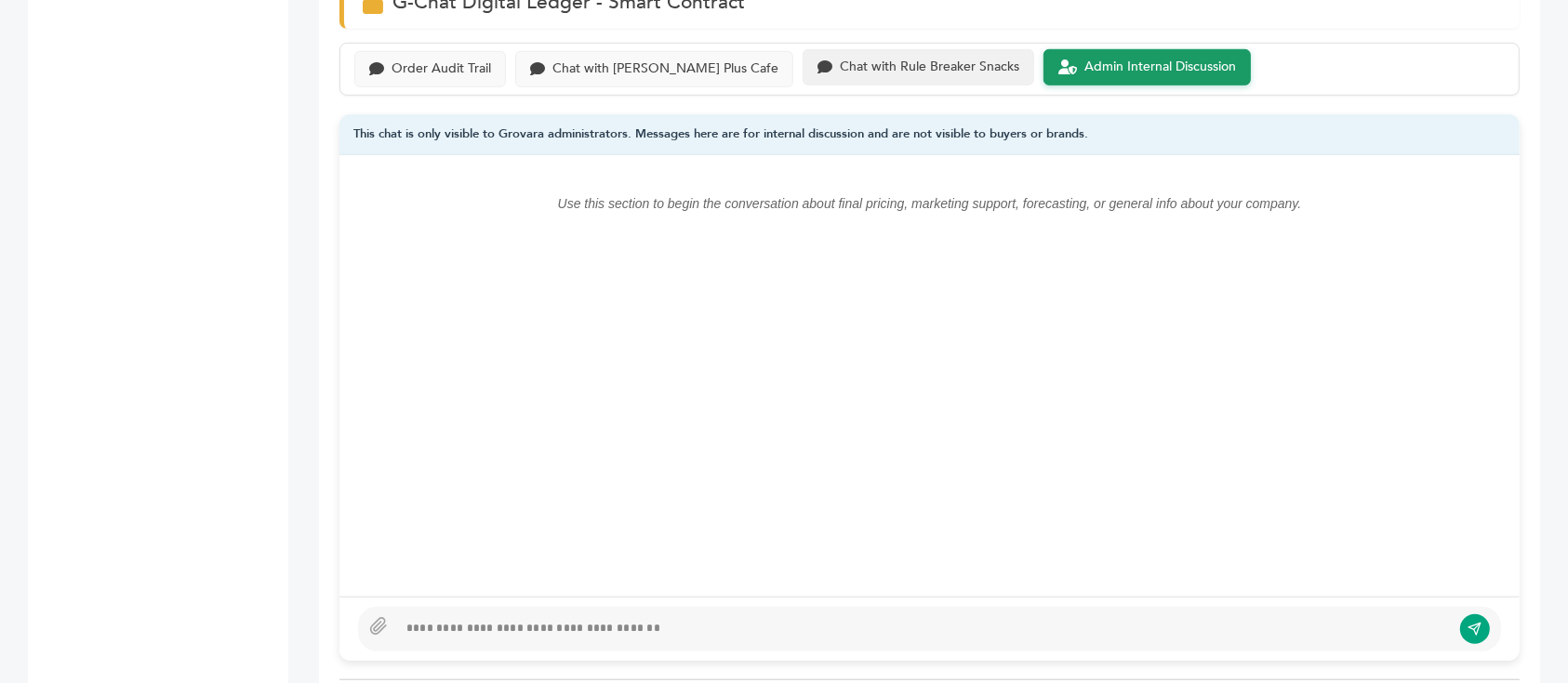
click at [870, 618] on div at bounding box center [923, 629] width 1054 height 23
click at [863, 618] on div at bounding box center [923, 629] width 1054 height 23
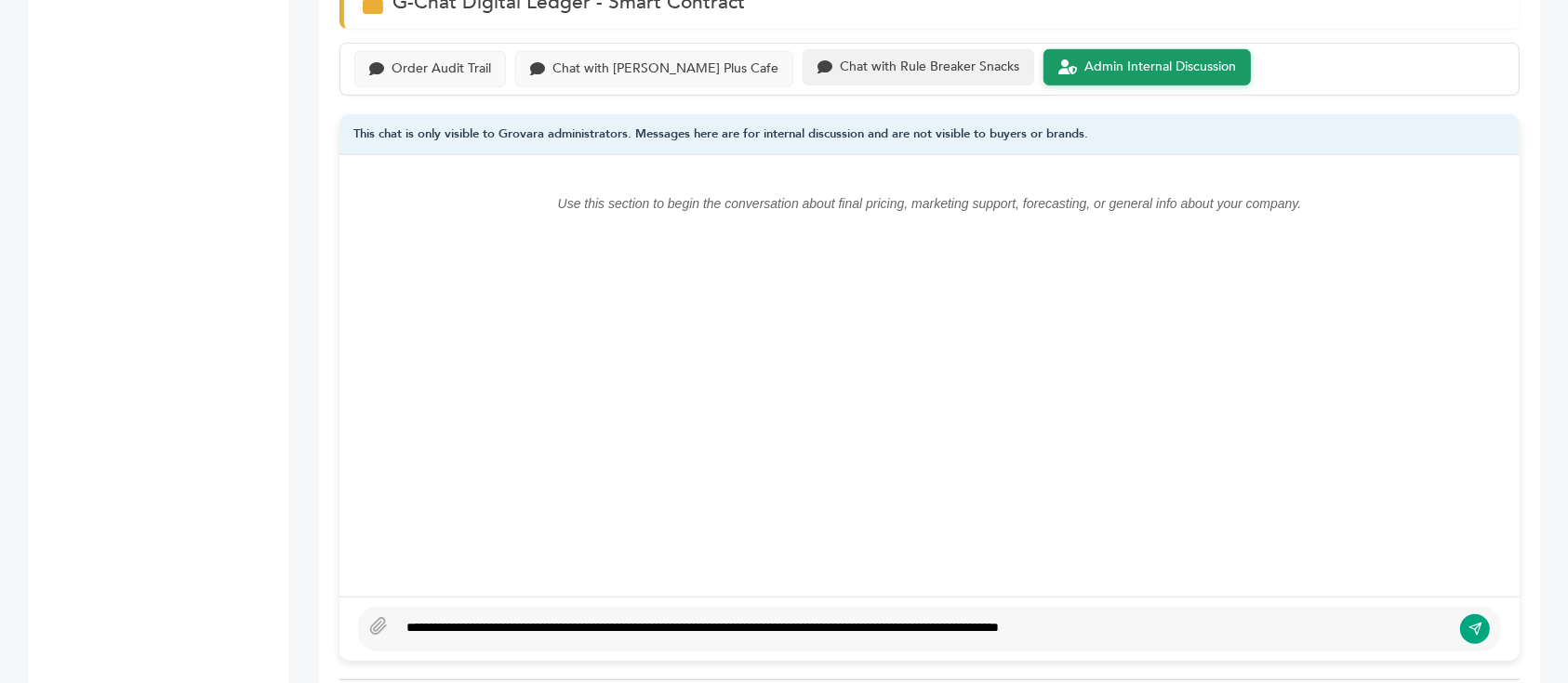
type textarea "**********"
click at [1477, 621] on icon "submit" at bounding box center [1475, 629] width 15 height 16
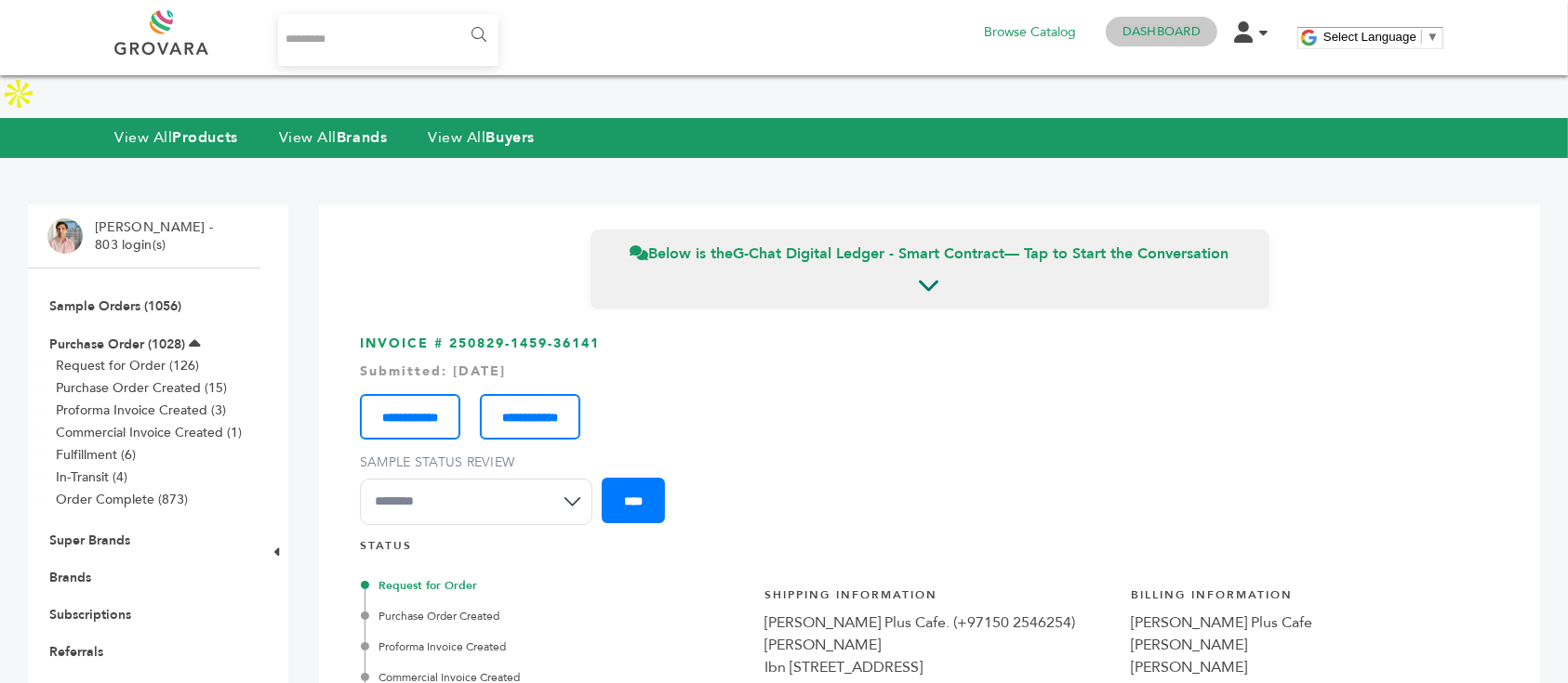
click at [1173, 23] on h4 "Dashboard" at bounding box center [1161, 32] width 112 height 30
click at [368, 128] on strong "Brands" at bounding box center [361, 138] width 50 height 21
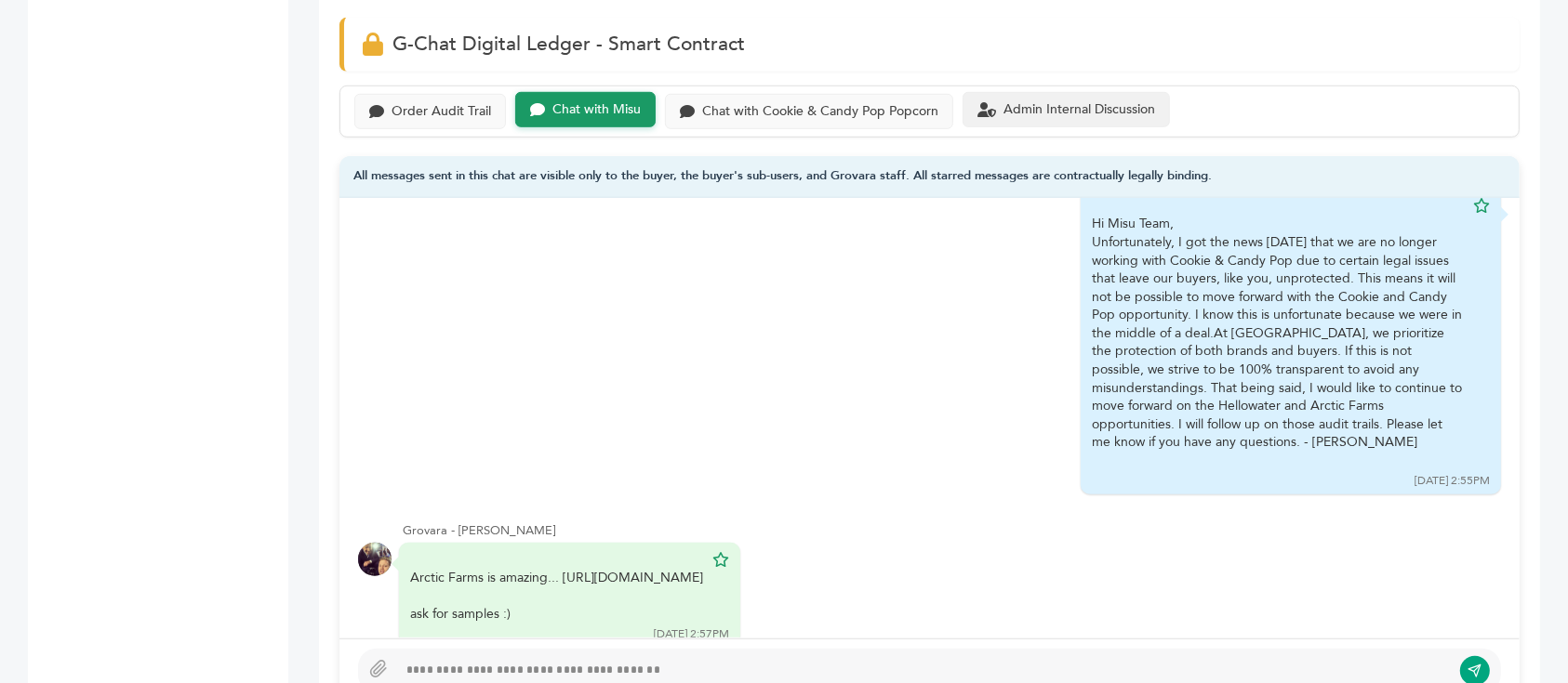
scroll to position [1239, 0]
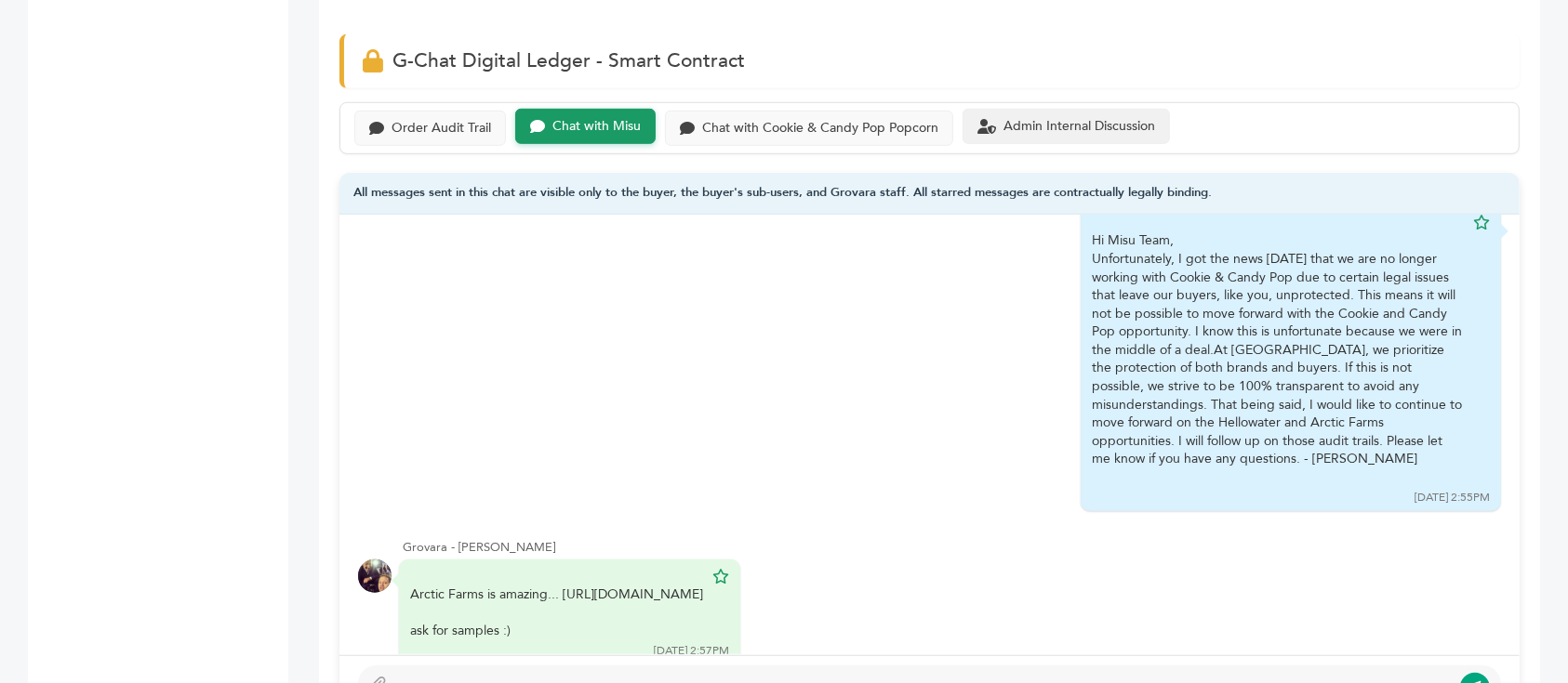
click at [1106, 133] on div "Admin Internal Discussion" at bounding box center [1066, 127] width 208 height 37
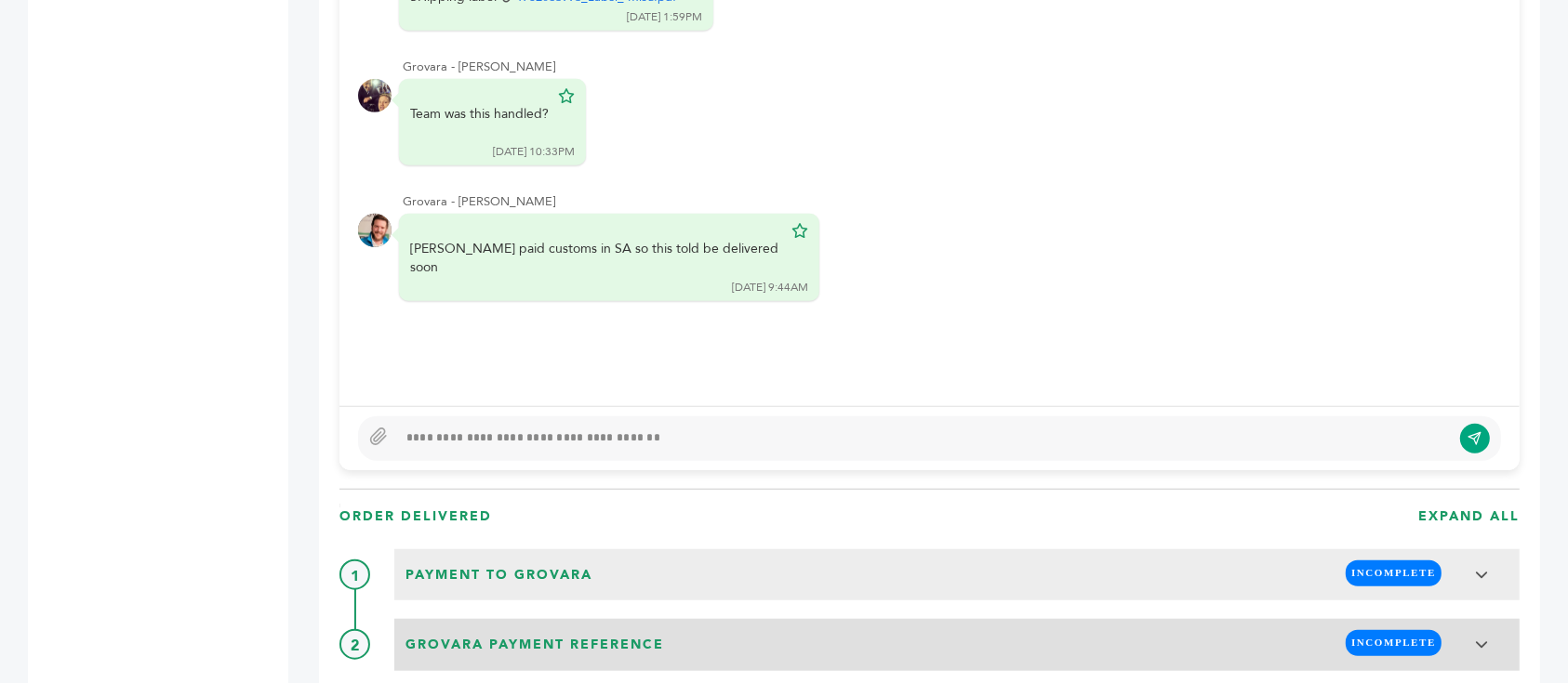
scroll to position [1734, 0]
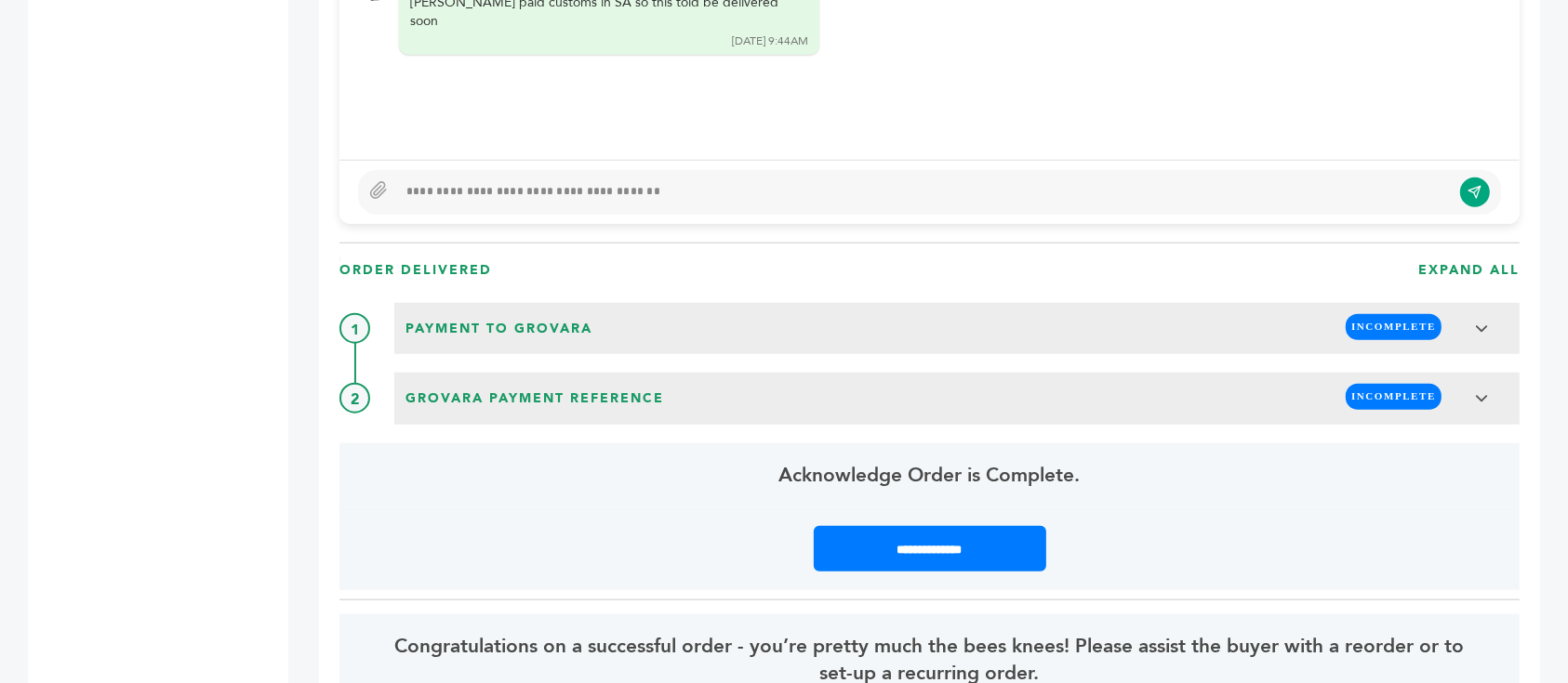
click at [777, 181] on div at bounding box center [923, 193] width 1054 height 23
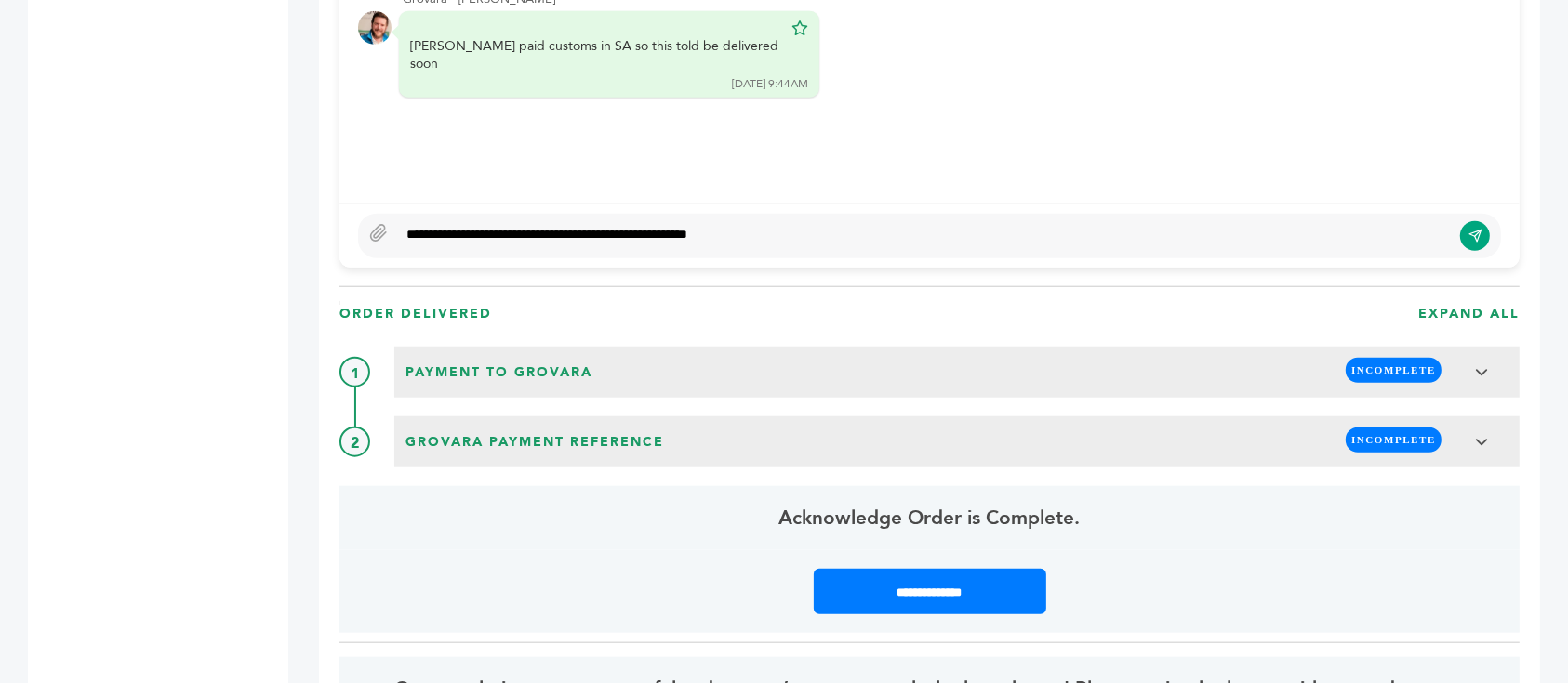
type textarea "**********"
click at [1487, 220] on button "submit" at bounding box center [1475, 236] width 32 height 32
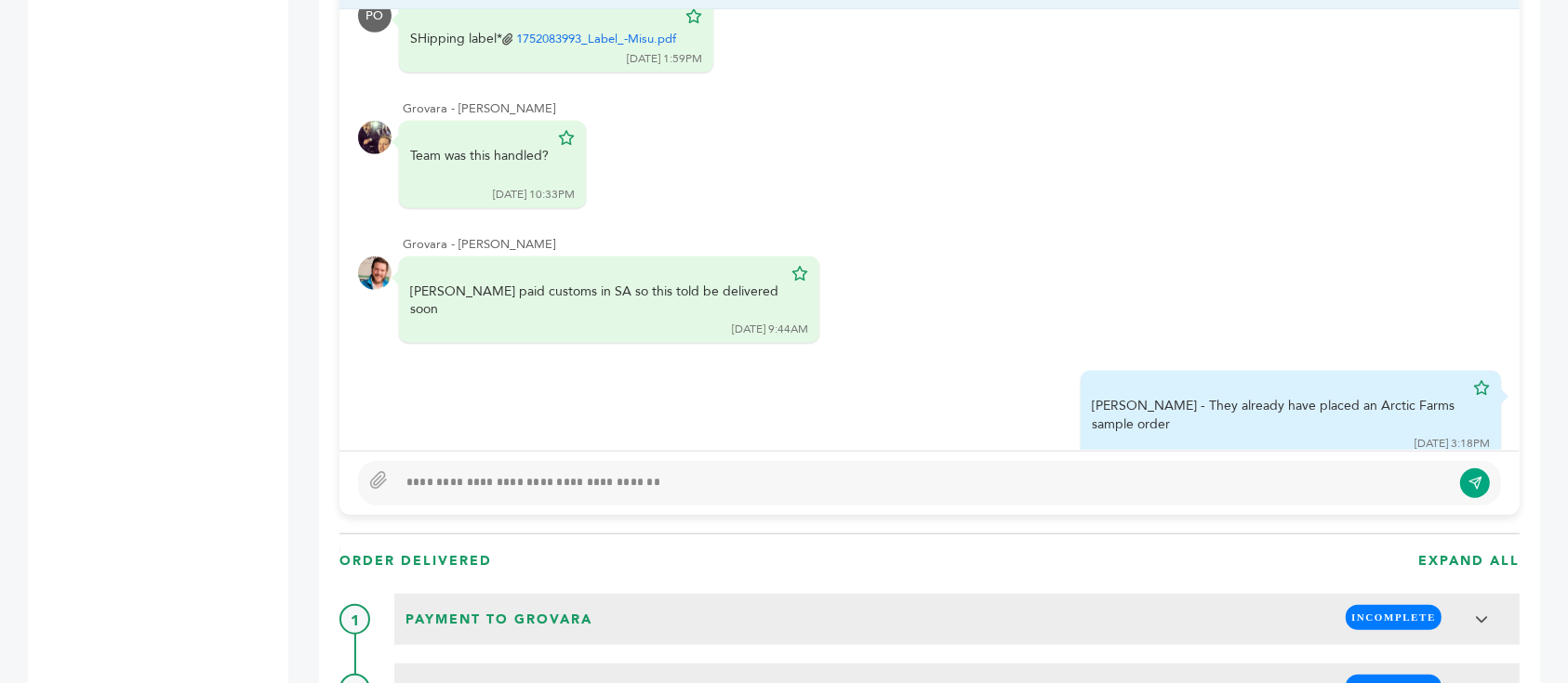
scroll to position [1115, 0]
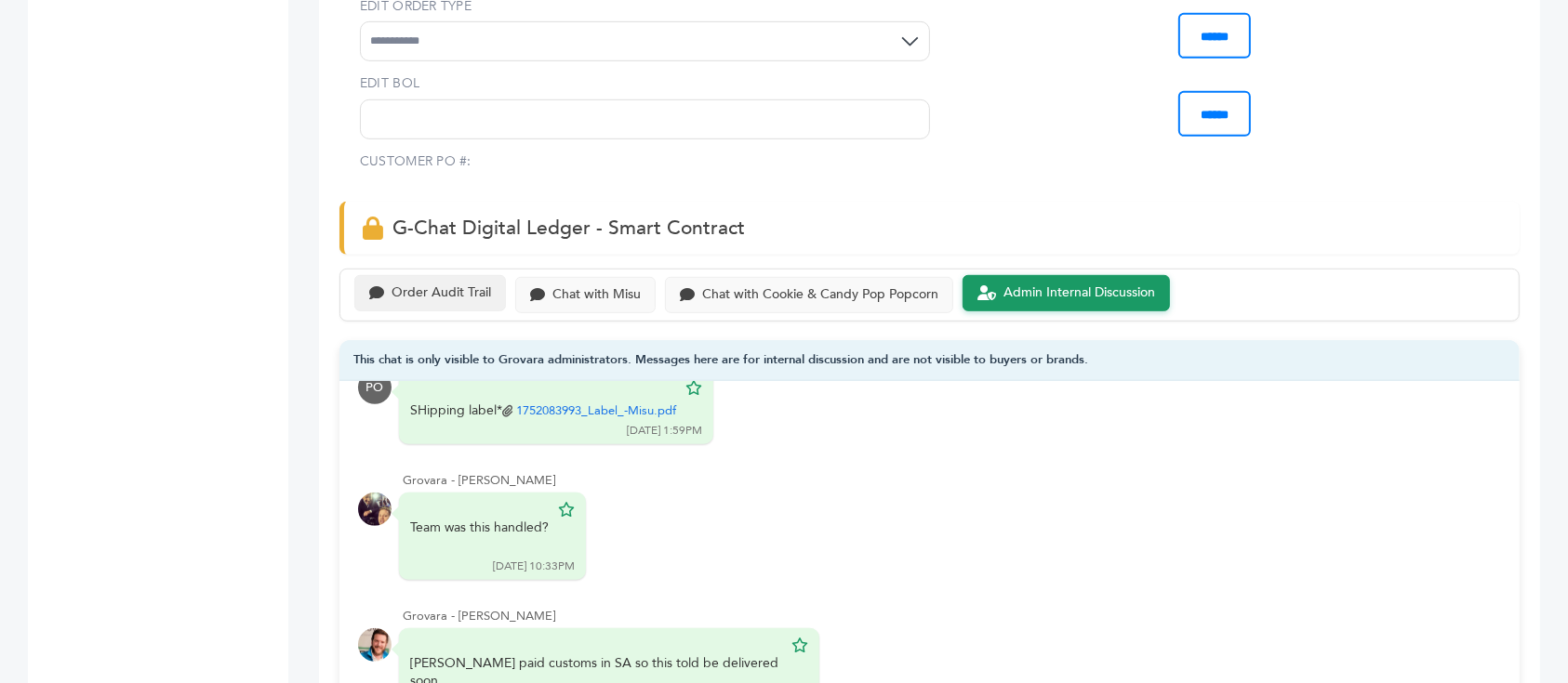
click at [463, 275] on div "Order Audit Trail" at bounding box center [430, 293] width 151 height 37
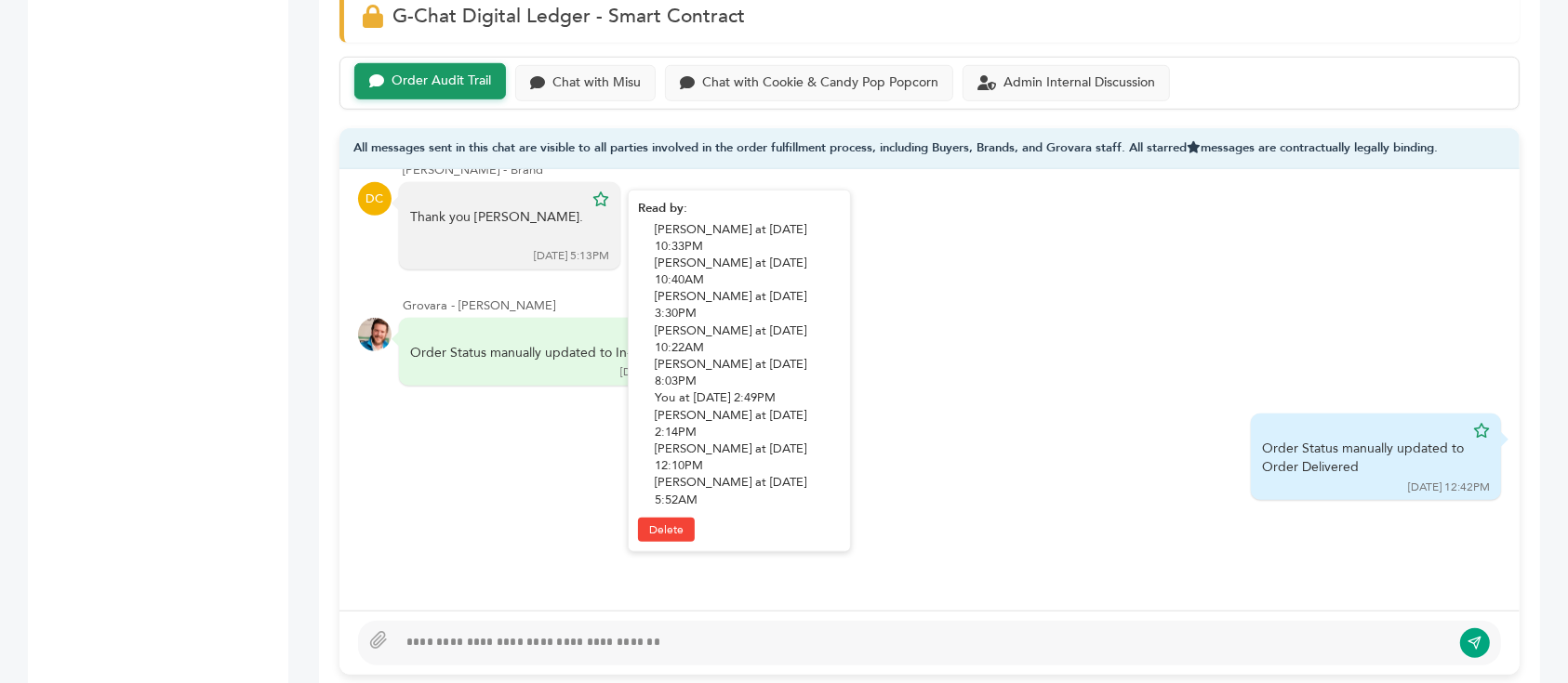
scroll to position [1239, 0]
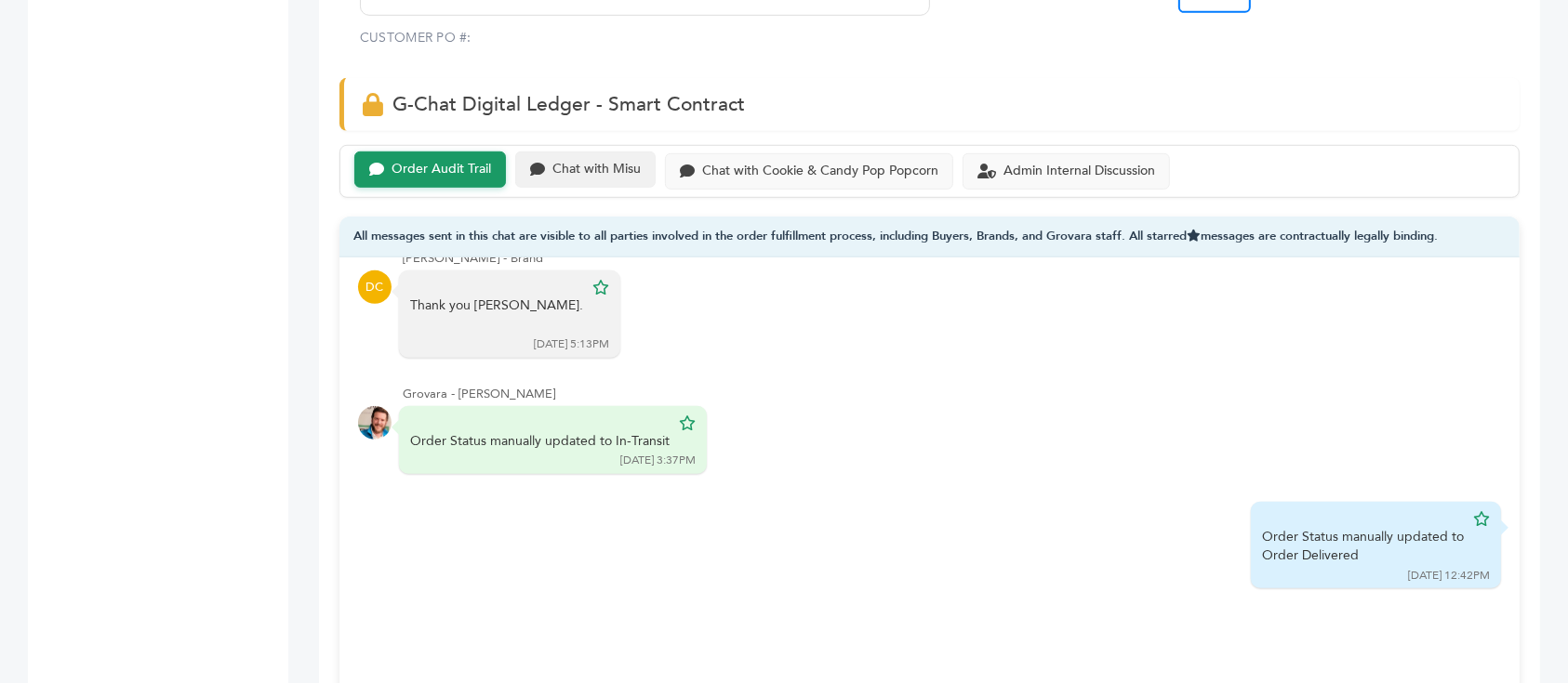
click at [562, 162] on div "Chat with Misu" at bounding box center [597, 169] width 88 height 16
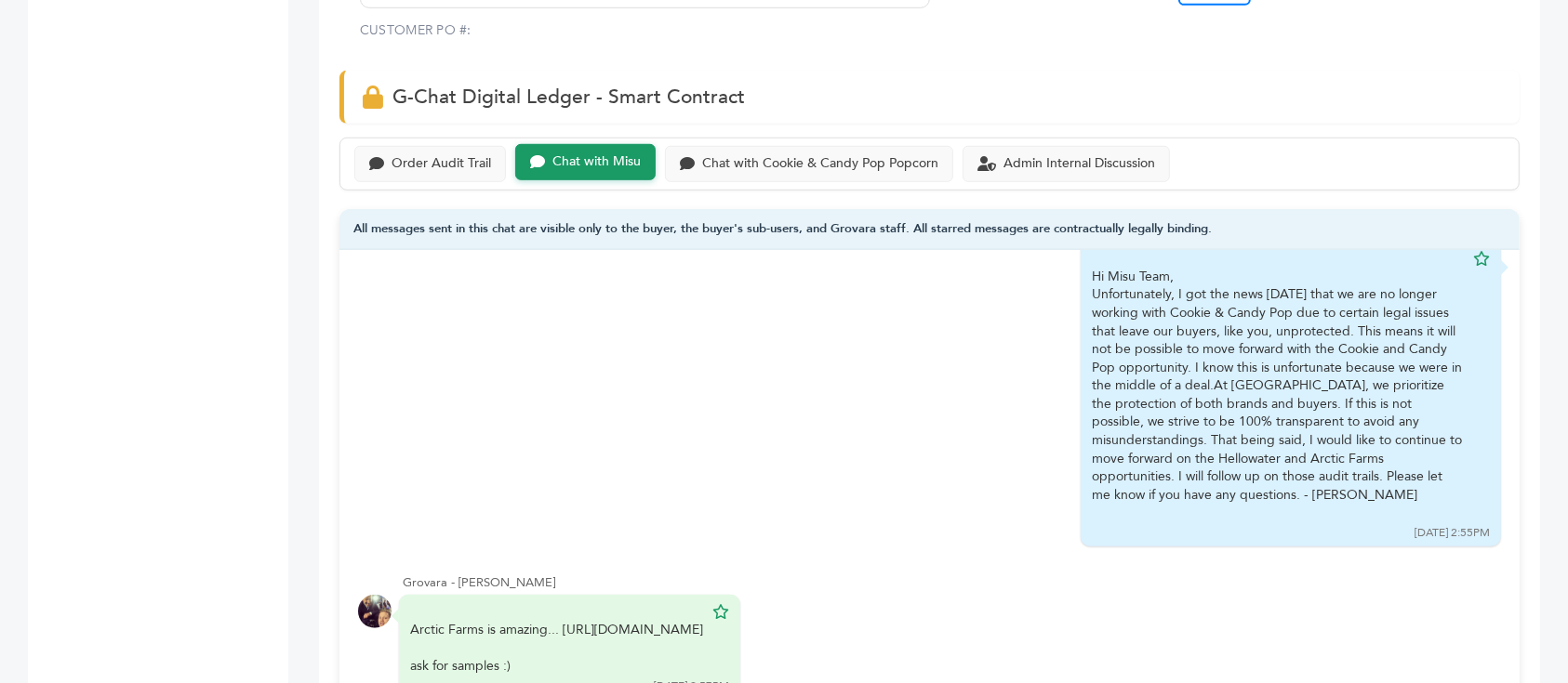
scroll to position [1487, 0]
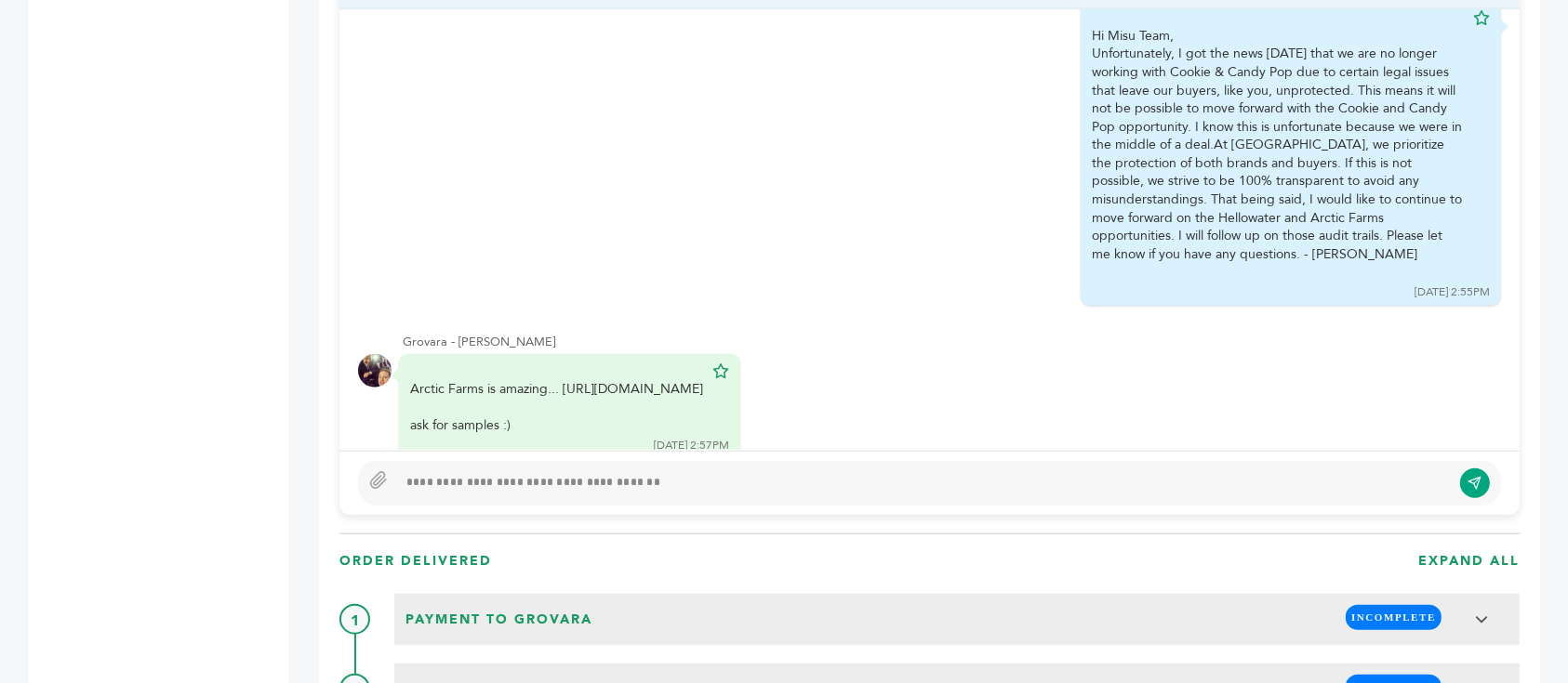
click at [0, 238] on div "John Scanlon - 803 login(s) Sample Orders (1056) Purchase Order (1028) Request …" at bounding box center [784, 677] width 1568 height 3976
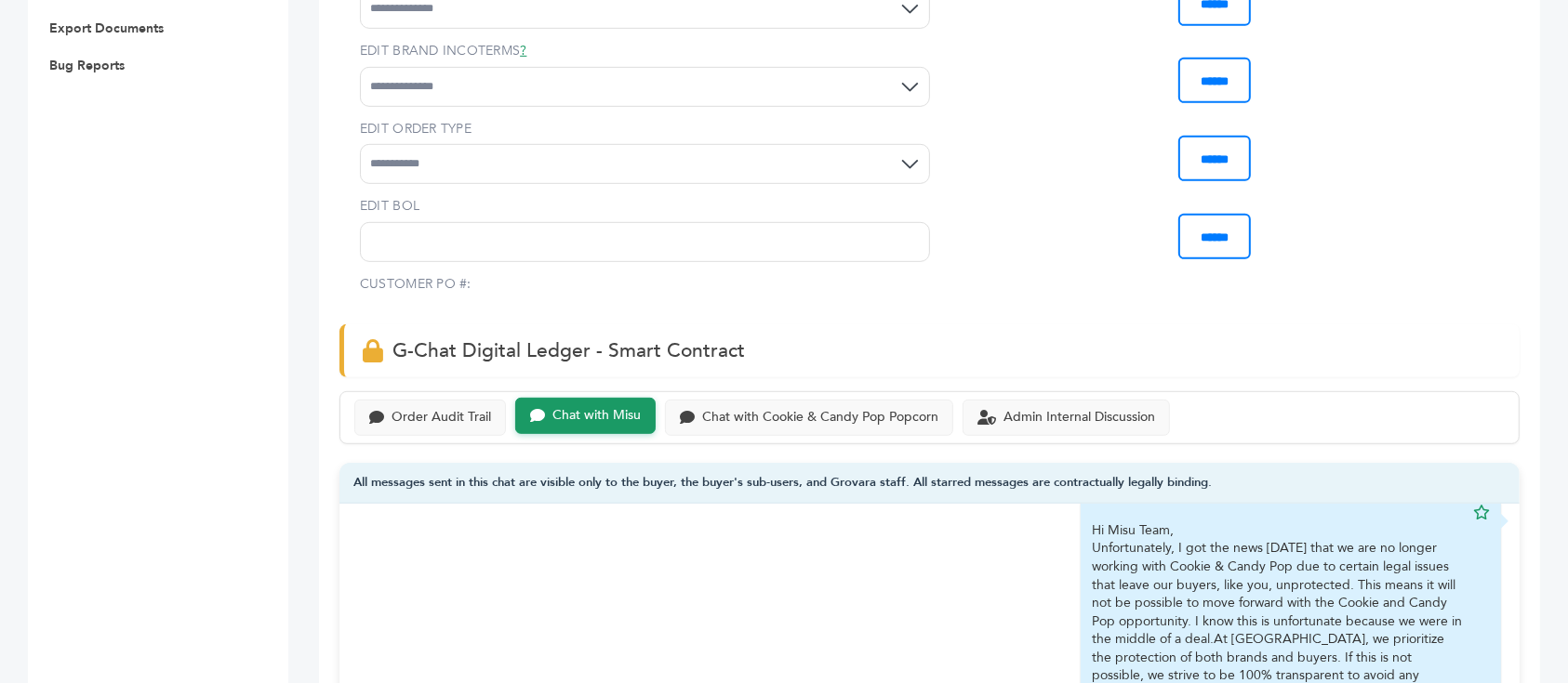
scroll to position [991, 0]
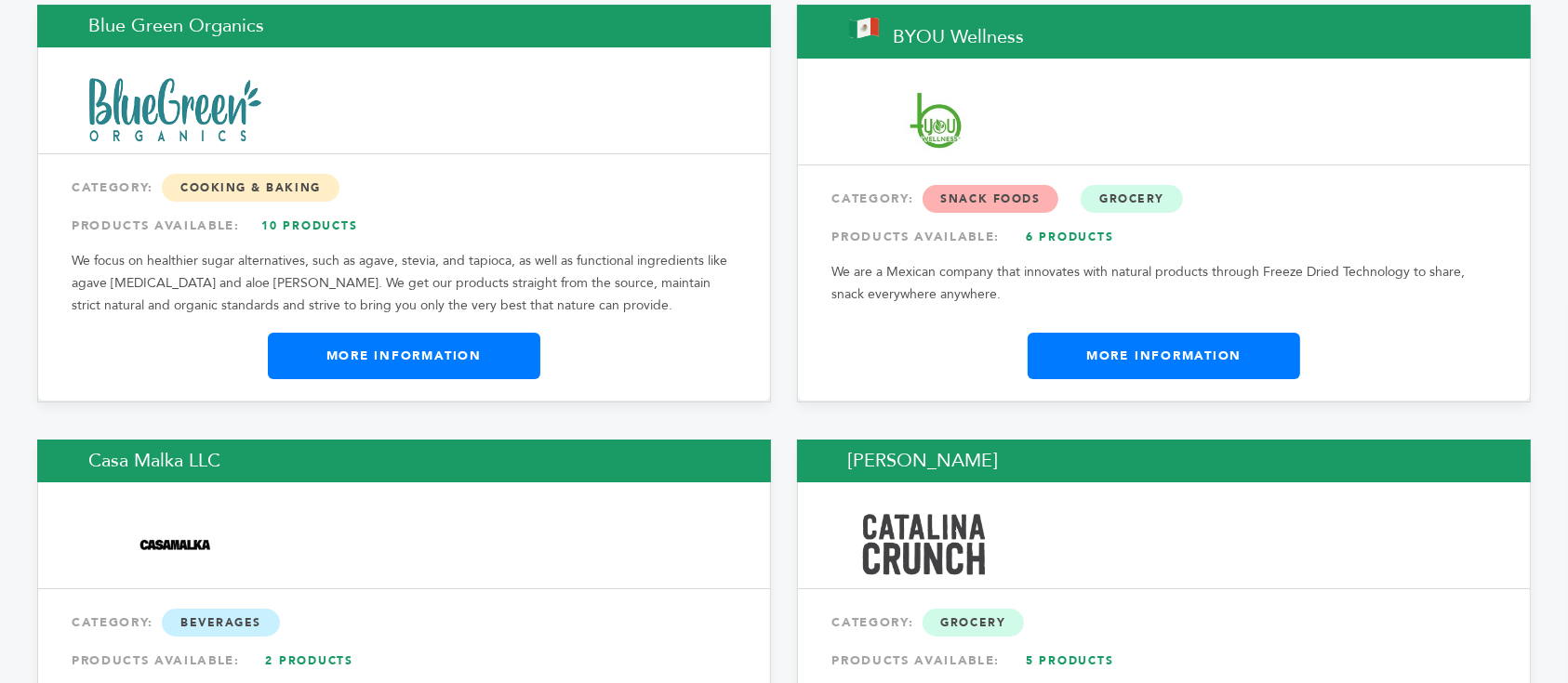
scroll to position [6692, 0]
